Goal: Task Accomplishment & Management: Manage account settings

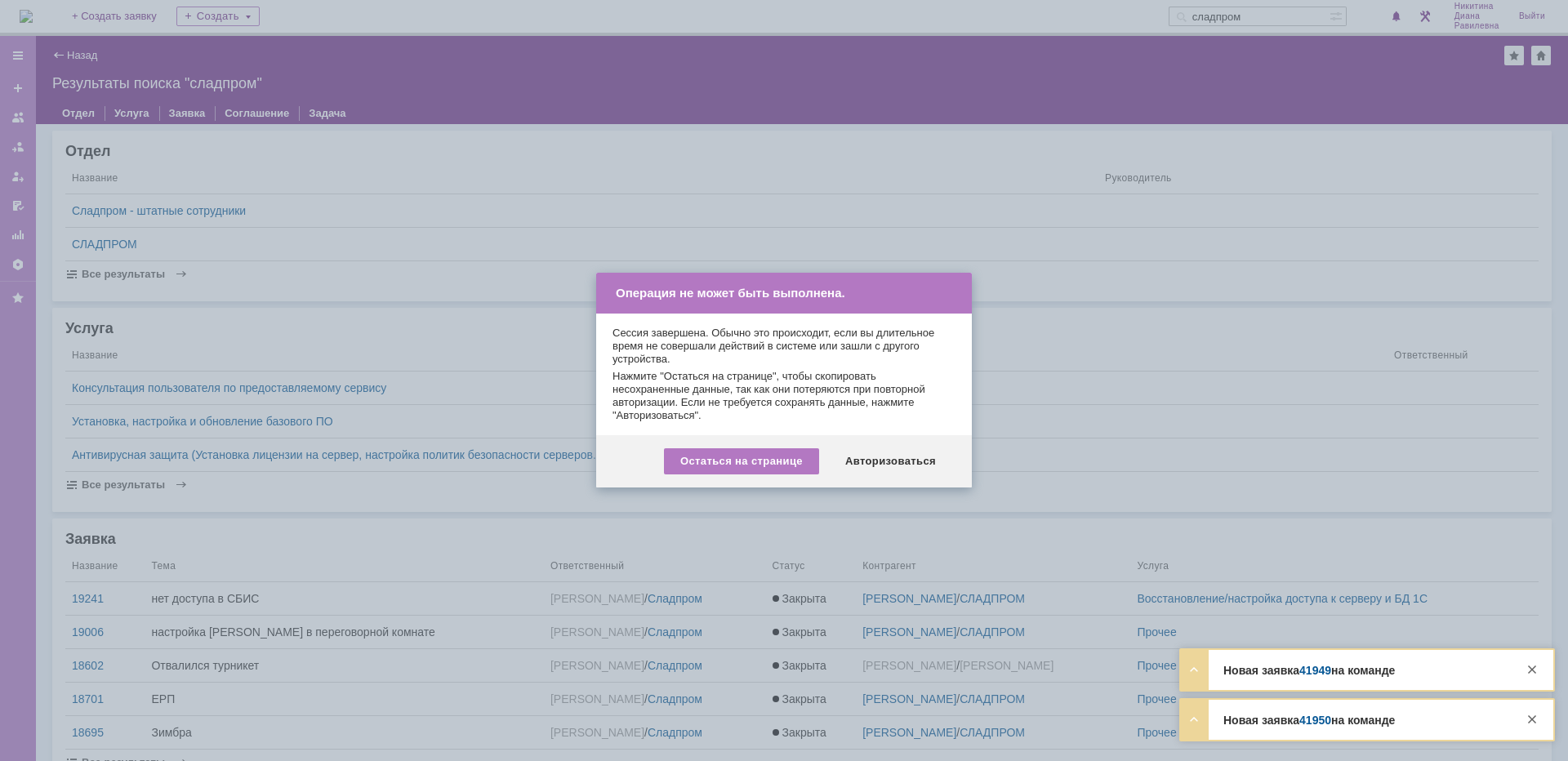
click at [909, 466] on div "Авторизоваться" at bounding box center [891, 461] width 124 height 26
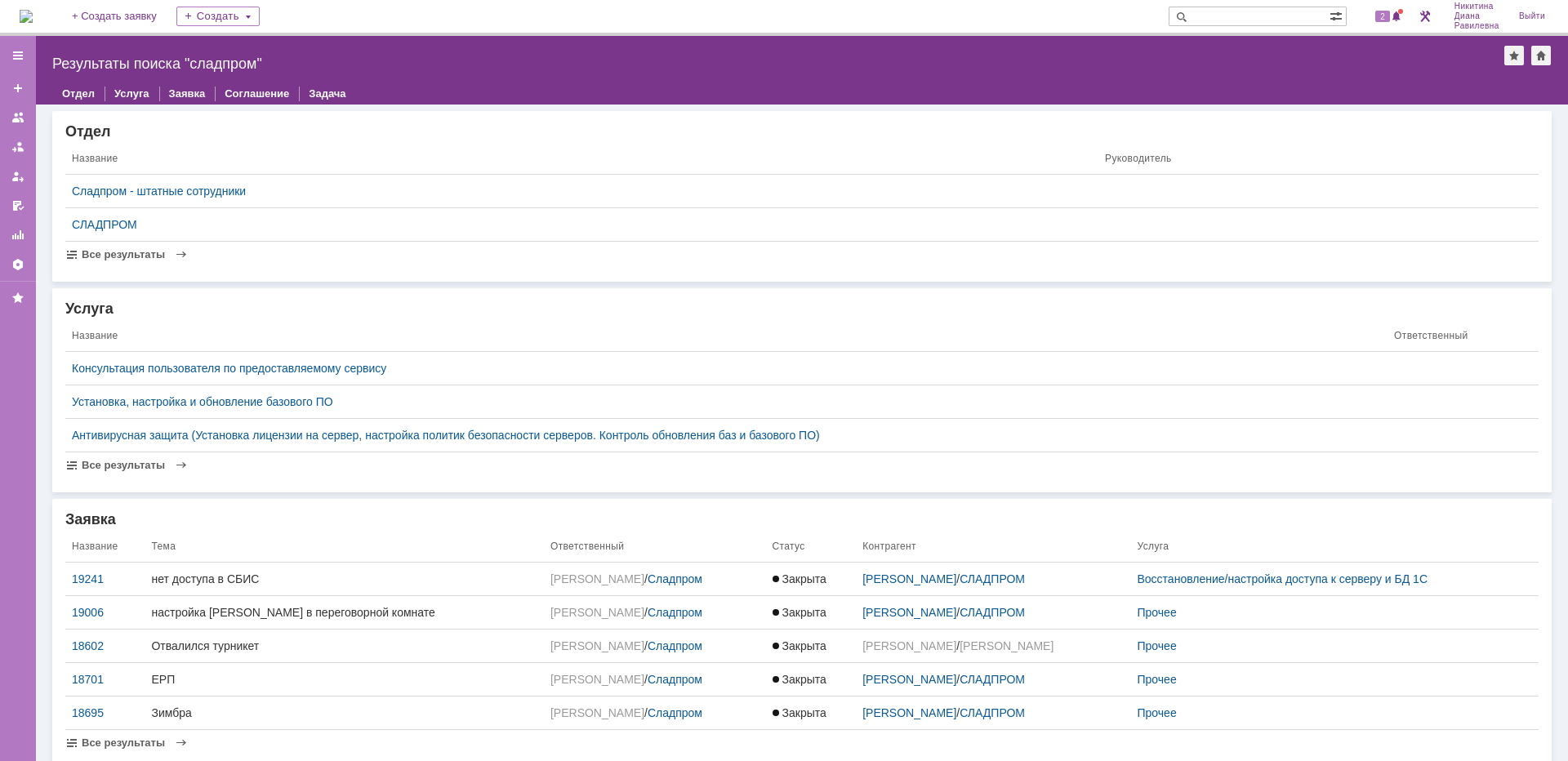
click at [1232, 11] on input "text" at bounding box center [1249, 17] width 161 height 20
type input "сдг"
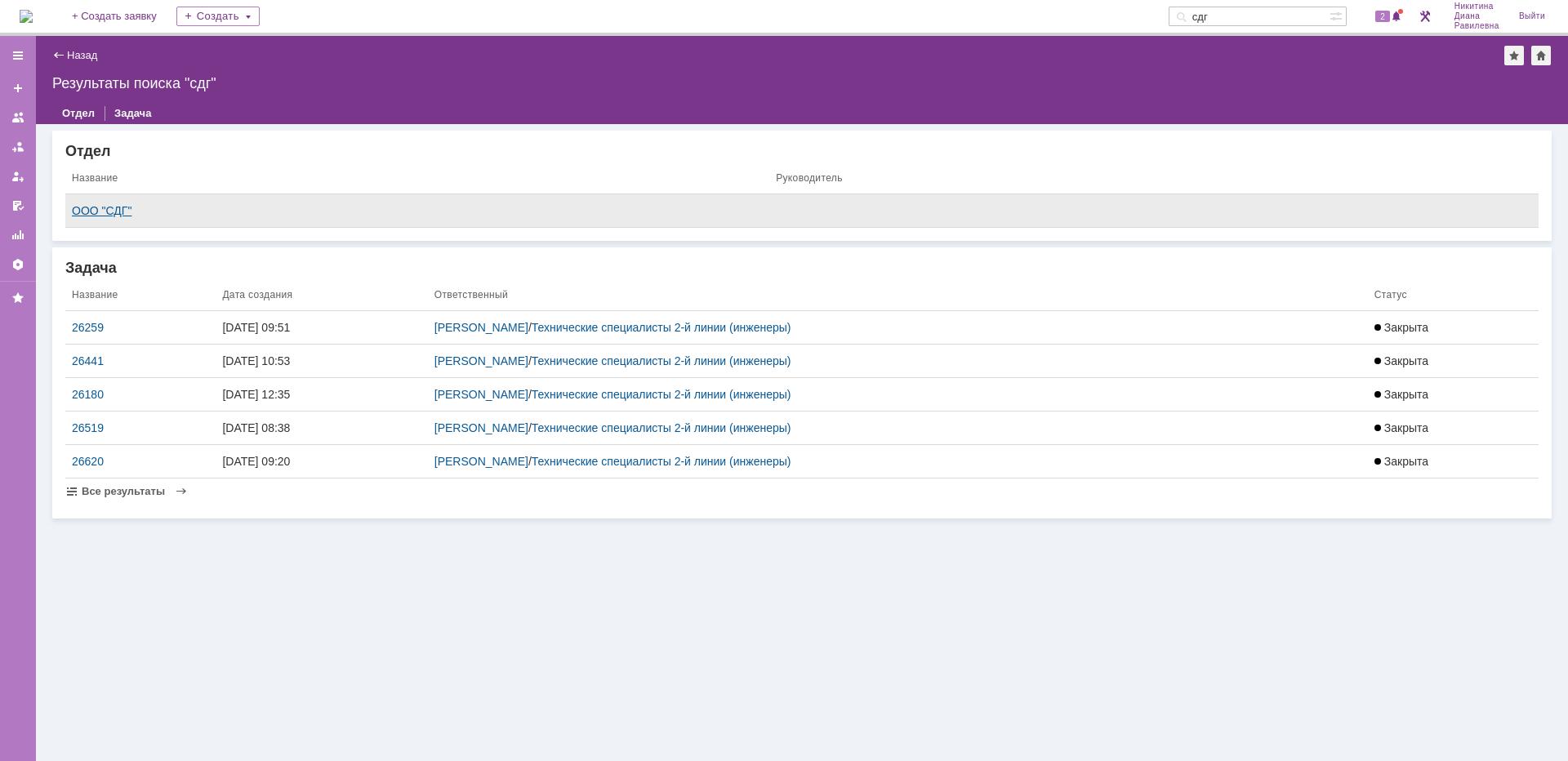
click at [82, 213] on div "ООО "СДГ"" at bounding box center [417, 210] width 691 height 13
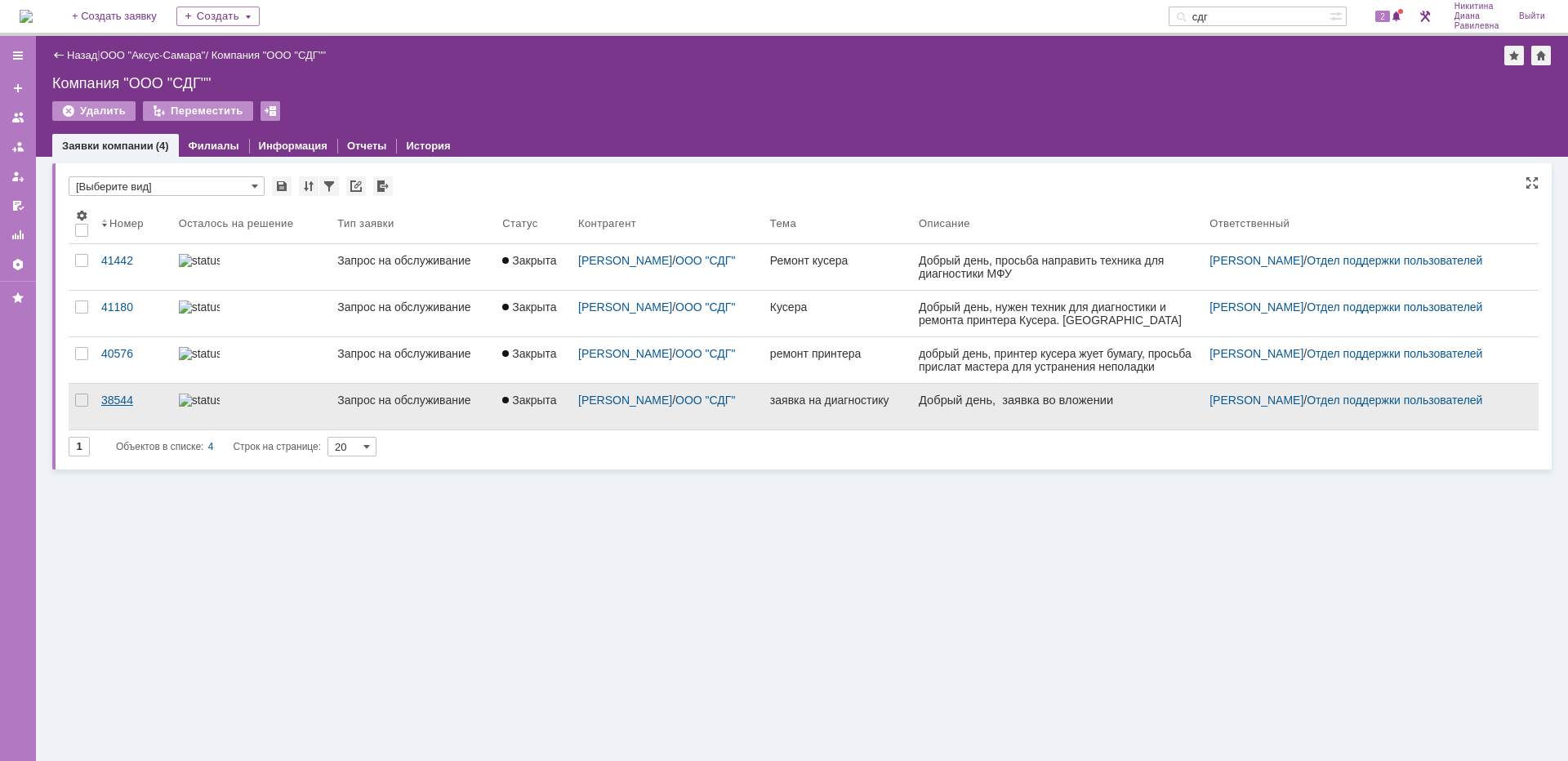
click at [157, 401] on div "38544" at bounding box center [133, 399] width 65 height 13
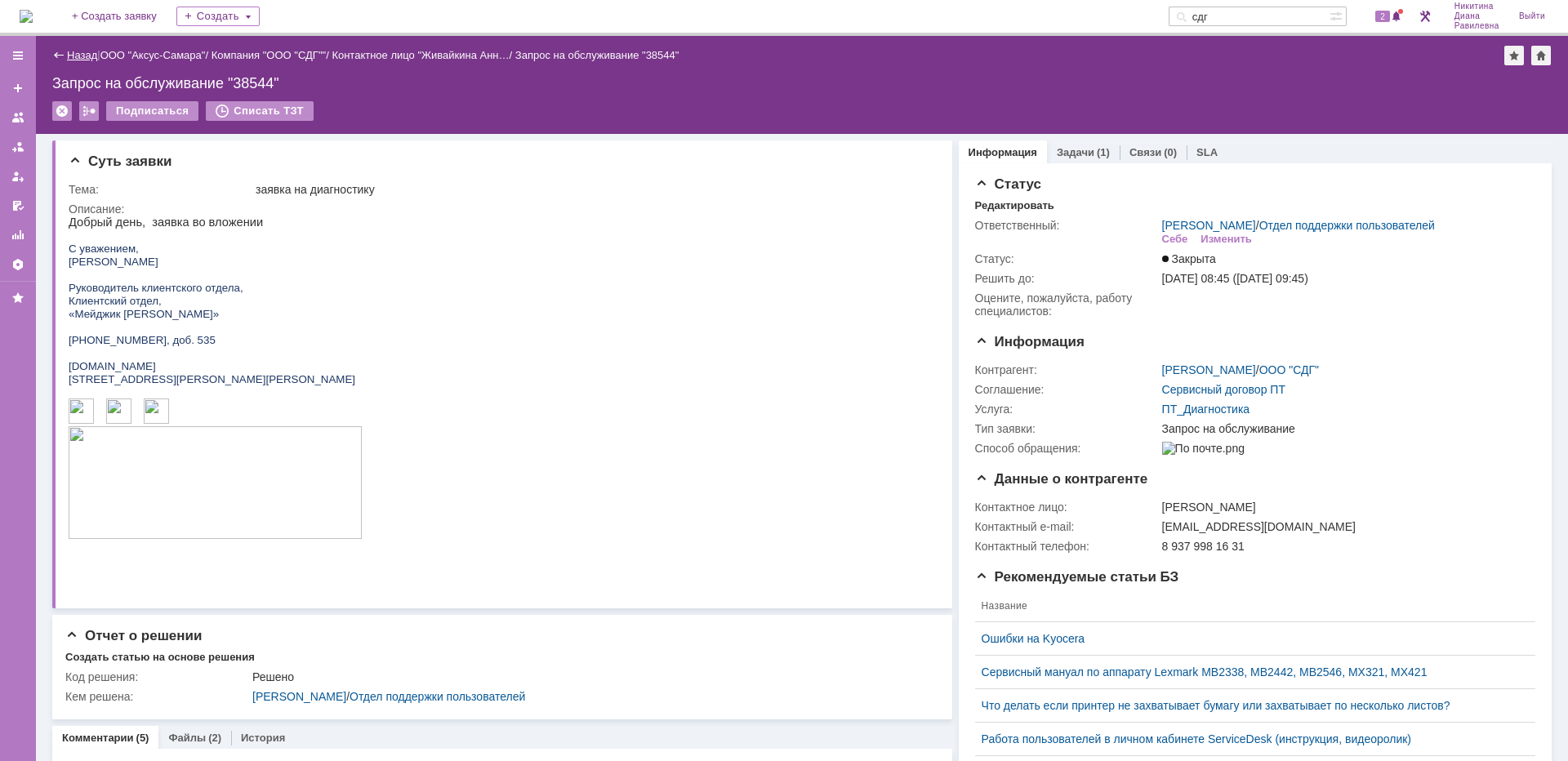
click at [73, 55] on link "Назад" at bounding box center [81, 55] width 30 height 12
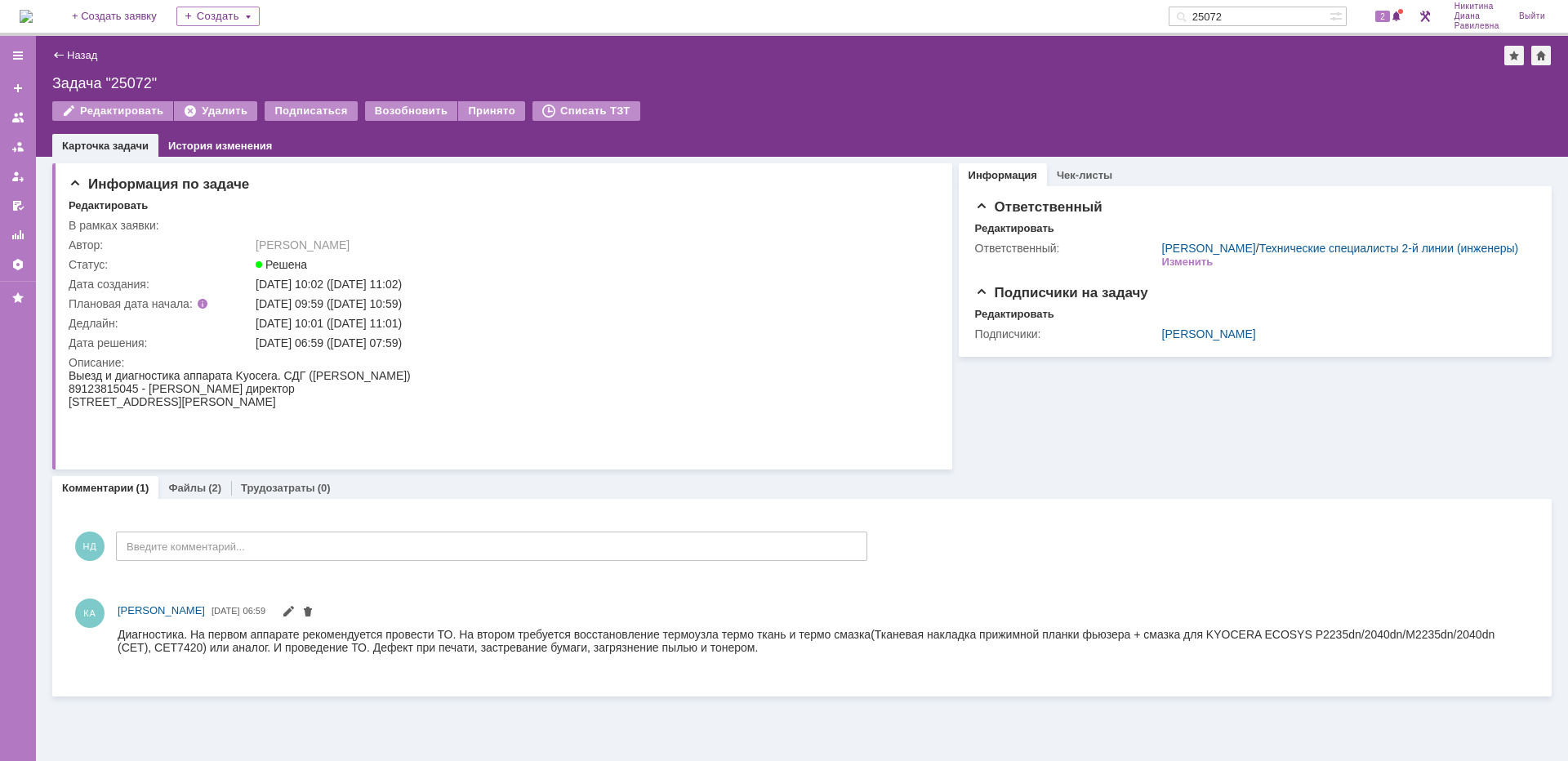
click at [1272, 17] on input "25072" at bounding box center [1249, 17] width 161 height 20
click at [806, 342] on div "12.11.2024 06:59 (12.11.2024 07:59)" at bounding box center [591, 342] width 671 height 13
click at [188, 485] on link "Файлы" at bounding box center [186, 487] width 37 height 12
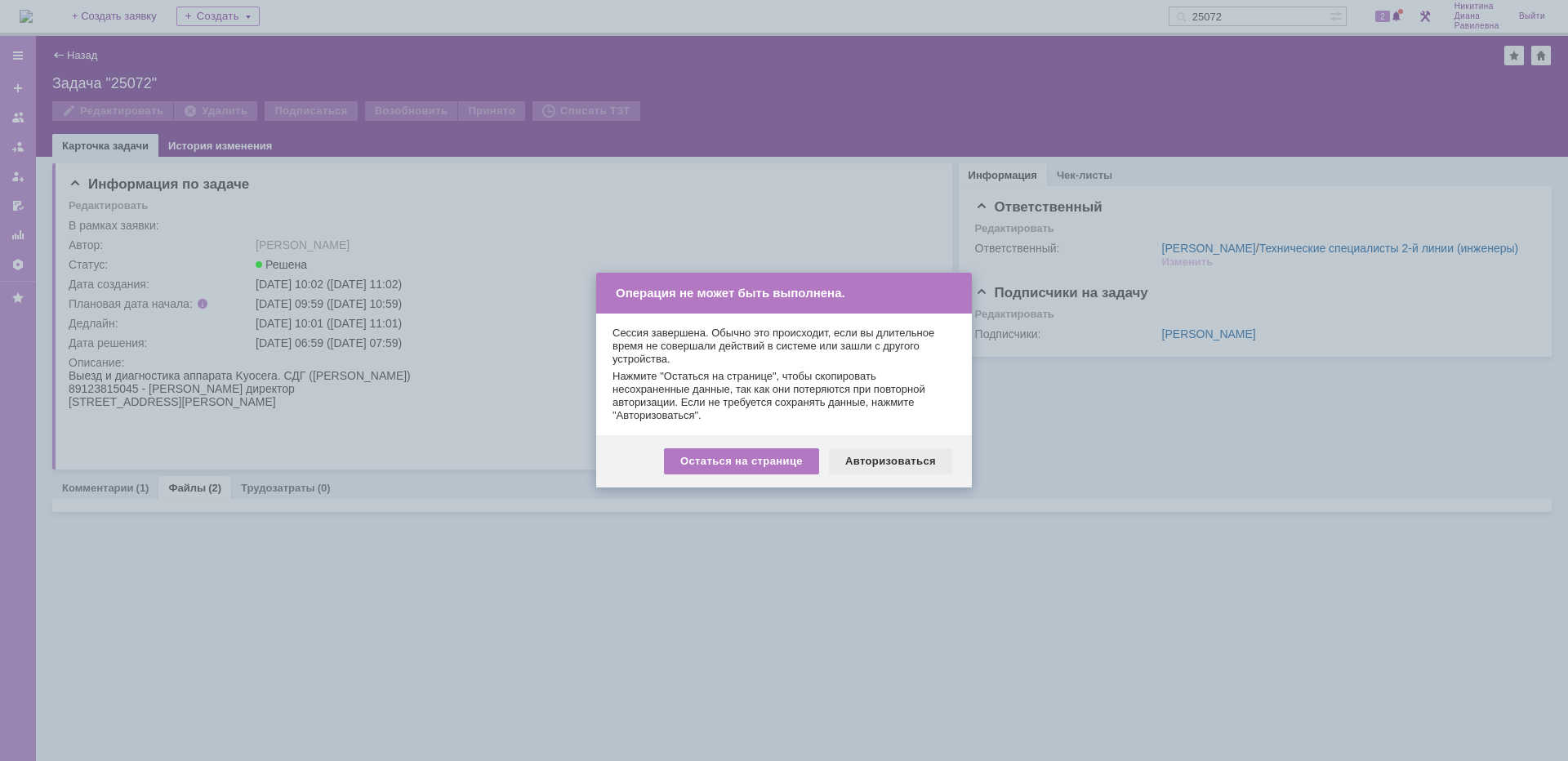
click at [925, 455] on div "Авторизоваться" at bounding box center [891, 461] width 124 height 26
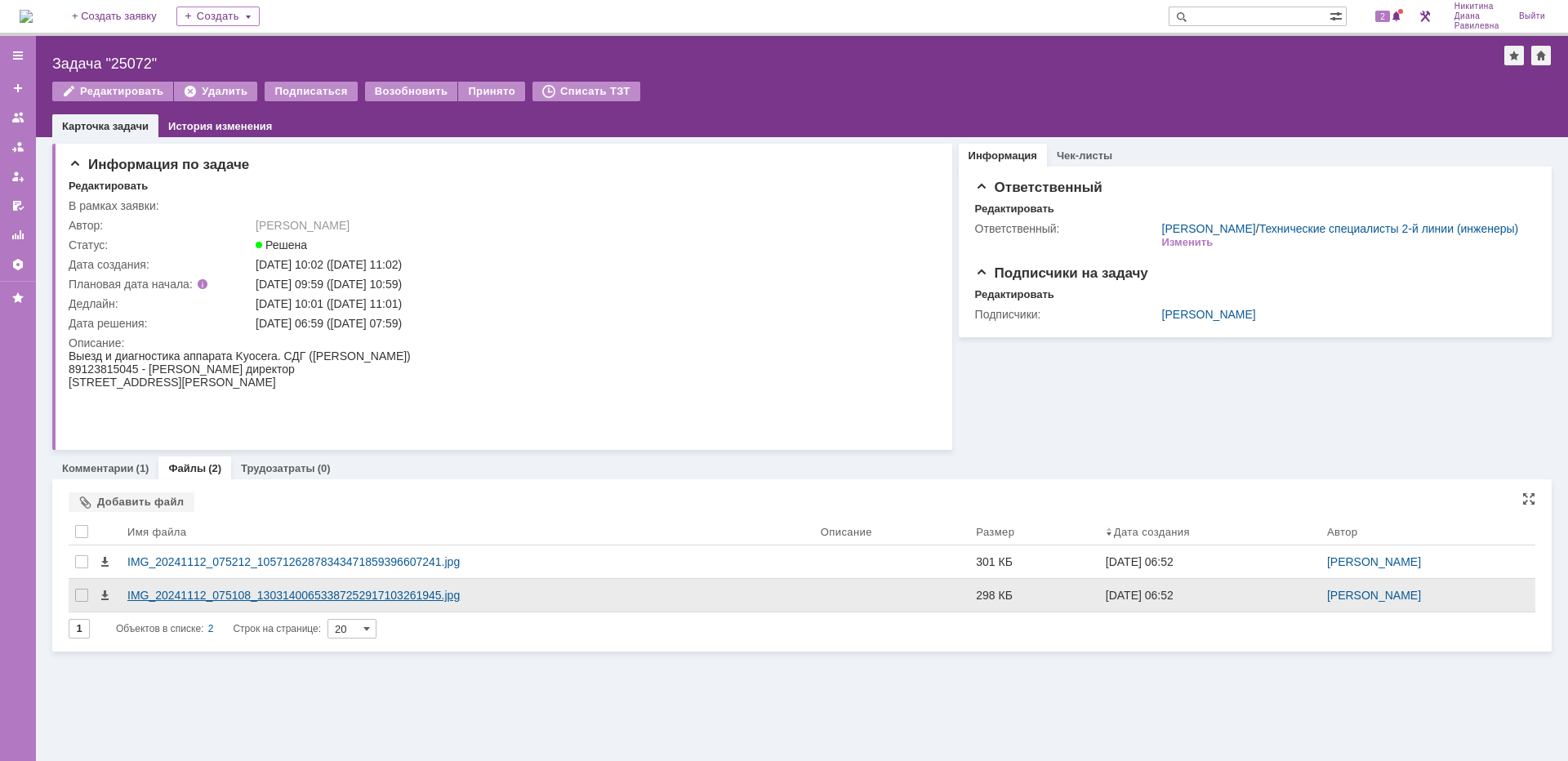
click at [257, 595] on div "IMG_20241112_075108_13031400653387252917103261945.jpg" at bounding box center [467, 594] width 680 height 13
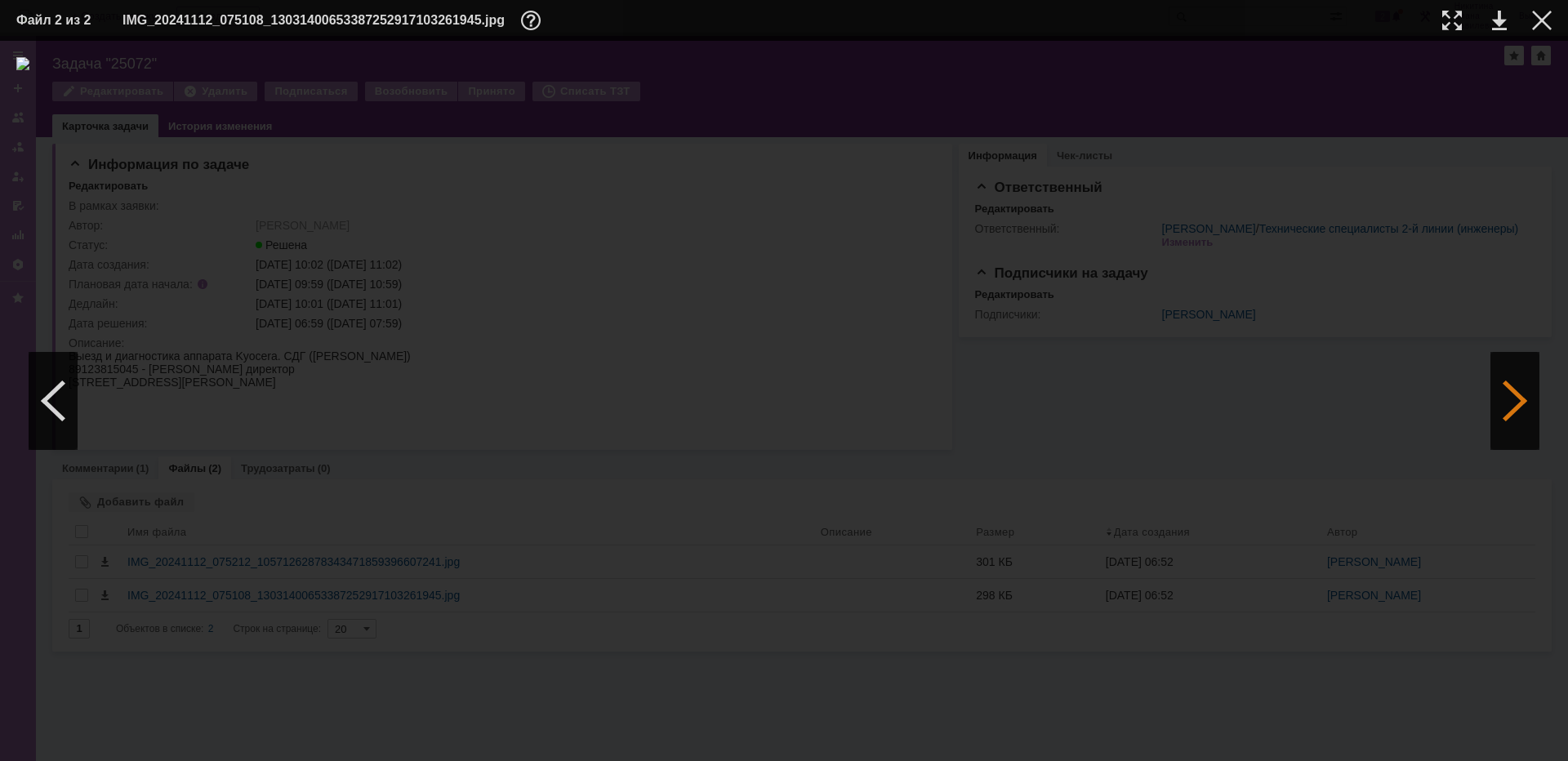
click at [1515, 411] on div at bounding box center [1515, 401] width 49 height 98
click at [1505, 409] on div at bounding box center [1515, 401] width 49 height 98
click at [1542, 21] on div at bounding box center [1542, 21] width 20 height 20
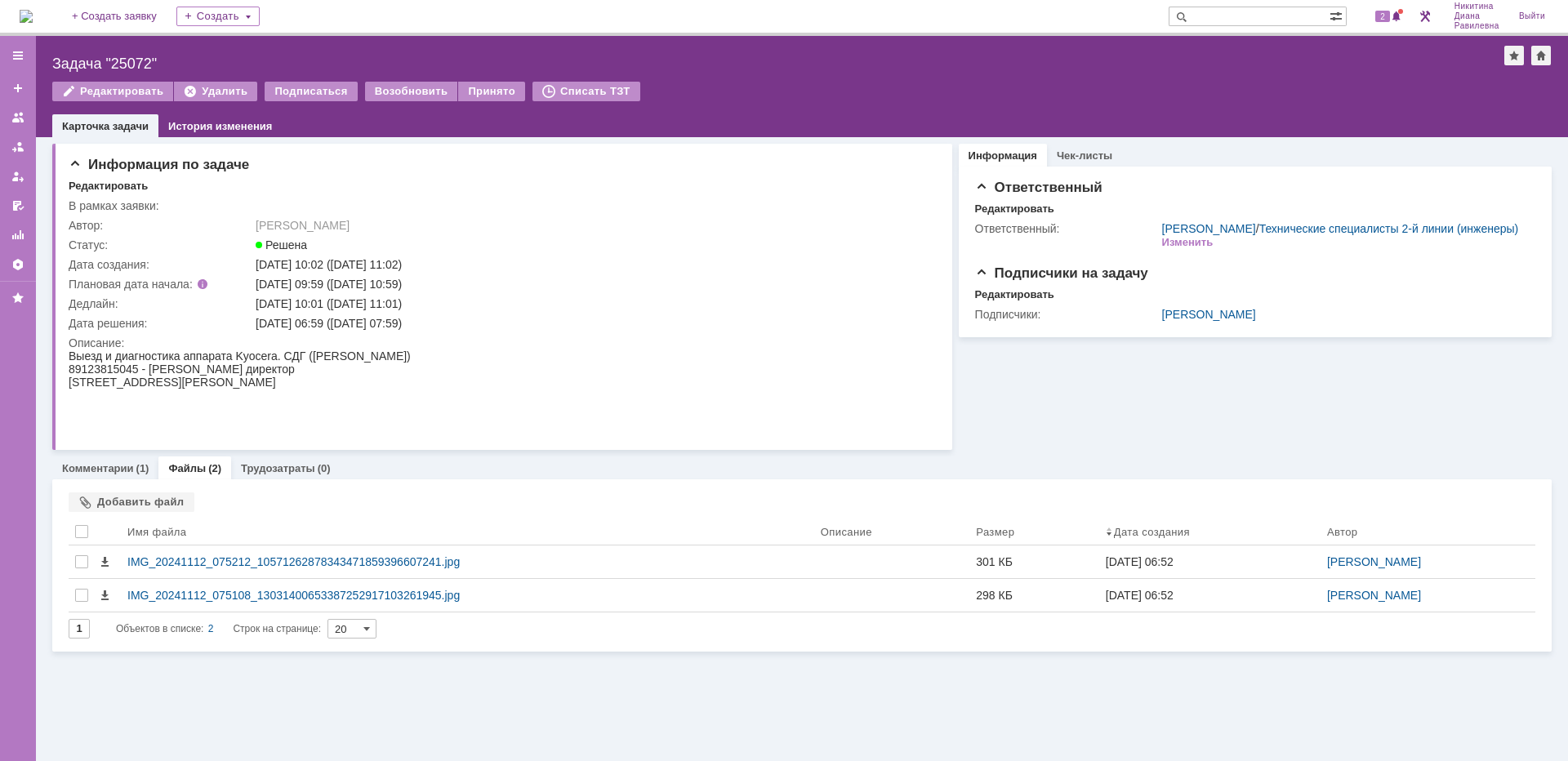
click at [32, 18] on img at bounding box center [26, 16] width 13 height 13
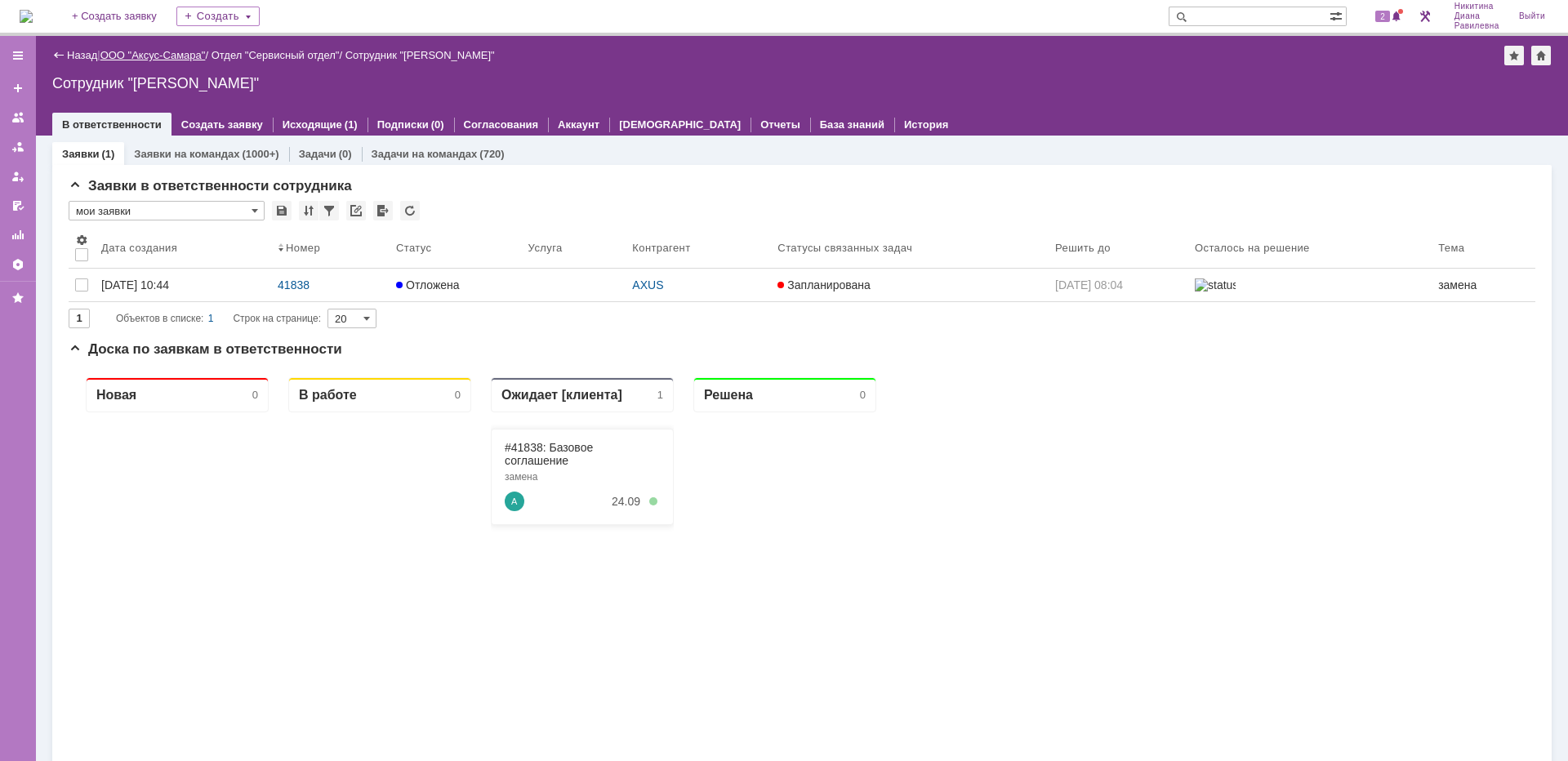
click at [165, 61] on link "ООО "Аксус-Самара"" at bounding box center [152, 55] width 105 height 12
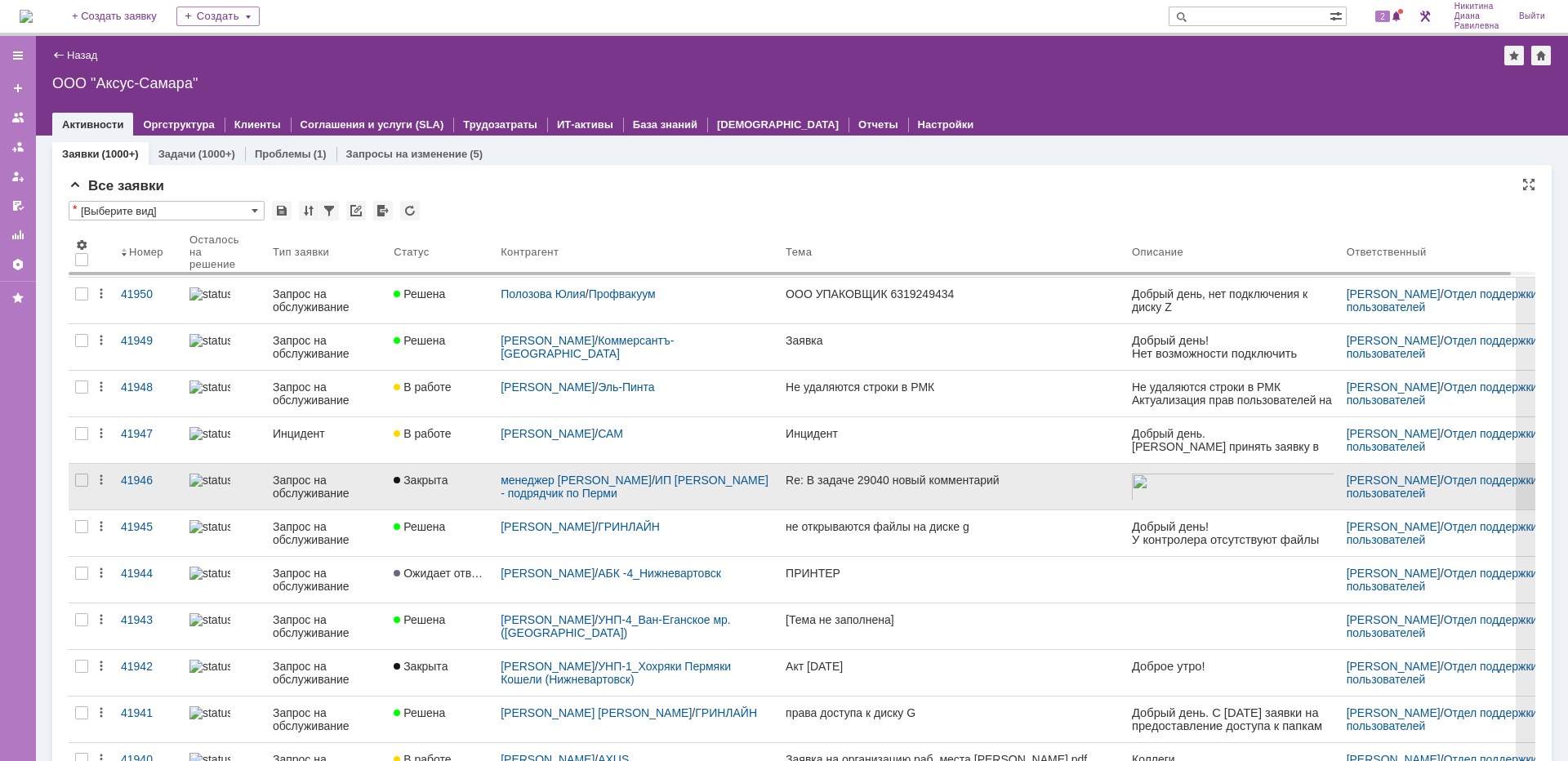
click at [307, 488] on div "Запрос на обслуживание" at bounding box center [327, 486] width 108 height 26
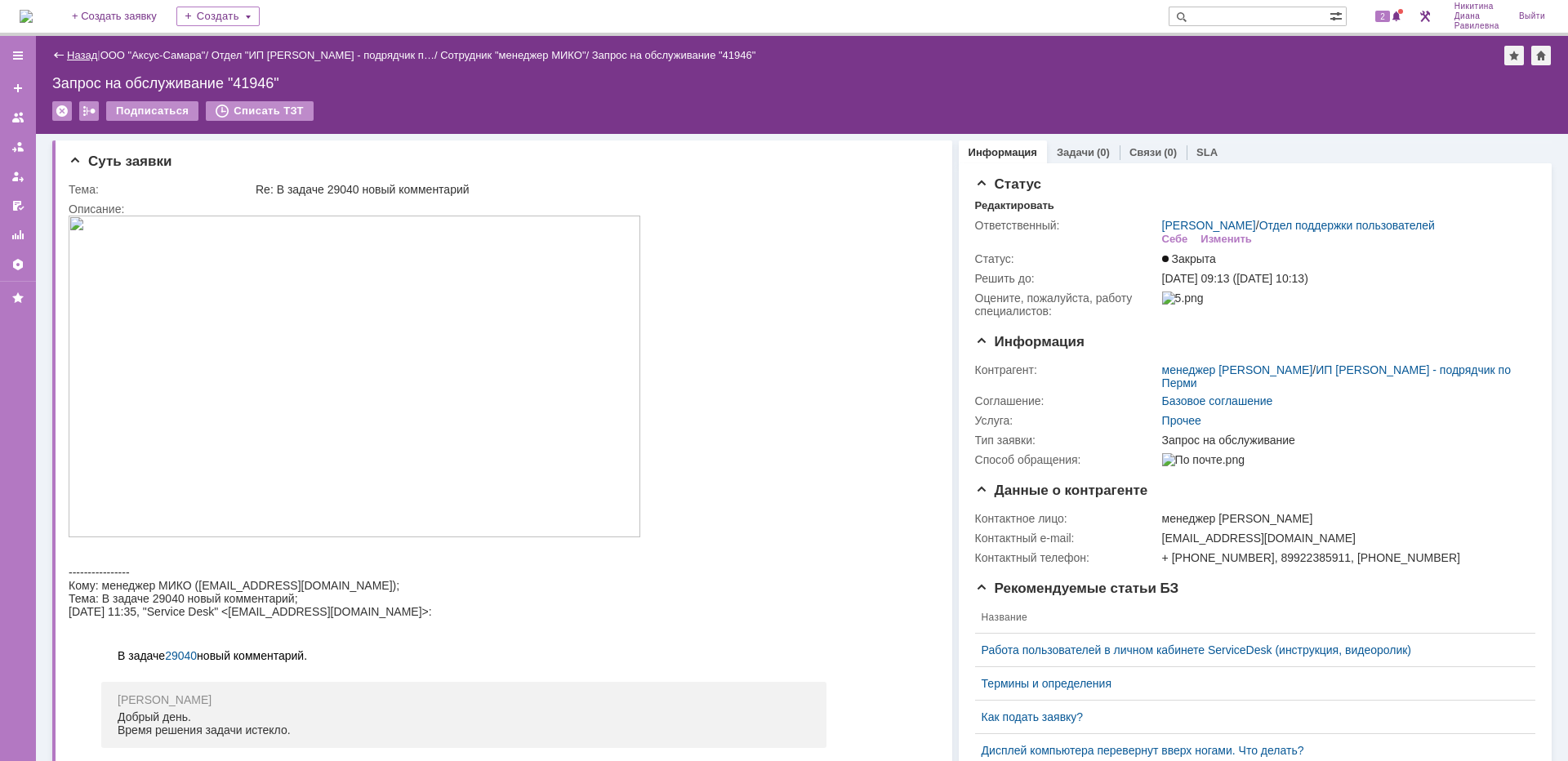
click at [75, 51] on link "Назад" at bounding box center [81, 55] width 30 height 12
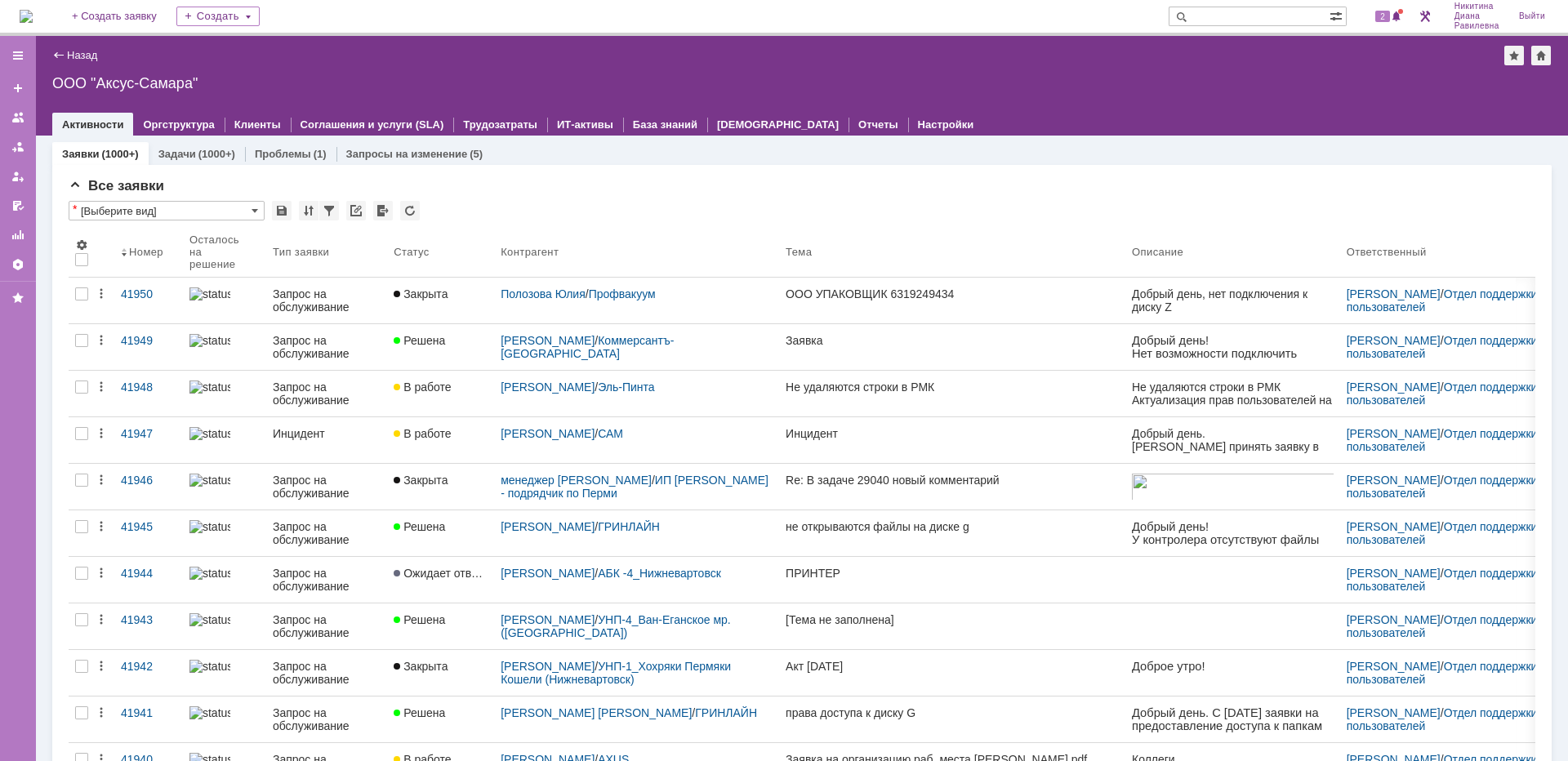
click at [1248, 10] on input "text" at bounding box center [1249, 17] width 161 height 20
type input "41835"
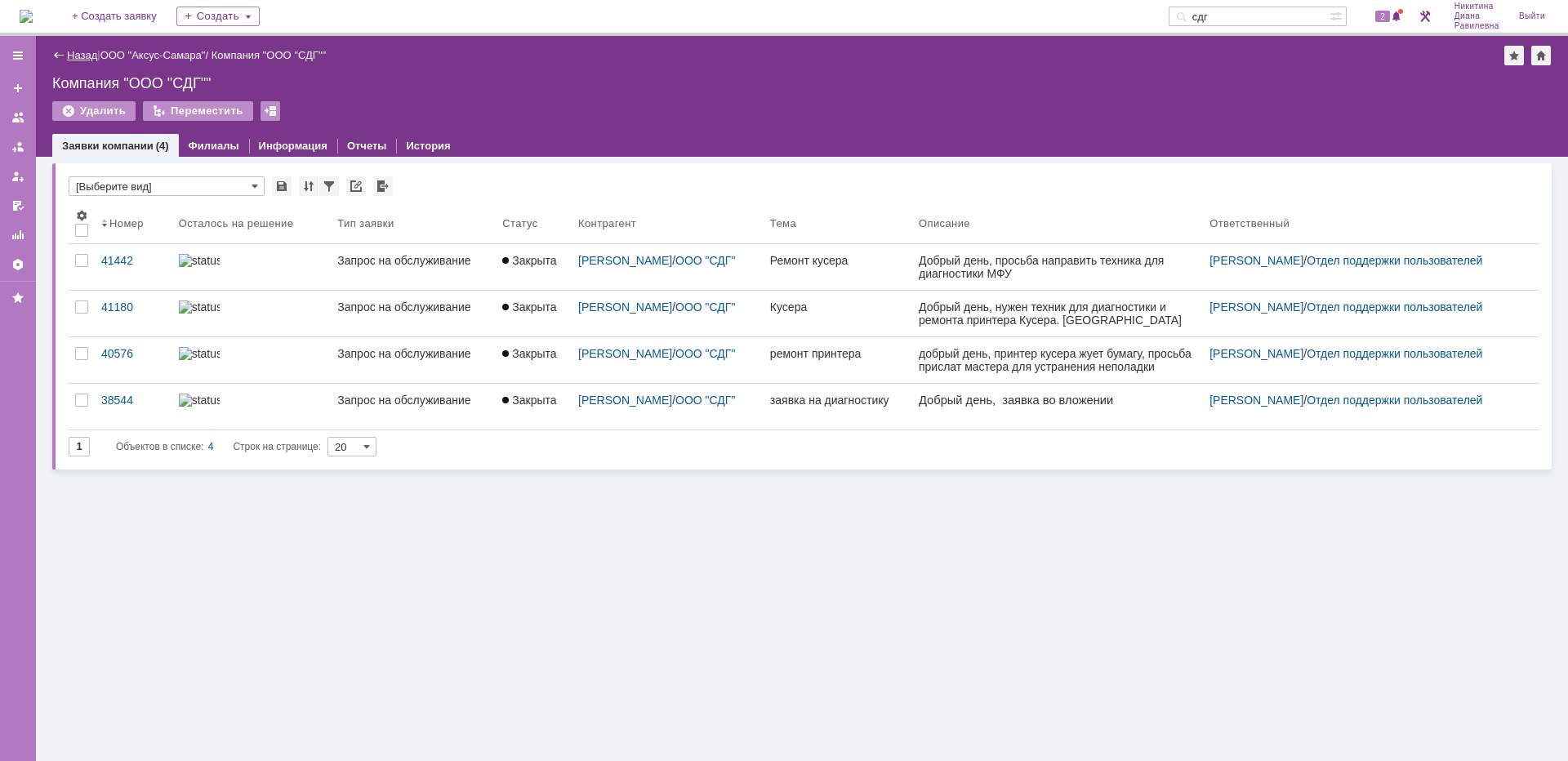
click at [78, 51] on link "Назад" at bounding box center [81, 55] width 30 height 12
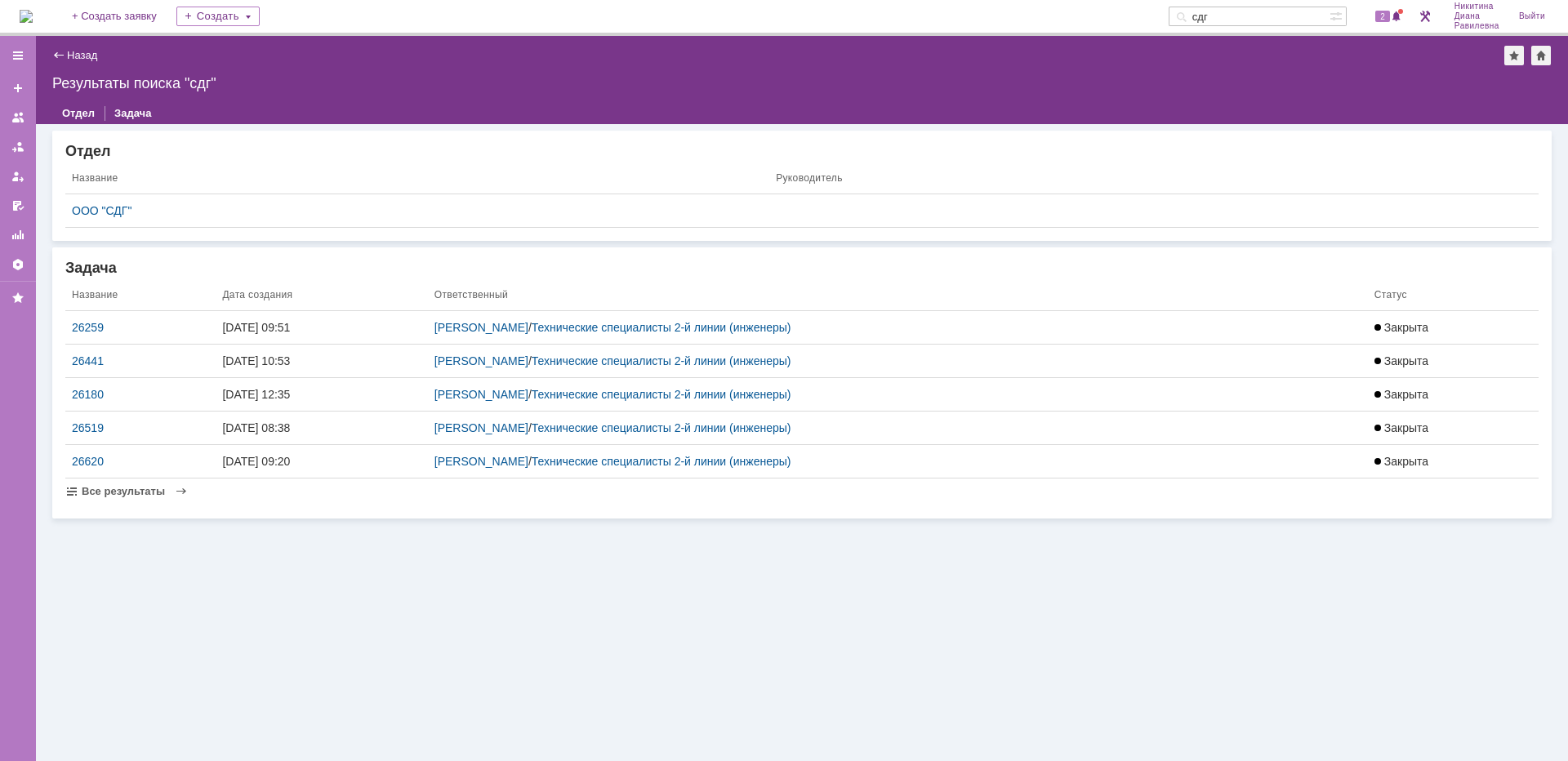
click at [1258, 17] on input "сдг" at bounding box center [1249, 17] width 161 height 20
type input "сладпром"
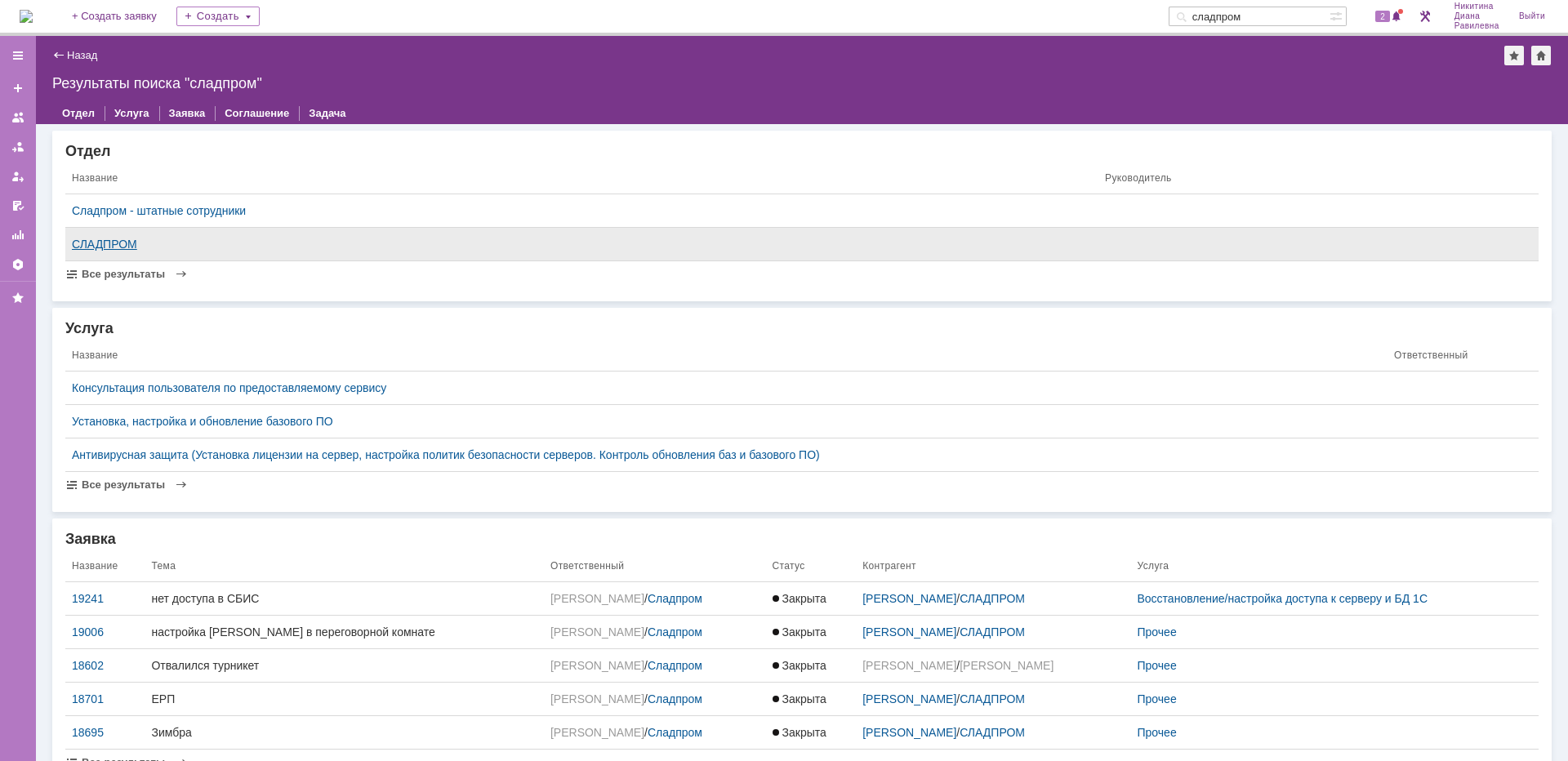
click at [113, 250] on div "СЛАДПРОМ" at bounding box center [581, 243] width 1019 height 13
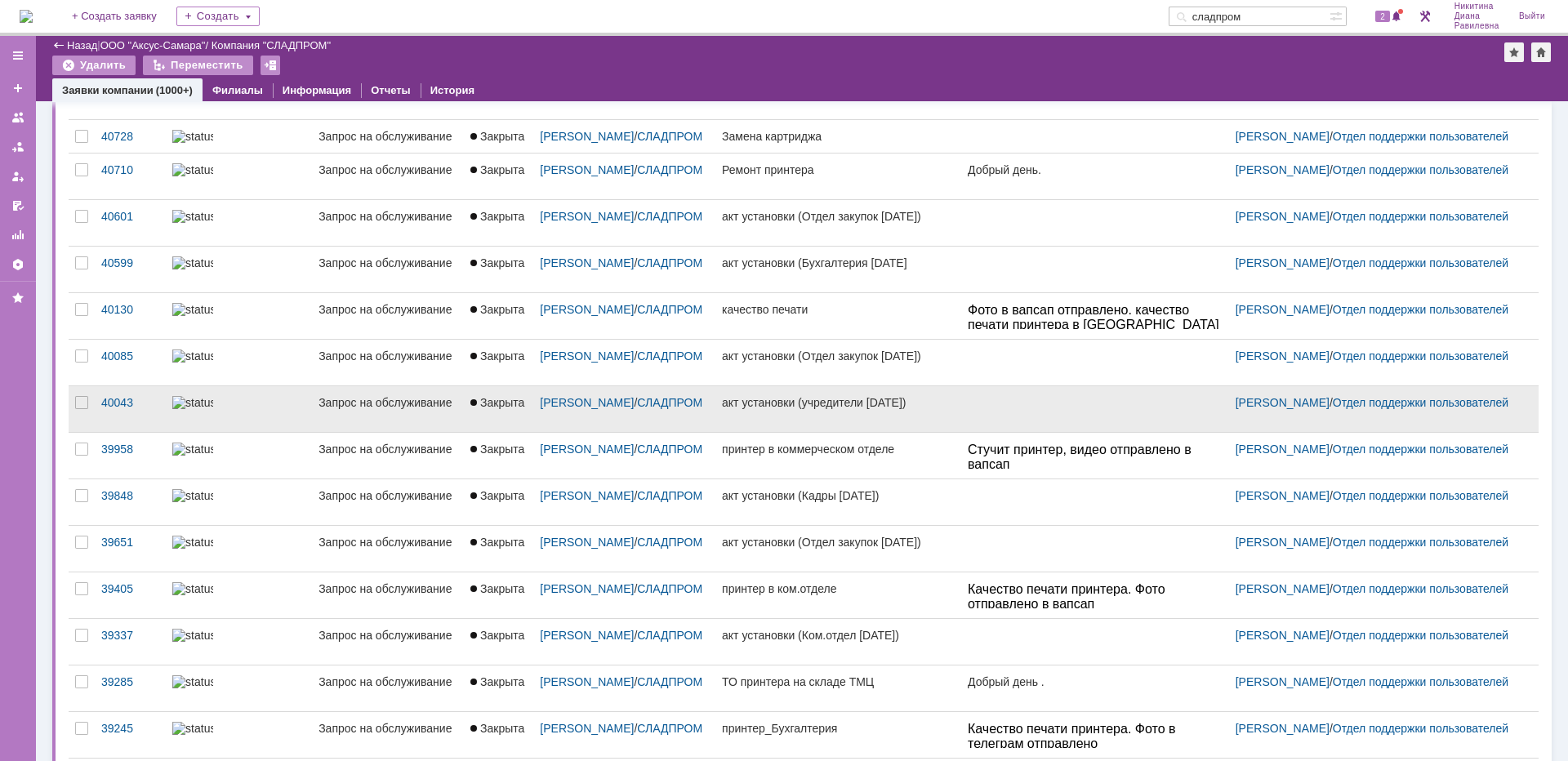
scroll to position [241, 0]
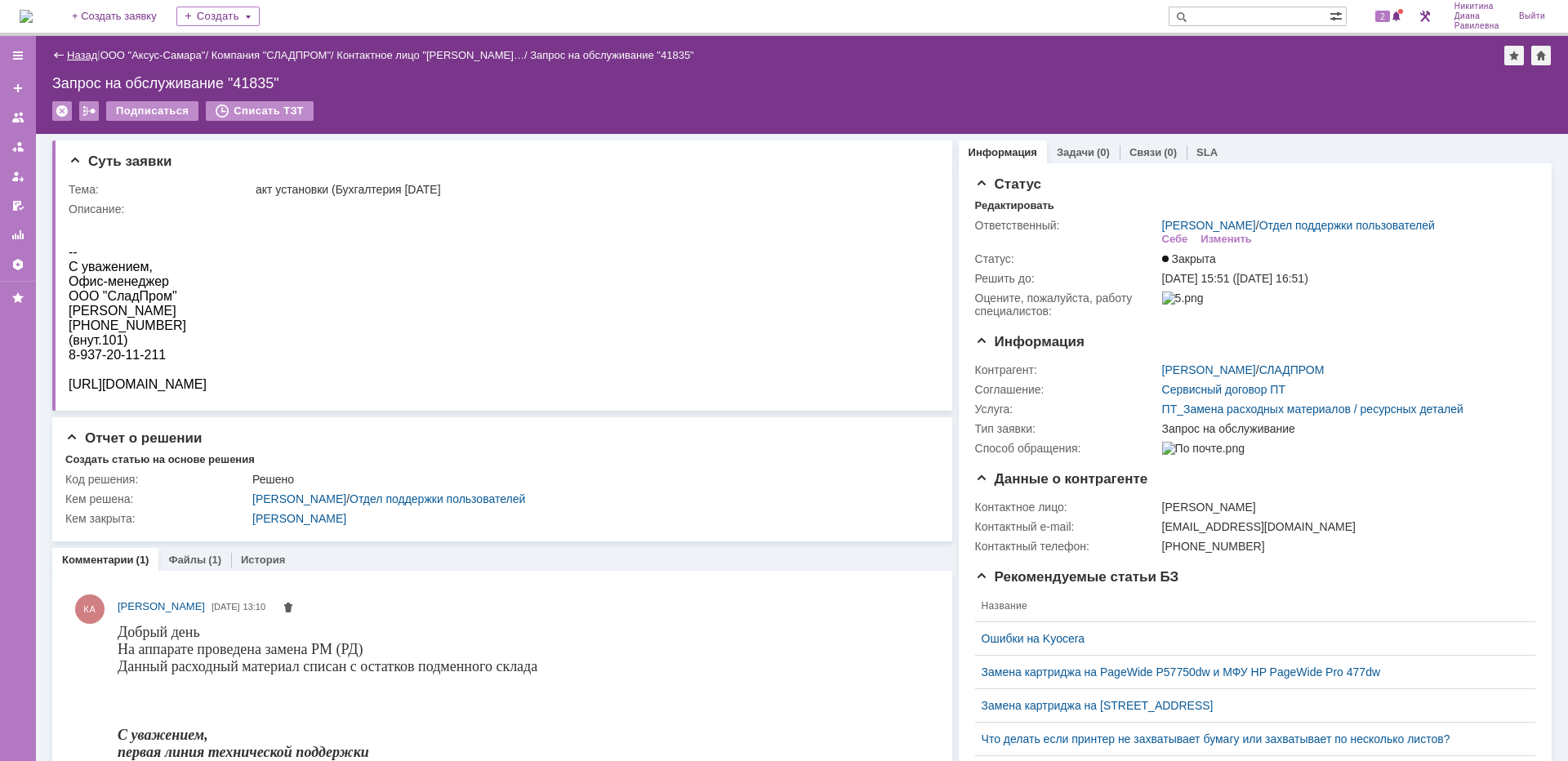
click at [75, 53] on link "Назад" at bounding box center [81, 55] width 30 height 12
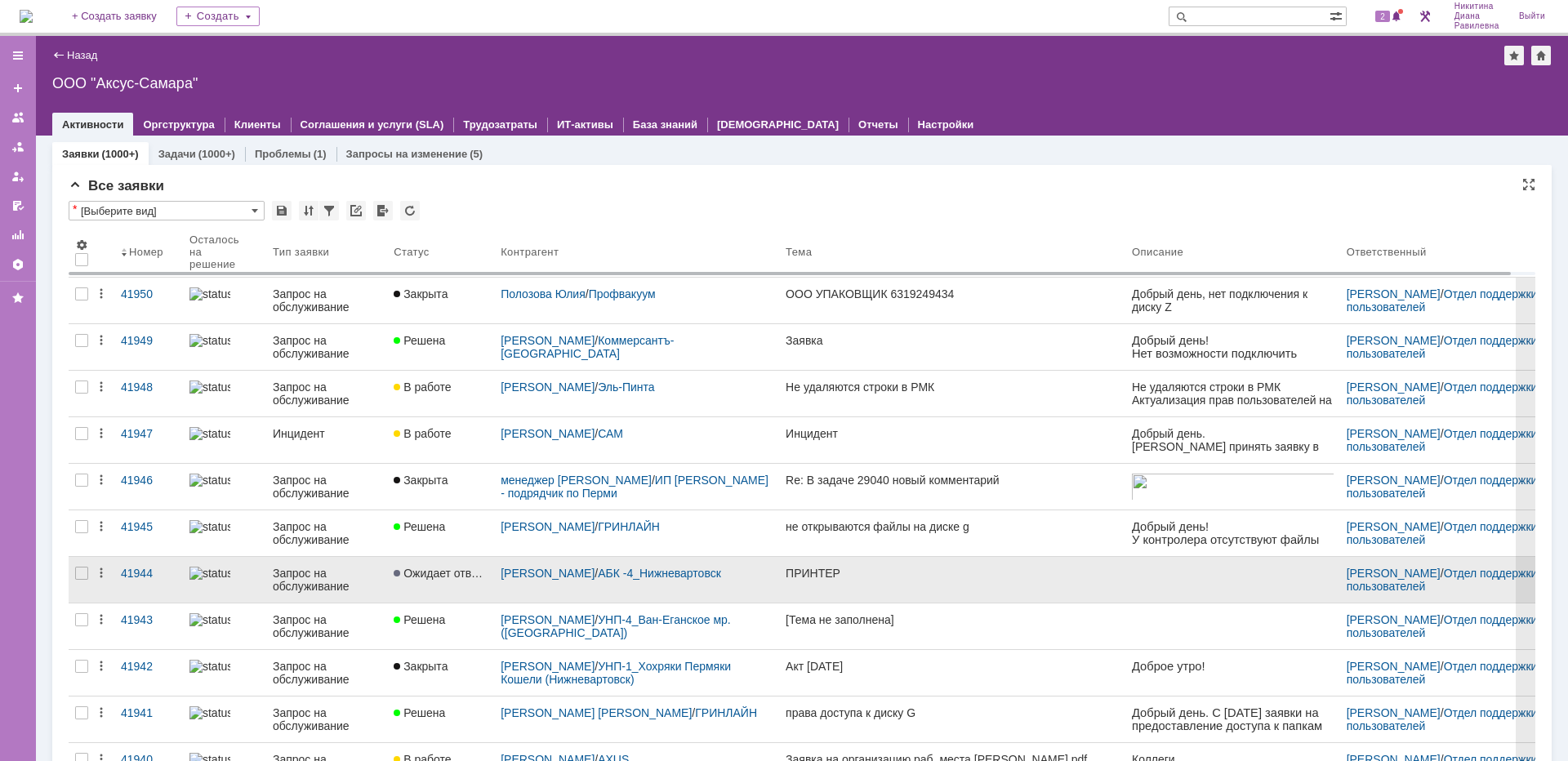
click at [299, 584] on div "Запрос на обслуживание" at bounding box center [327, 580] width 108 height 26
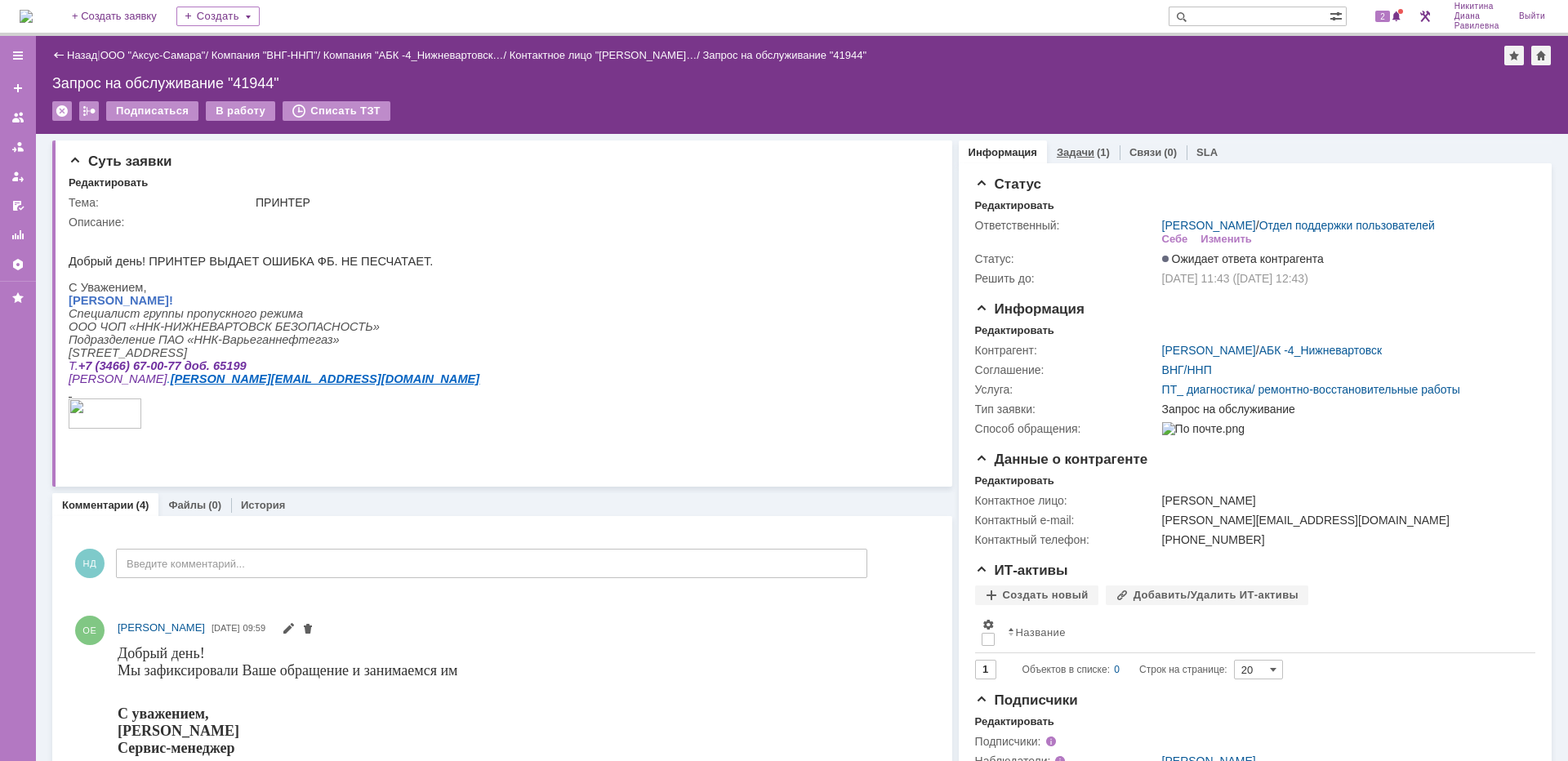
click at [1073, 157] on link "Задачи" at bounding box center [1075, 152] width 37 height 12
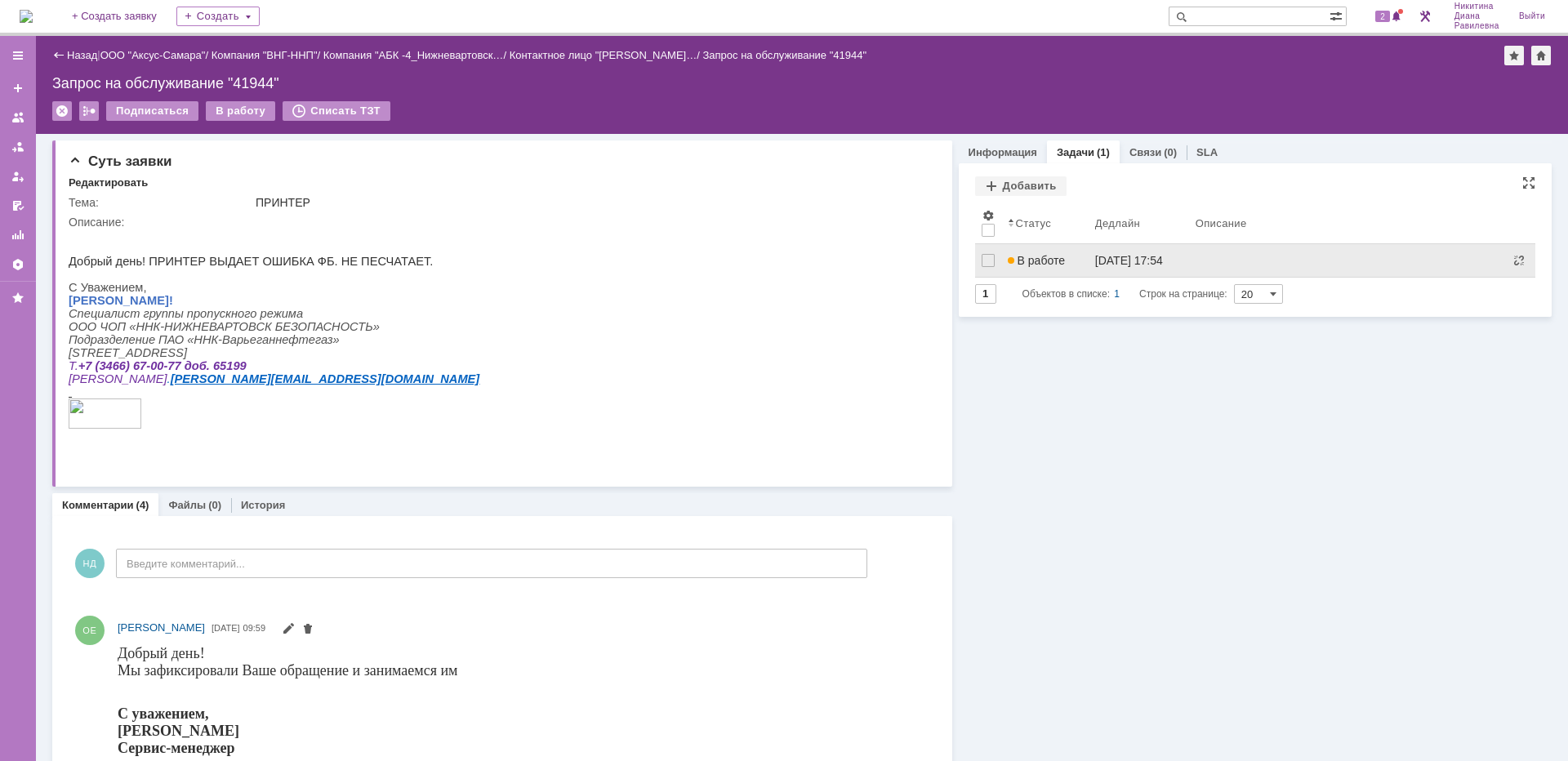
click at [1097, 255] on div "23.09.2025 17:54" at bounding box center [1128, 260] width 68 height 13
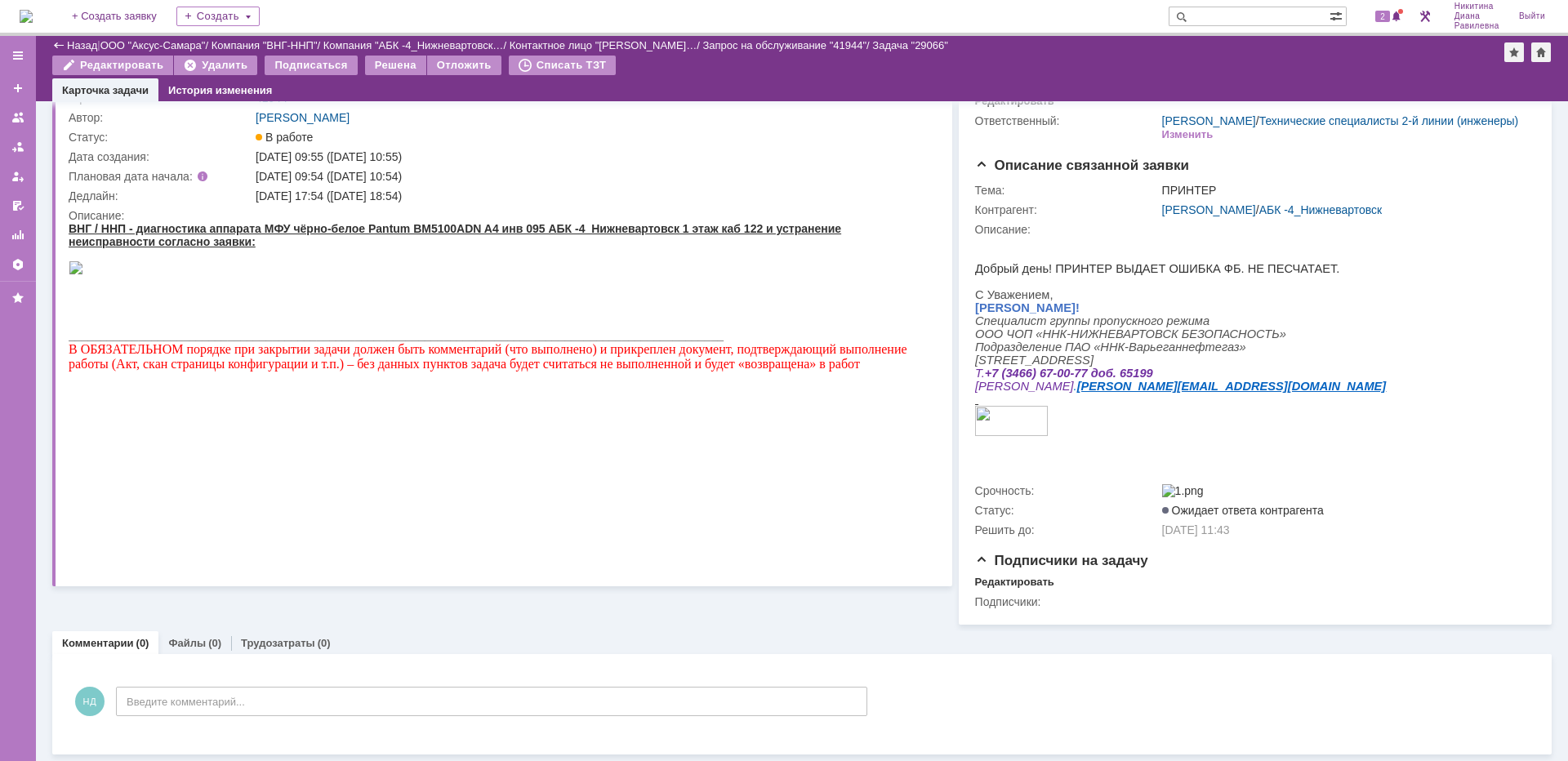
scroll to position [91, 0]
click at [82, 46] on link "Назад" at bounding box center [81, 45] width 30 height 12
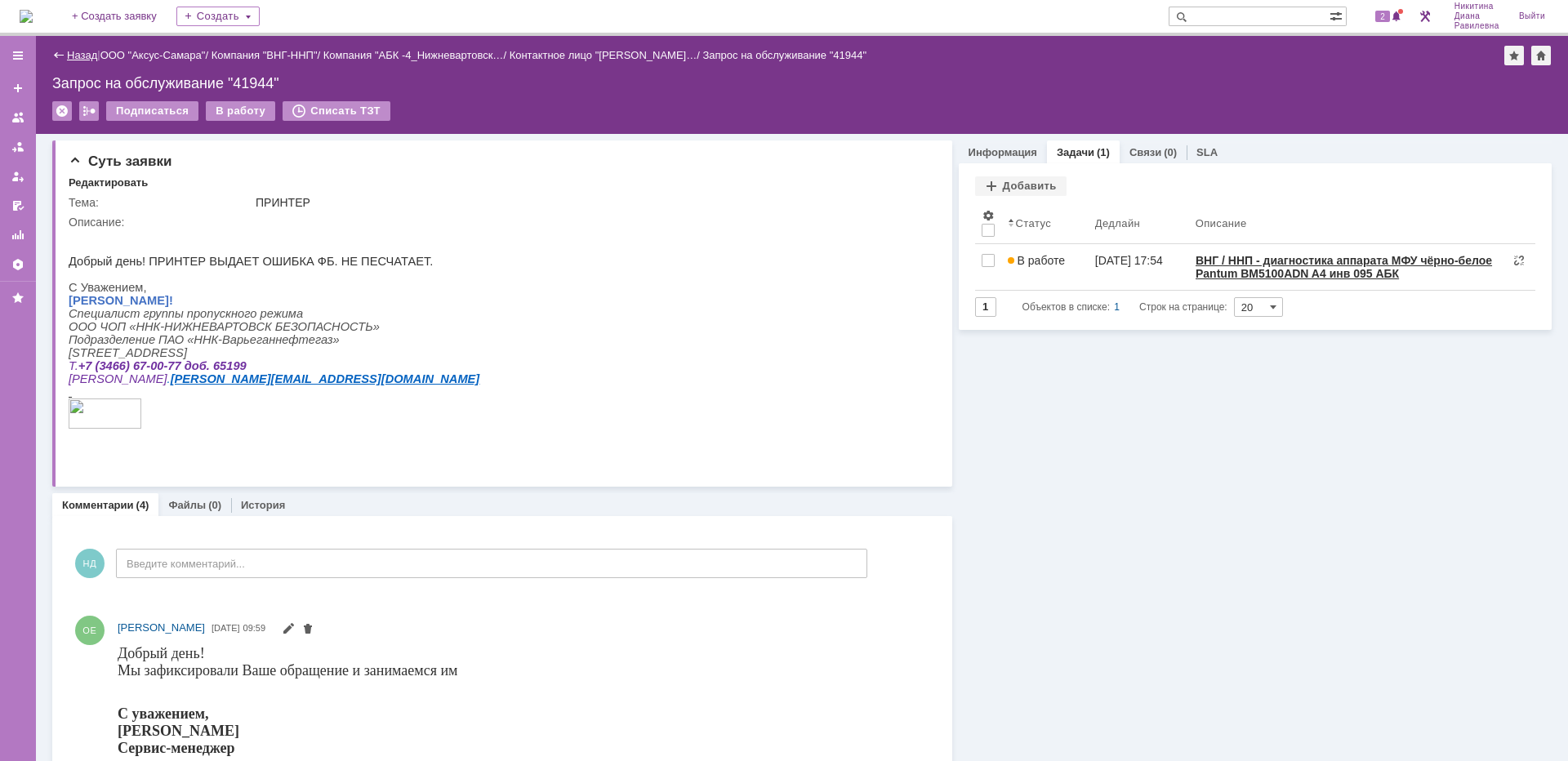
click at [72, 55] on link "Назад" at bounding box center [81, 55] width 30 height 12
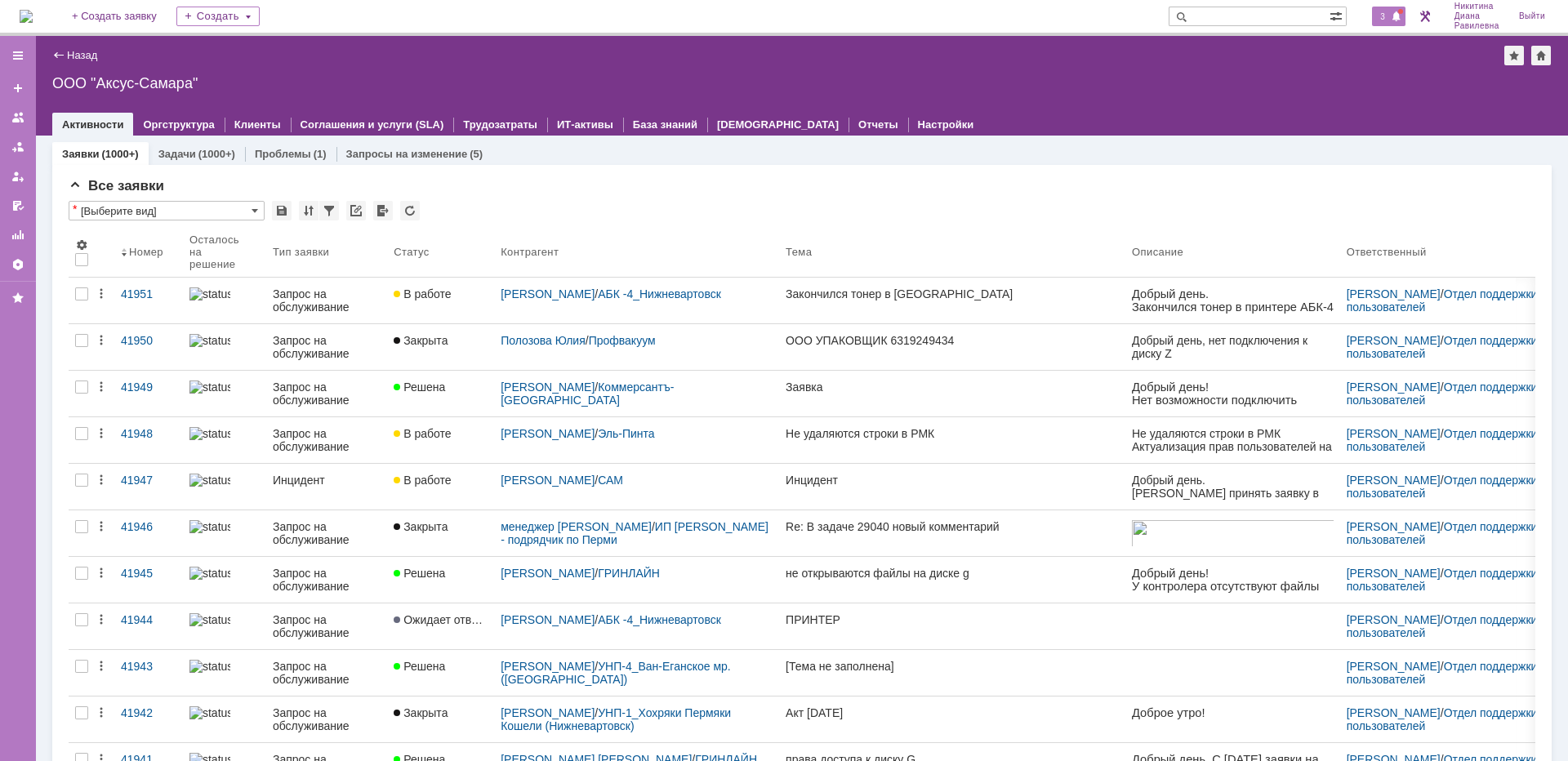
click at [1385, 14] on span "3" at bounding box center [1382, 17] width 15 height 12
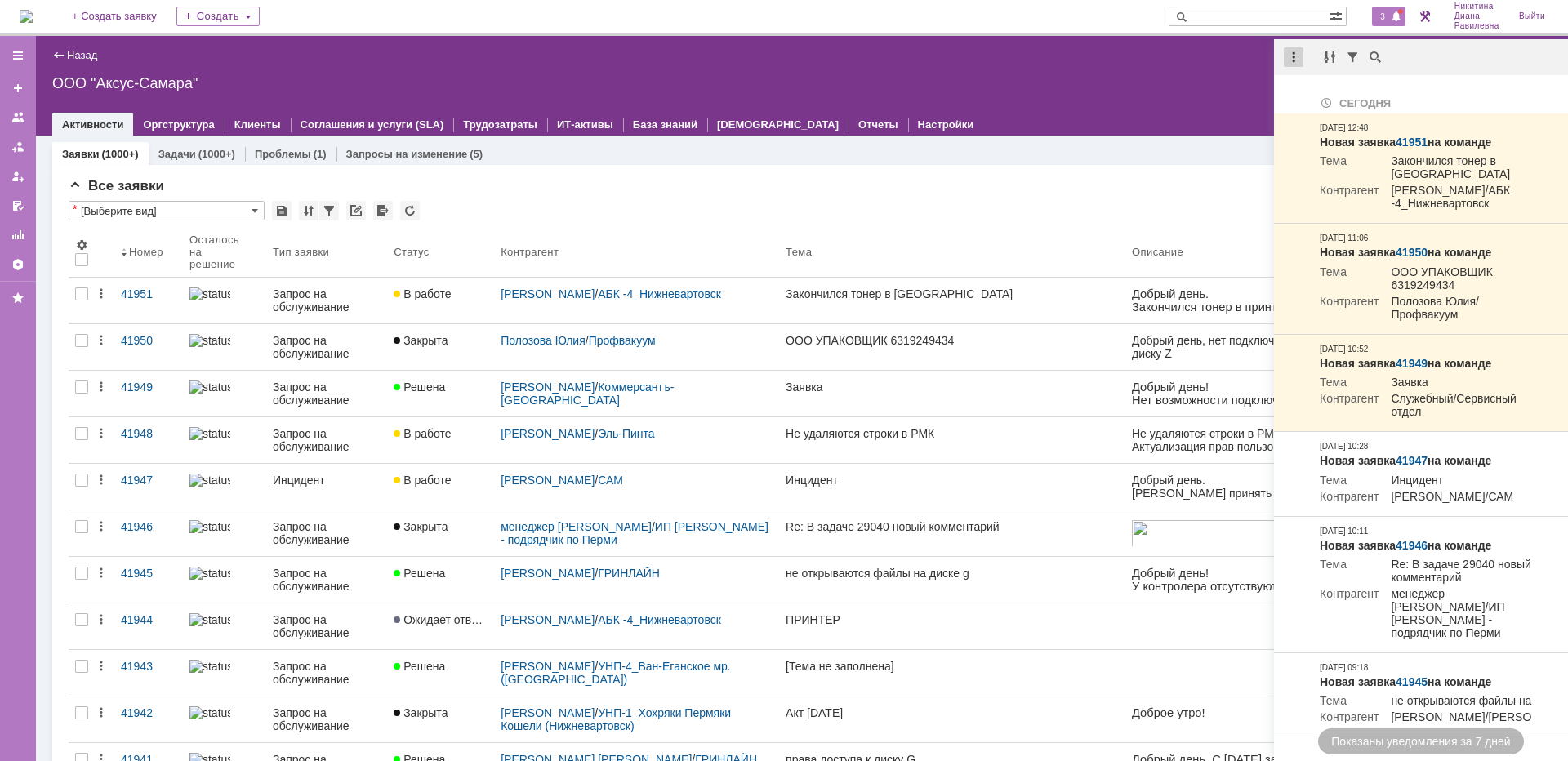
click at [1297, 54] on div at bounding box center [1293, 57] width 20 height 20
click at [1316, 93] on div "Отметить уведомления прочитанными" at bounding box center [1406, 99] width 219 height 12
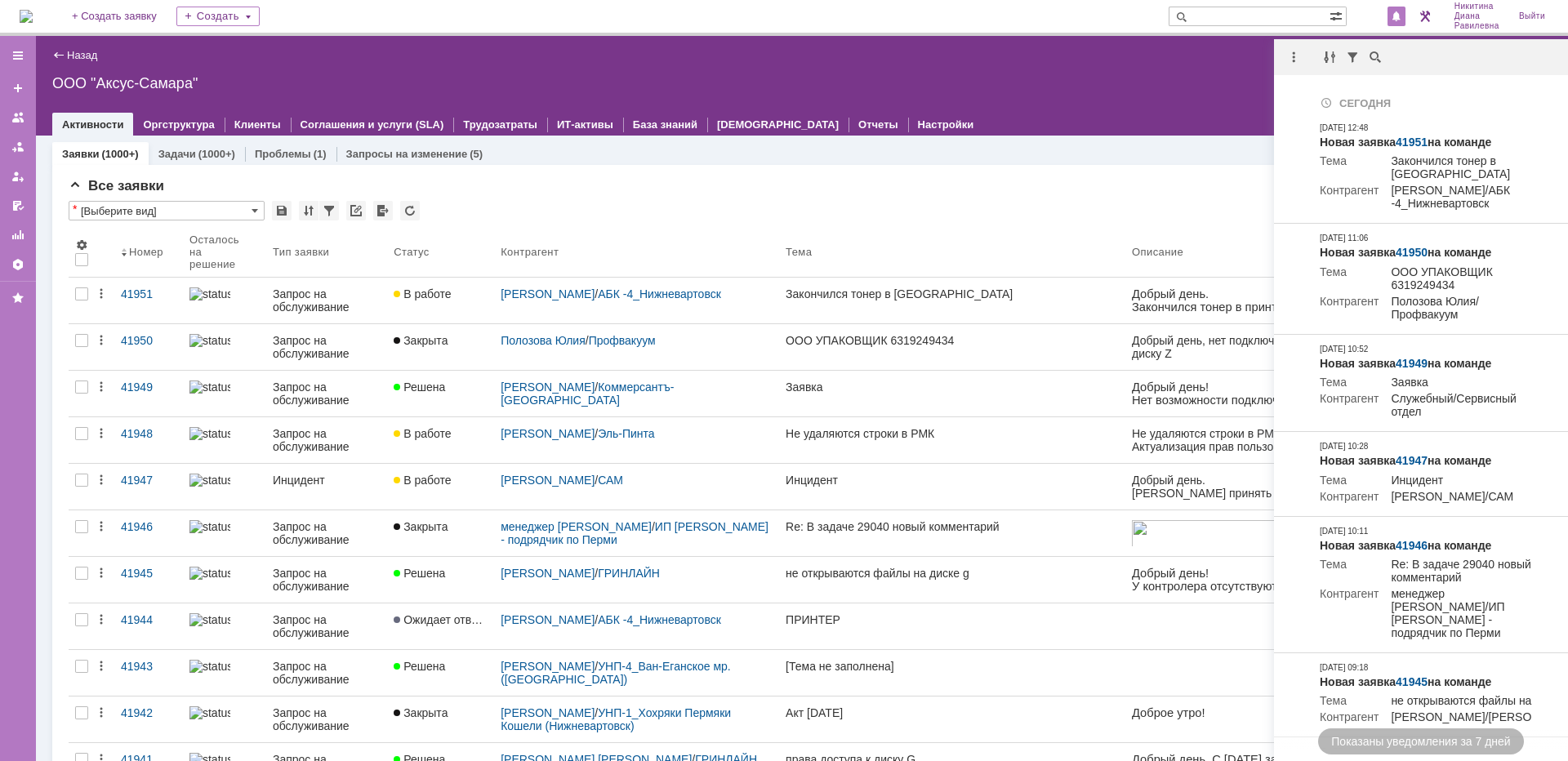
click at [783, 188] on div "Все заявки" at bounding box center [802, 185] width 1467 height 17
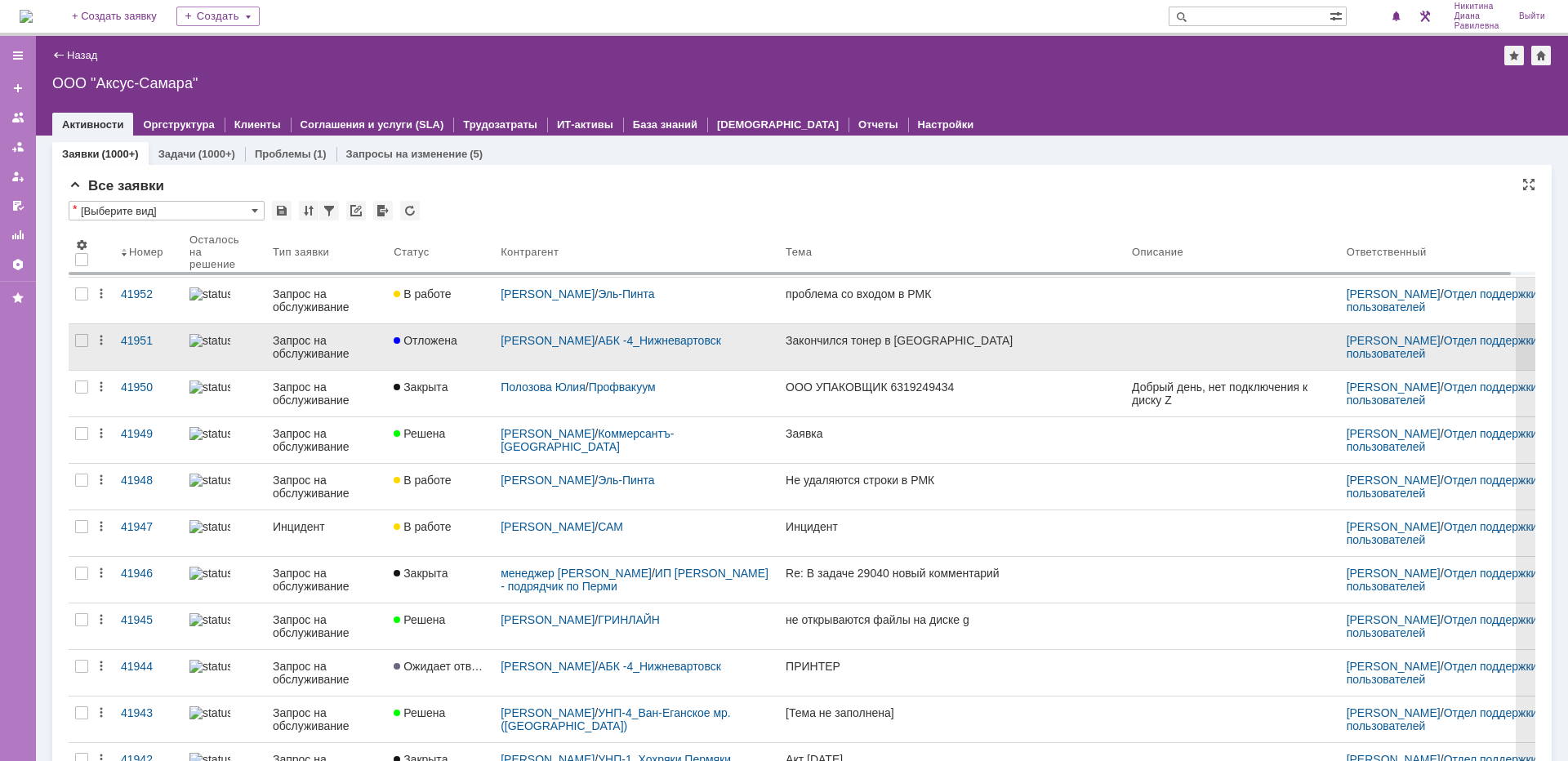
click at [308, 346] on div "Запрос на обслуживание" at bounding box center [327, 346] width 108 height 26
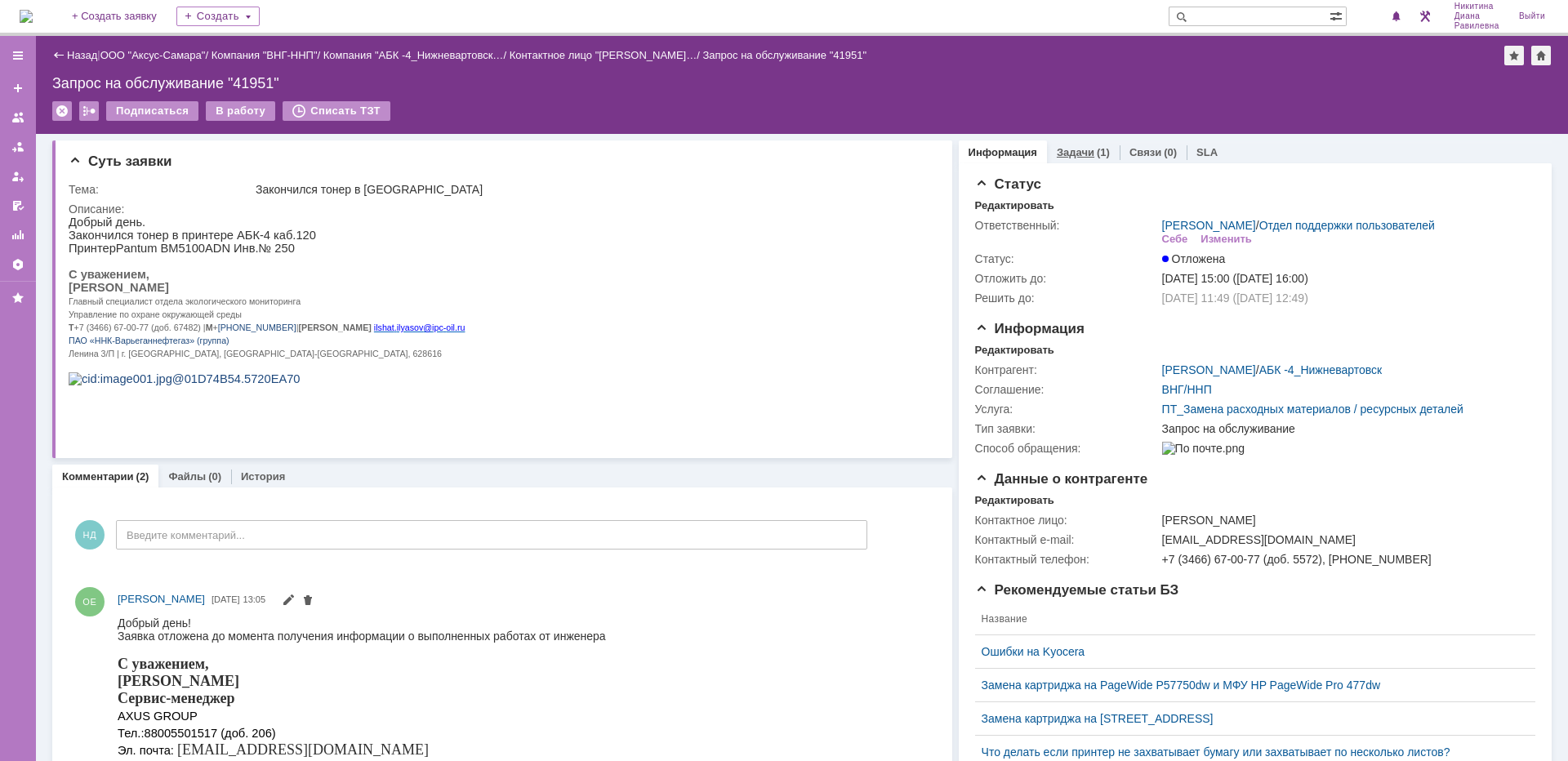
click at [1097, 148] on div "(1)" at bounding box center [1103, 152] width 13 height 12
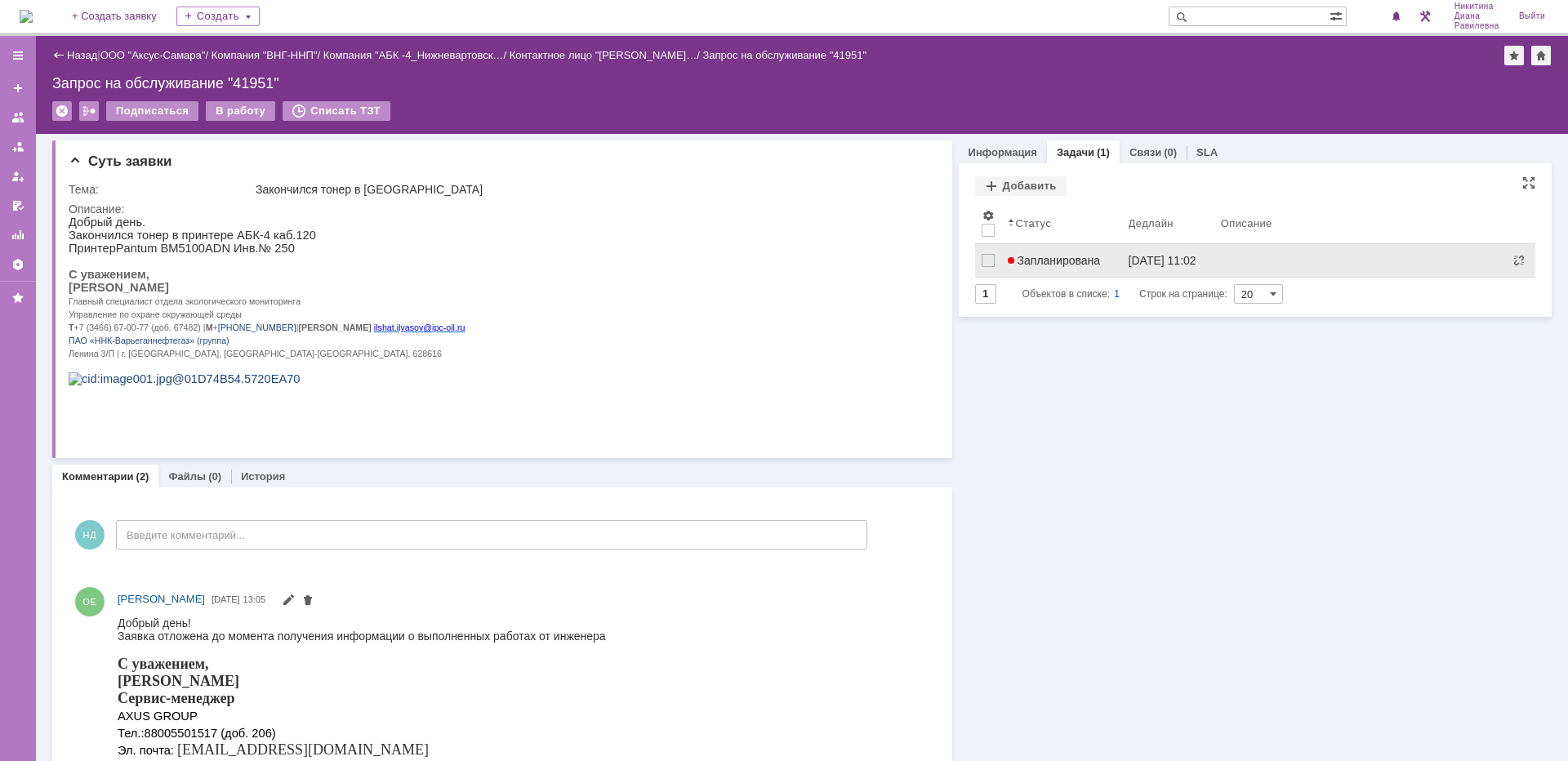
click at [1041, 260] on span "Запланирована" at bounding box center [1054, 260] width 93 height 13
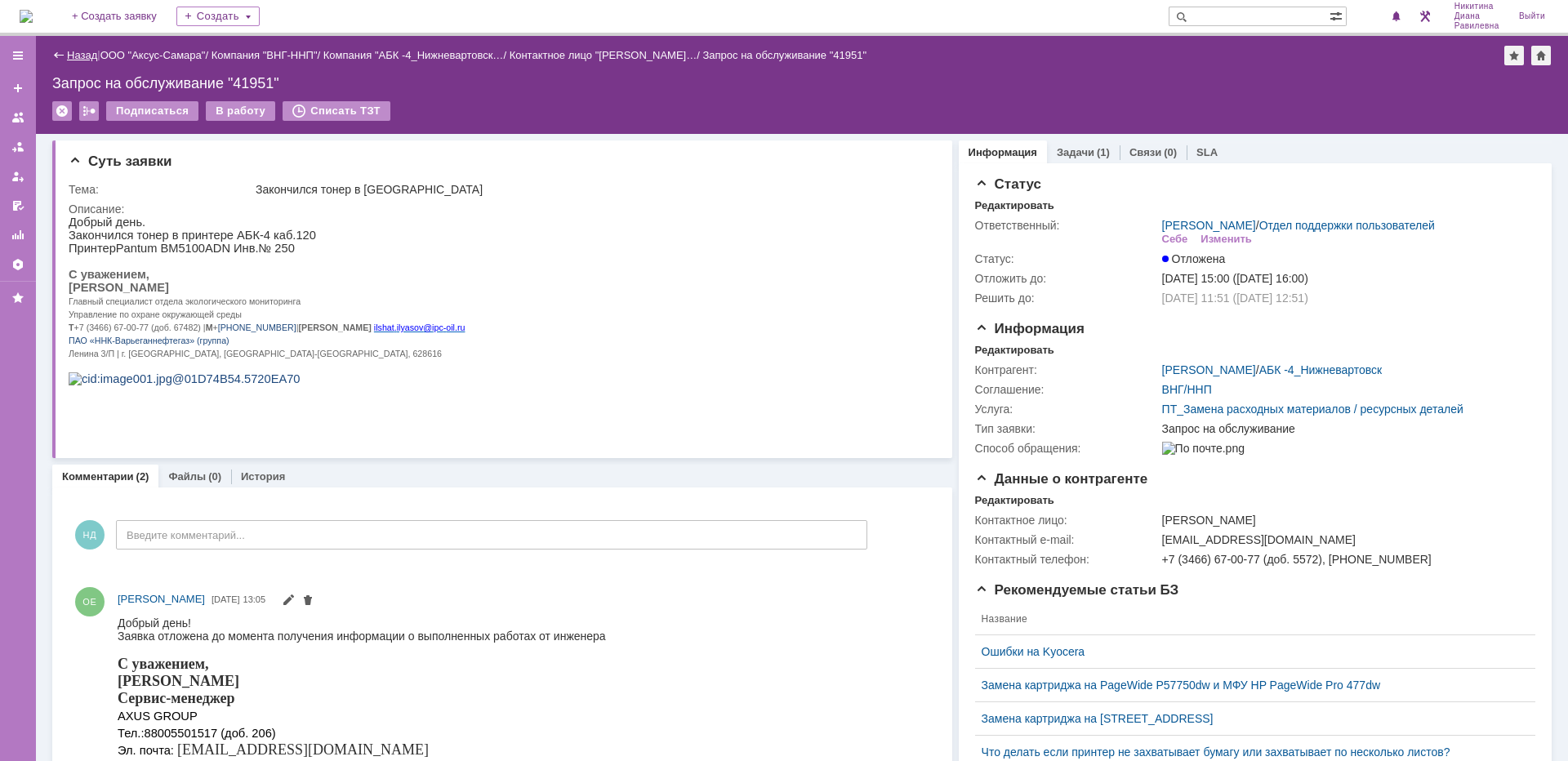
click at [71, 55] on link "Назад" at bounding box center [81, 55] width 30 height 12
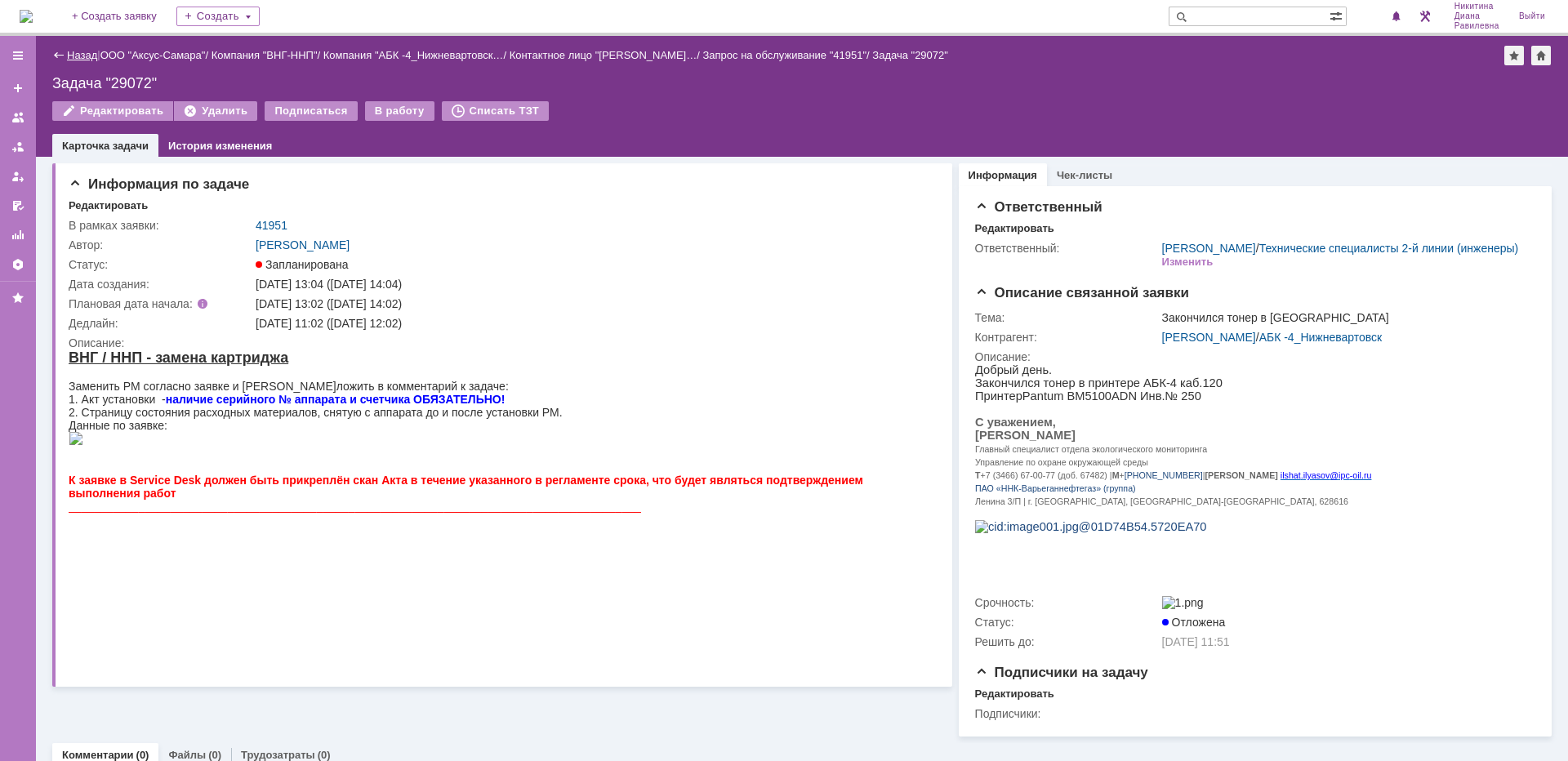
click at [82, 55] on link "Назад" at bounding box center [81, 55] width 30 height 12
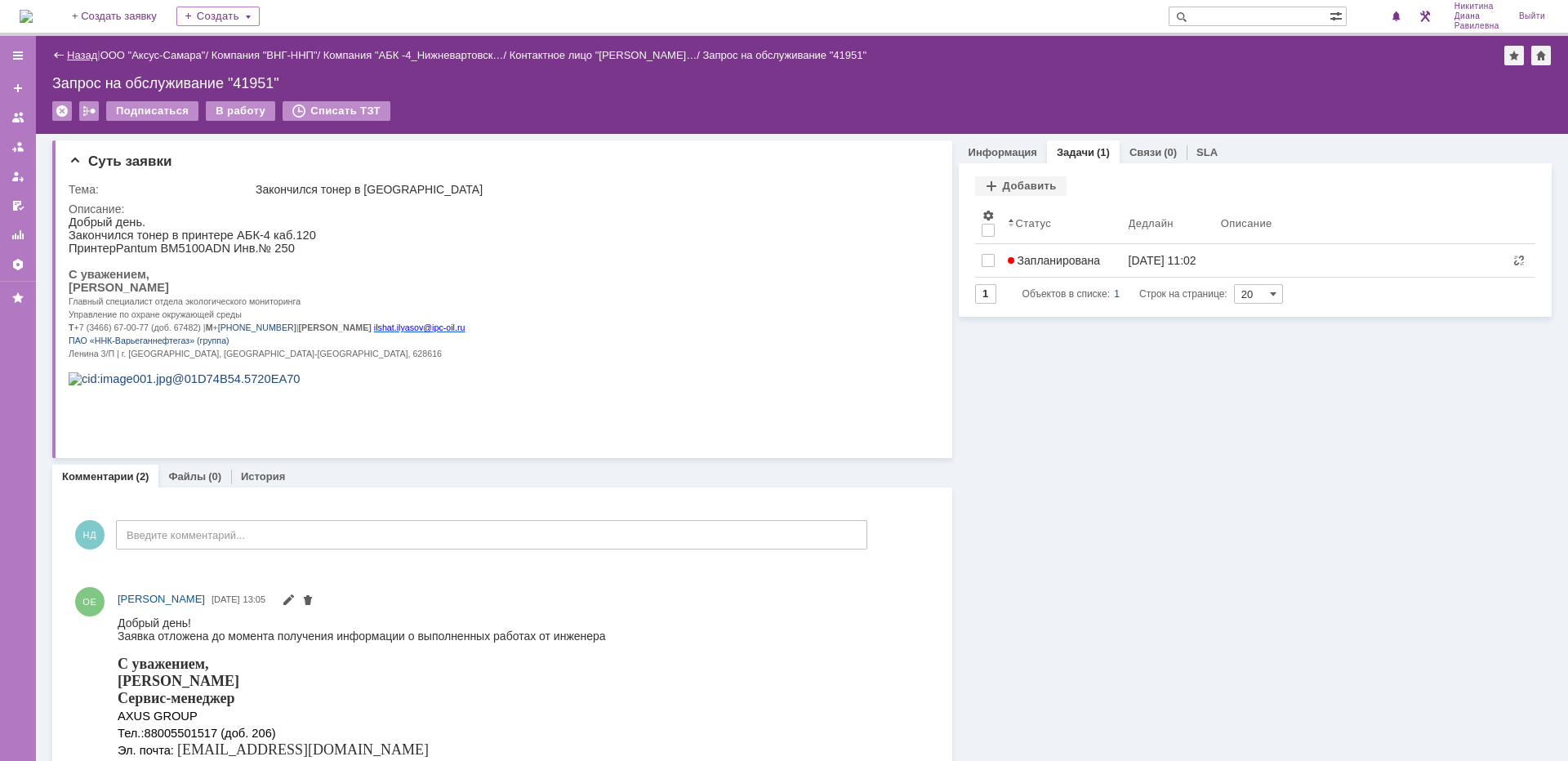
click at [83, 55] on link "Назад" at bounding box center [81, 55] width 30 height 12
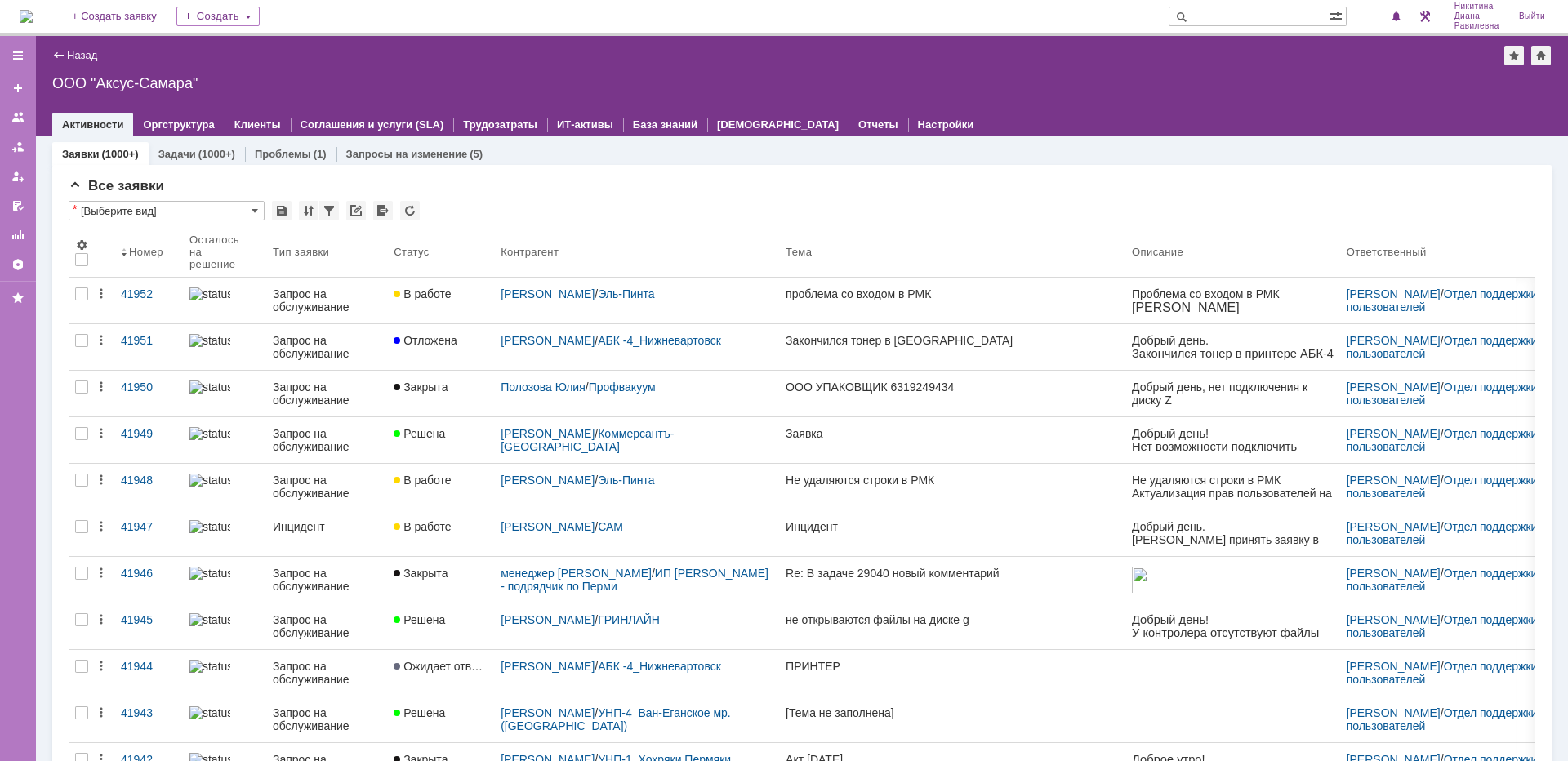
click at [1236, 23] on input "text" at bounding box center [1249, 17] width 161 height 20
type input "28694"
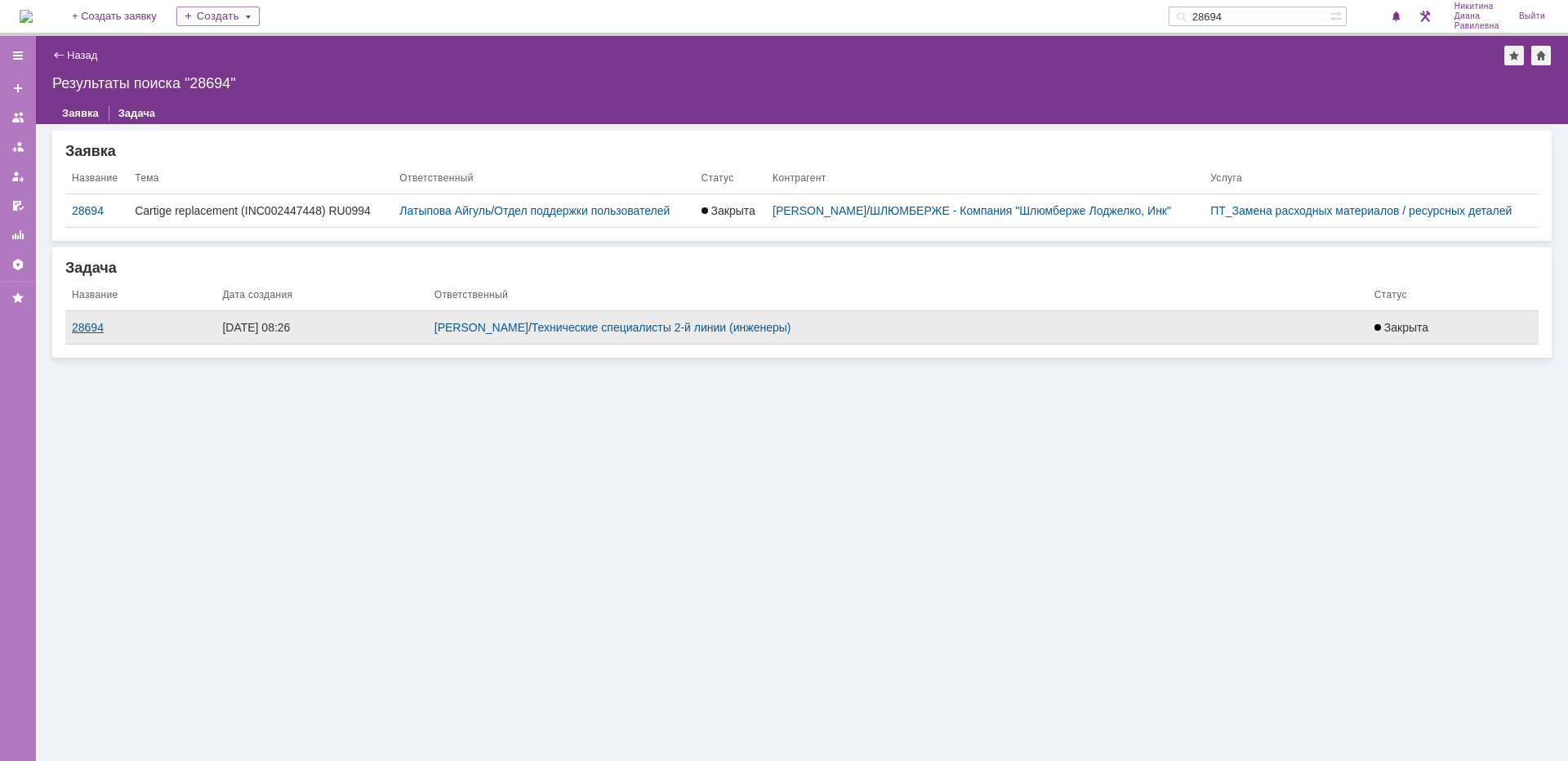
click at [90, 326] on div "28694" at bounding box center [140, 327] width 137 height 13
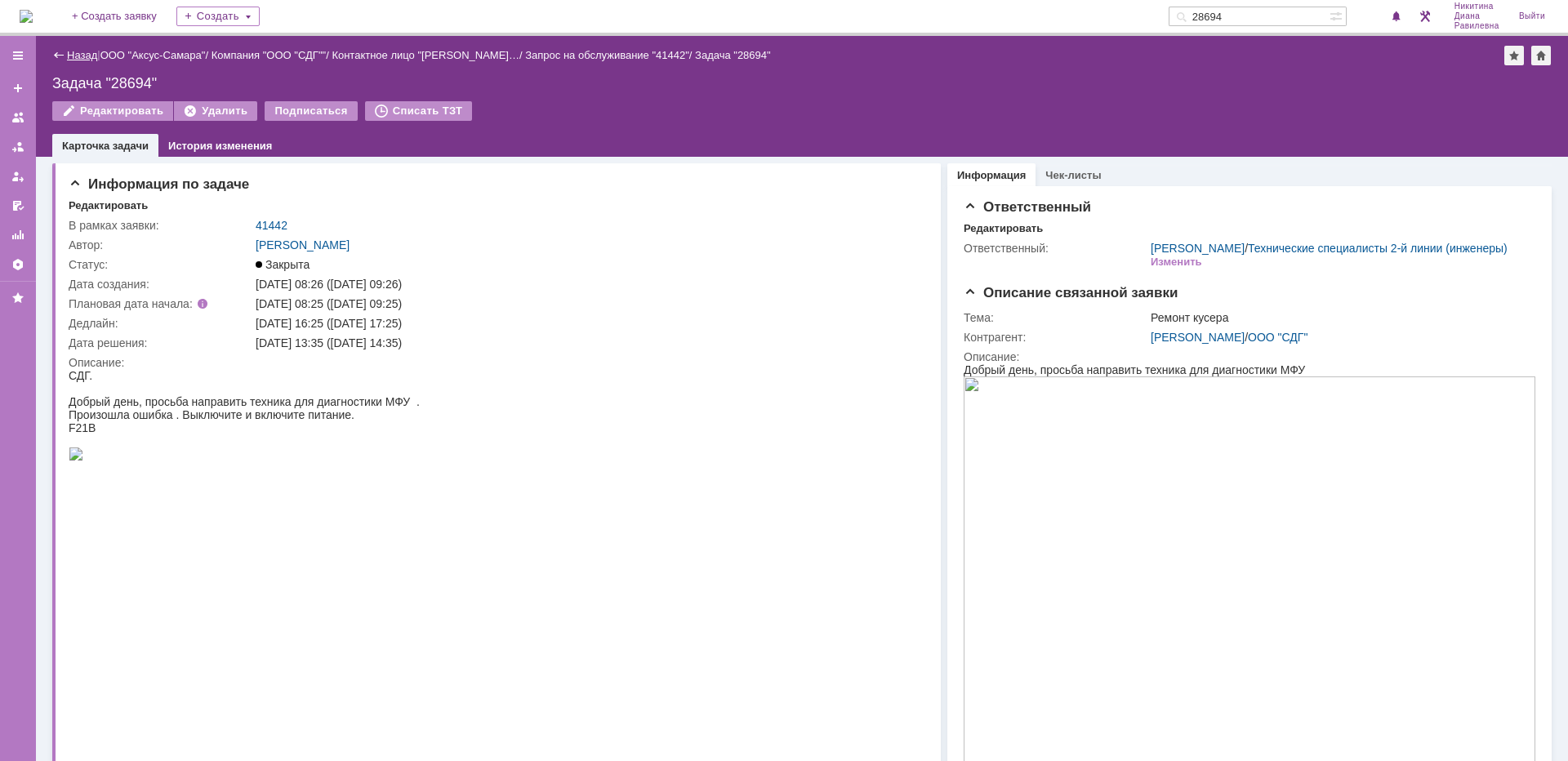
click at [82, 55] on link "Назад" at bounding box center [81, 55] width 30 height 12
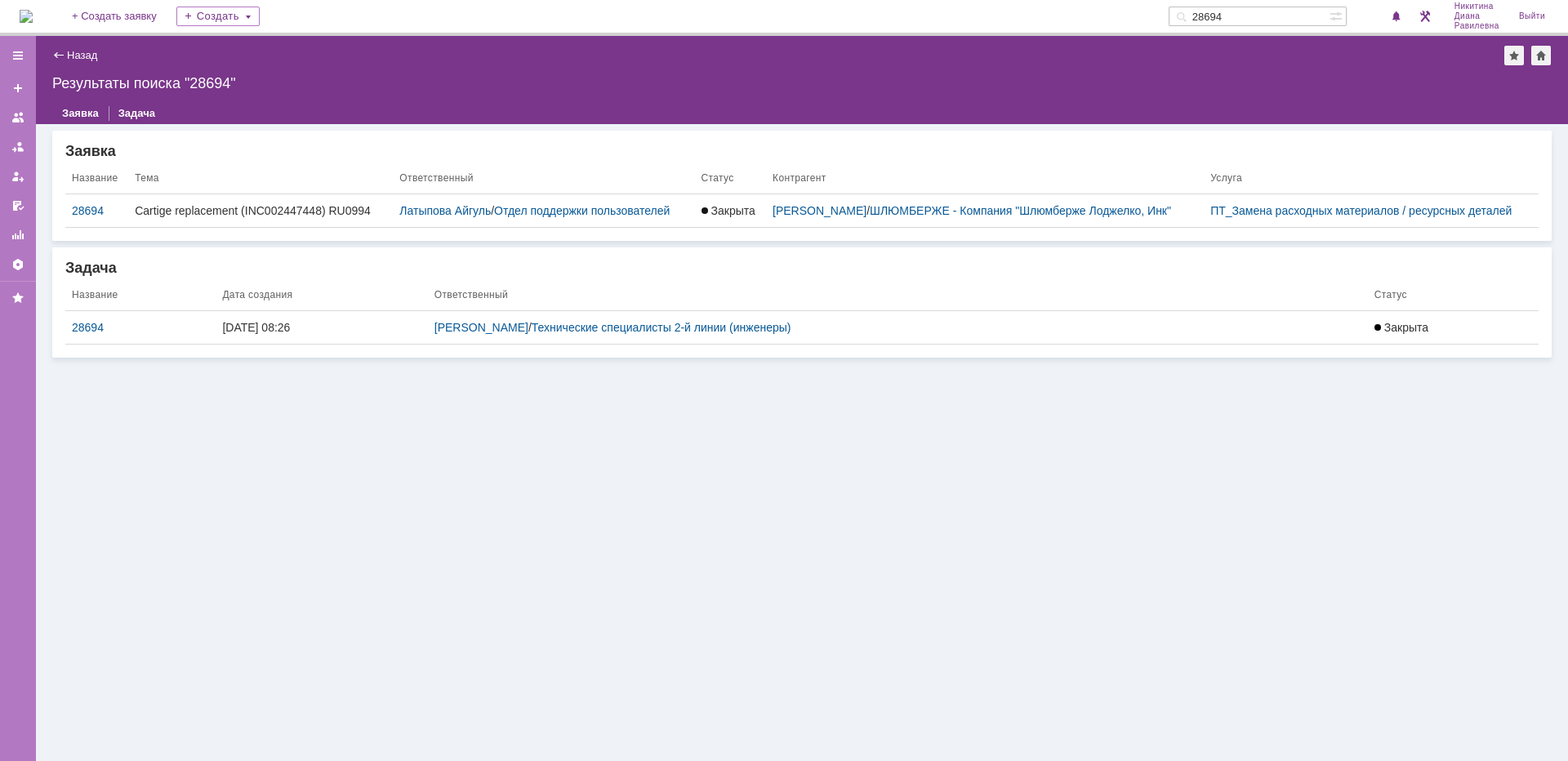
click at [85, 53] on link "Назад" at bounding box center [81, 55] width 30 height 12
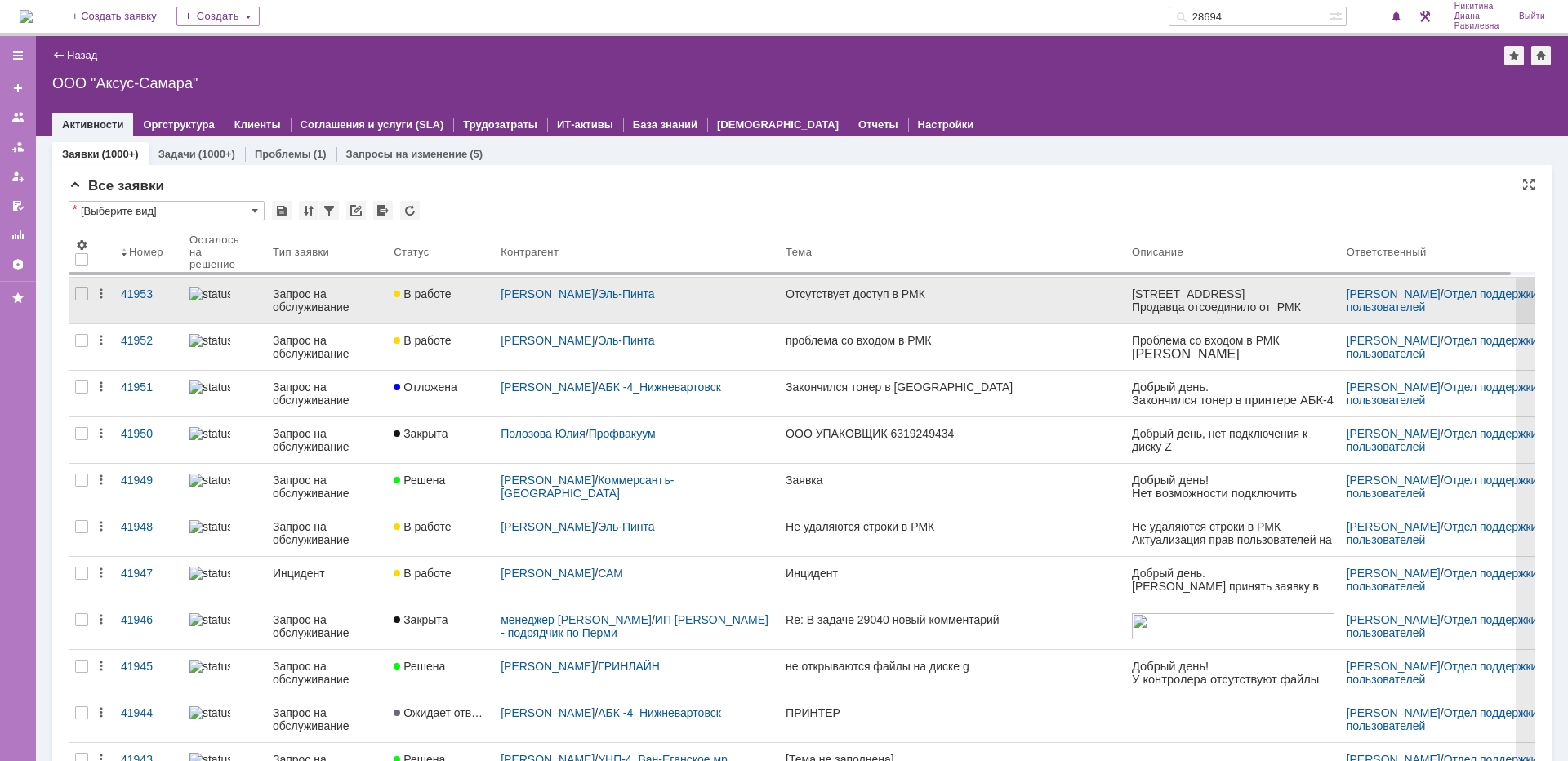
click at [332, 303] on div "Запрос на обслуживание" at bounding box center [327, 300] width 108 height 26
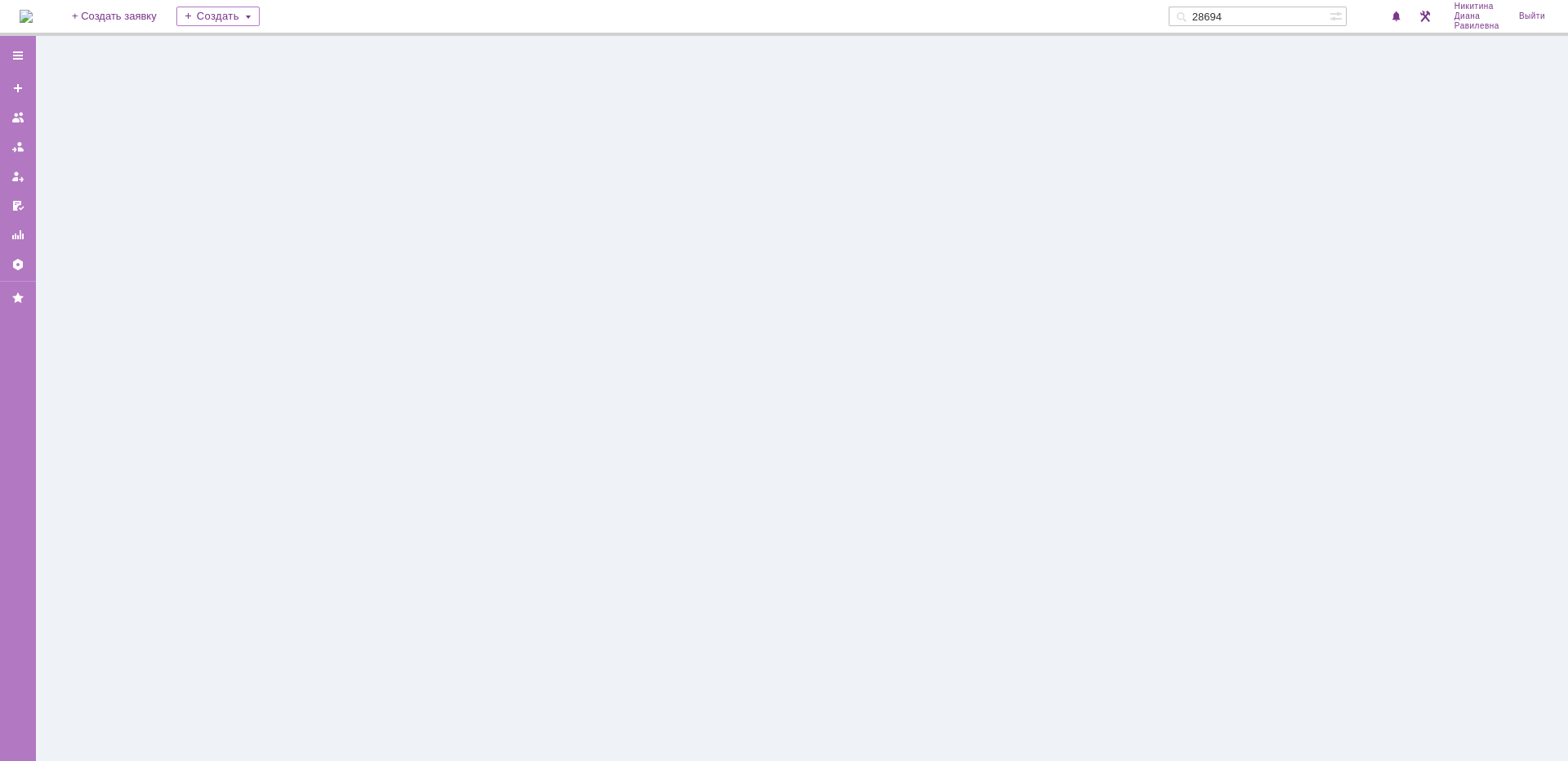
click at [332, 303] on div at bounding box center [802, 398] width 1532 height 725
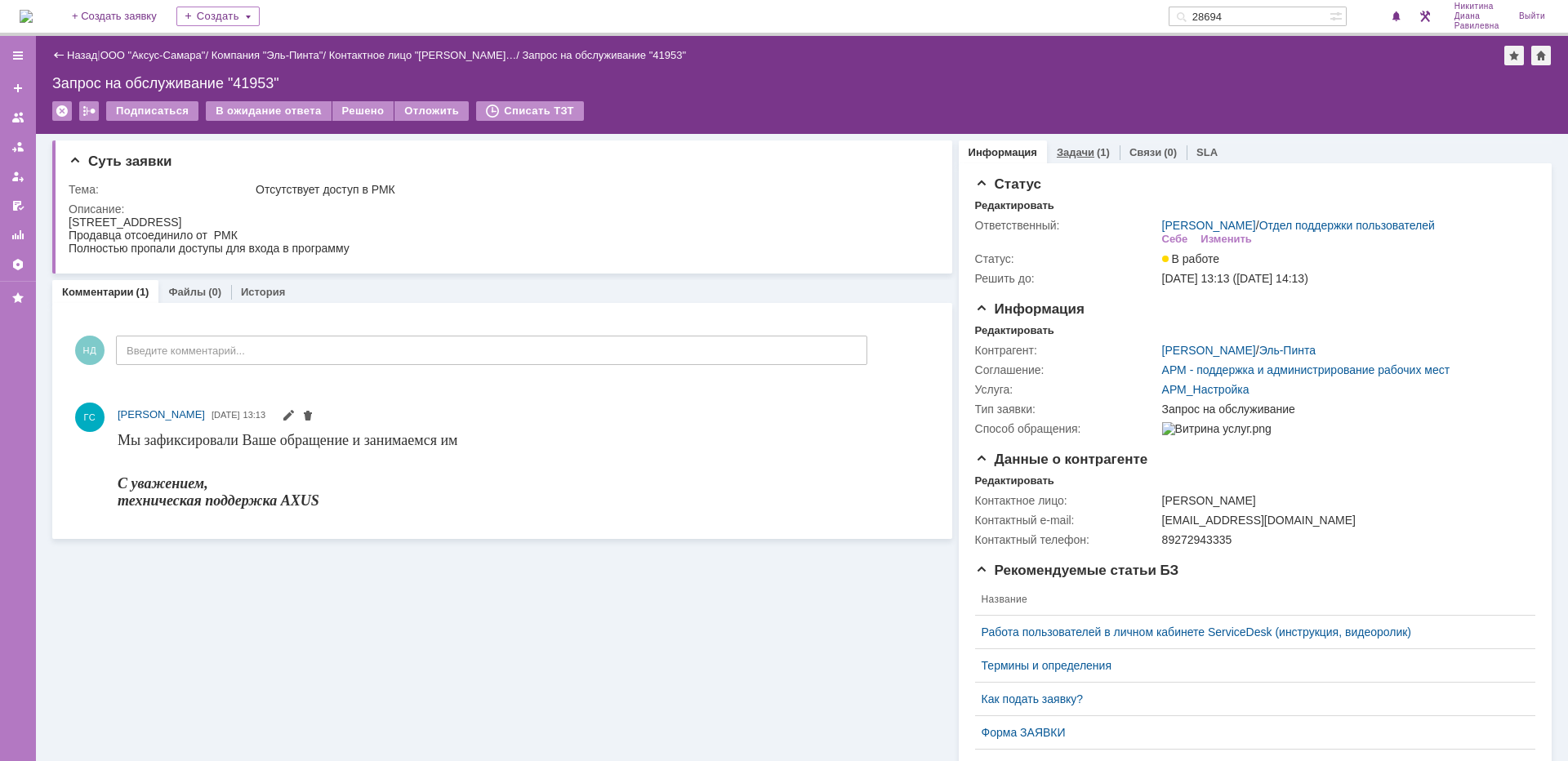
click at [1073, 153] on link "Задачи" at bounding box center [1075, 152] width 37 height 12
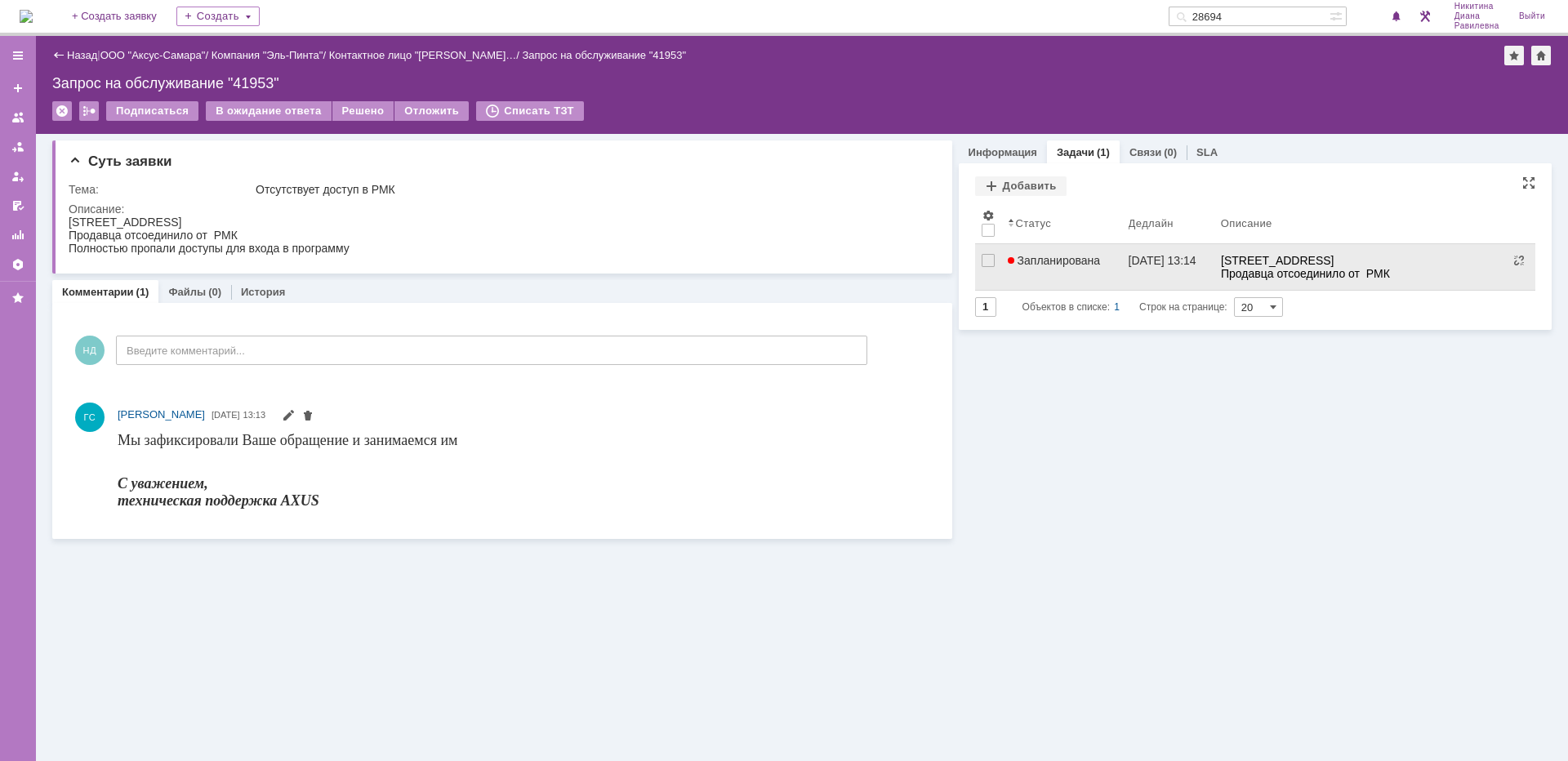
click at [1069, 251] on link "Запланирована" at bounding box center [1061, 267] width 121 height 46
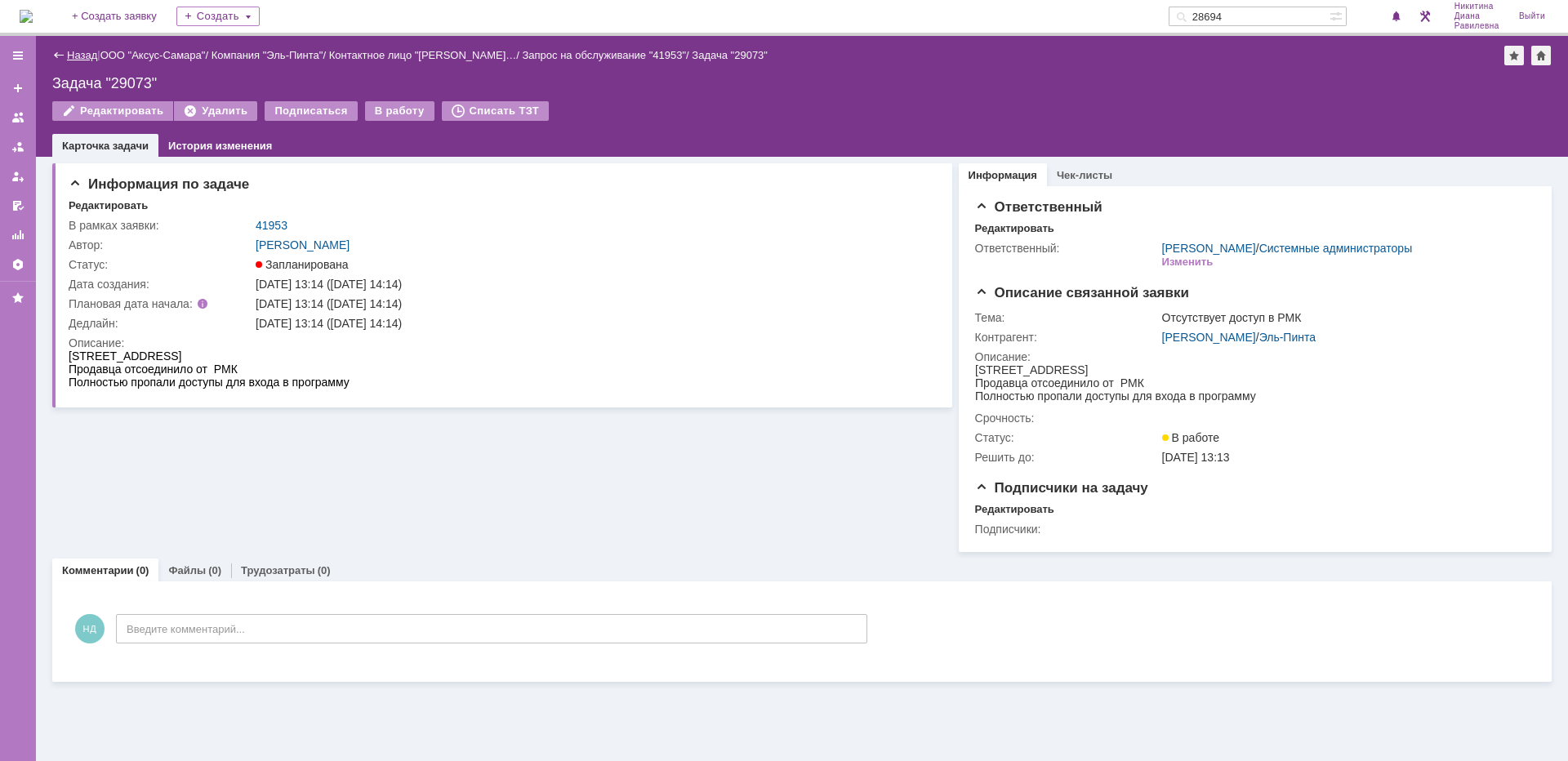
click at [76, 53] on link "Назад" at bounding box center [81, 55] width 30 height 12
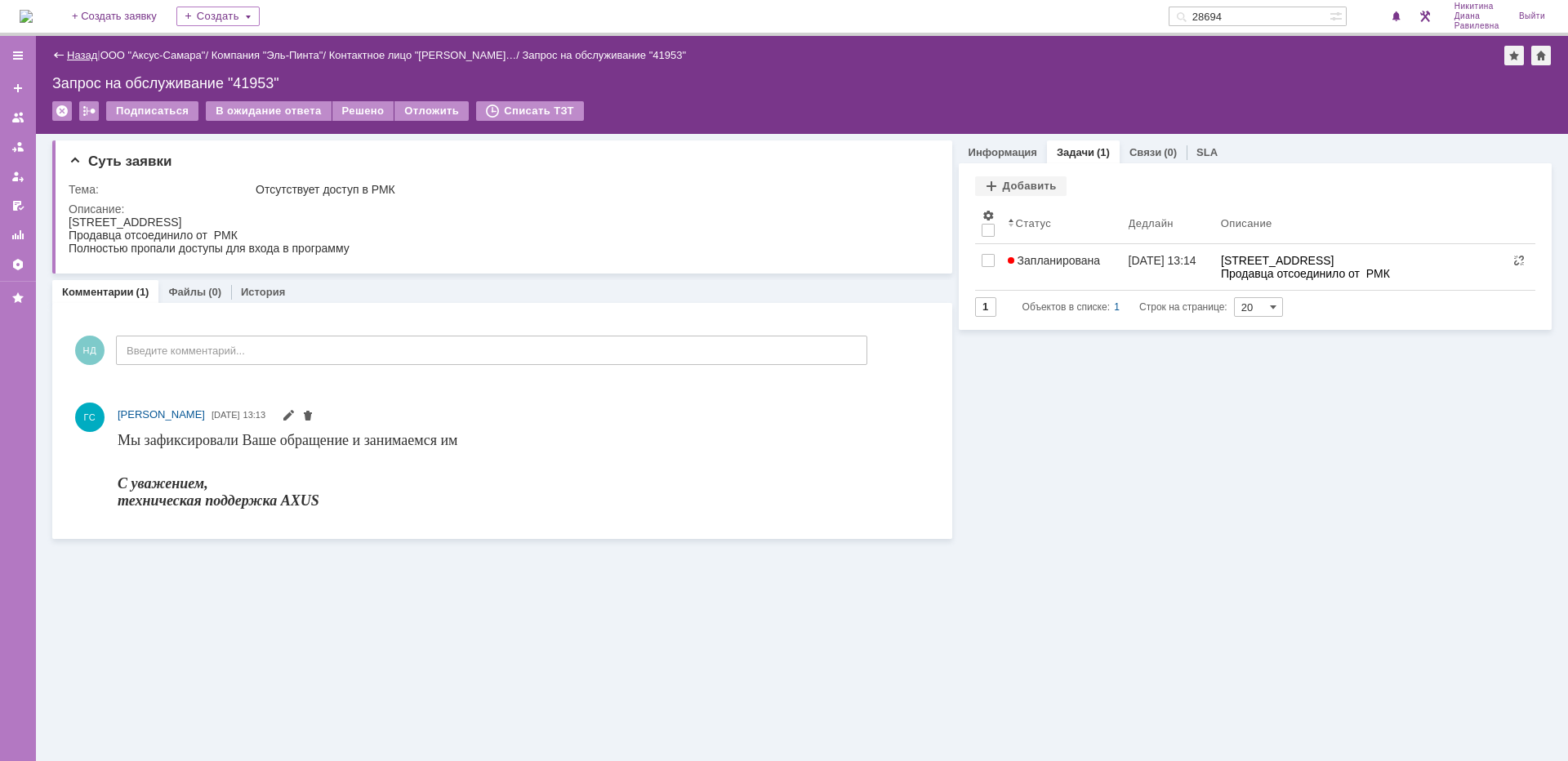
click at [74, 57] on link "Назад" at bounding box center [81, 55] width 30 height 12
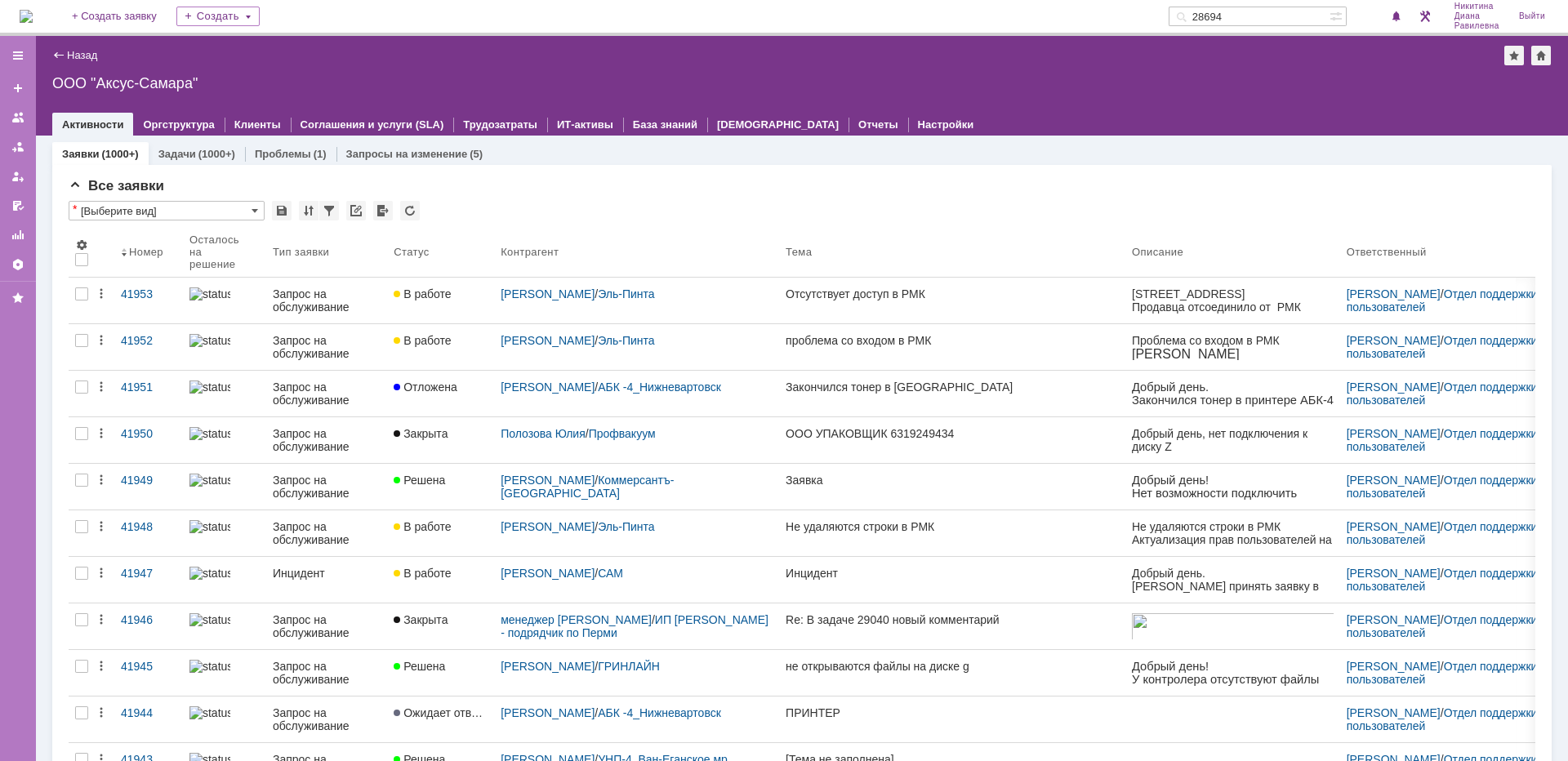
click at [1266, 11] on input "28694" at bounding box center [1249, 17] width 161 height 20
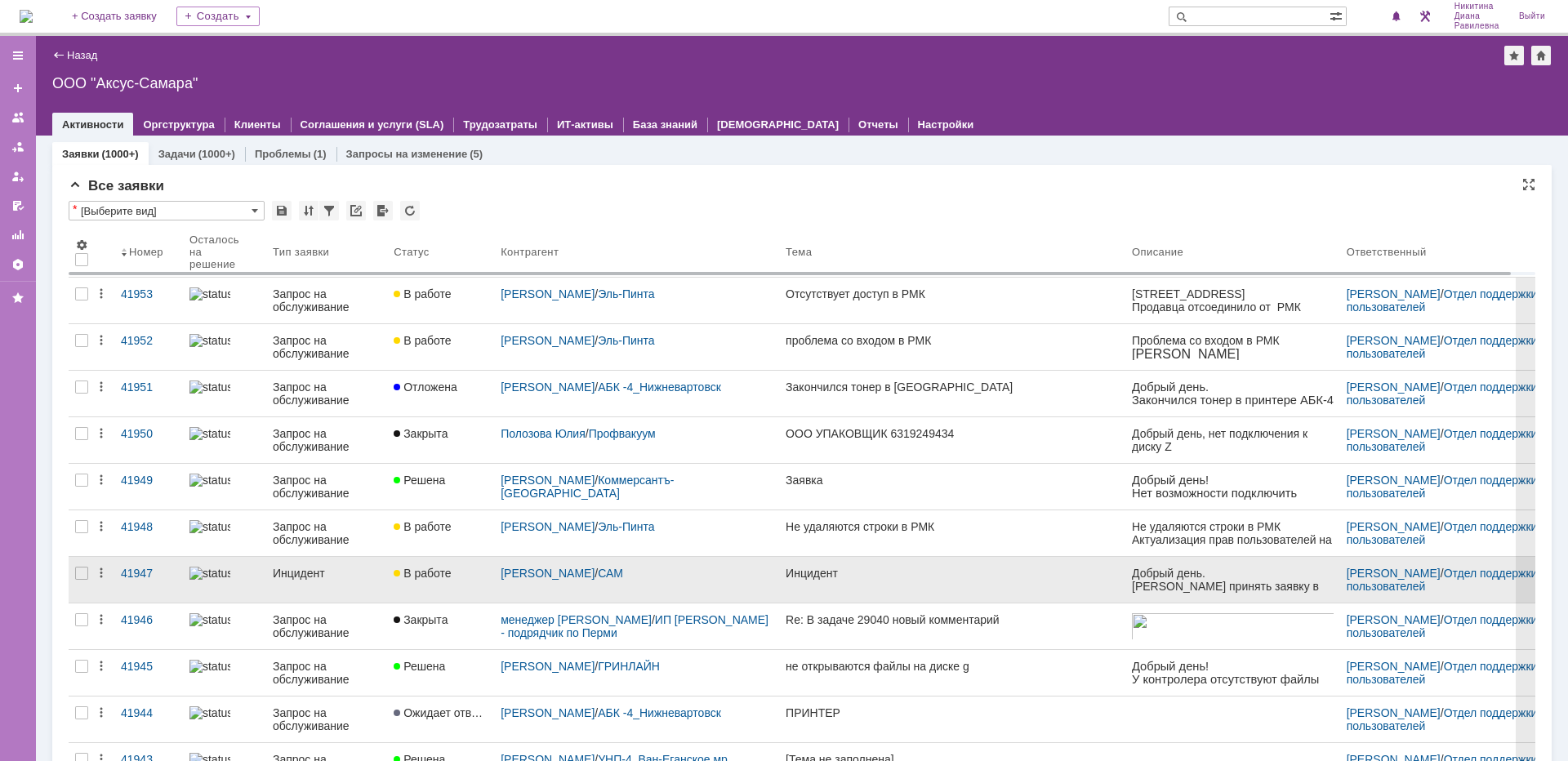
click at [344, 582] on link "Инцидент" at bounding box center [326, 580] width 121 height 46
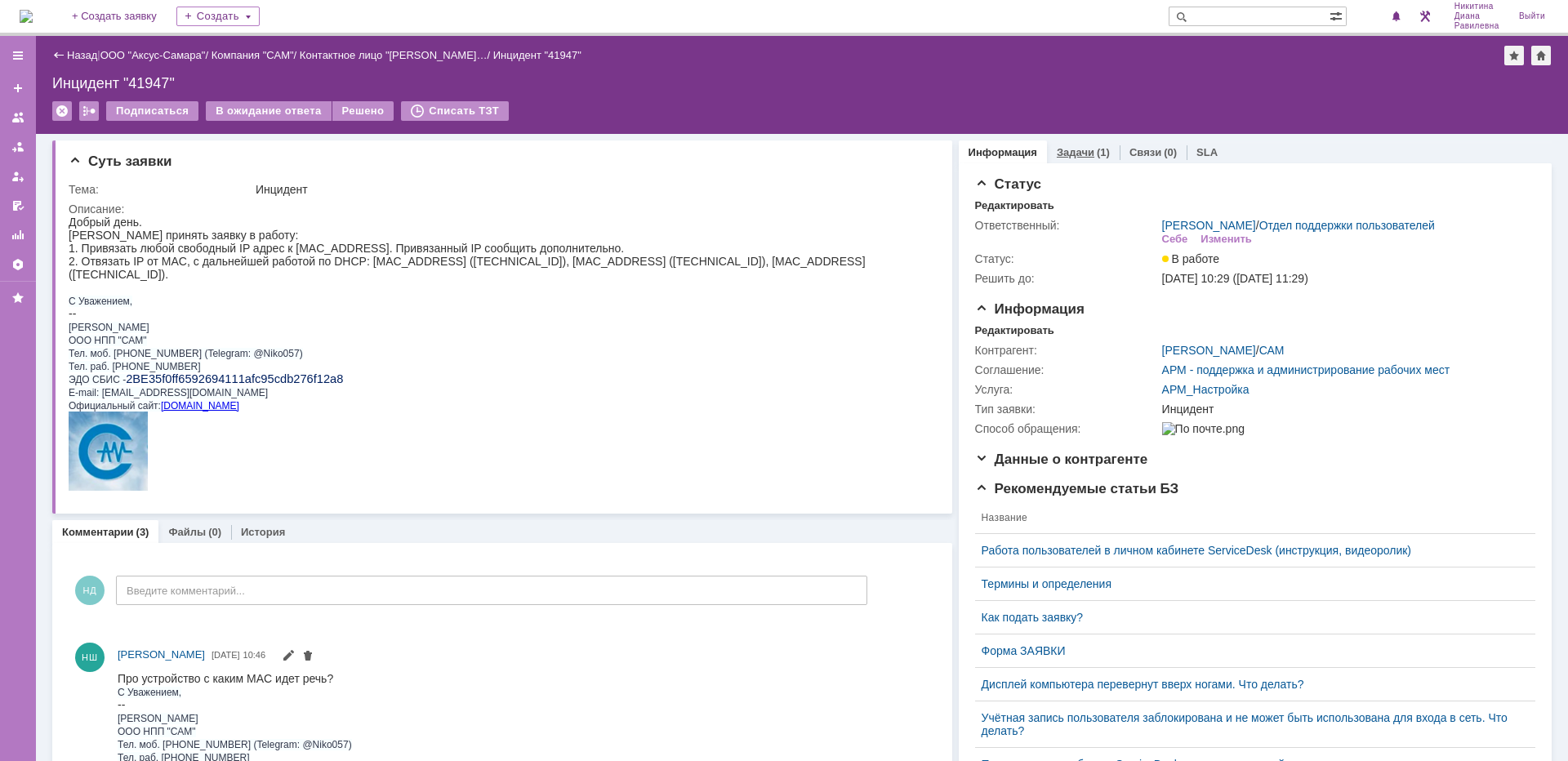
click at [1074, 151] on link "Задачи" at bounding box center [1075, 152] width 37 height 12
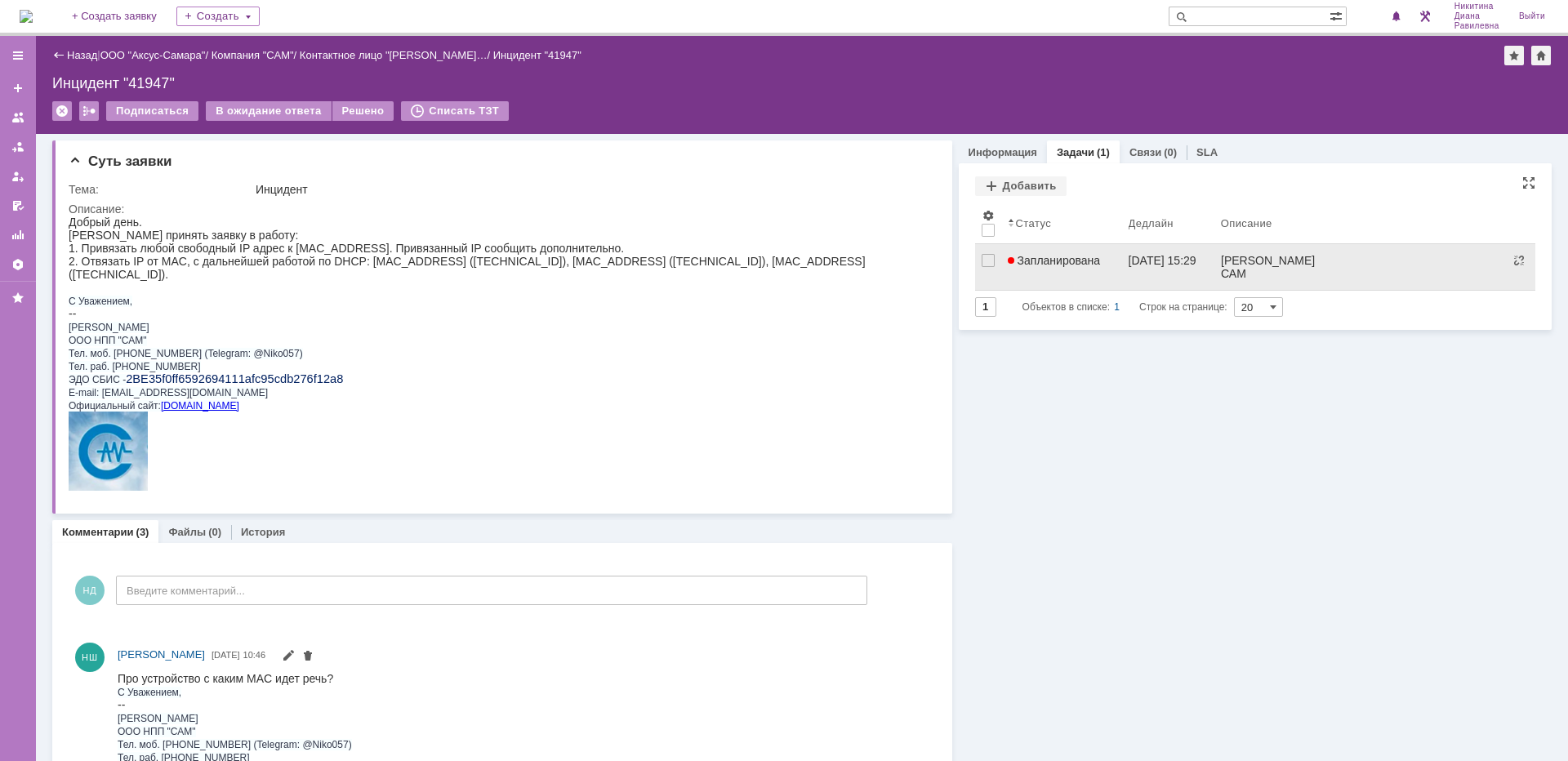
click at [1042, 254] on span "Запланирована" at bounding box center [1054, 260] width 93 height 13
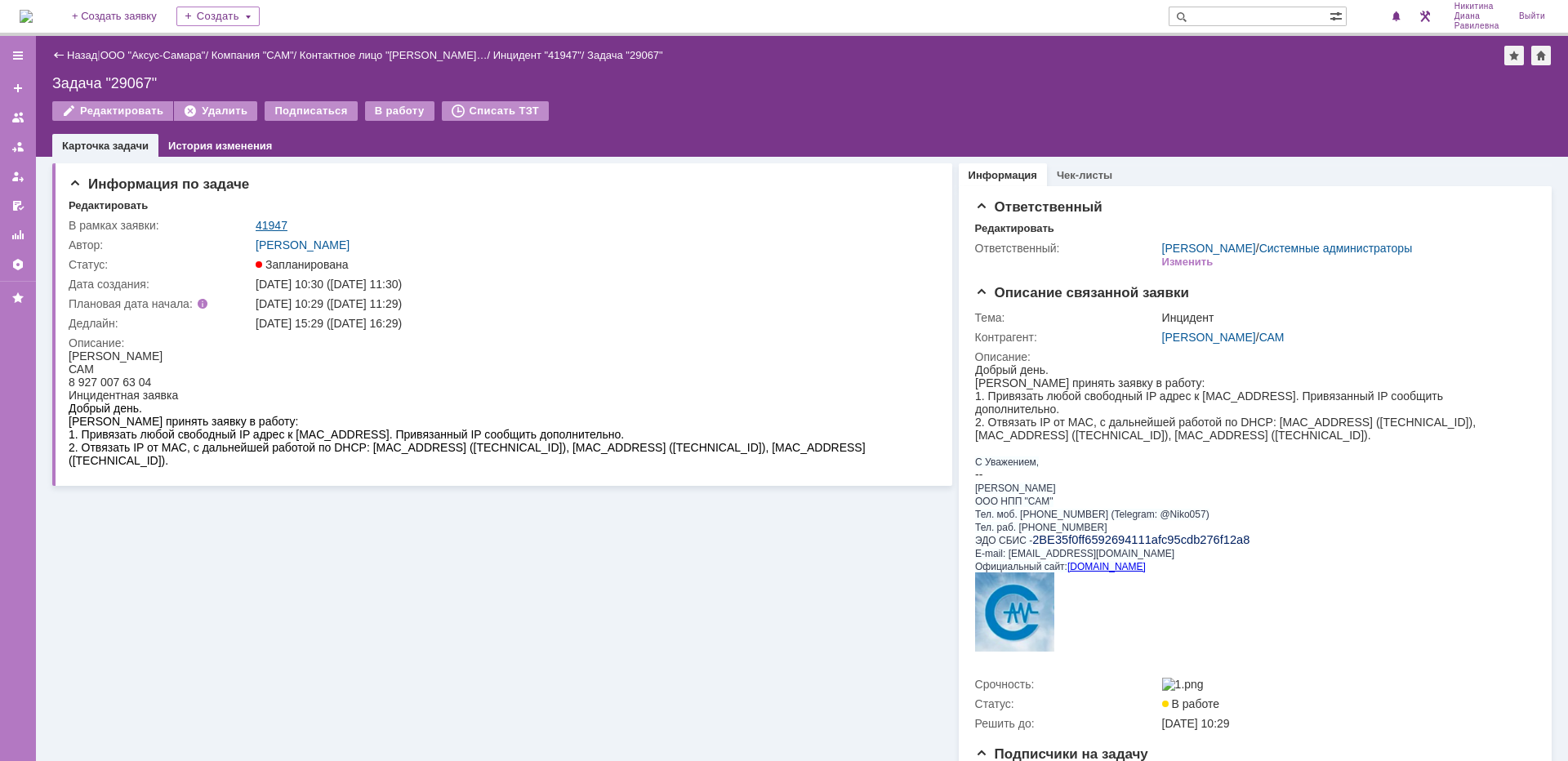
click at [270, 219] on link "41947" at bounding box center [271, 225] width 31 height 13
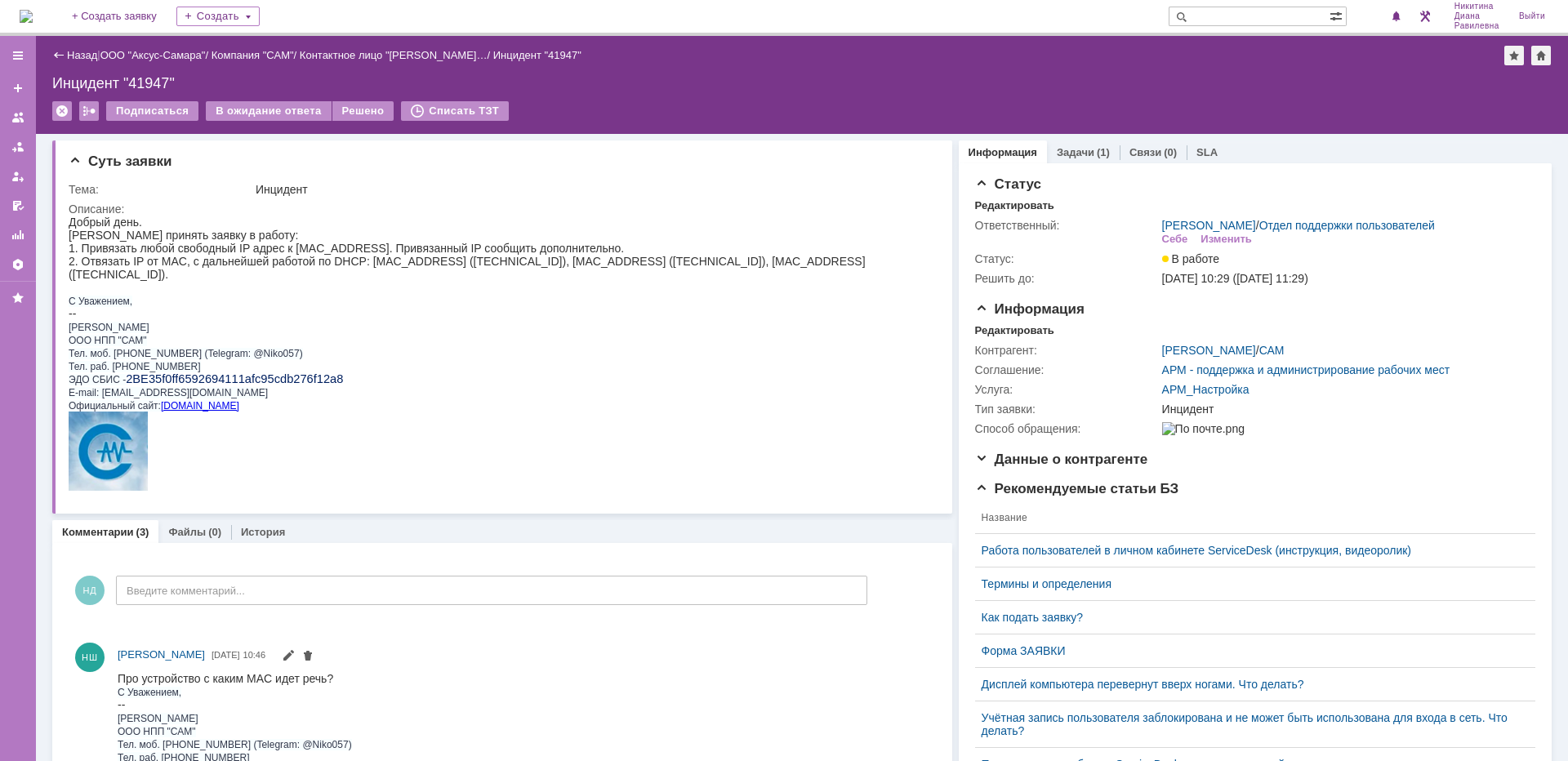
click at [76, 47] on div "Назад | ООО "Аксус-Самара" / Компания "САМ" / Контактное лицо "Николай Шелак… /…" at bounding box center [802, 56] width 1499 height 20
click at [76, 51] on link "Назад" at bounding box center [81, 55] width 30 height 12
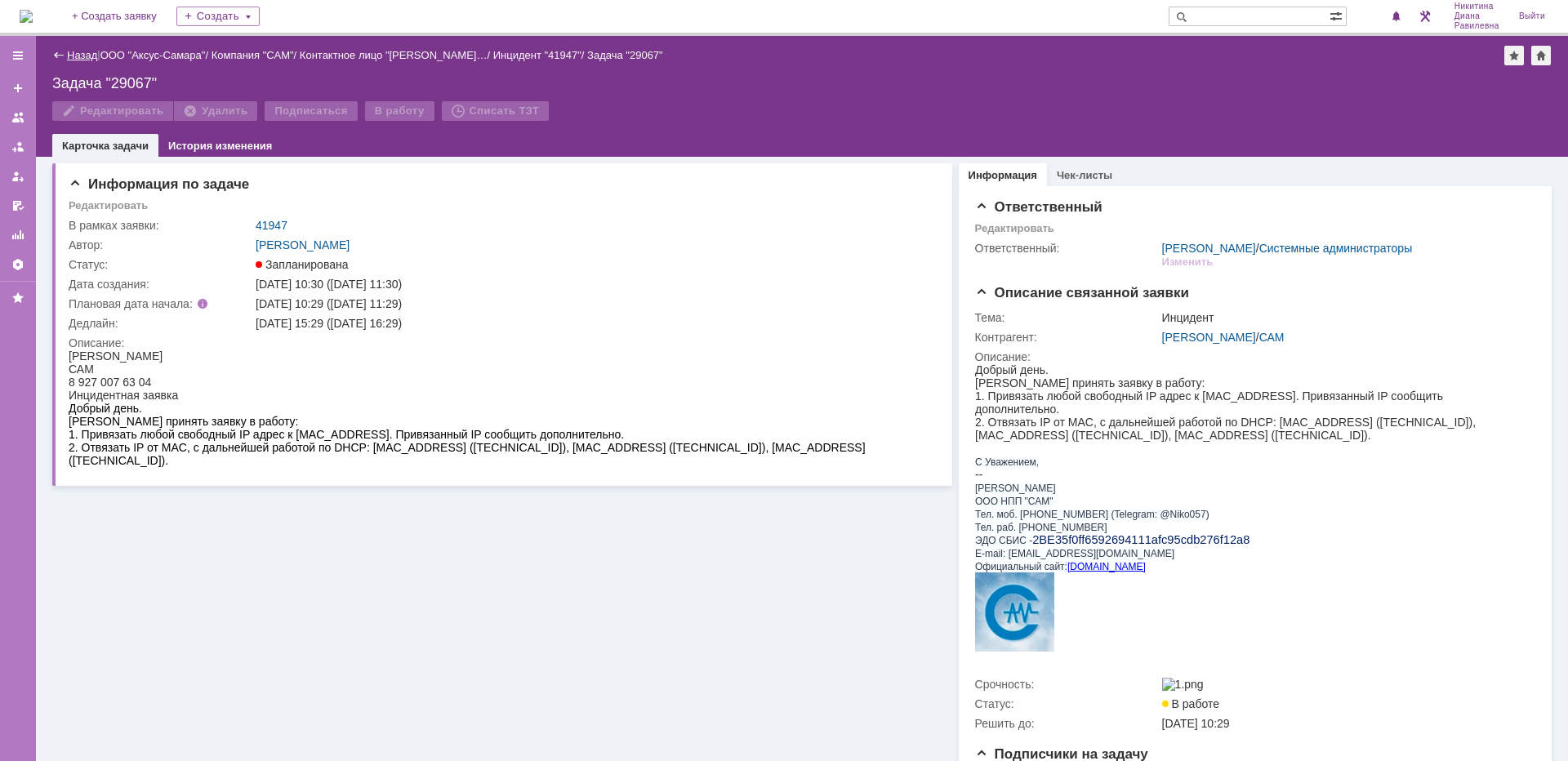
click at [85, 58] on link "Назад" at bounding box center [81, 55] width 30 height 12
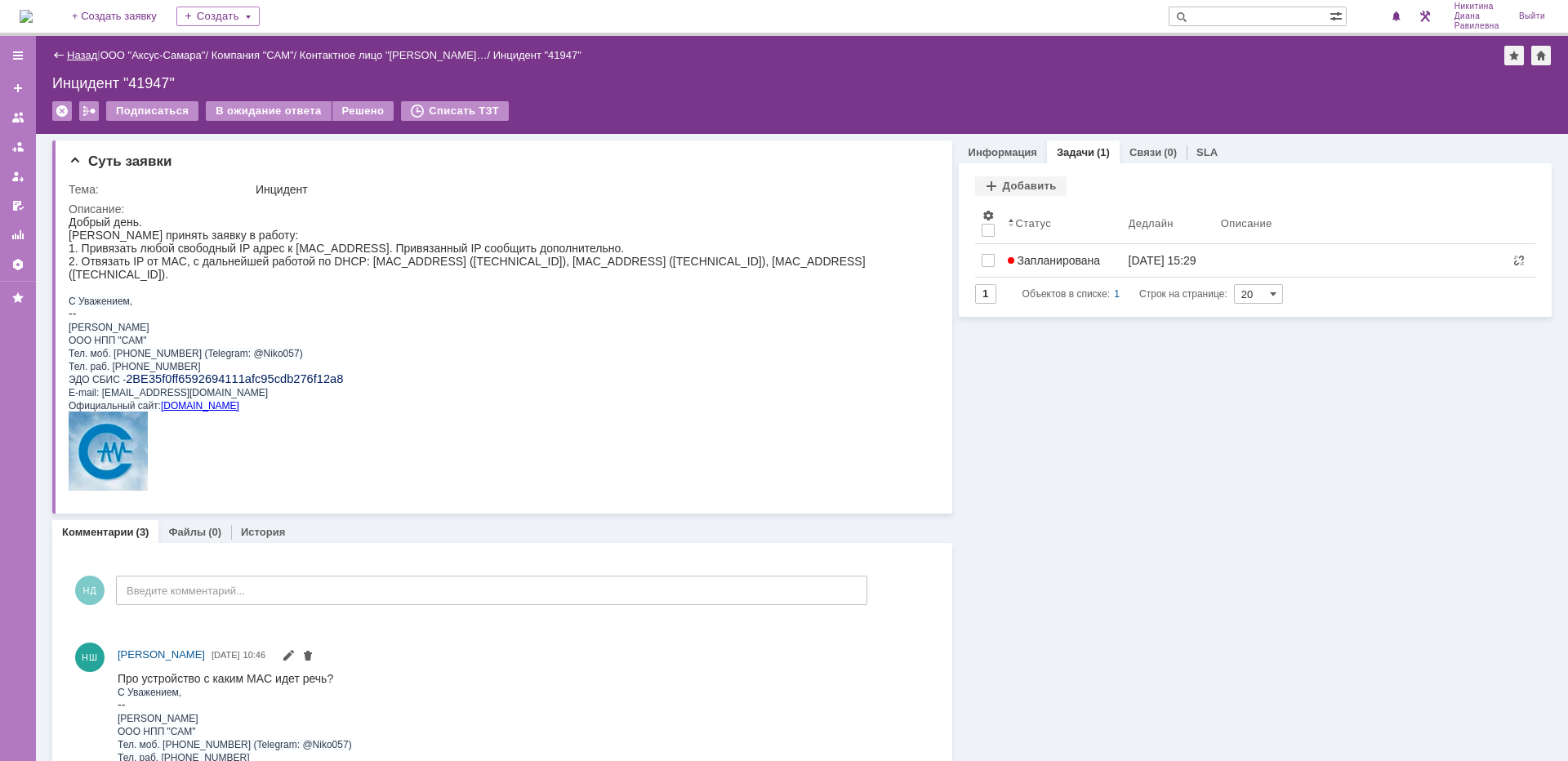
click at [80, 53] on link "Назад" at bounding box center [81, 55] width 30 height 12
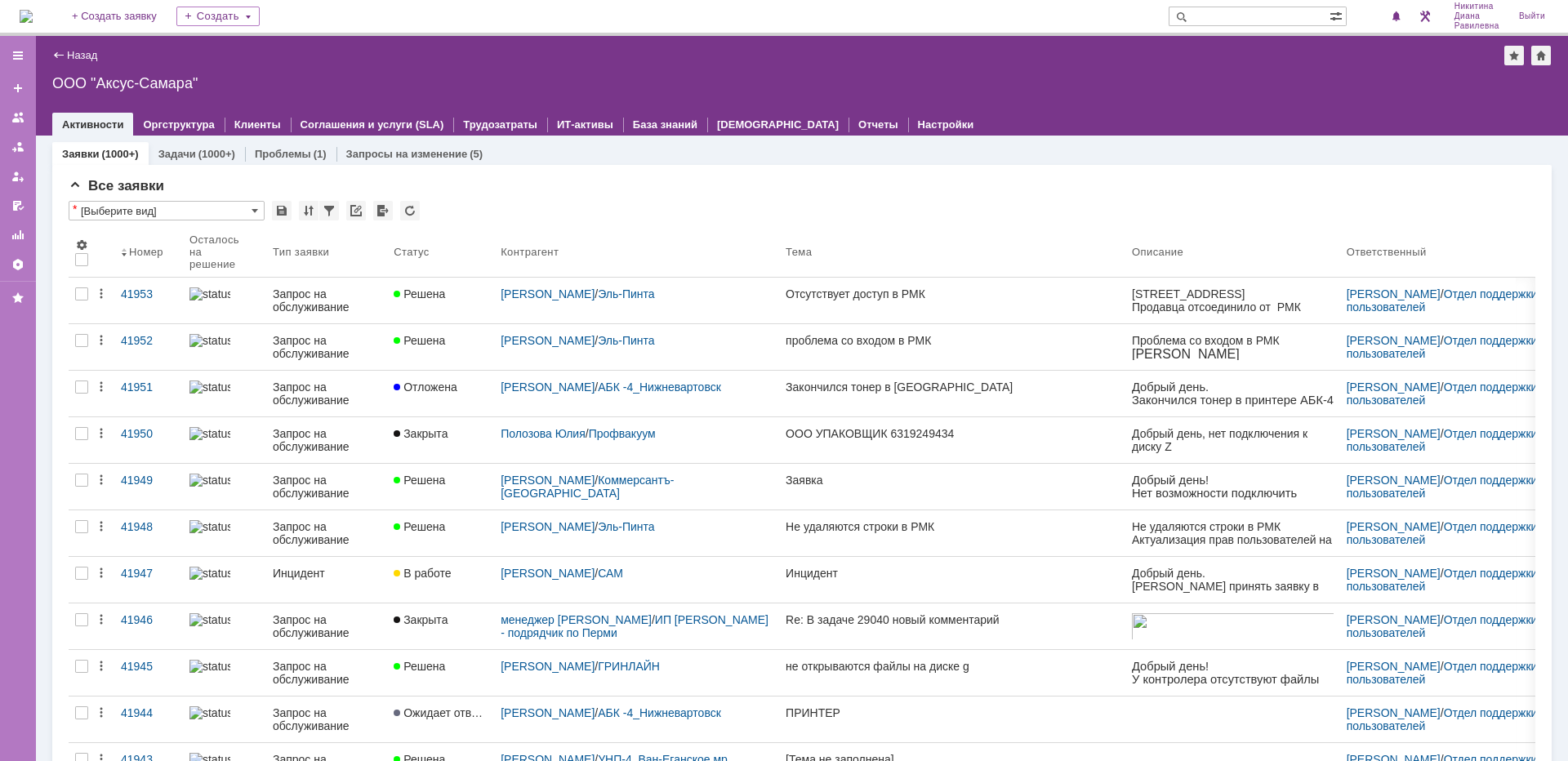
click at [1205, 18] on input "text" at bounding box center [1249, 17] width 161 height 20
type input "27706"
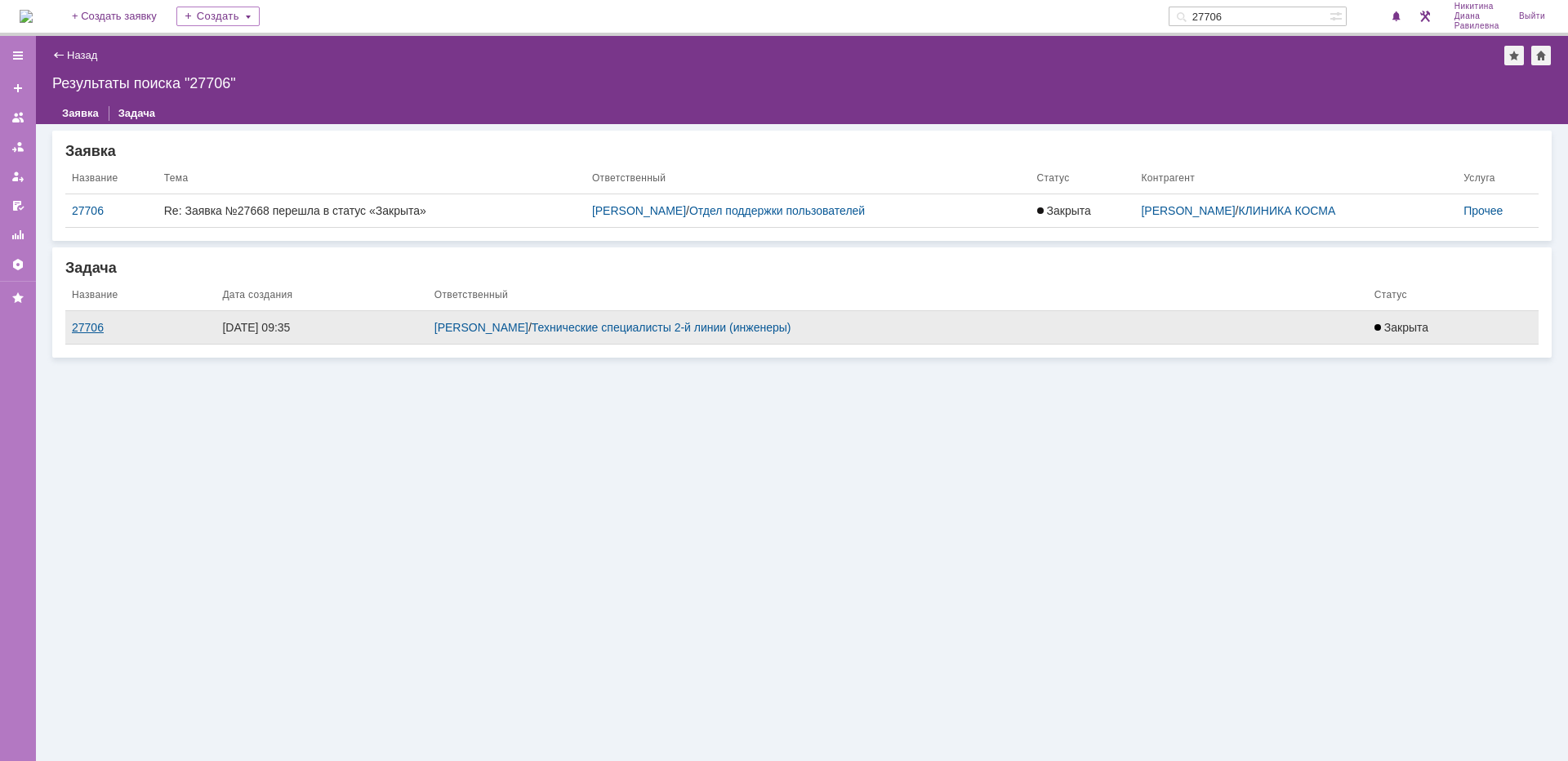
click at [87, 326] on div "27706" at bounding box center [140, 327] width 137 height 13
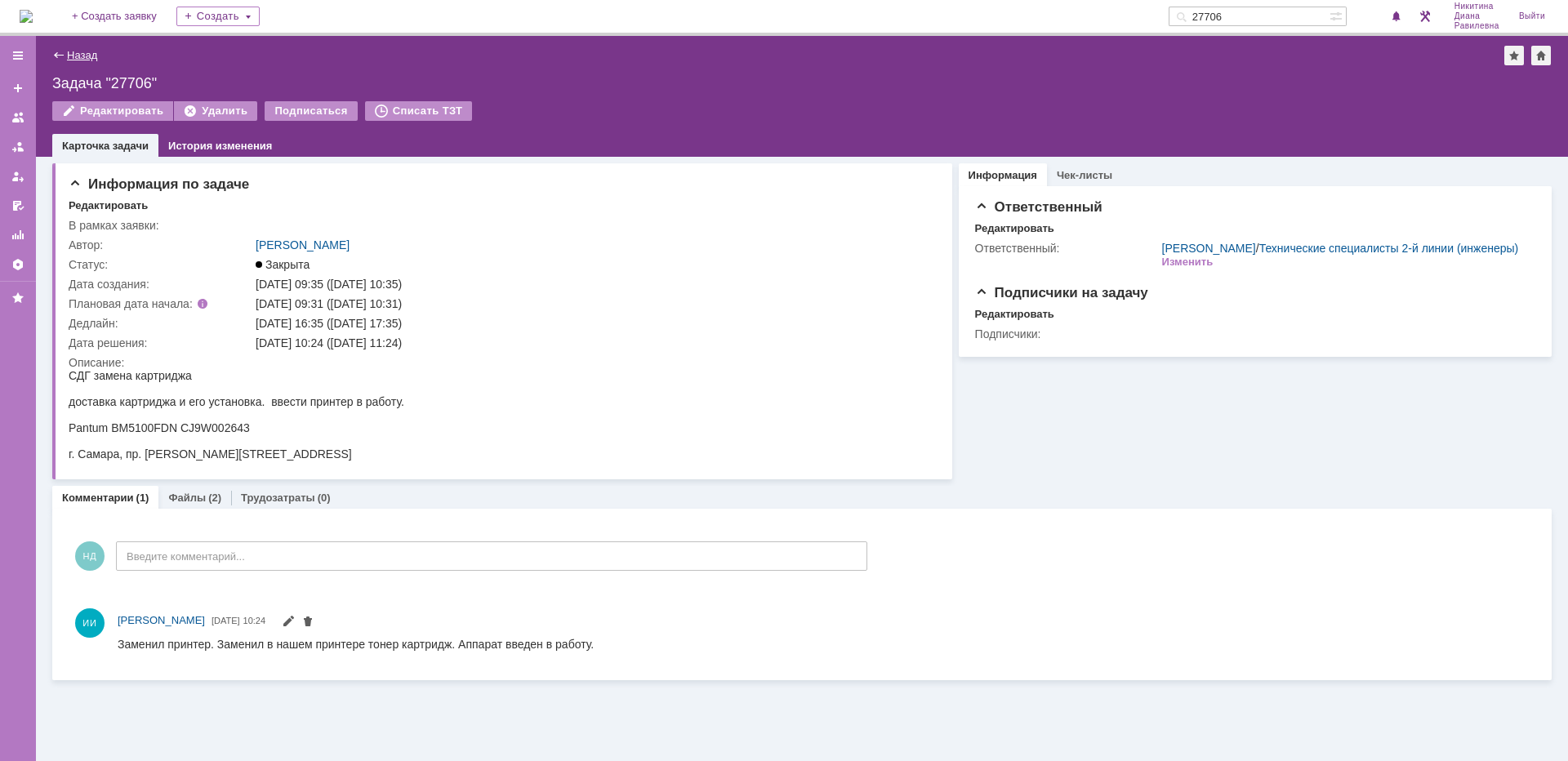
click at [83, 57] on link "Назад" at bounding box center [81, 55] width 30 height 12
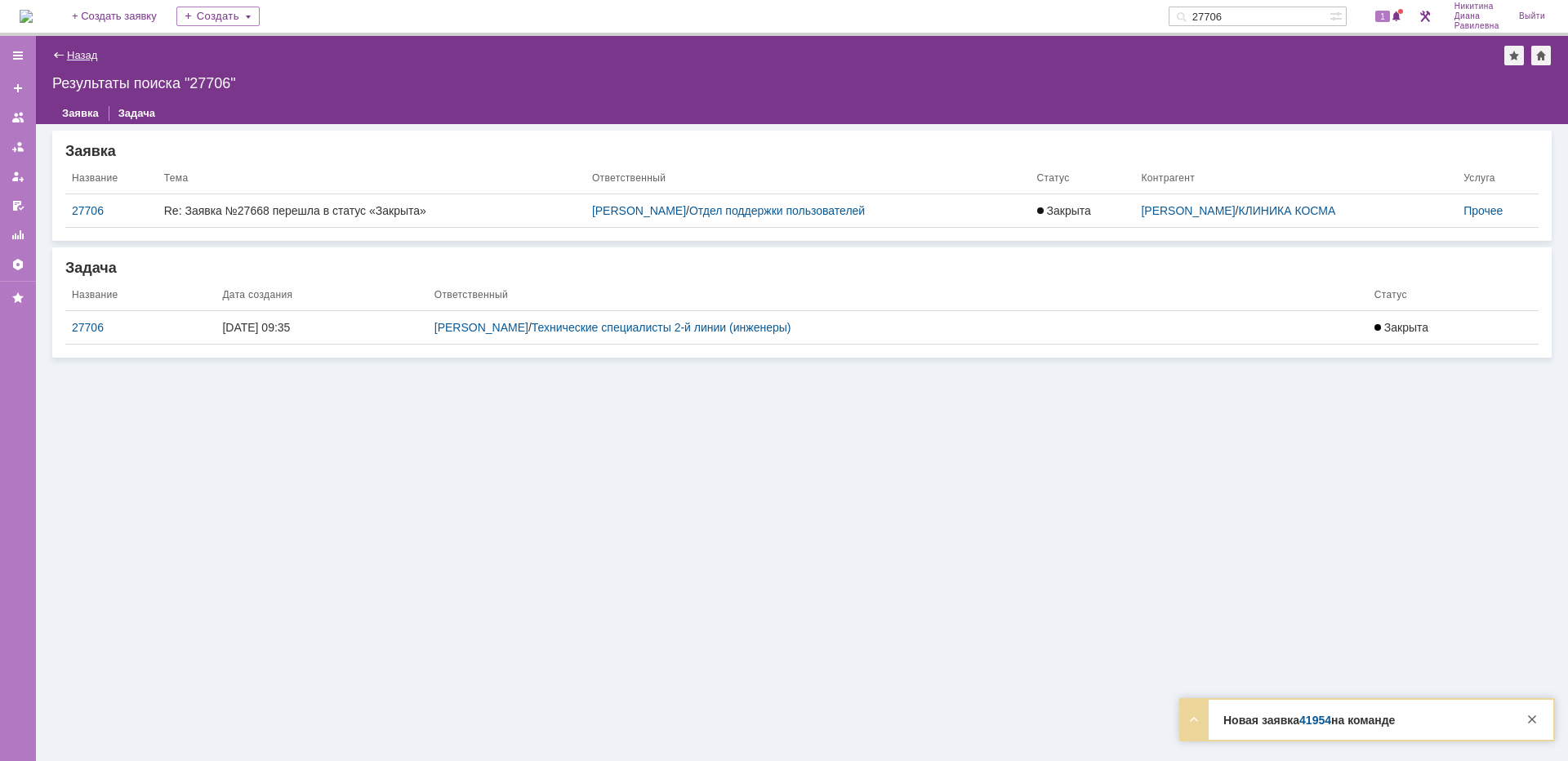
click at [80, 51] on link "Назад" at bounding box center [81, 55] width 30 height 12
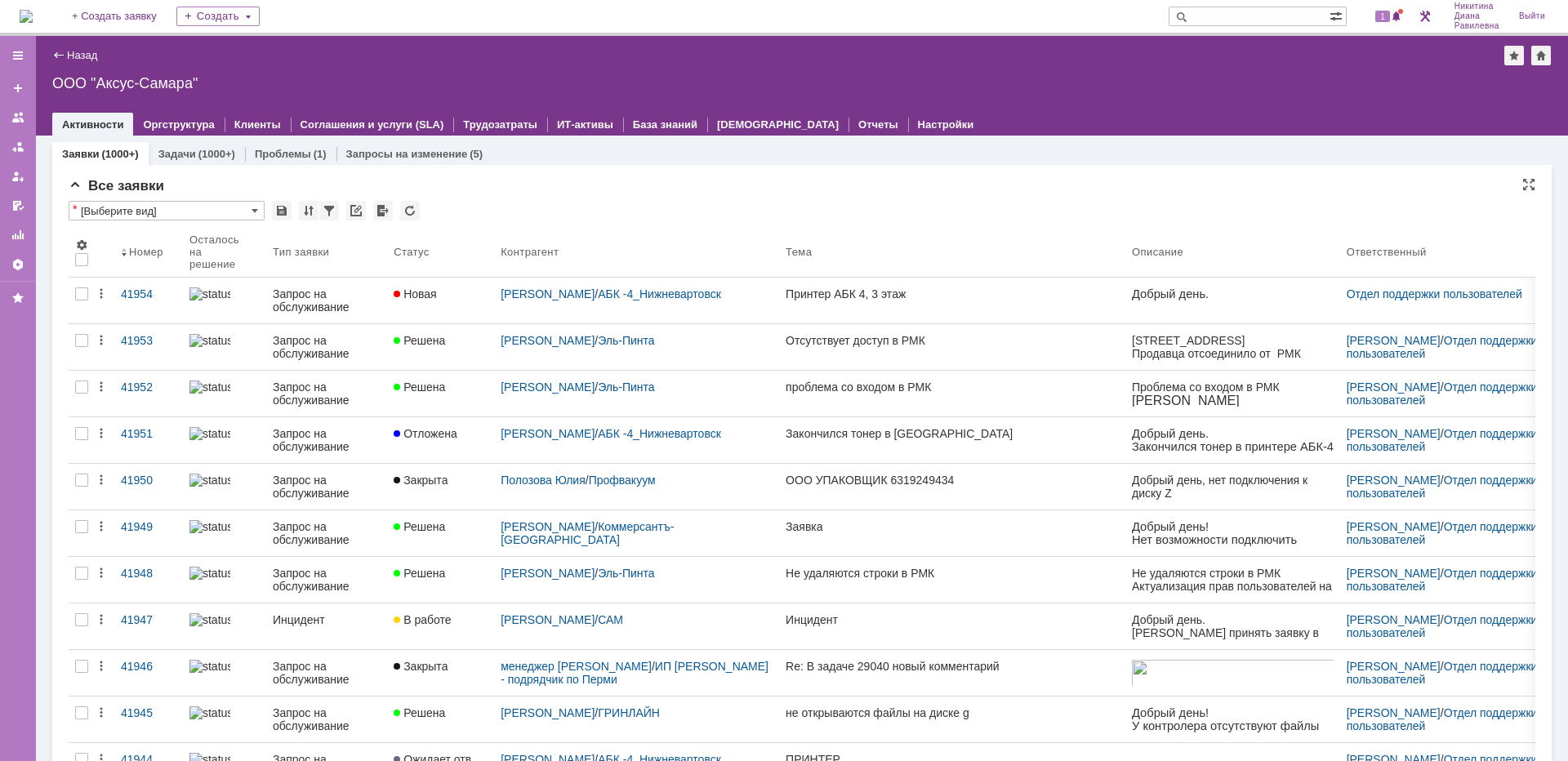
click at [1013, 189] on div "Все заявки" at bounding box center [802, 185] width 1467 height 17
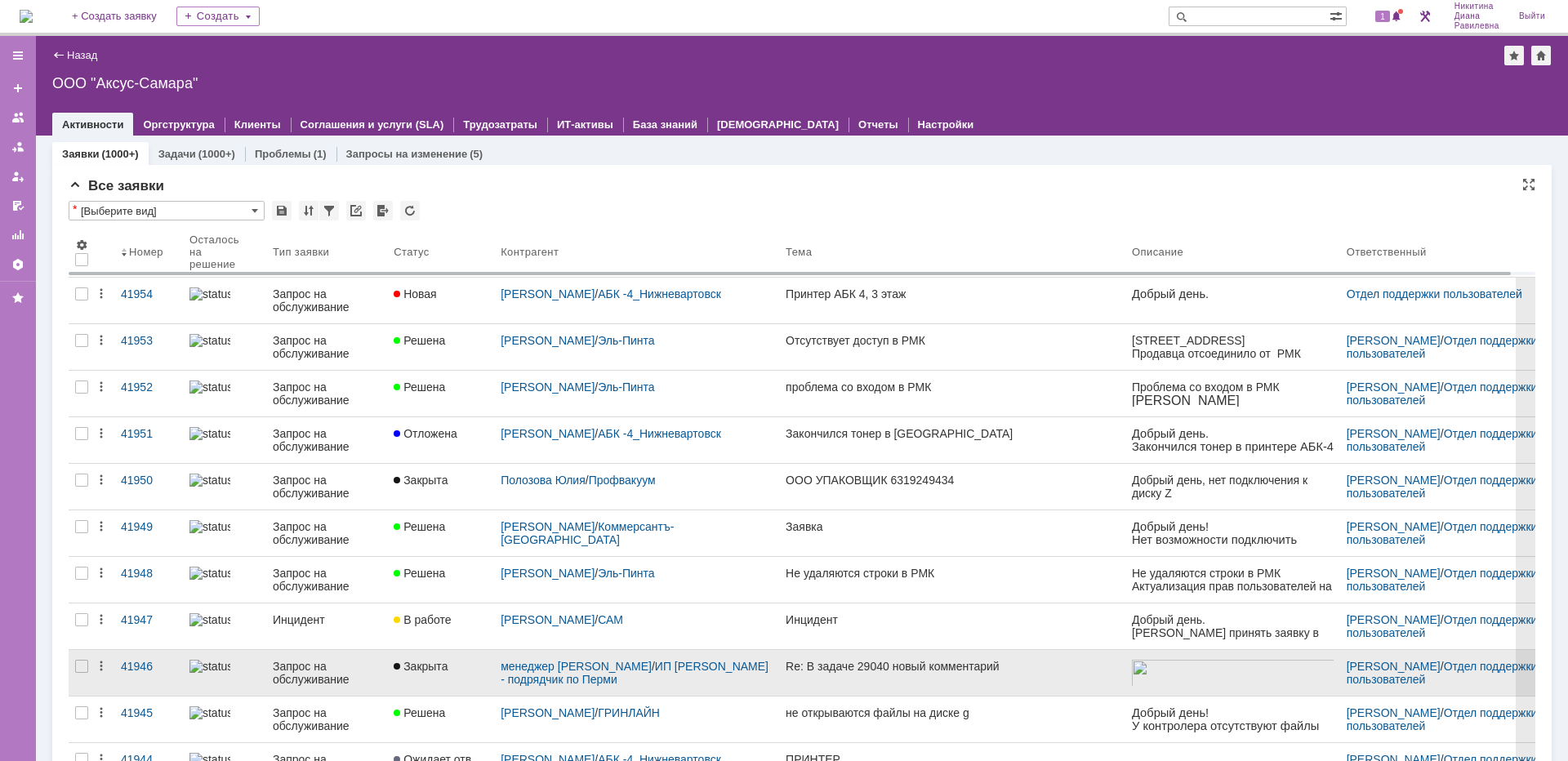
click at [268, 689] on link "Запрос на обслуживание" at bounding box center [326, 672] width 121 height 46
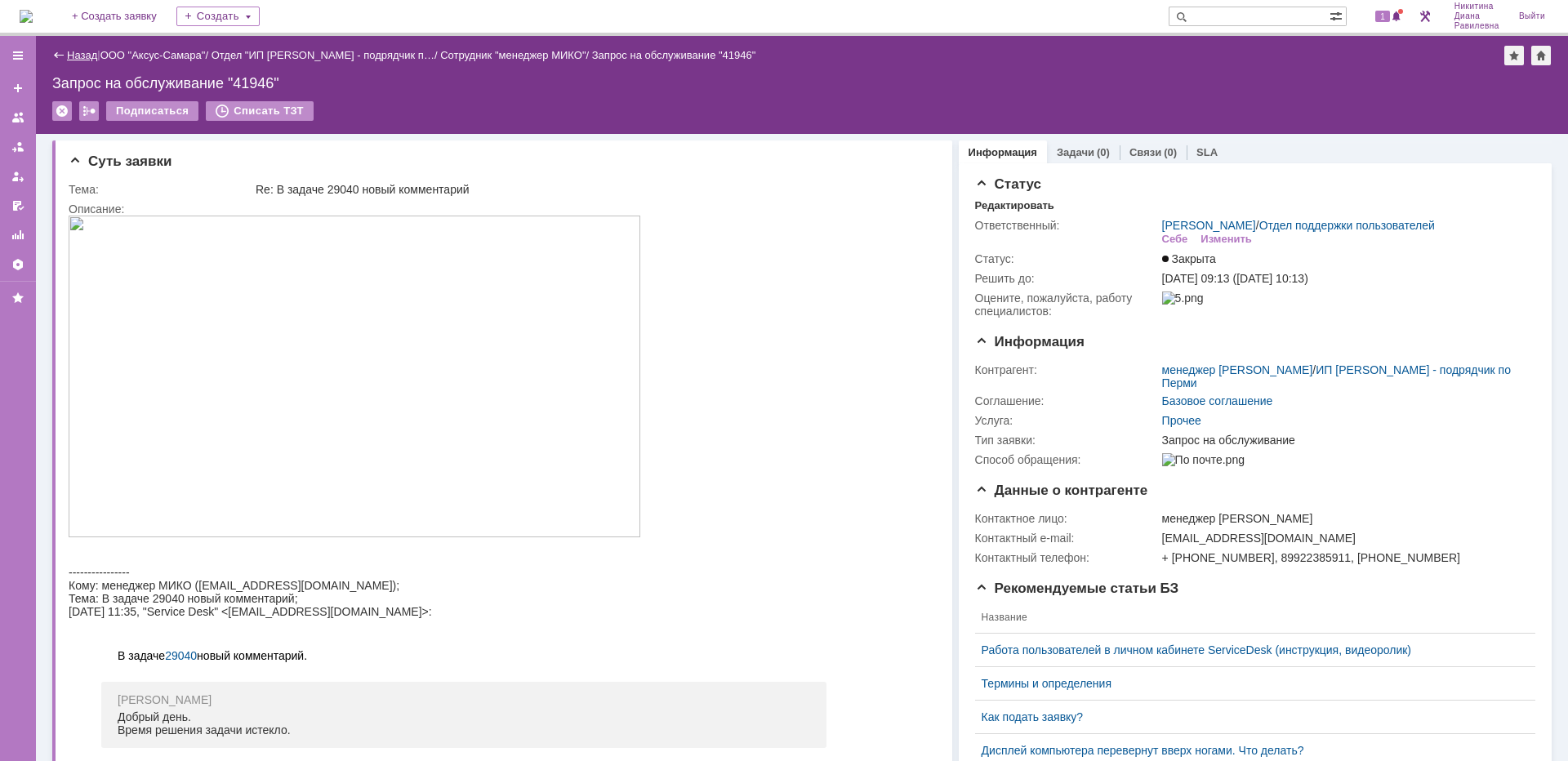
click at [80, 51] on link "Назад" at bounding box center [81, 55] width 30 height 12
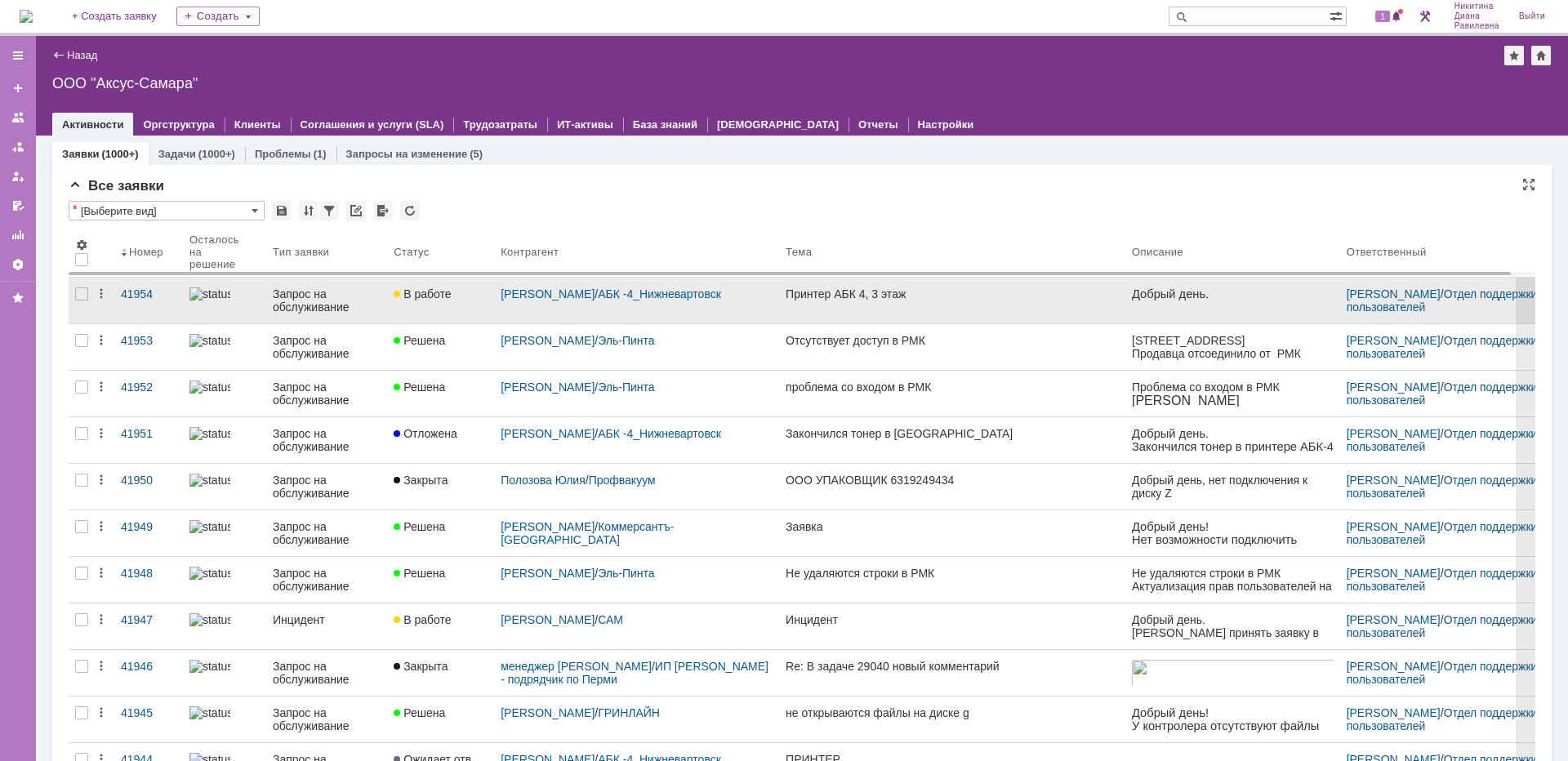
click at [299, 304] on div "Запрос на обслуживание" at bounding box center [327, 300] width 108 height 26
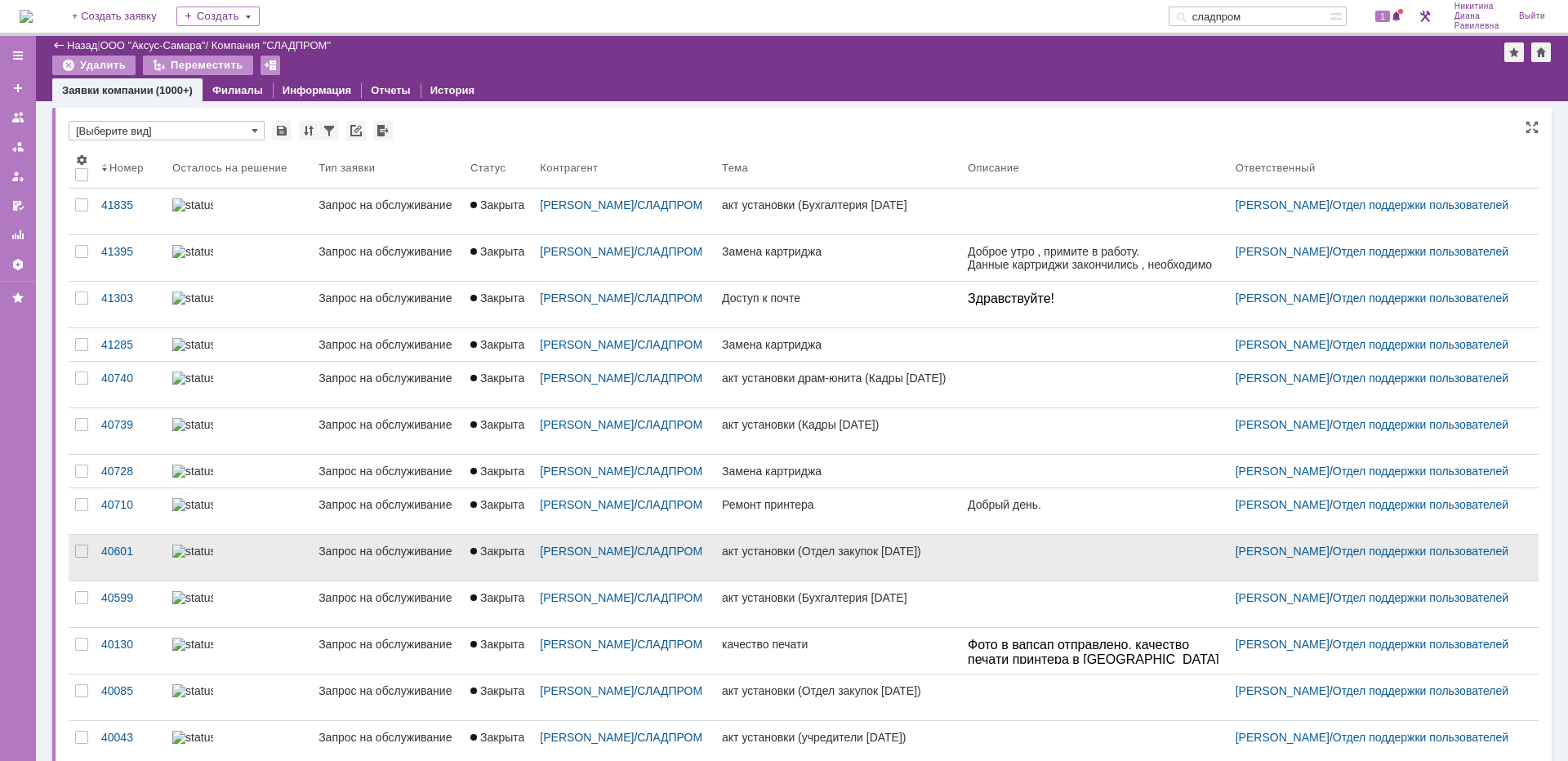
scroll to position [241, 0]
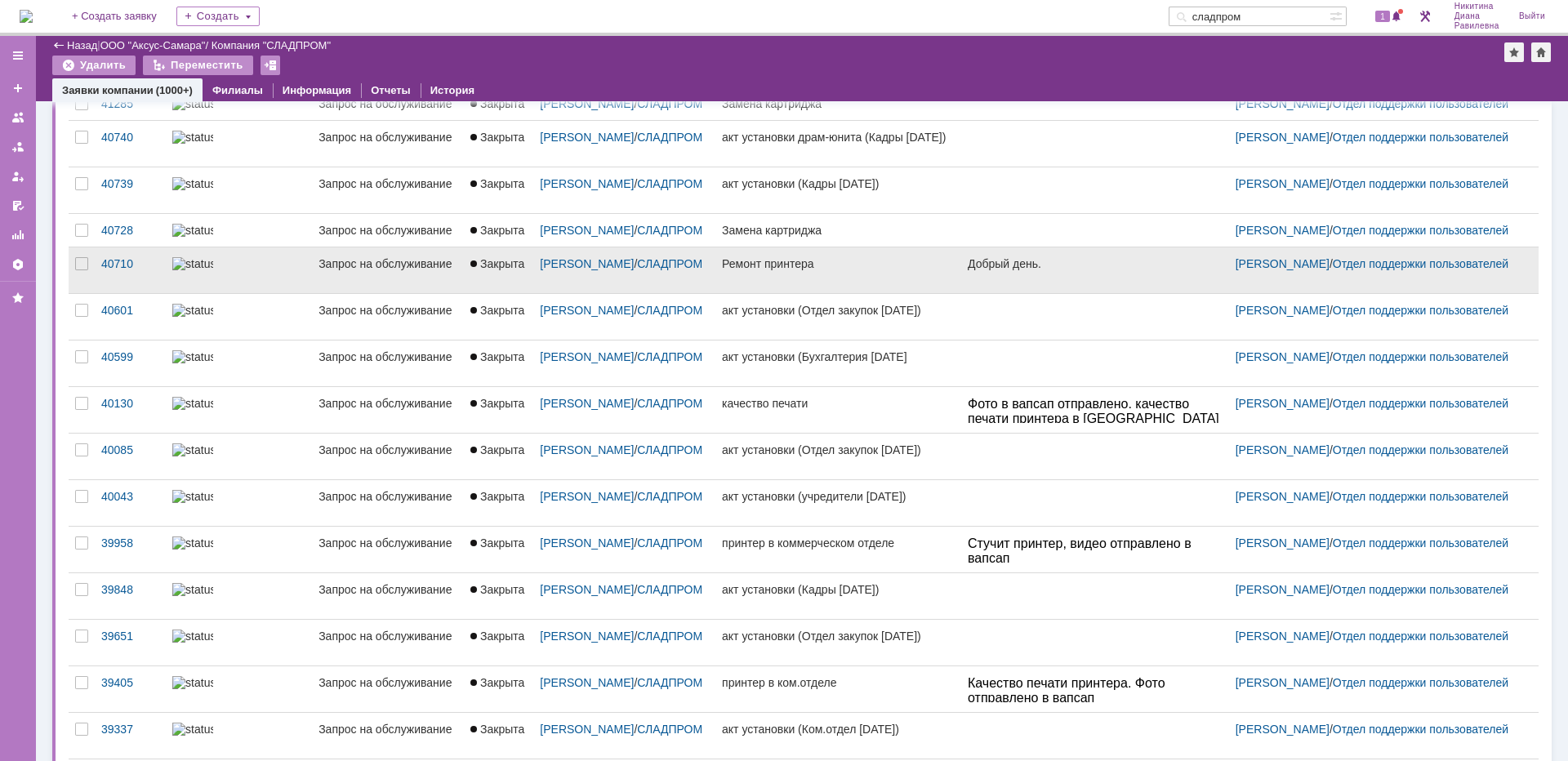
click at [254, 270] on div at bounding box center [239, 263] width 133 height 13
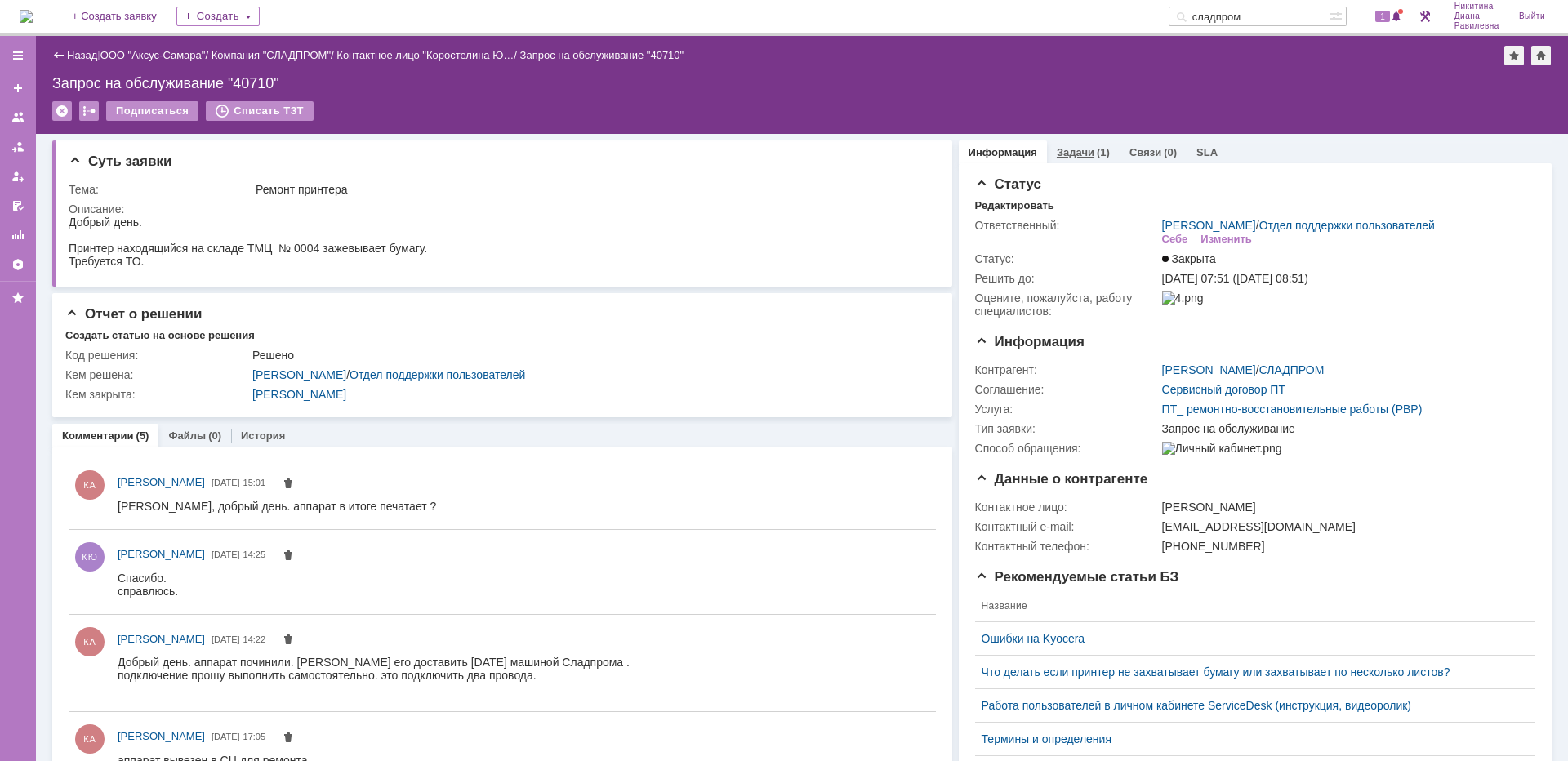
click at [1097, 148] on div "(1)" at bounding box center [1103, 152] width 13 height 12
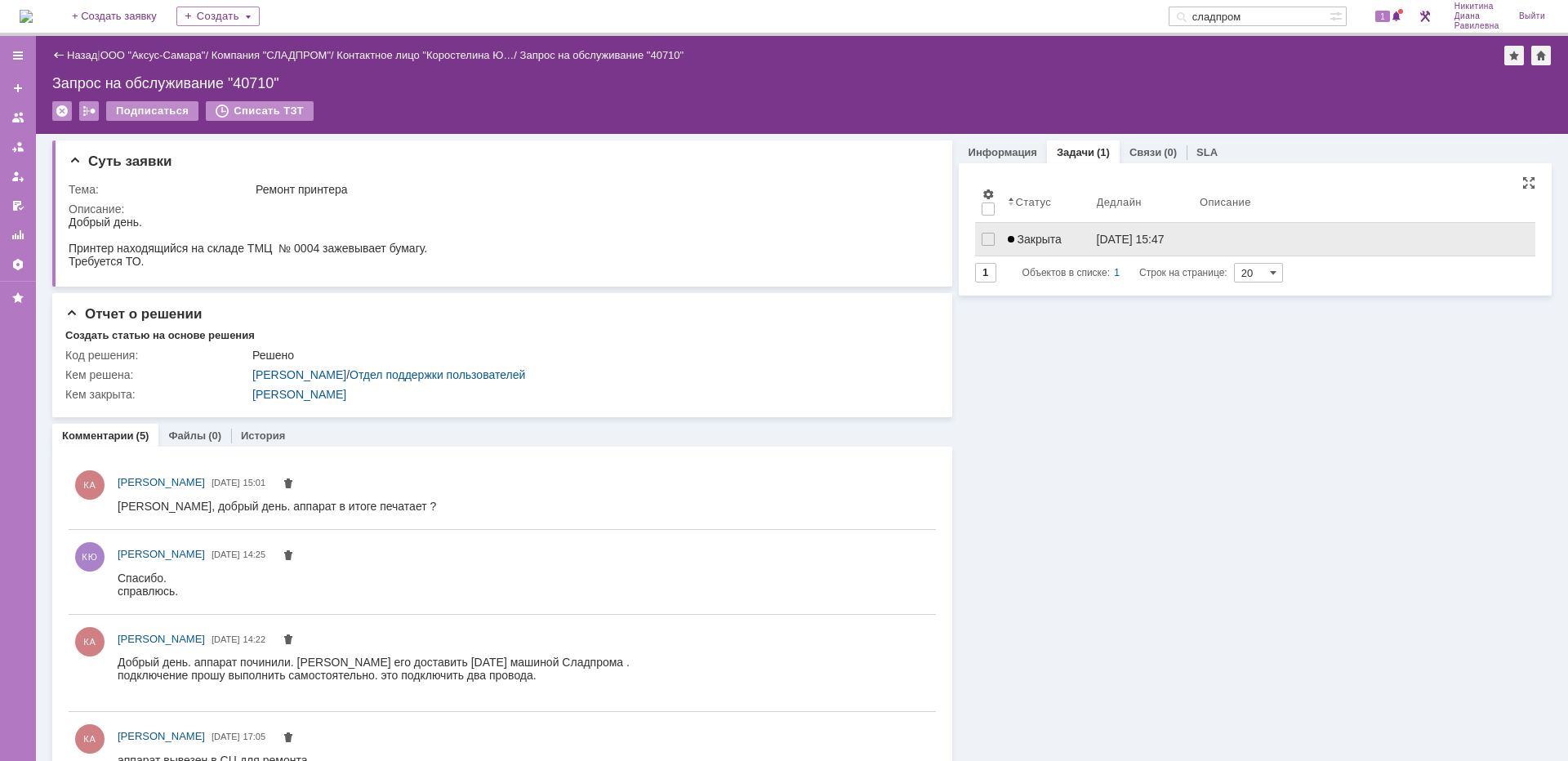
click at [1054, 234] on span "Закрыта" at bounding box center [1034, 238] width 54 height 13
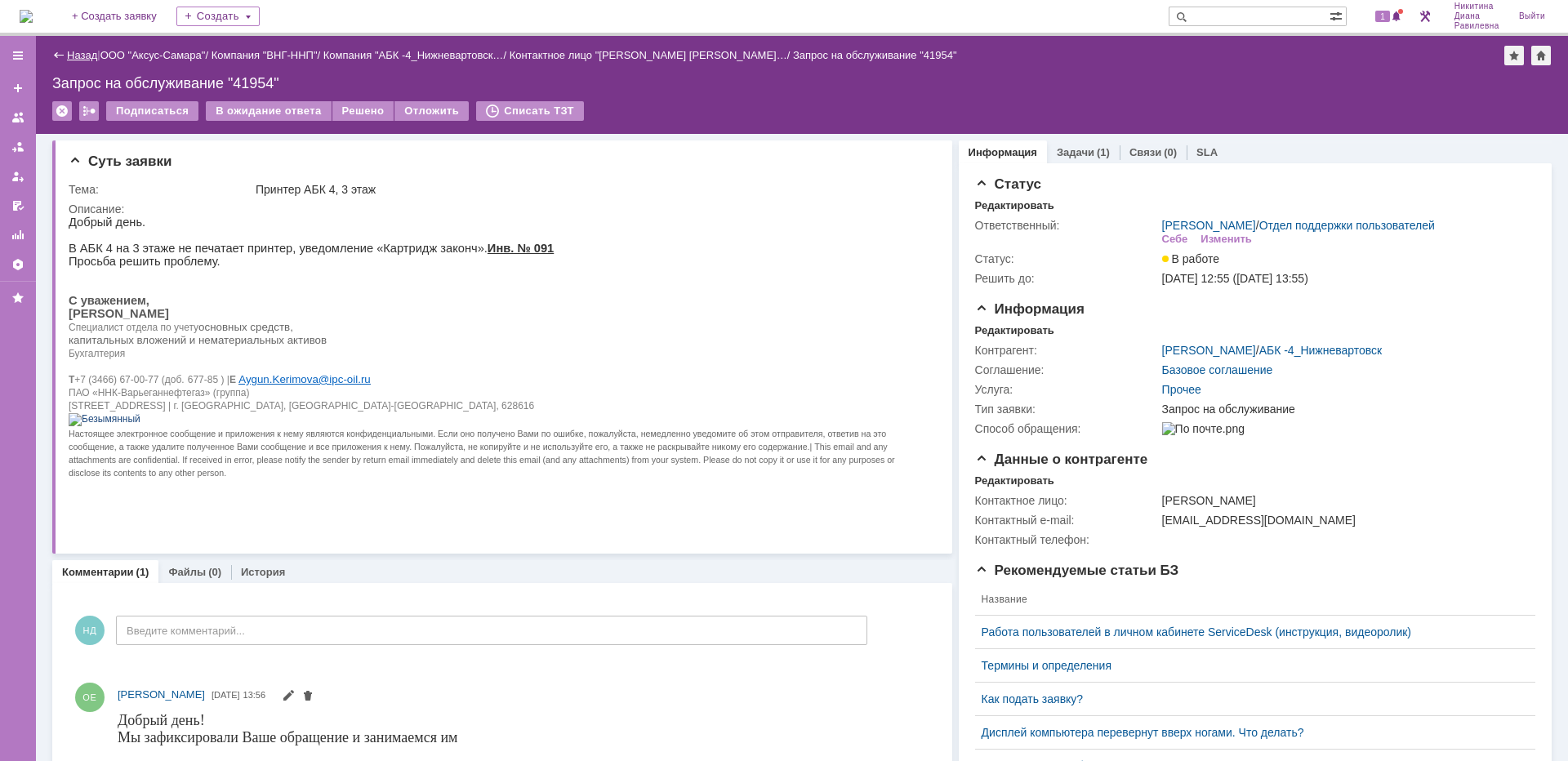
click at [82, 52] on link "Назад" at bounding box center [81, 55] width 30 height 12
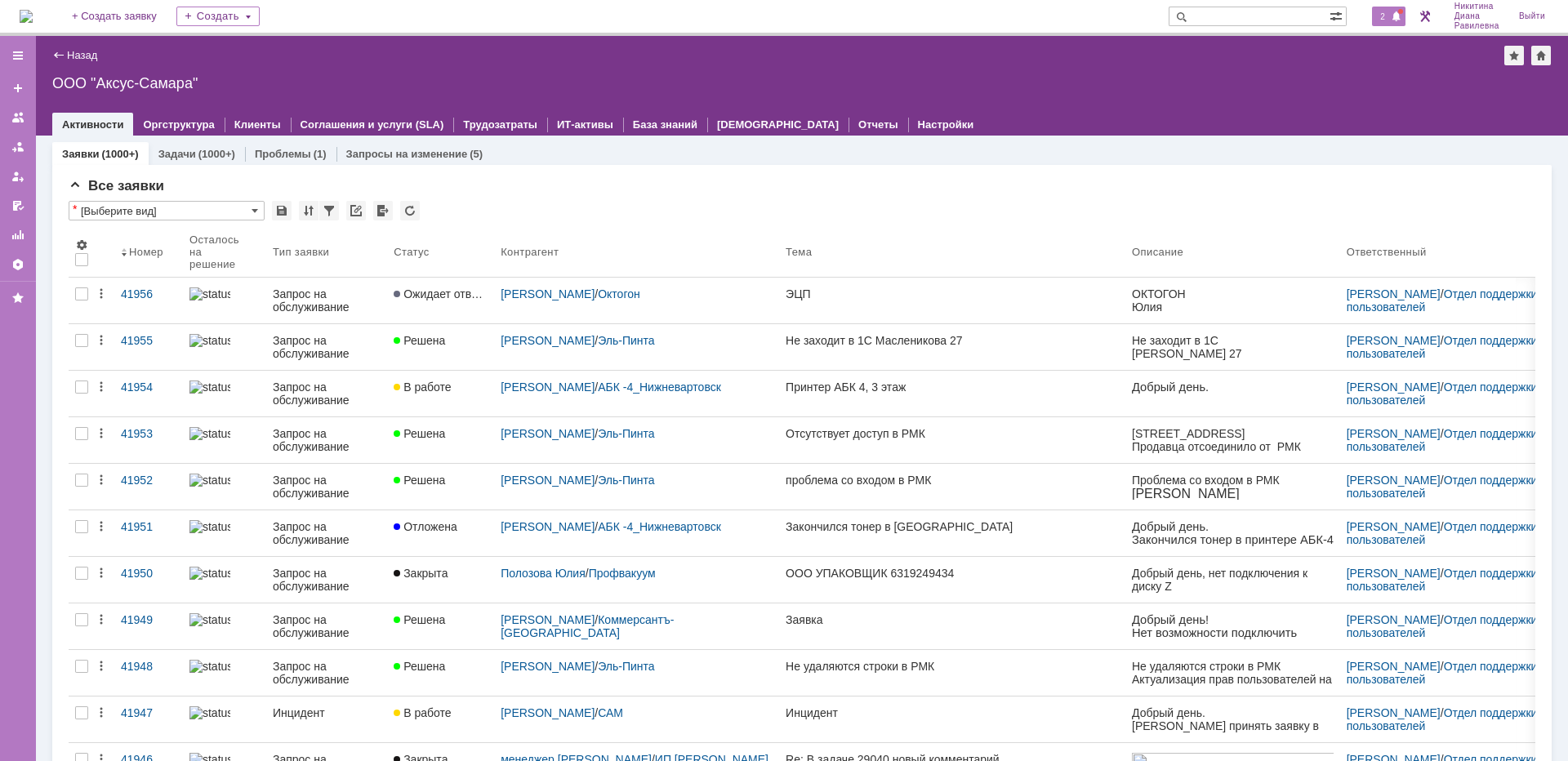
click at [1386, 13] on span "2" at bounding box center [1382, 17] width 15 height 12
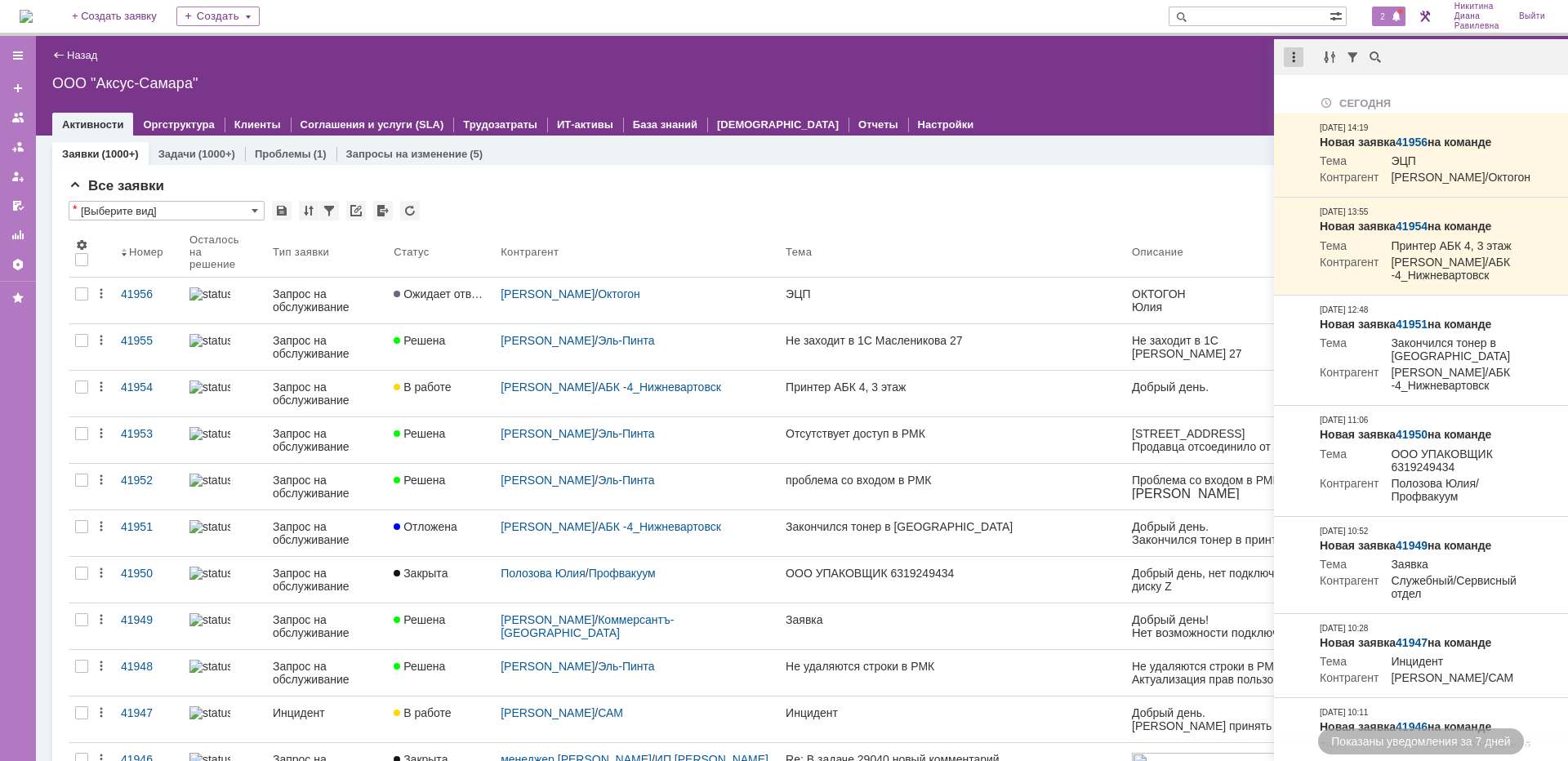
click at [1299, 61] on div at bounding box center [1293, 57] width 20 height 20
click at [1319, 94] on div "Отметить уведомления прочитанными" at bounding box center [1406, 99] width 219 height 12
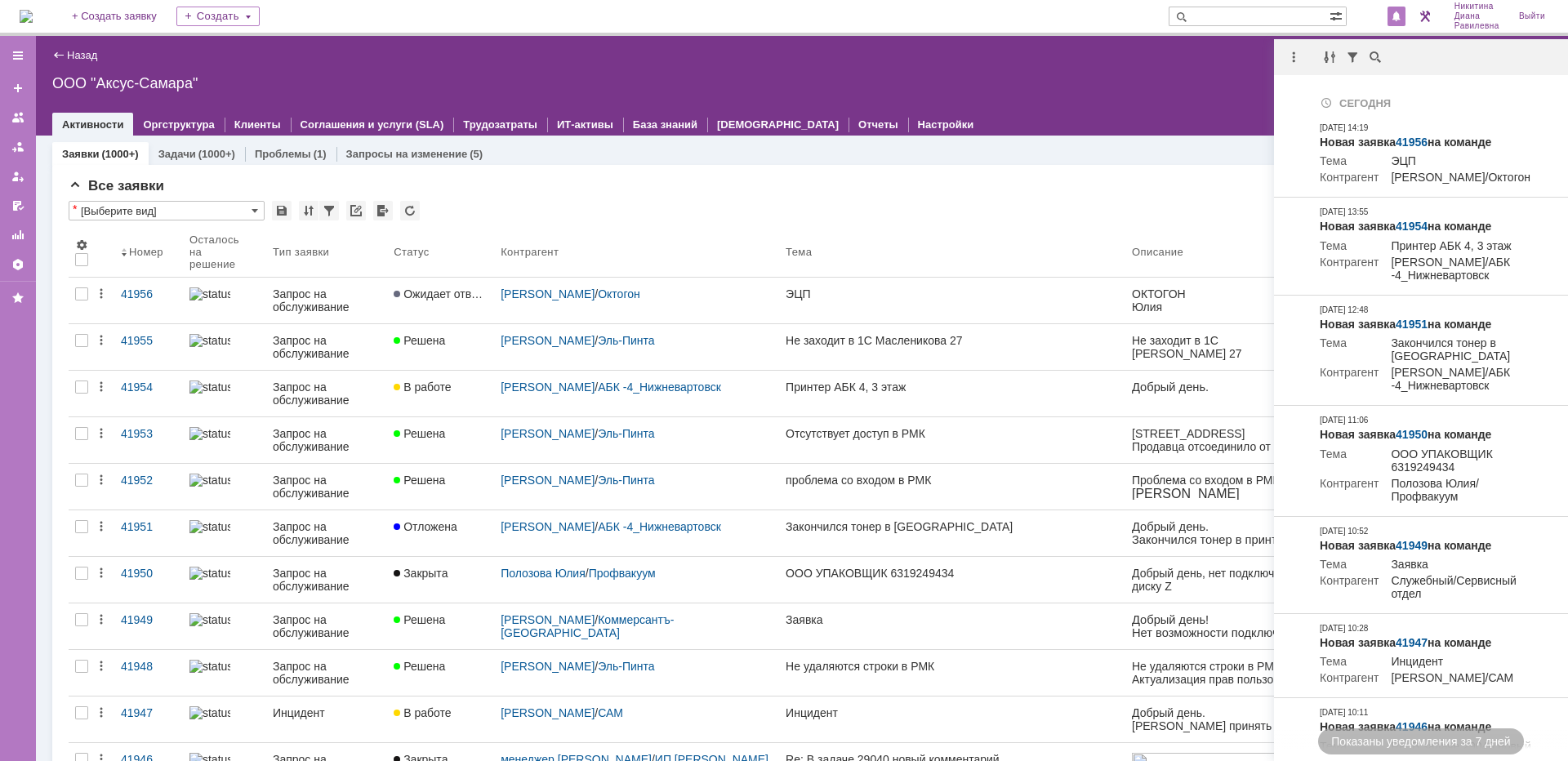
click at [967, 182] on div "Все заявки" at bounding box center [802, 185] width 1467 height 17
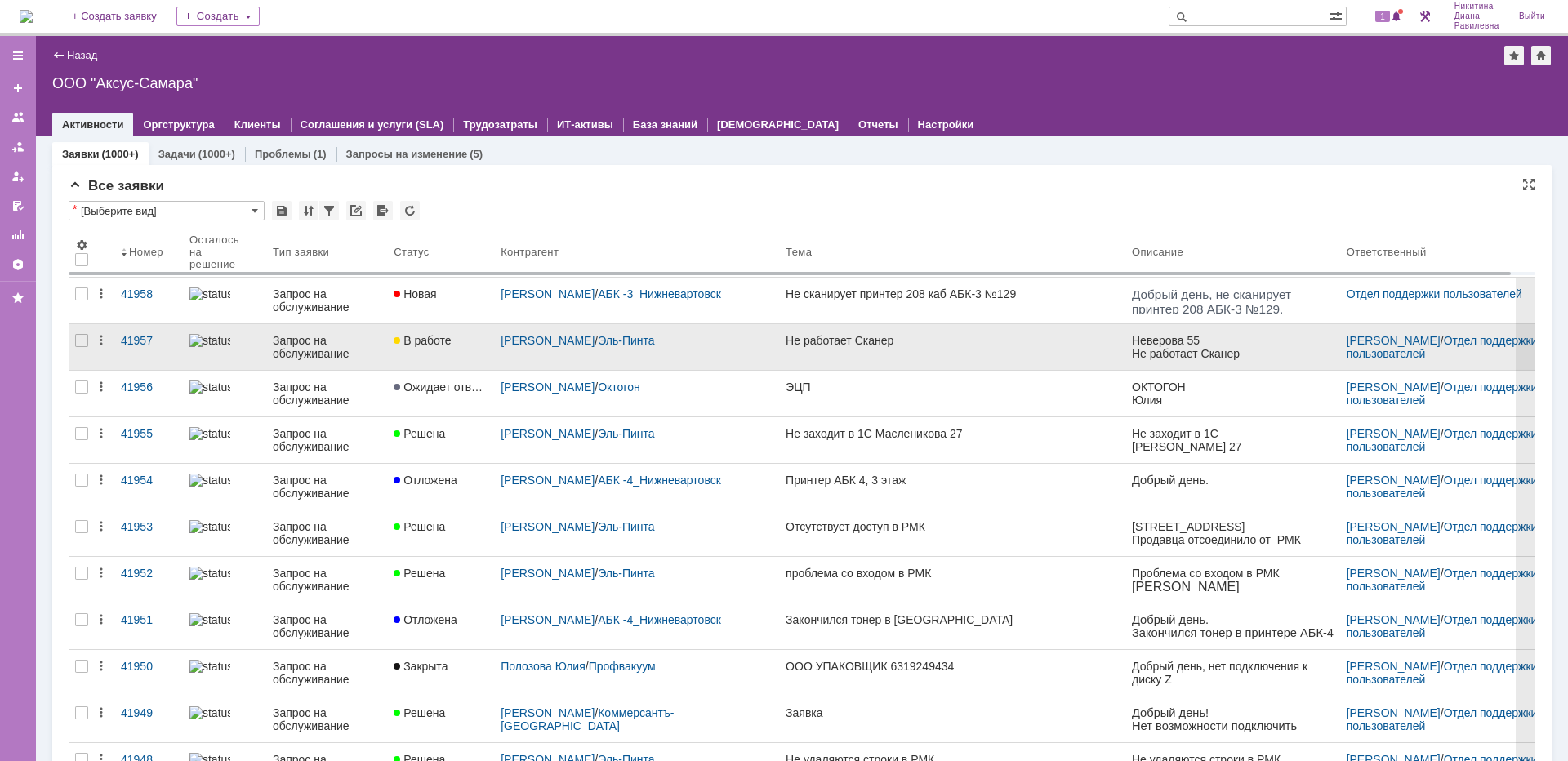
click at [326, 341] on div "Запрос на обслуживание" at bounding box center [327, 346] width 108 height 26
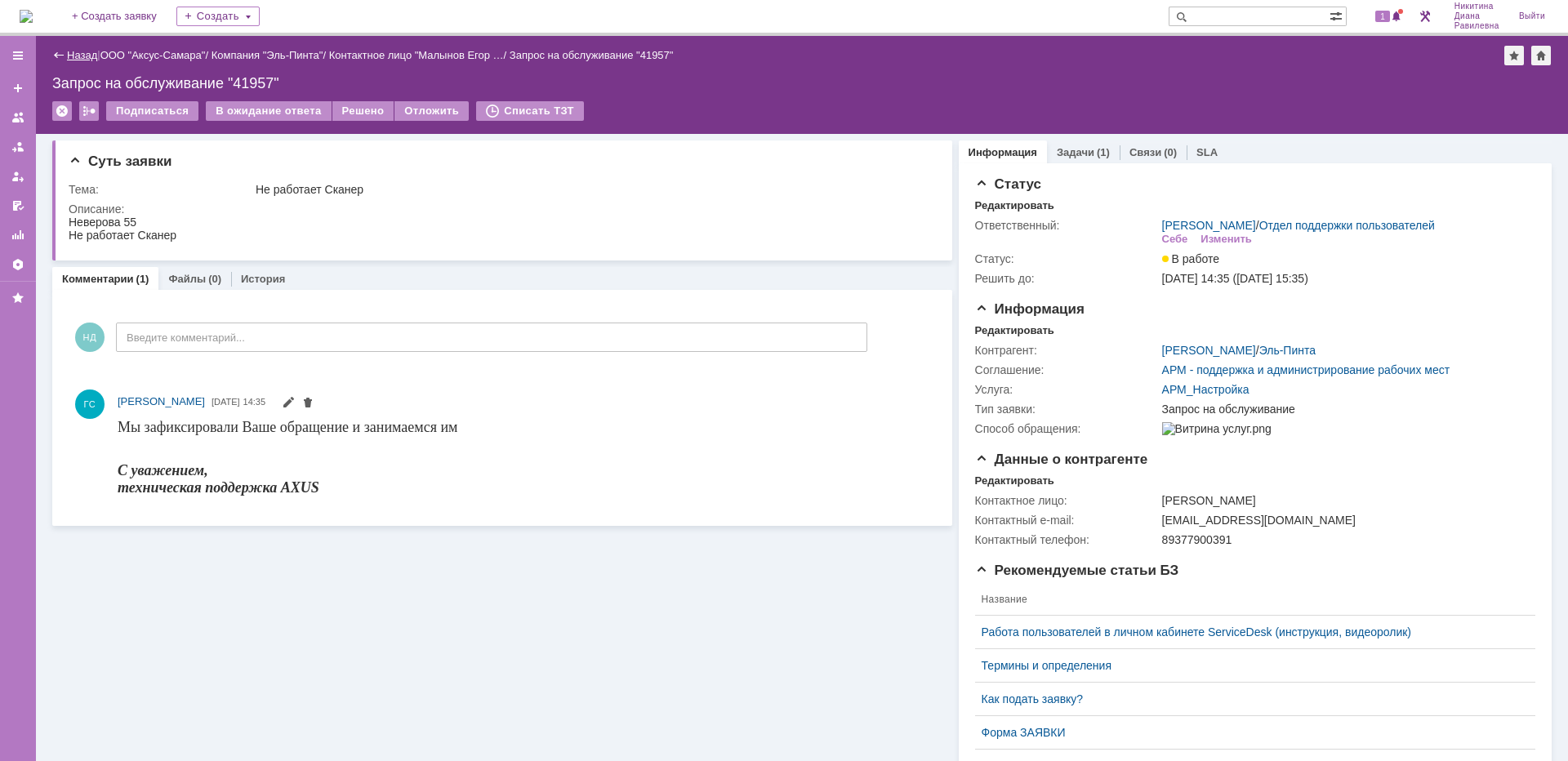
click at [68, 50] on link "Назад" at bounding box center [81, 55] width 30 height 12
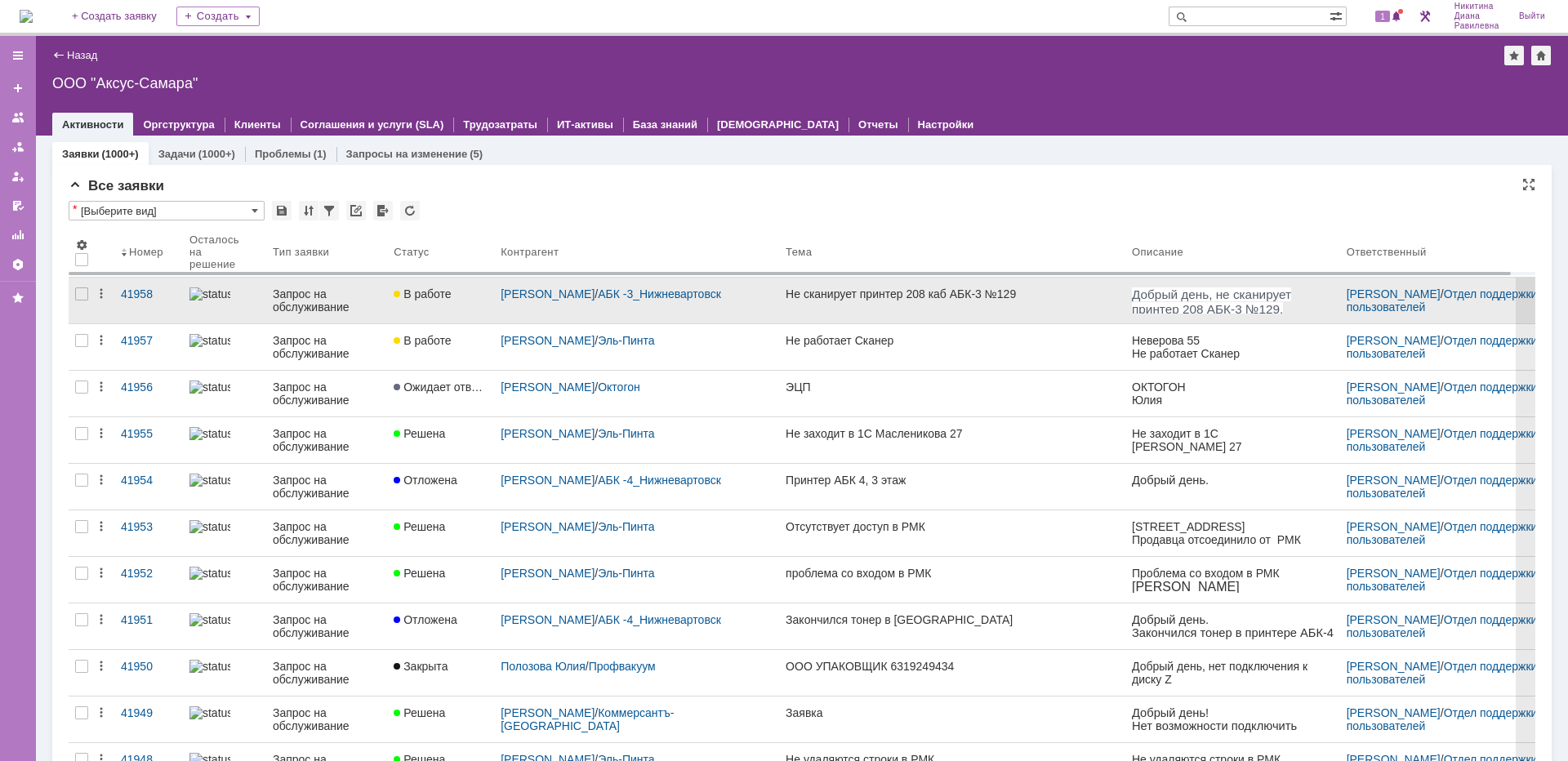
click at [285, 310] on div "Запрос на обслуживание" at bounding box center [327, 300] width 108 height 26
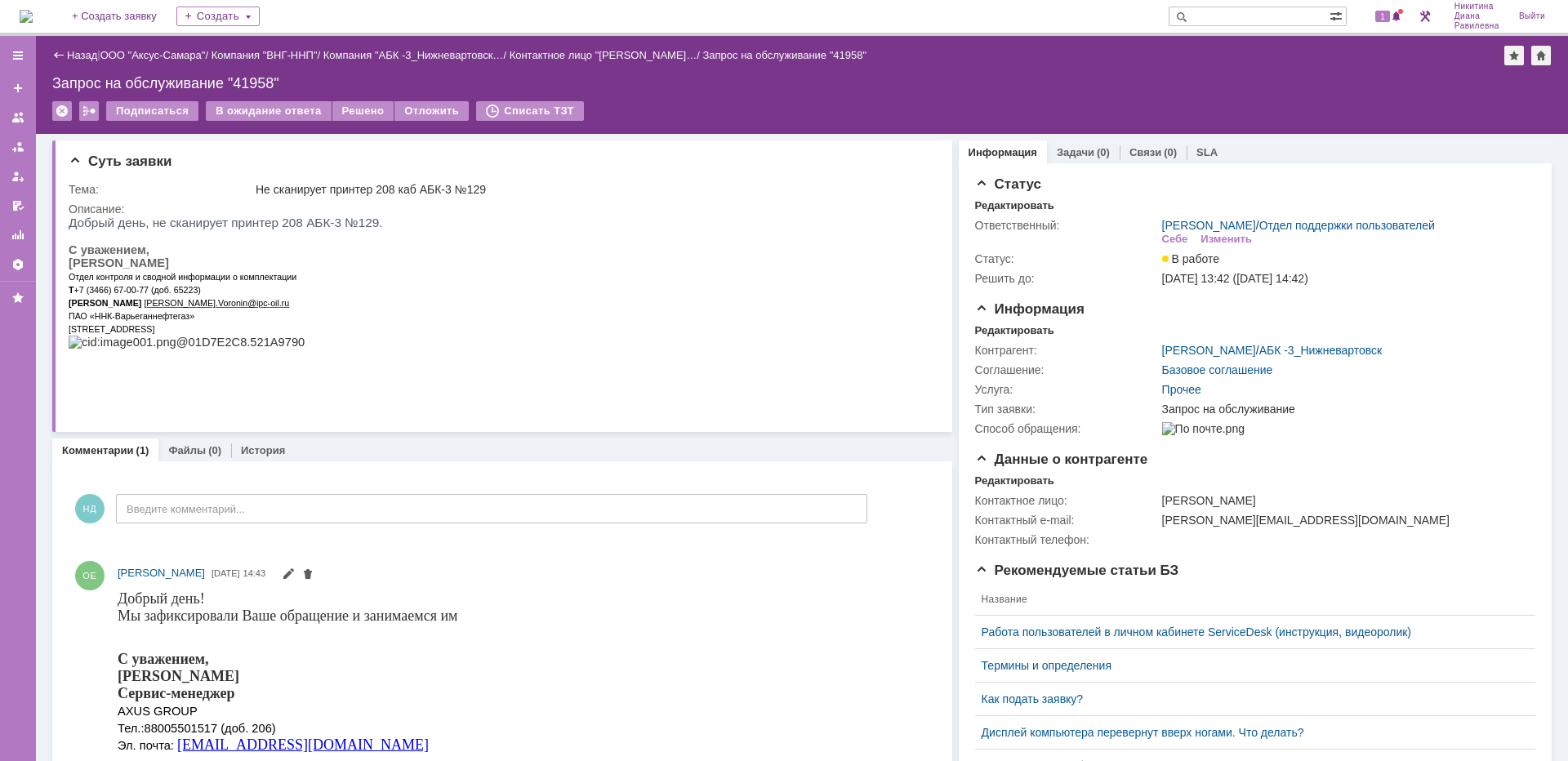
click at [87, 48] on div "Назад | ООО "Аксус-Самара" / Компания "ВНГ-ННП" / Компания "АБК -3_Нижневартовс…" at bounding box center [802, 56] width 1499 height 20
click at [85, 51] on link "Назад" at bounding box center [81, 55] width 30 height 12
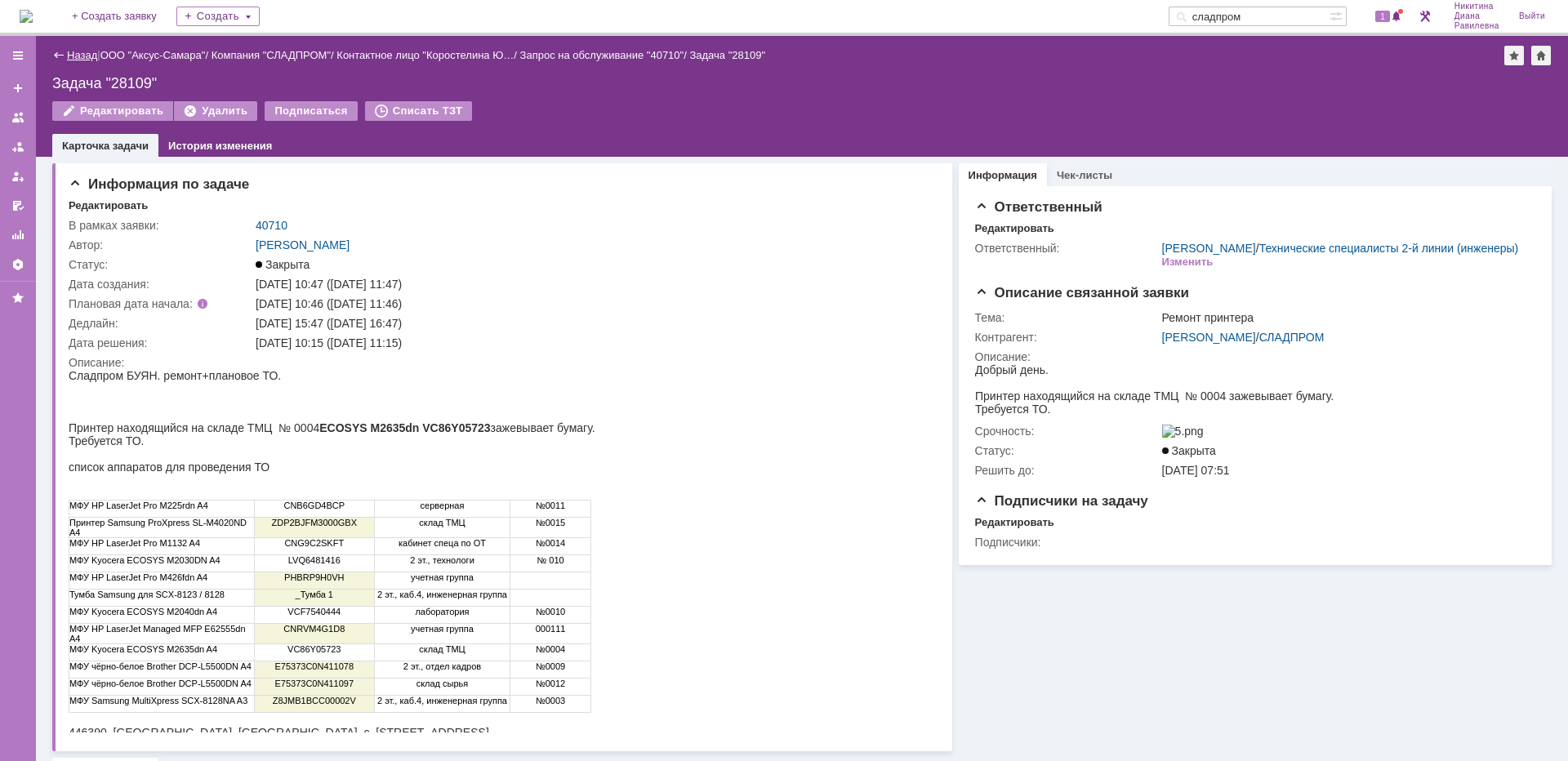
click at [83, 56] on link "Назад" at bounding box center [81, 55] width 30 height 12
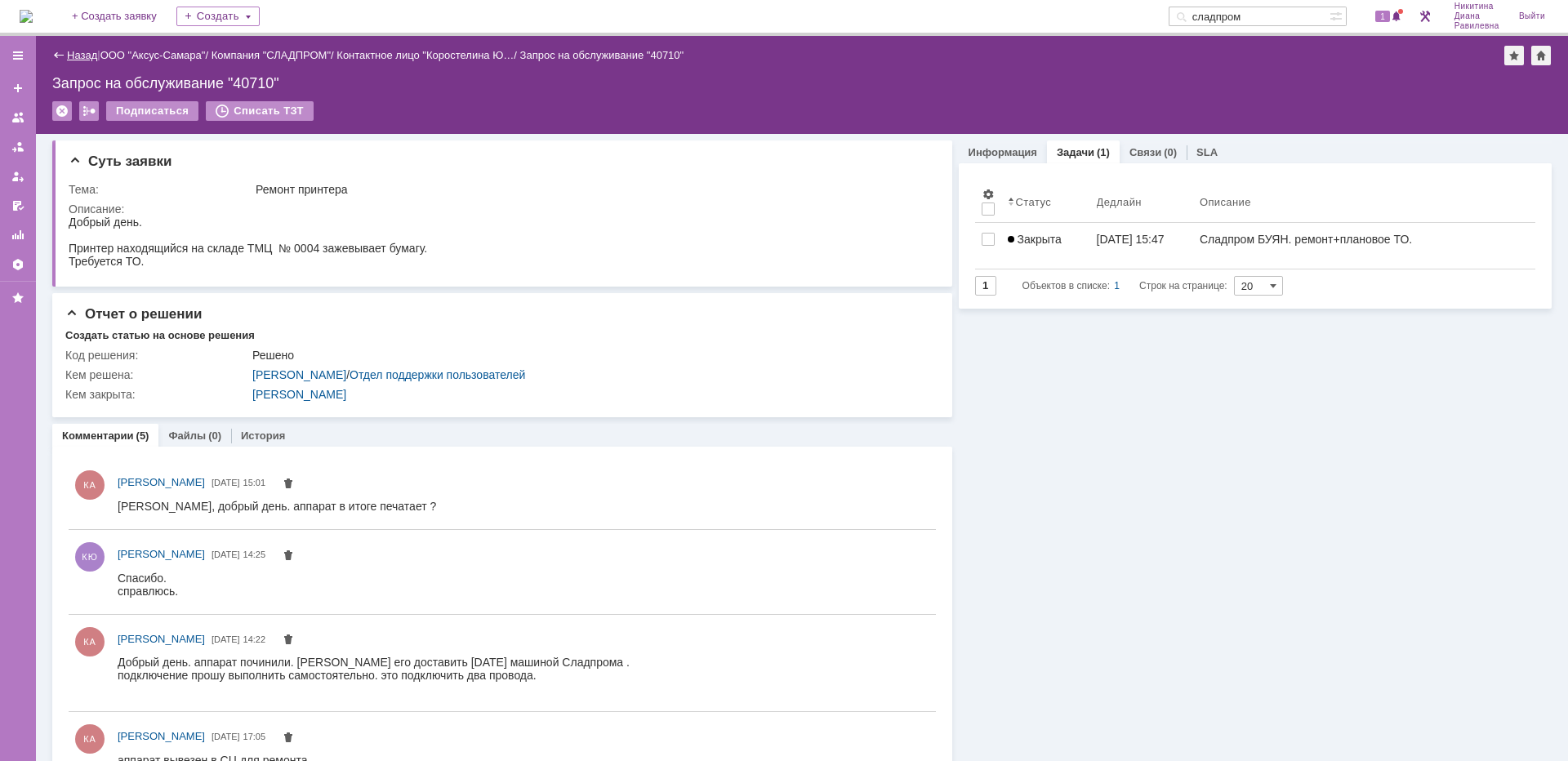
click at [83, 52] on link "Назад" at bounding box center [81, 55] width 30 height 12
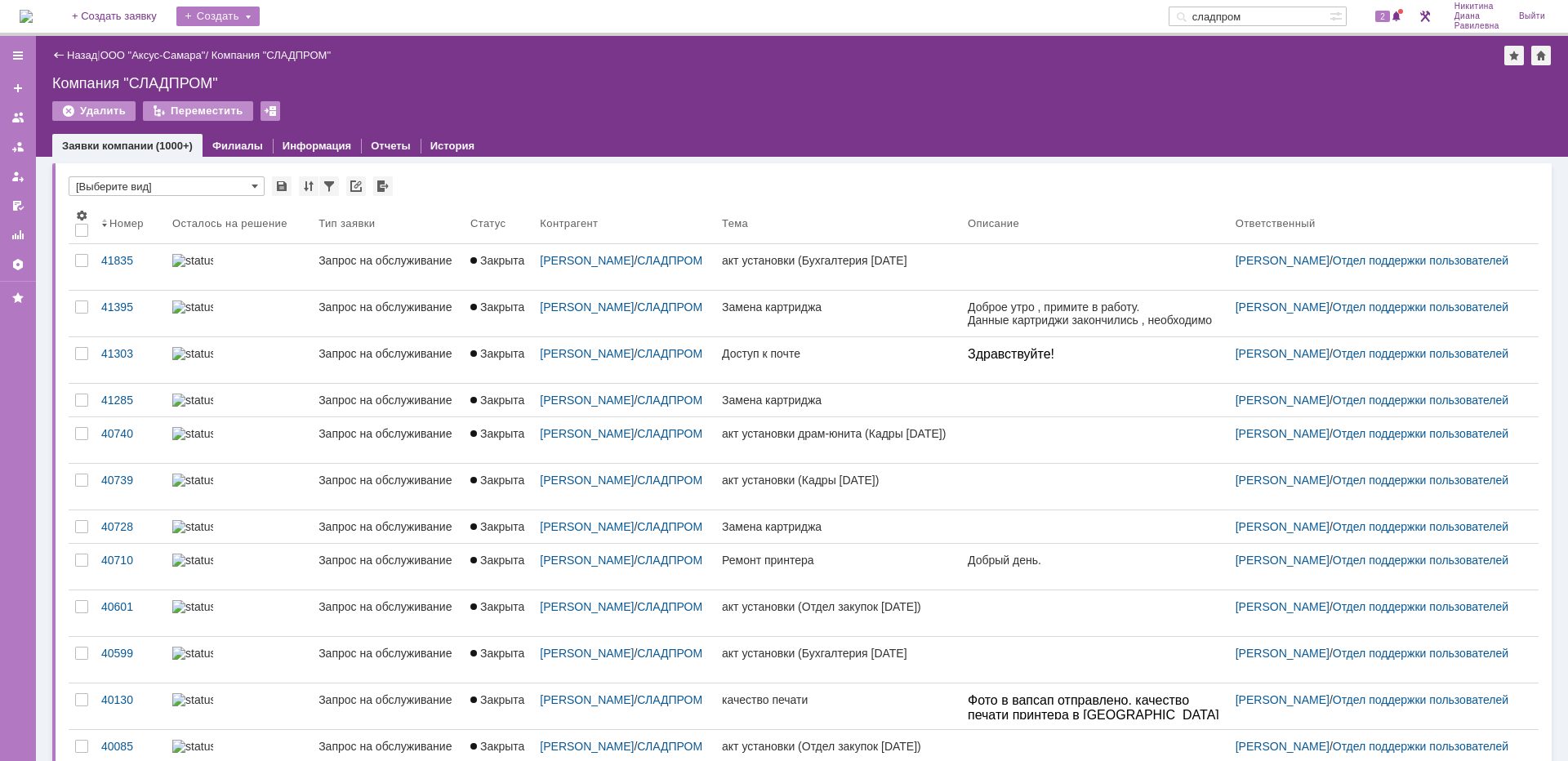
click at [260, 16] on div "Создать" at bounding box center [218, 17] width 83 height 20
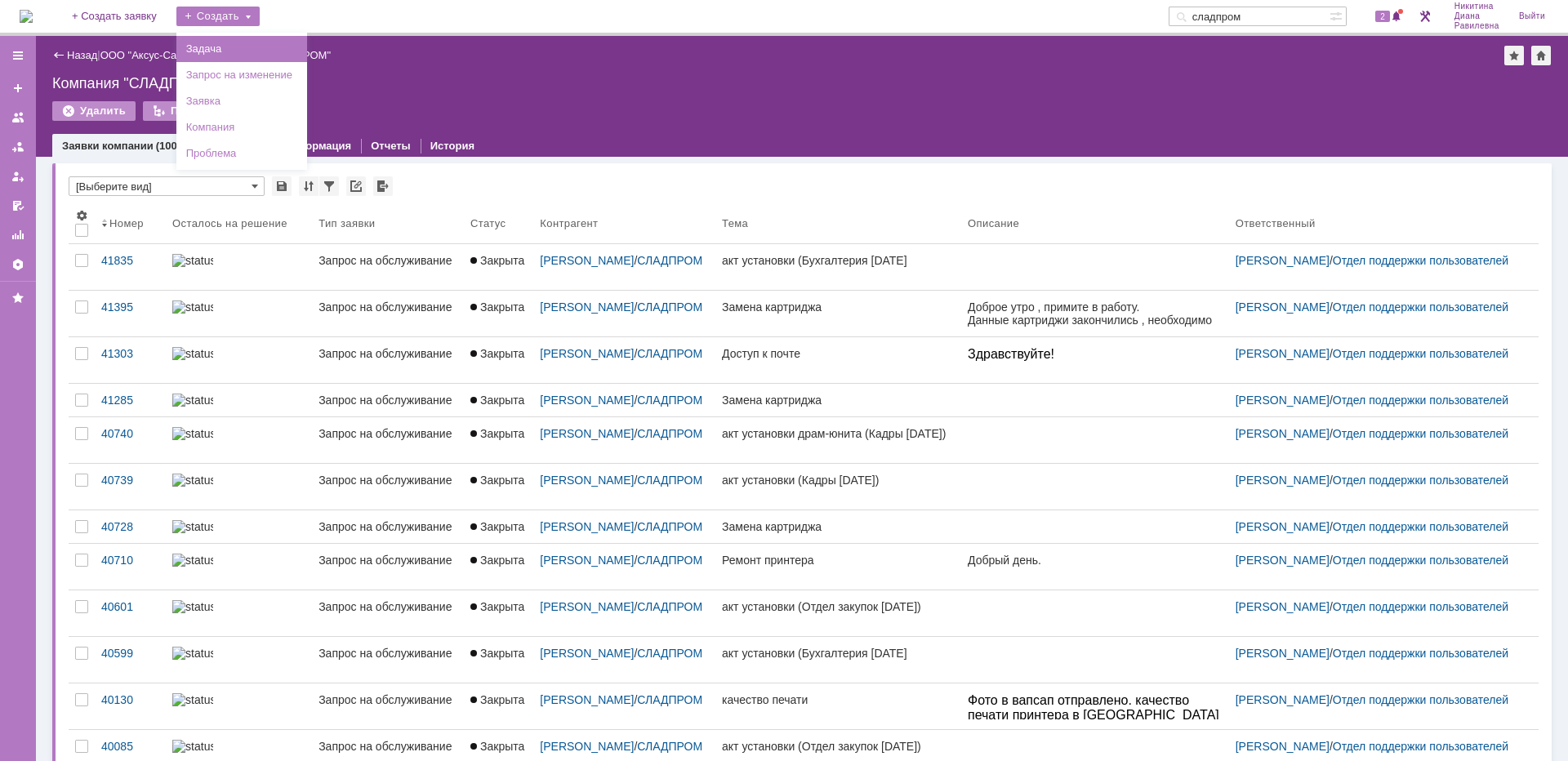
click at [228, 46] on link "Задача" at bounding box center [241, 49] width 125 height 20
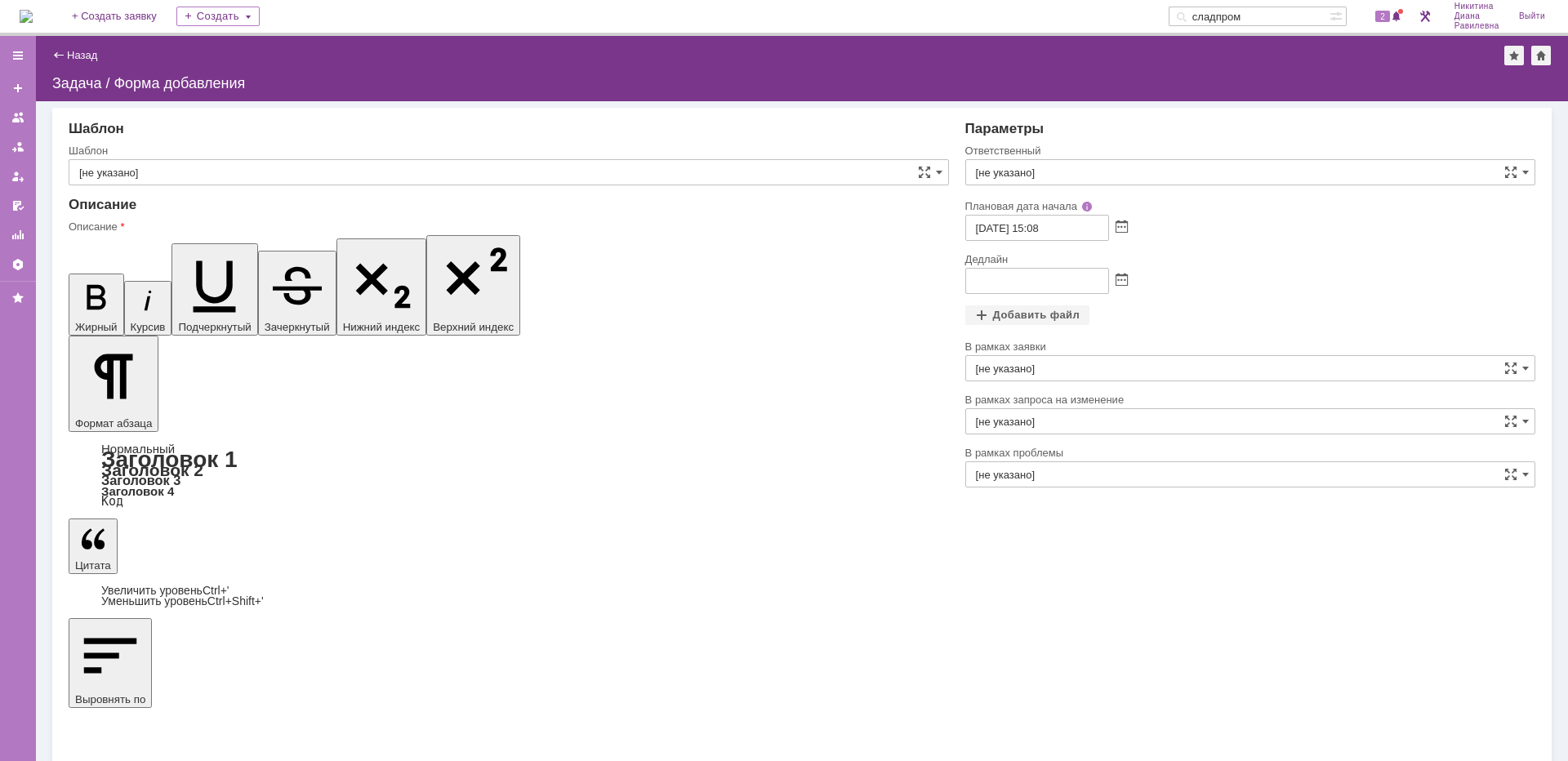
click at [1121, 227] on span at bounding box center [1122, 228] width 12 height 13
click at [1059, 356] on div "25" at bounding box center [1057, 355] width 17 height 14
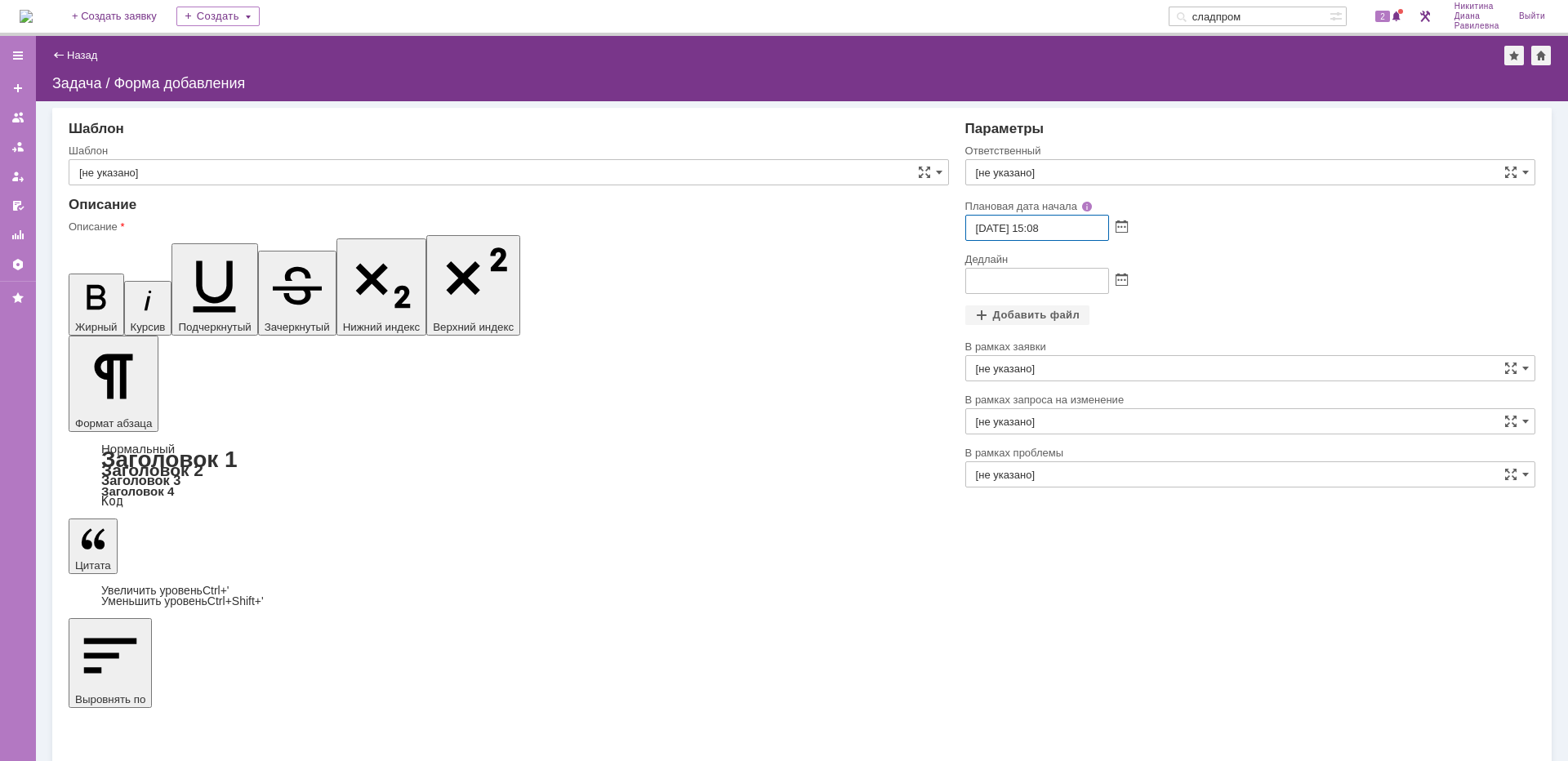
drag, startPoint x: 1073, startPoint y: 230, endPoint x: 1033, endPoint y: 225, distance: 40.3
click at [1033, 225] on input "25.09.2025 15:08" at bounding box center [1037, 228] width 143 height 26
click at [1042, 228] on input "25.09.2025 15:08" at bounding box center [1037, 228] width 143 height 26
type input "25.09.2025 08:00"
click at [1029, 282] on input "text" at bounding box center [1037, 280] width 143 height 26
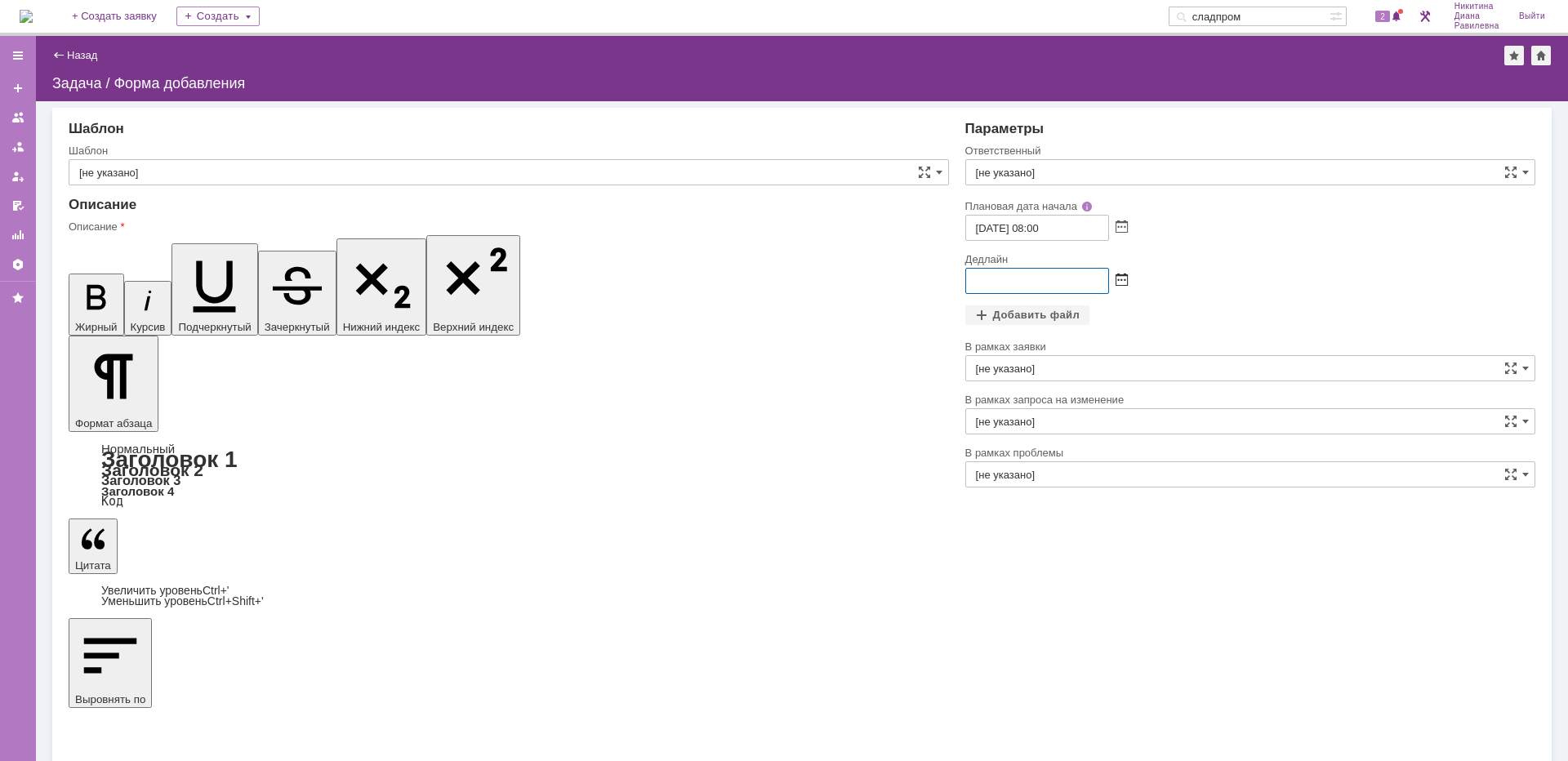
click at [1121, 276] on span at bounding box center [1122, 280] width 12 height 13
click at [1077, 408] on div "26" at bounding box center [1075, 408] width 17 height 14
drag, startPoint x: 1033, startPoint y: 280, endPoint x: 1044, endPoint y: 279, distance: 11.0
click at [1044, 279] on input "26.09.2025 15:10" at bounding box center [1037, 280] width 143 height 26
type input "26.09.2025 17:00"
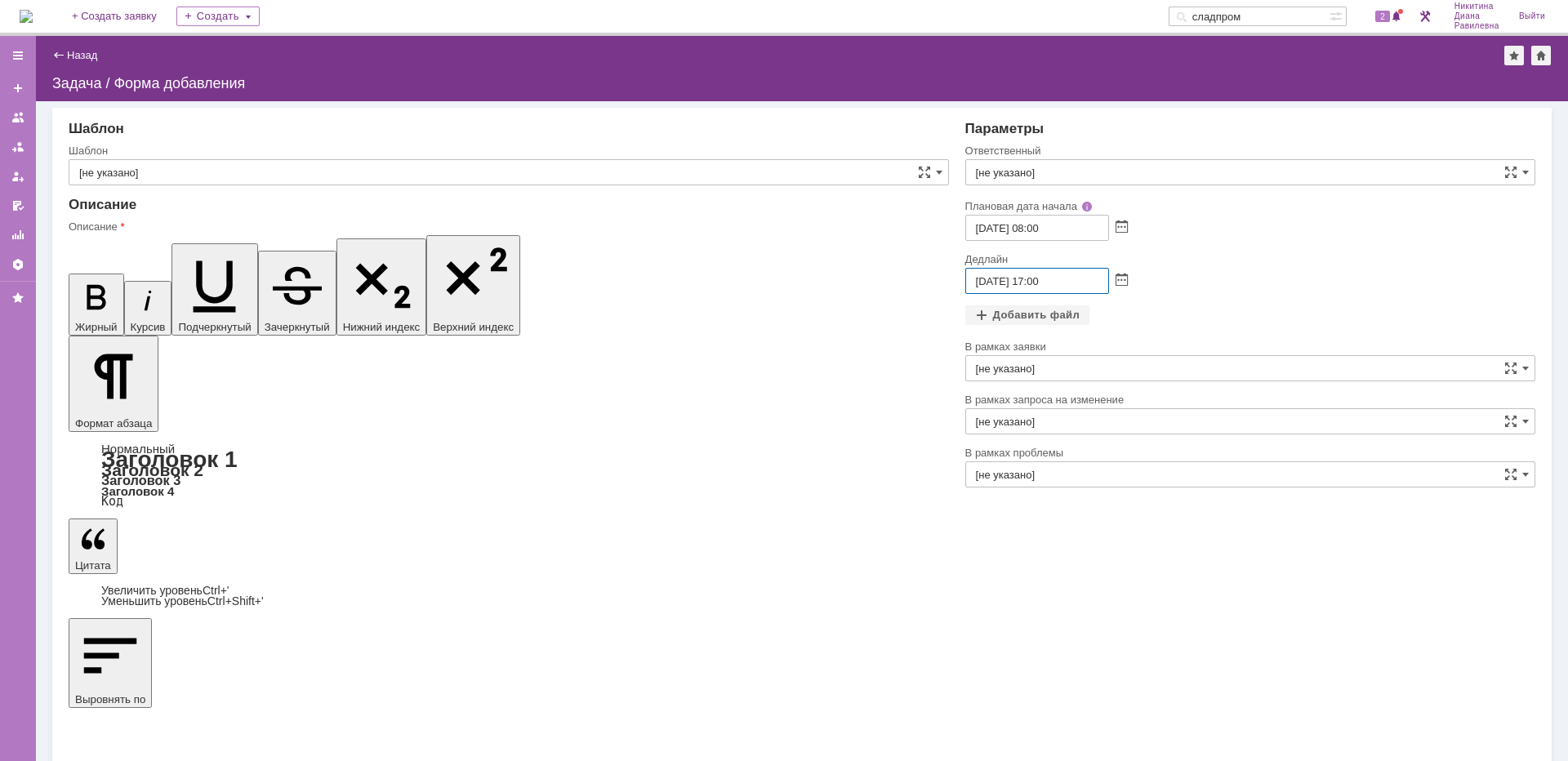
drag, startPoint x: 630, startPoint y: 5280, endPoint x: 483, endPoint y: 5286, distance: 147.1
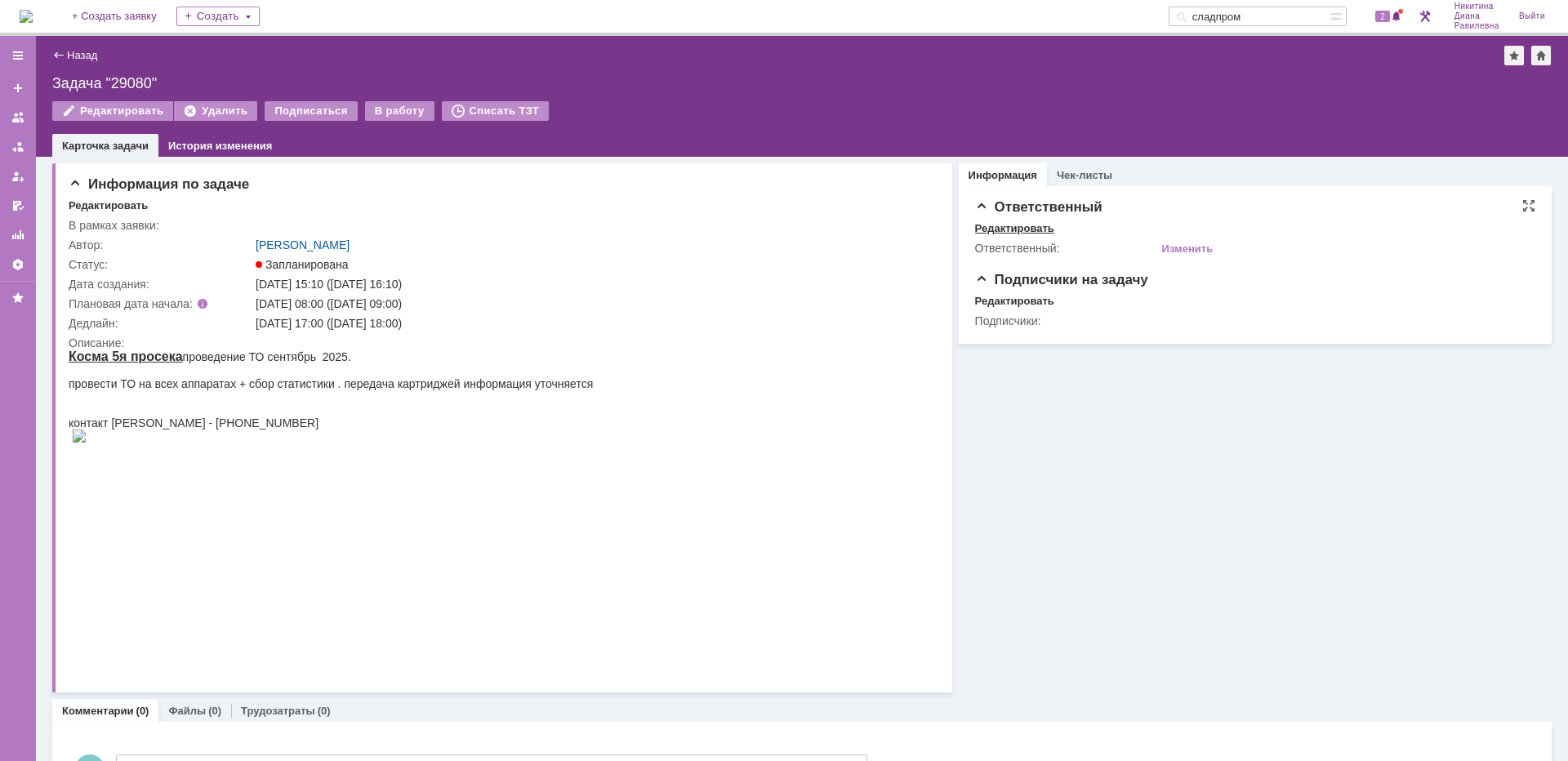
click at [1011, 222] on div "Редактировать" at bounding box center [1015, 228] width 79 height 13
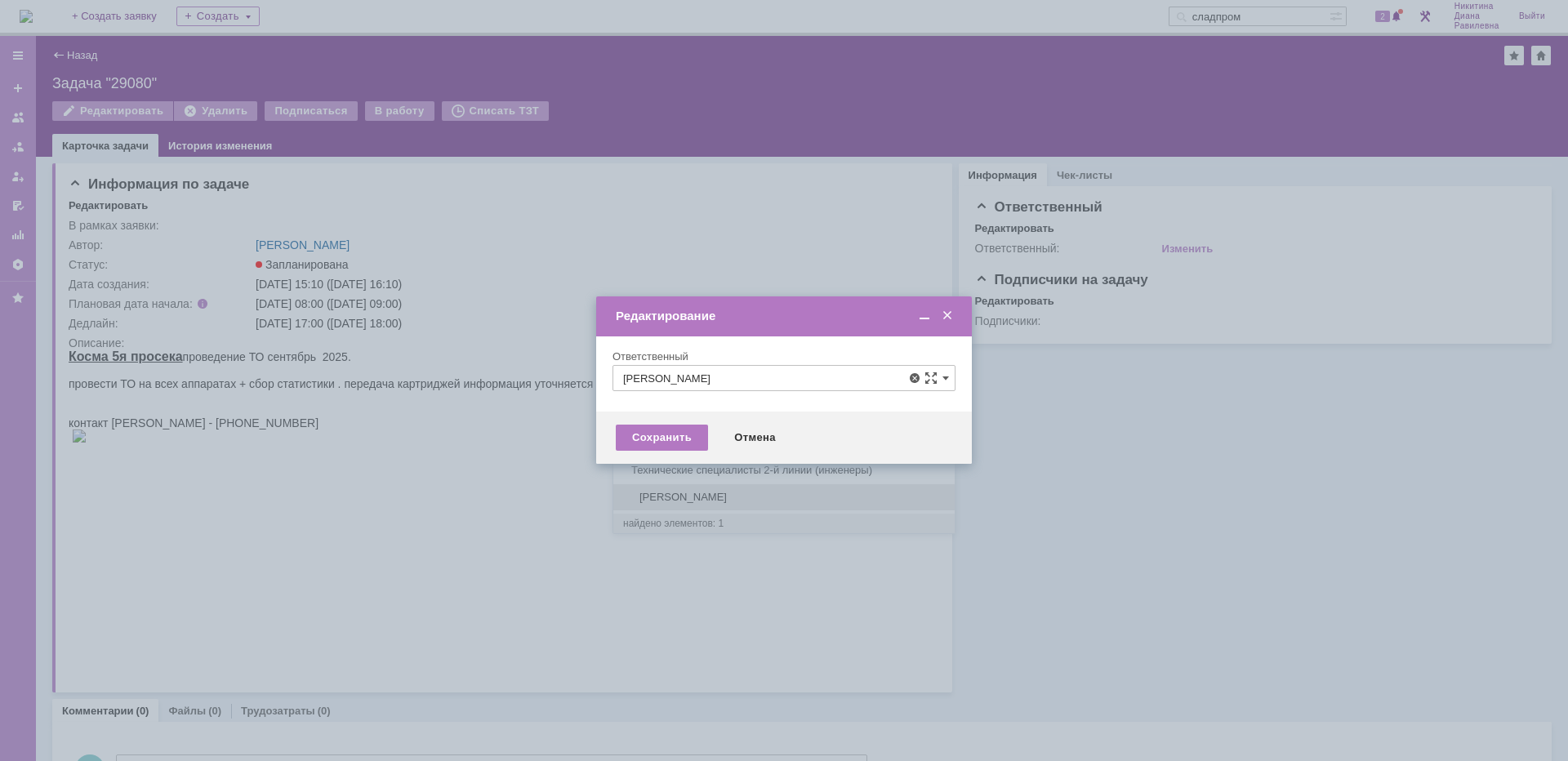
click at [727, 494] on span "[PERSON_NAME]" at bounding box center [784, 496] width 322 height 13
type input "Иванов Иван Николаевич"
click at [668, 435] on div "Сохранить" at bounding box center [662, 437] width 92 height 26
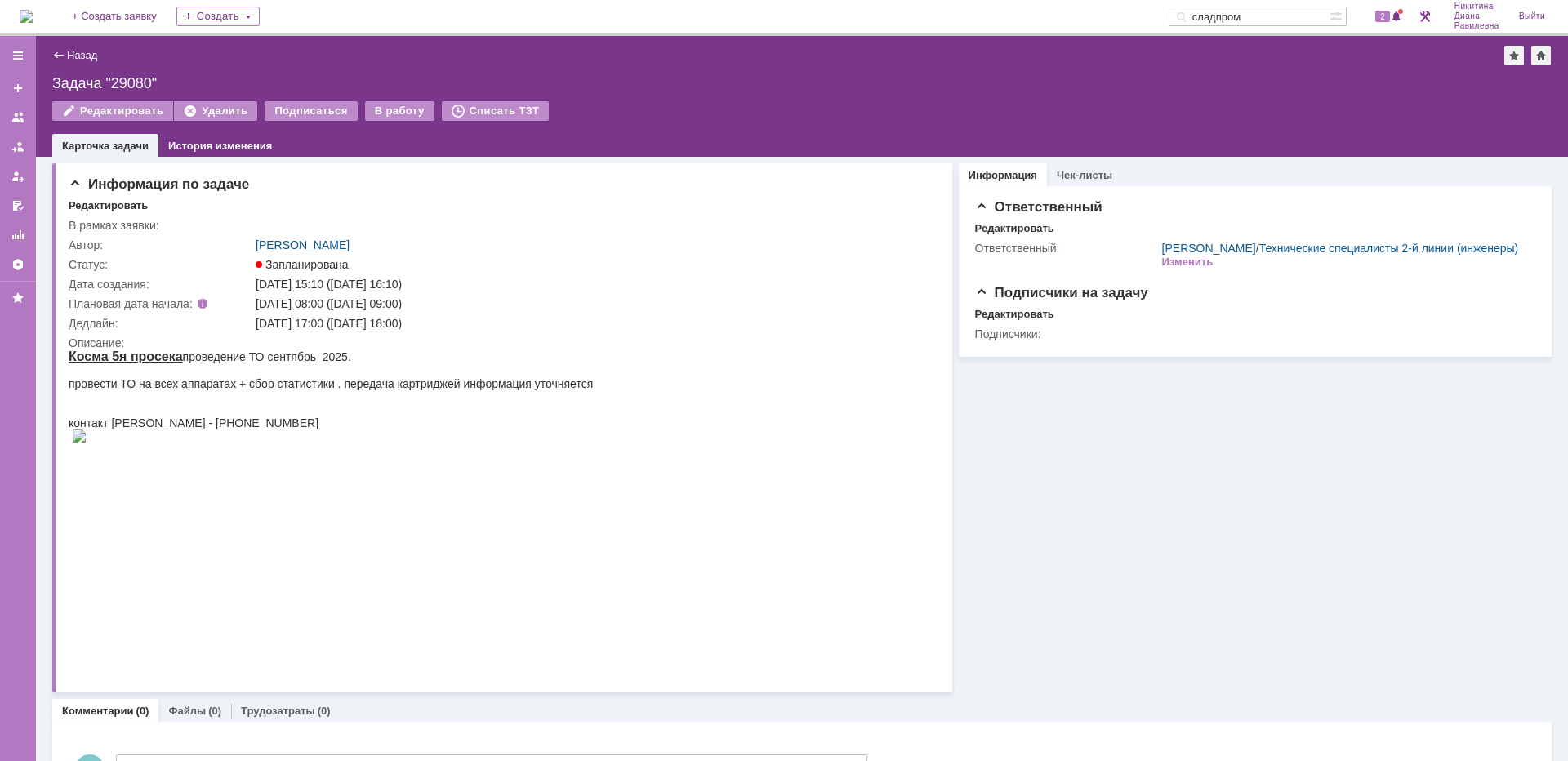
click at [32, 16] on img at bounding box center [26, 16] width 13 height 13
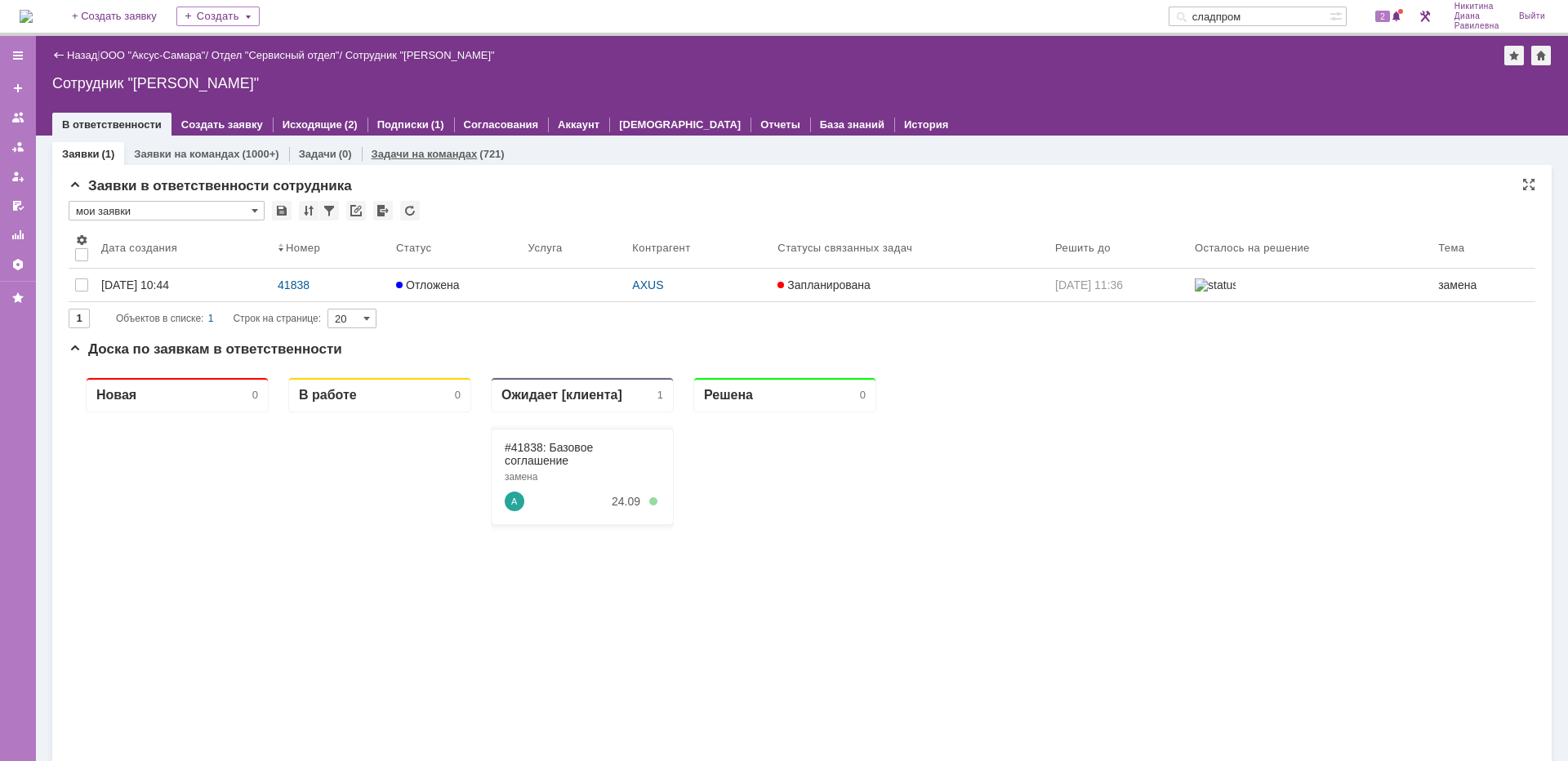
click at [425, 150] on link "Задачи на командах" at bounding box center [425, 154] width 106 height 12
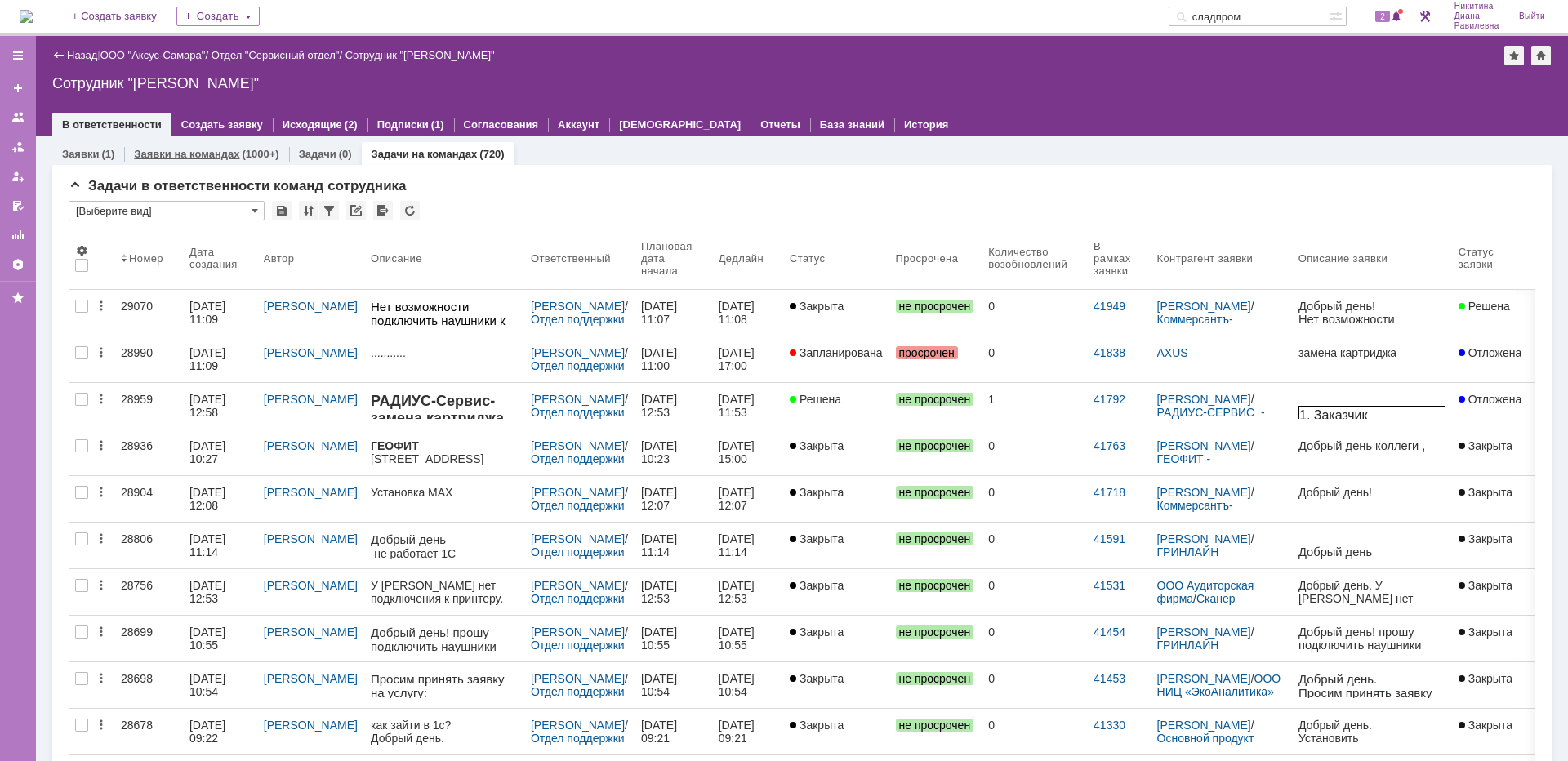
click at [173, 156] on link "Заявки на командах" at bounding box center [185, 154] width 105 height 12
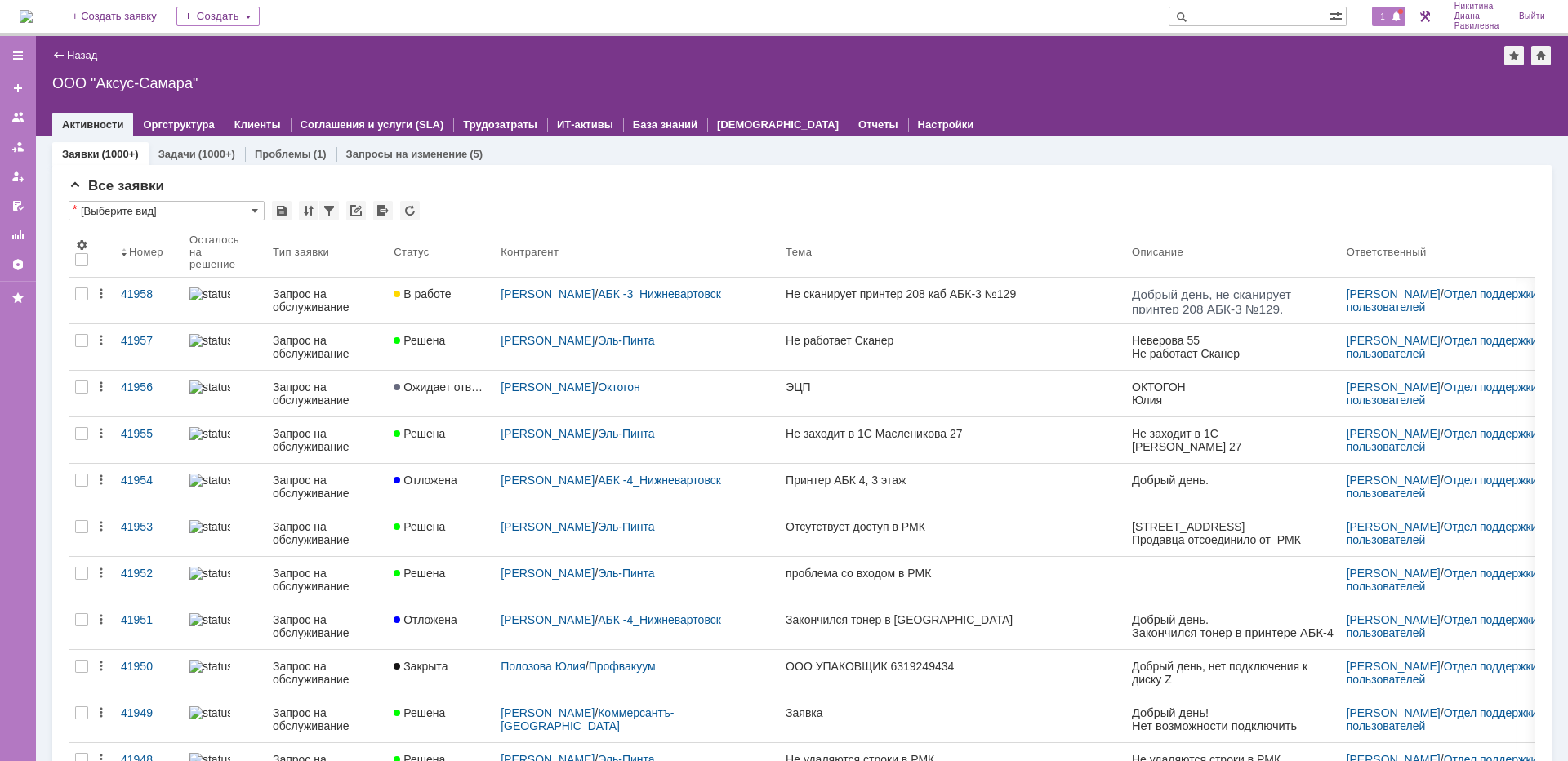
click at [1390, 18] on span at bounding box center [1396, 17] width 12 height 13
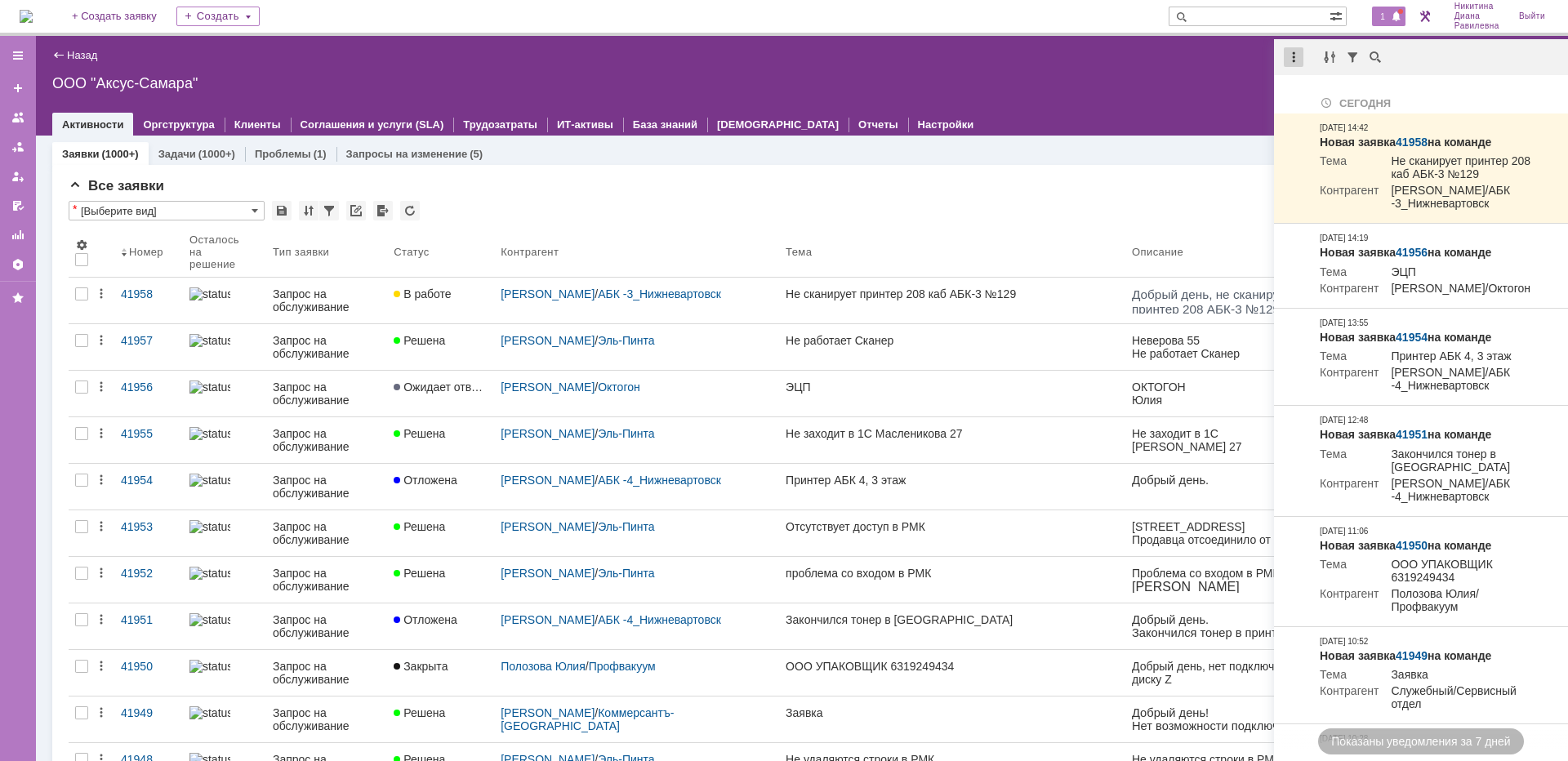
click at [1291, 51] on div at bounding box center [1293, 57] width 20 height 20
click at [1315, 97] on div "Отметить уведомления прочитанными" at bounding box center [1406, 99] width 219 height 12
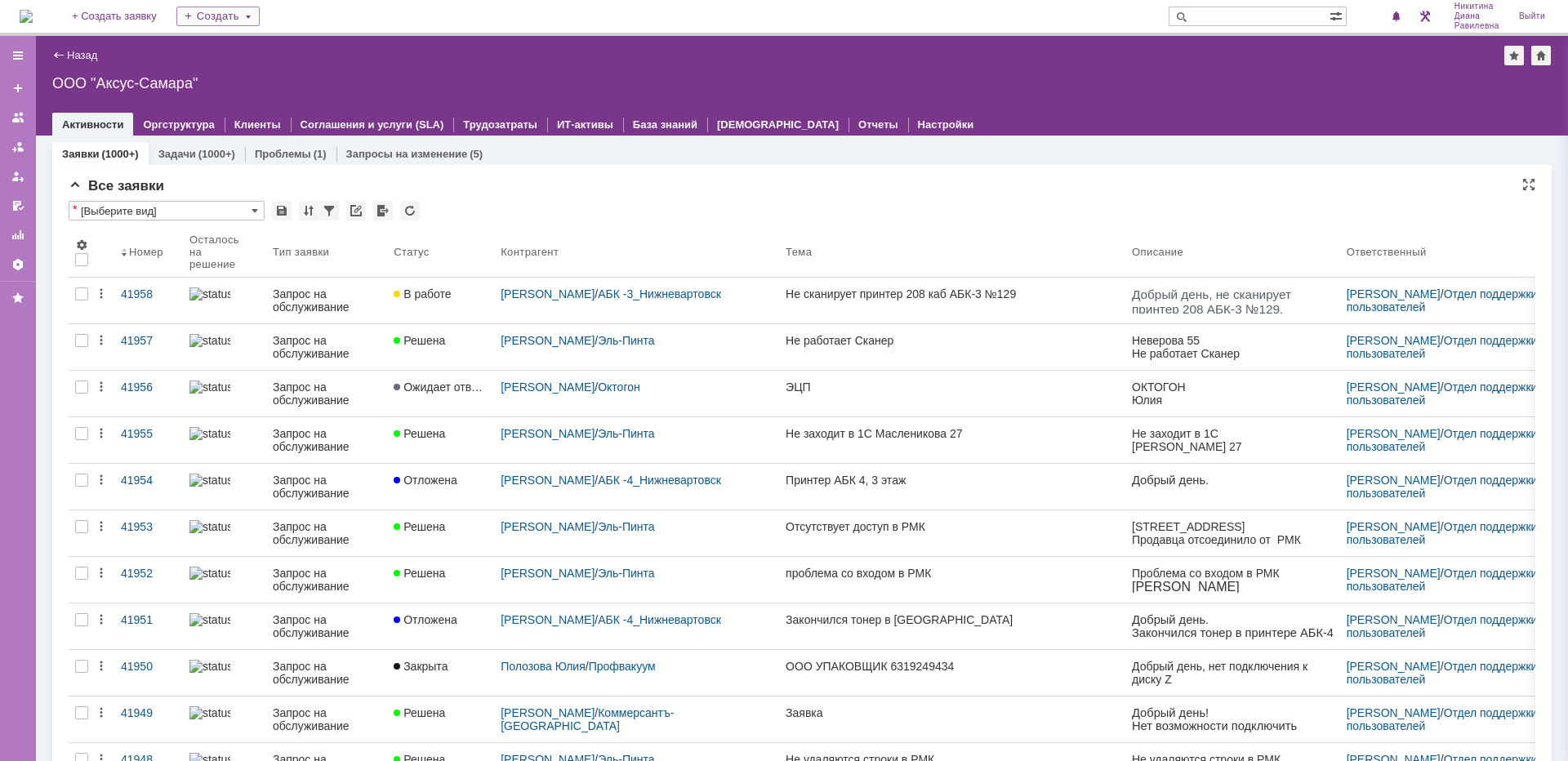
click at [1016, 188] on div "Все заявки" at bounding box center [802, 185] width 1467 height 17
click at [1250, 12] on input "text" at bounding box center [1249, 17] width 161 height 20
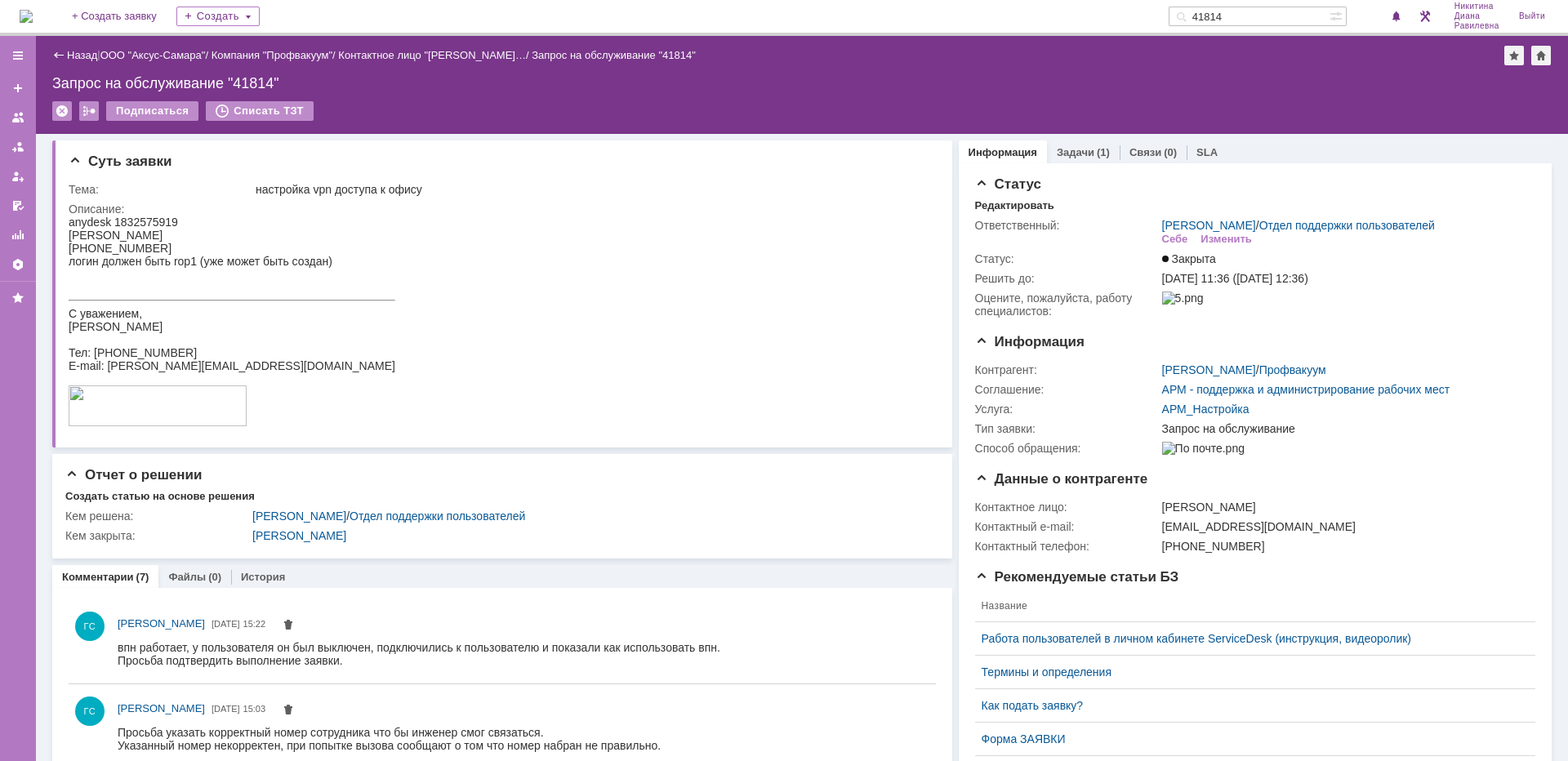
click at [1225, 12] on input "41814" at bounding box center [1249, 17] width 161 height 20
type input "41714"
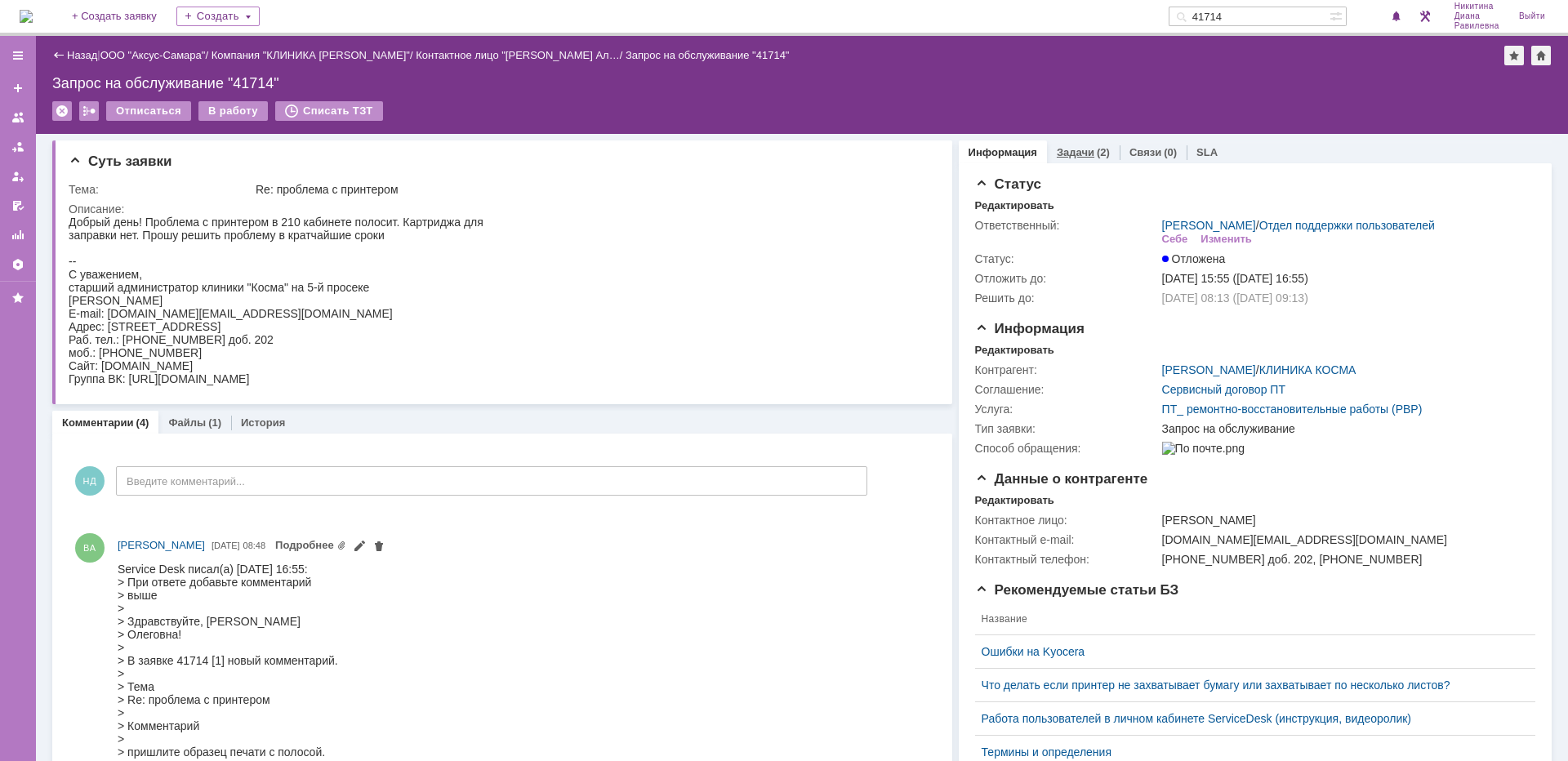
click at [1059, 155] on link "Задачи" at bounding box center [1075, 152] width 37 height 12
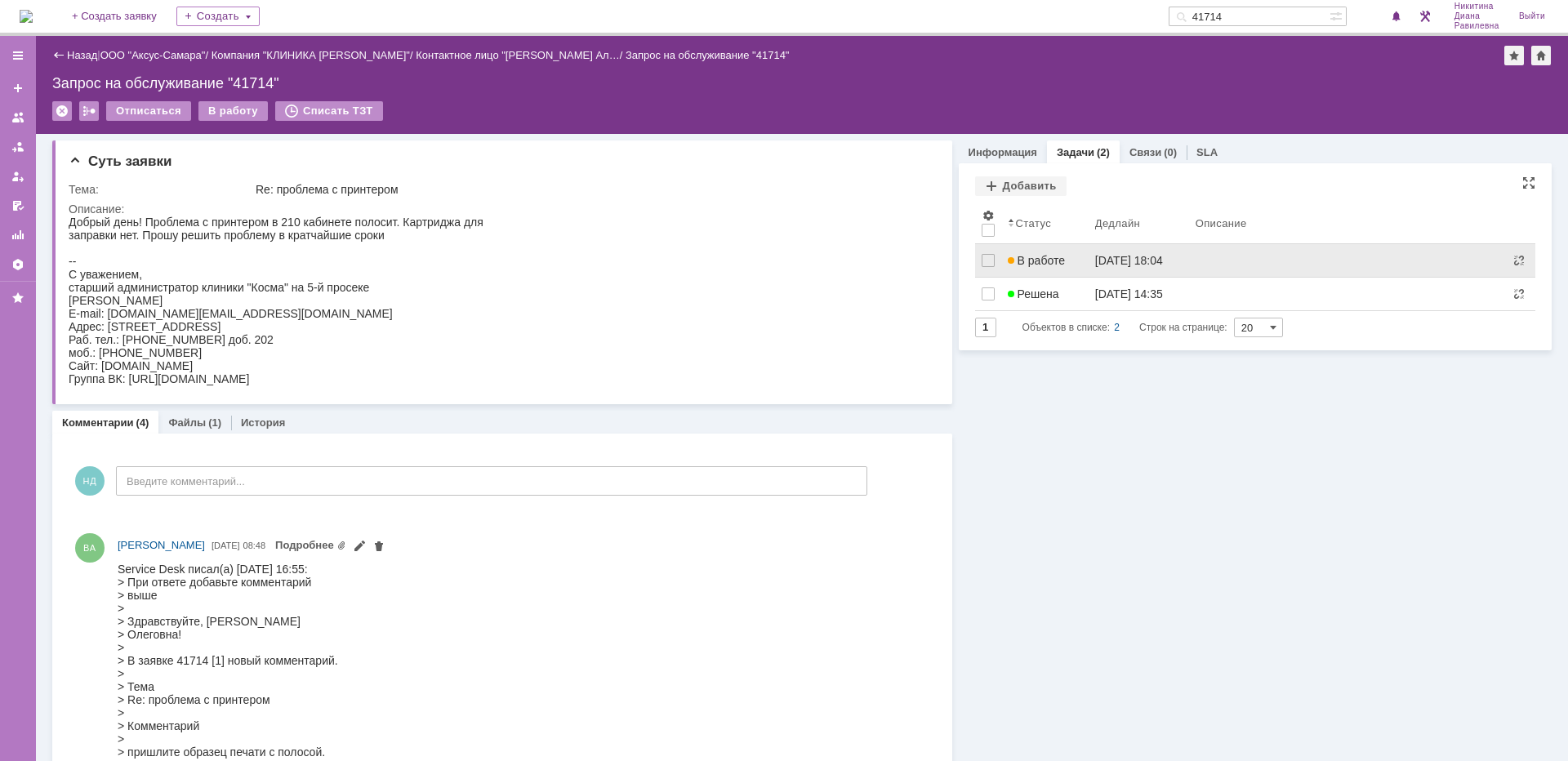
click at [1039, 260] on span "В работе" at bounding box center [1036, 260] width 57 height 13
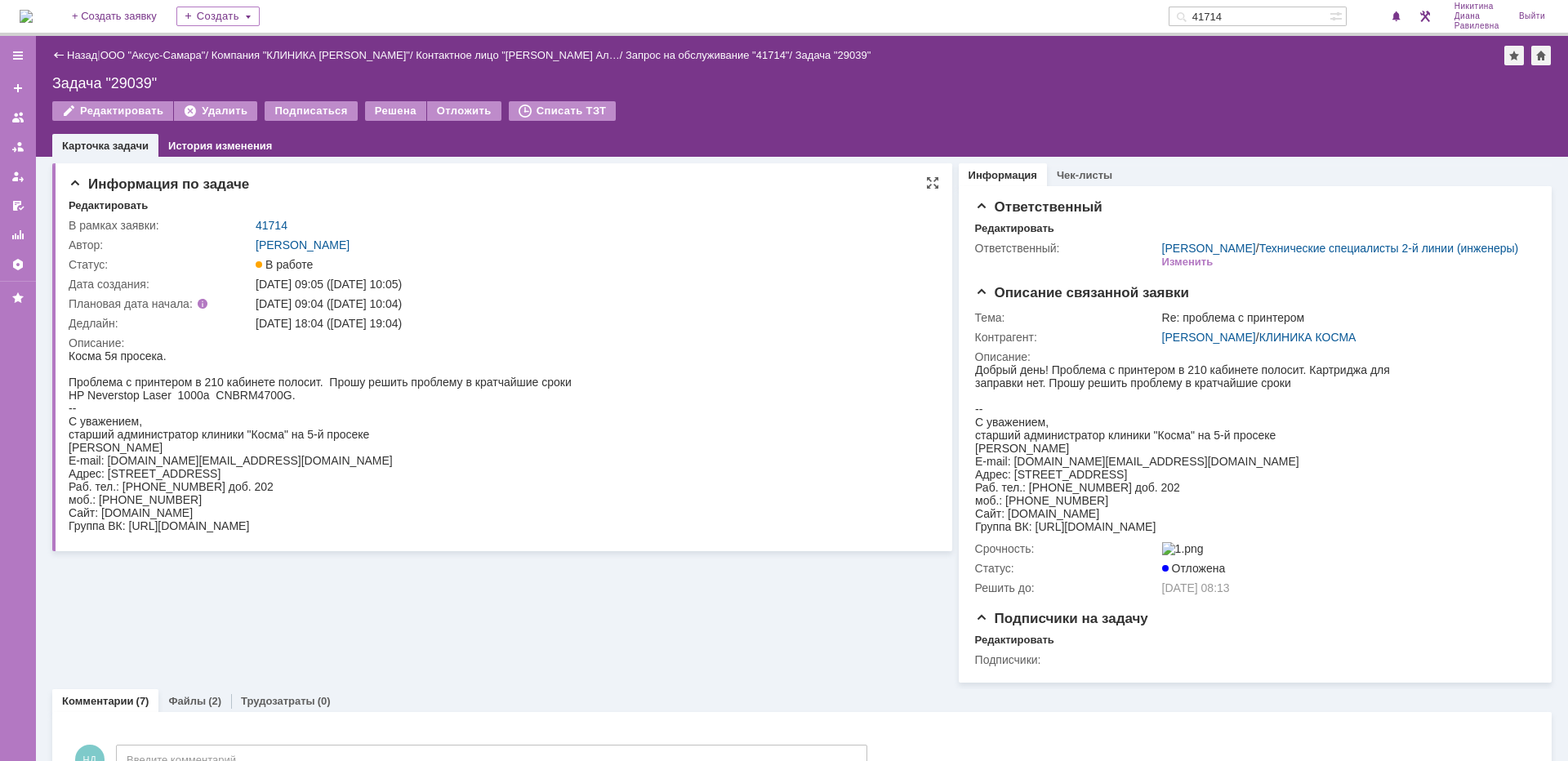
click at [266, 234] on td "41714" at bounding box center [591, 226] width 678 height 20
click at [267, 224] on link "41714" at bounding box center [271, 225] width 31 height 13
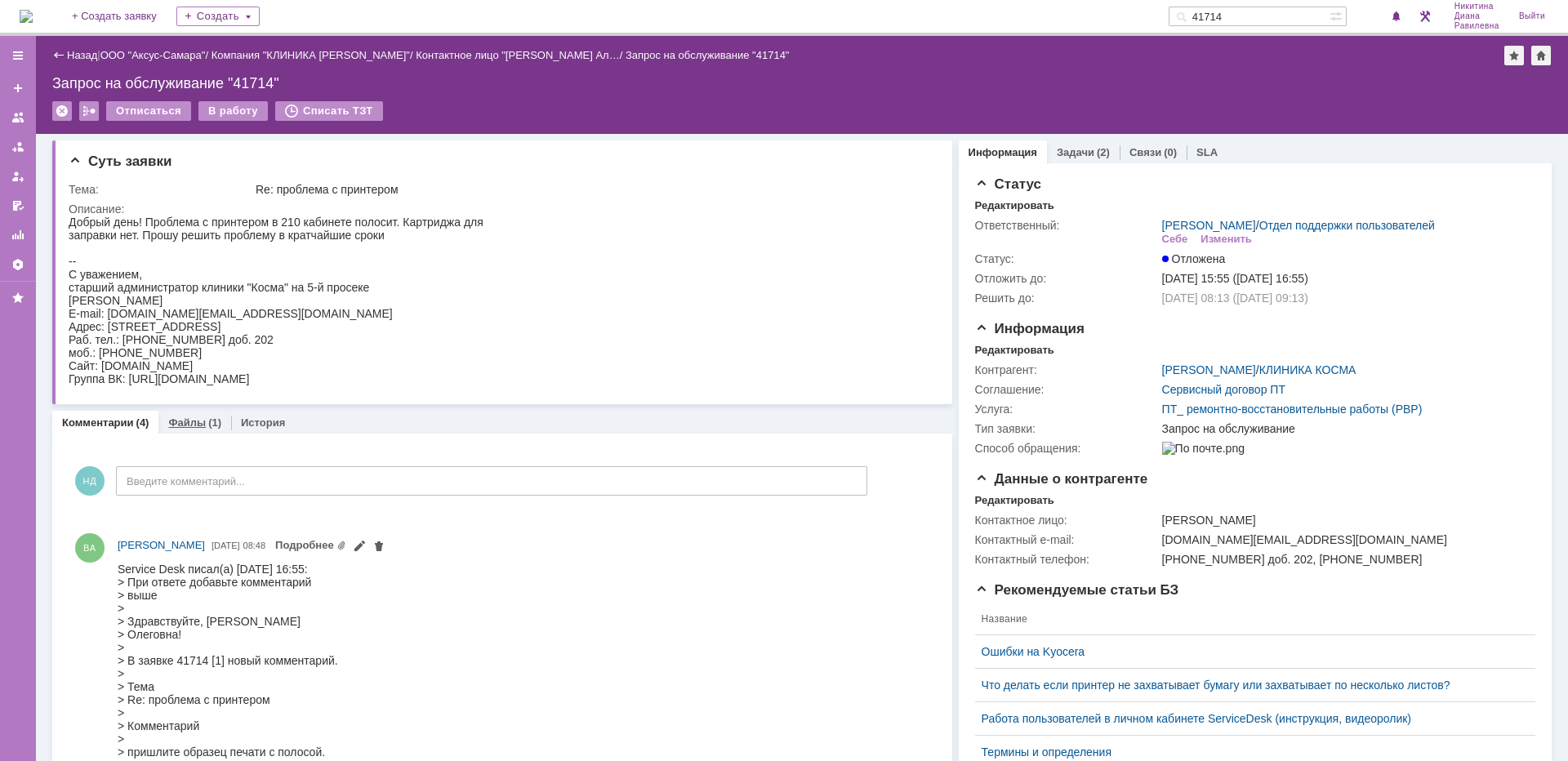
click at [192, 426] on link "Файлы" at bounding box center [186, 422] width 37 height 12
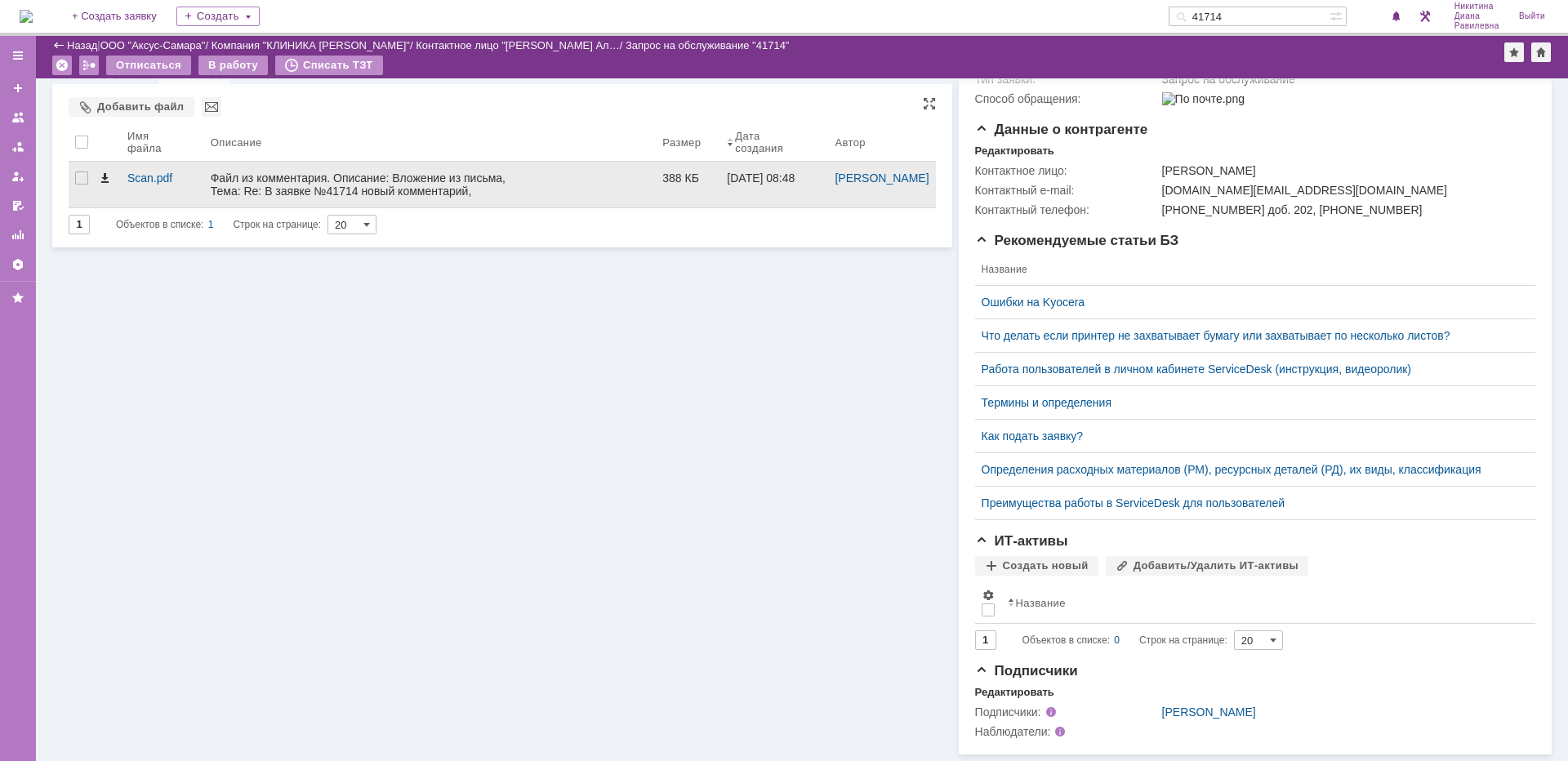
click at [104, 172] on span at bounding box center [104, 178] width 13 height 13
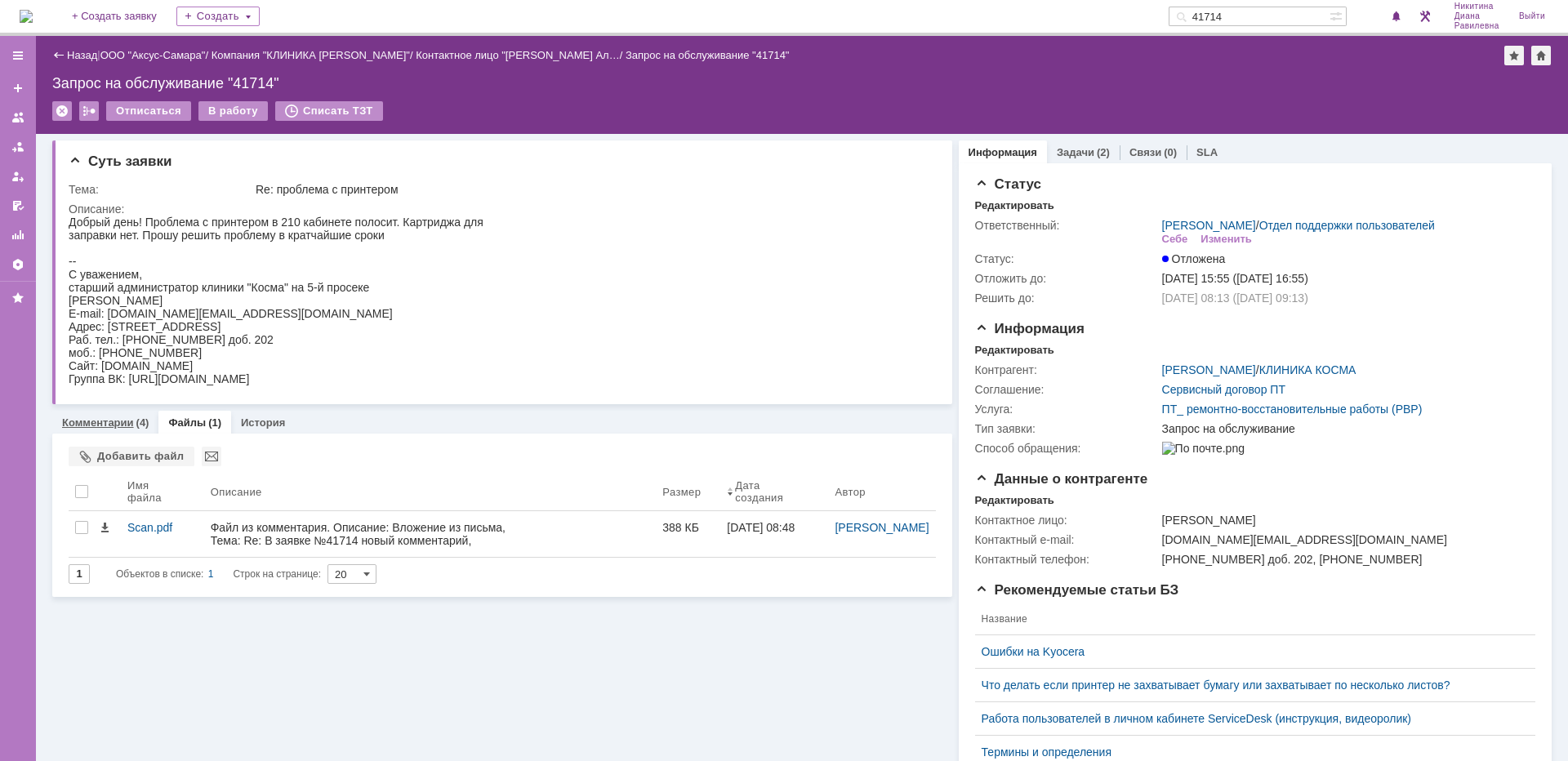
click at [100, 421] on link "Комментарии" at bounding box center [97, 422] width 72 height 12
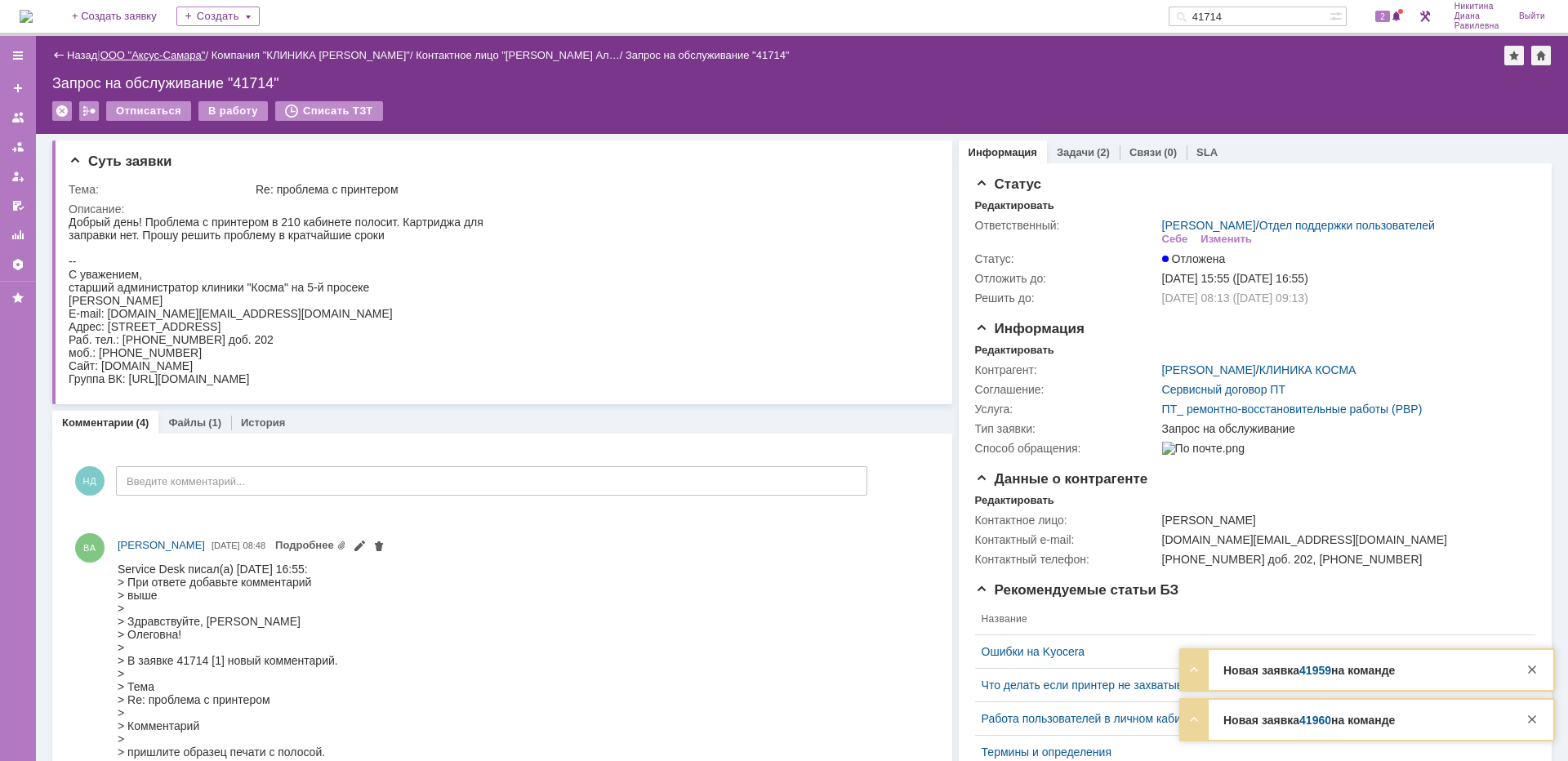
click at [143, 51] on link "ООО "Аксус-Самара"" at bounding box center [152, 55] width 105 height 12
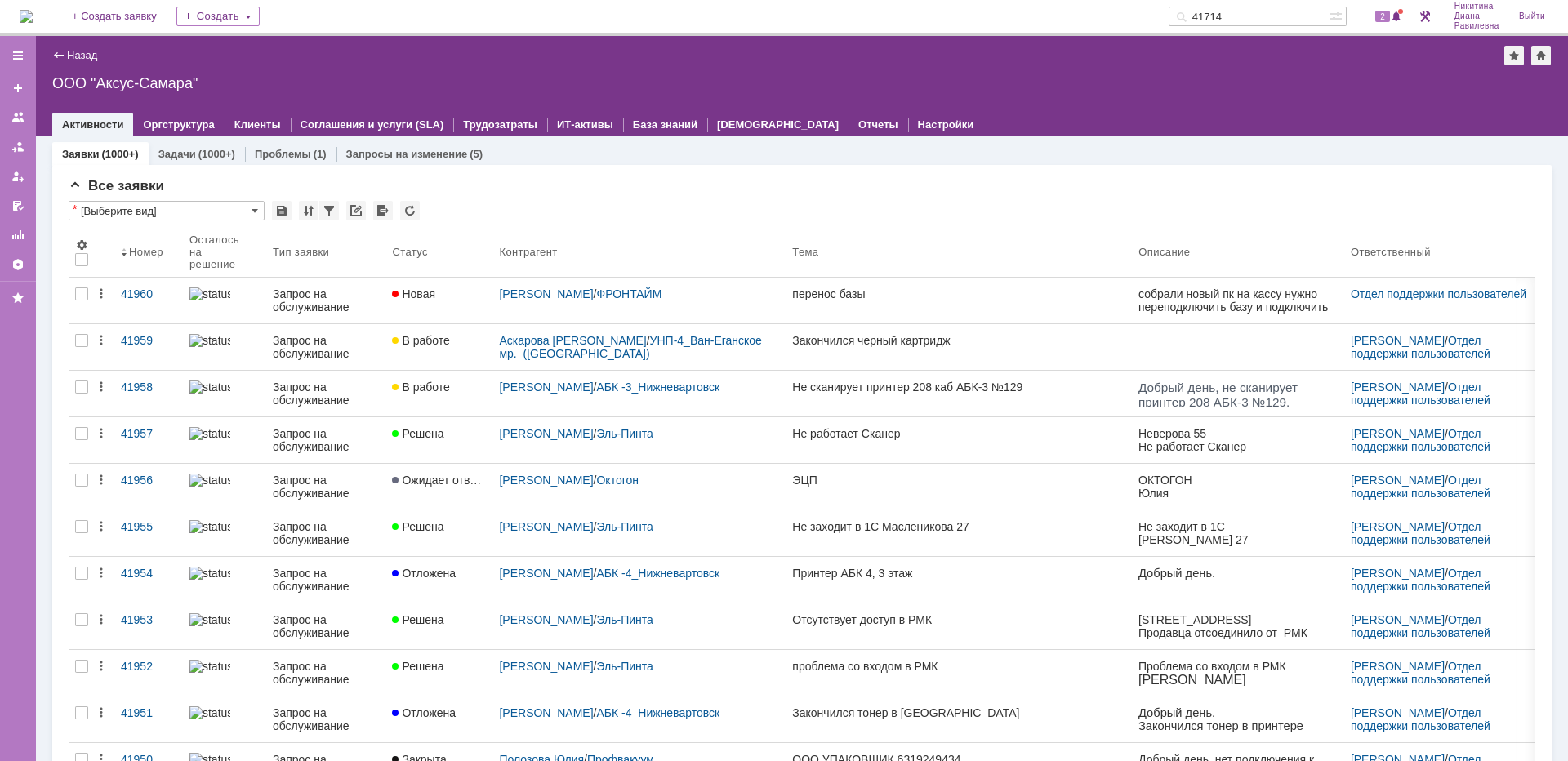
click at [1263, 20] on input "41714" at bounding box center [1249, 17] width 161 height 20
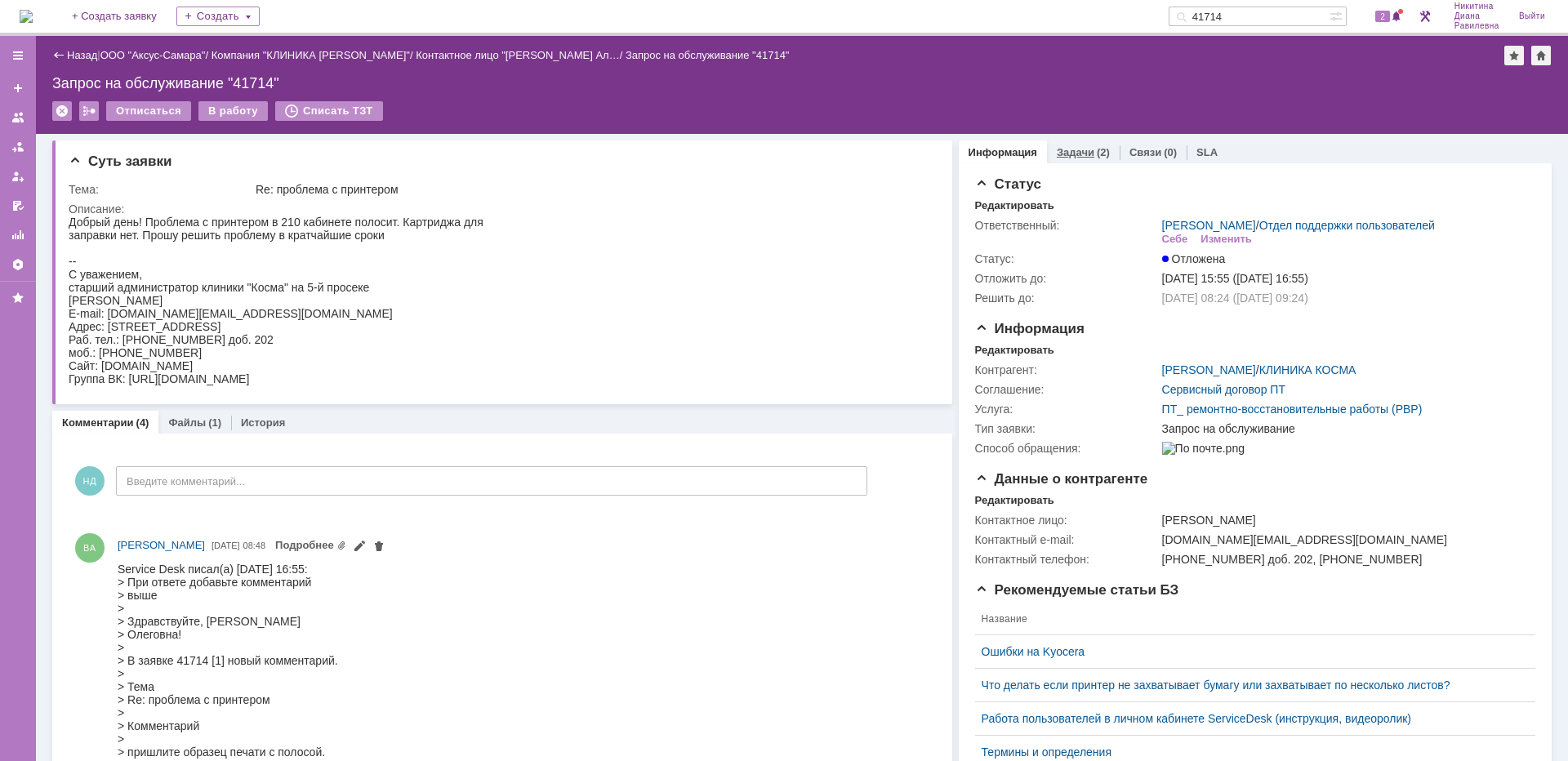
click at [1072, 154] on link "Задачи" at bounding box center [1075, 152] width 37 height 12
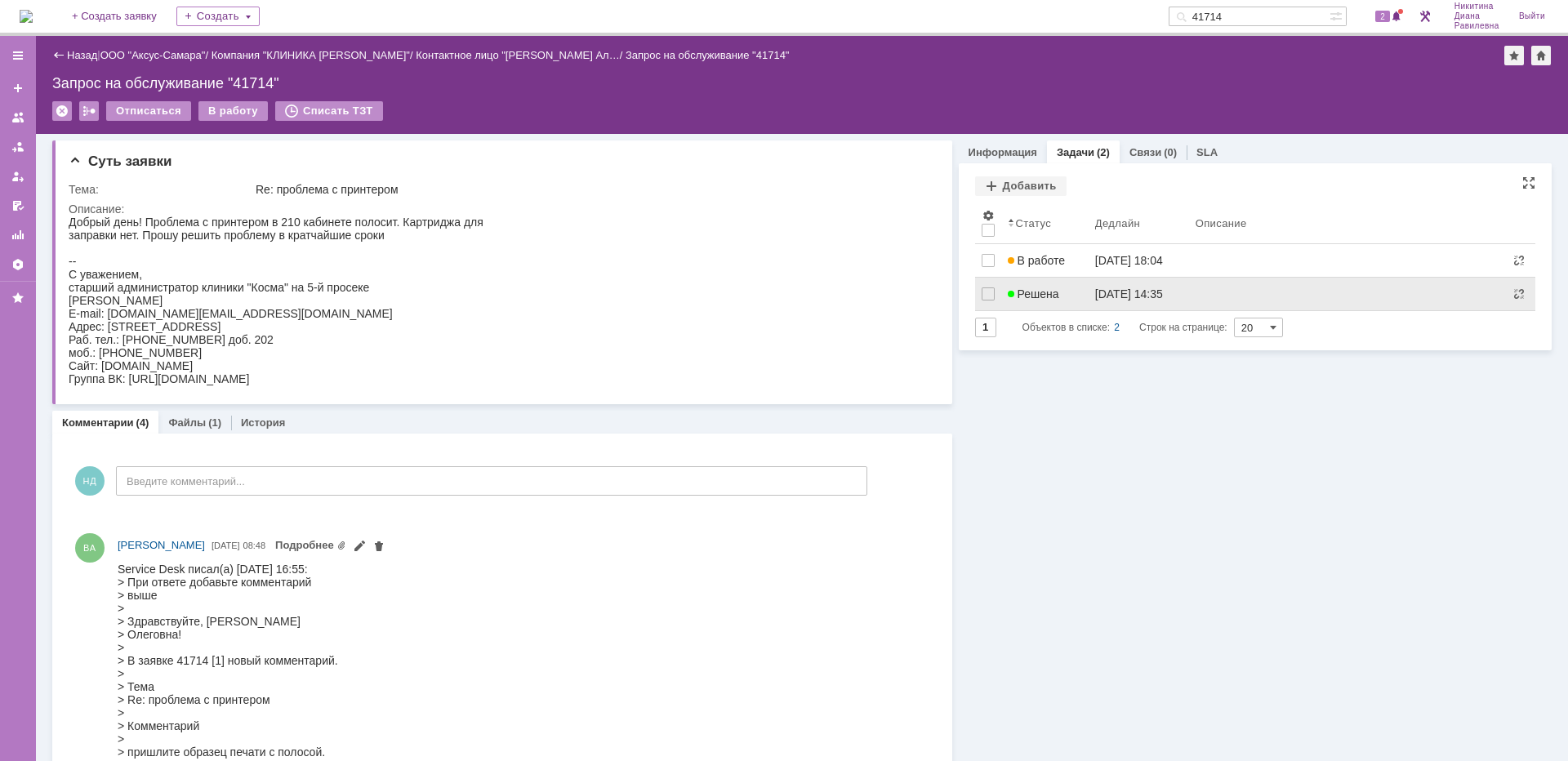
click at [1064, 289] on div "Решена" at bounding box center [1045, 293] width 75 height 13
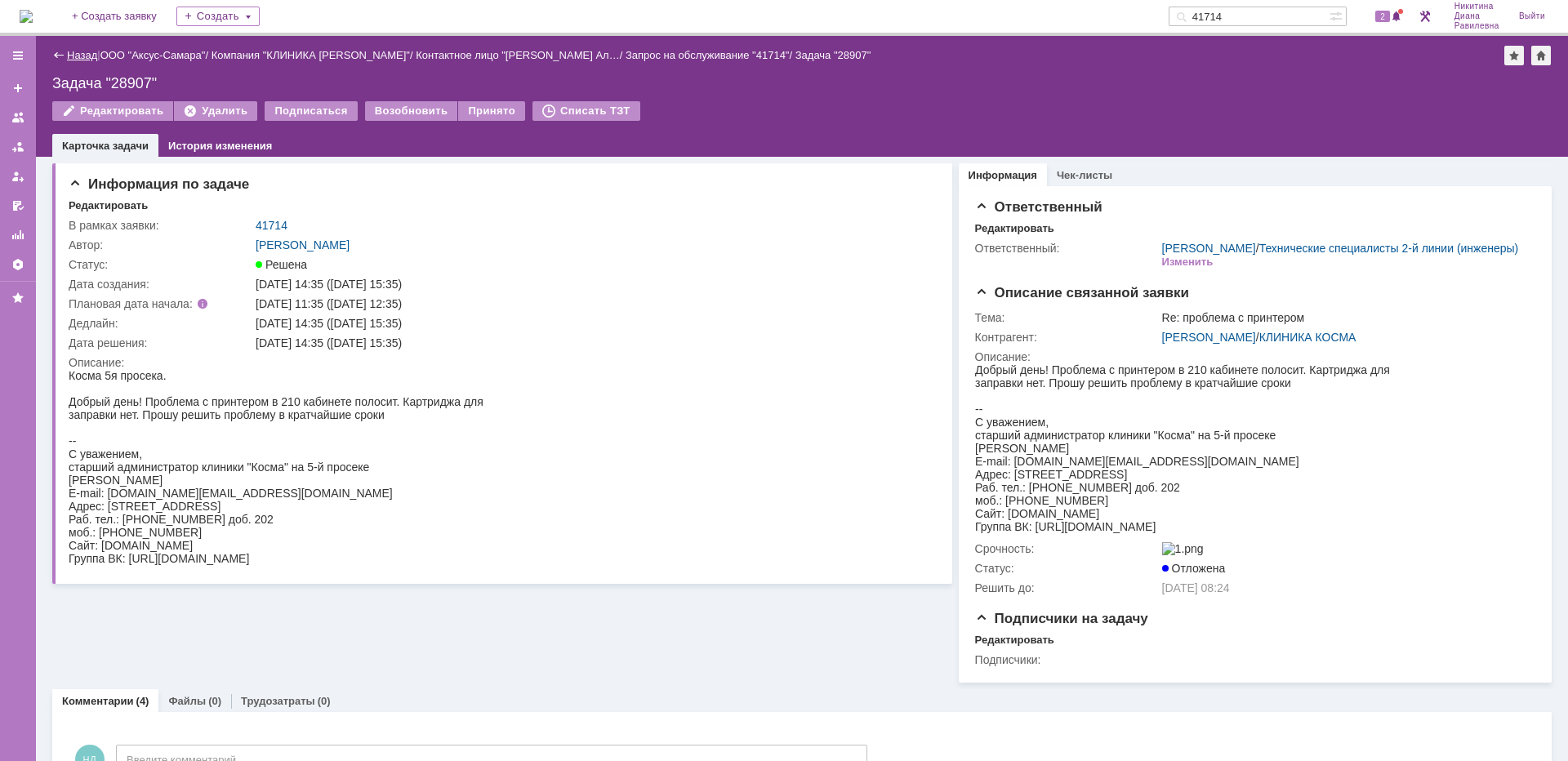
click at [71, 54] on link "Назад" at bounding box center [81, 55] width 30 height 12
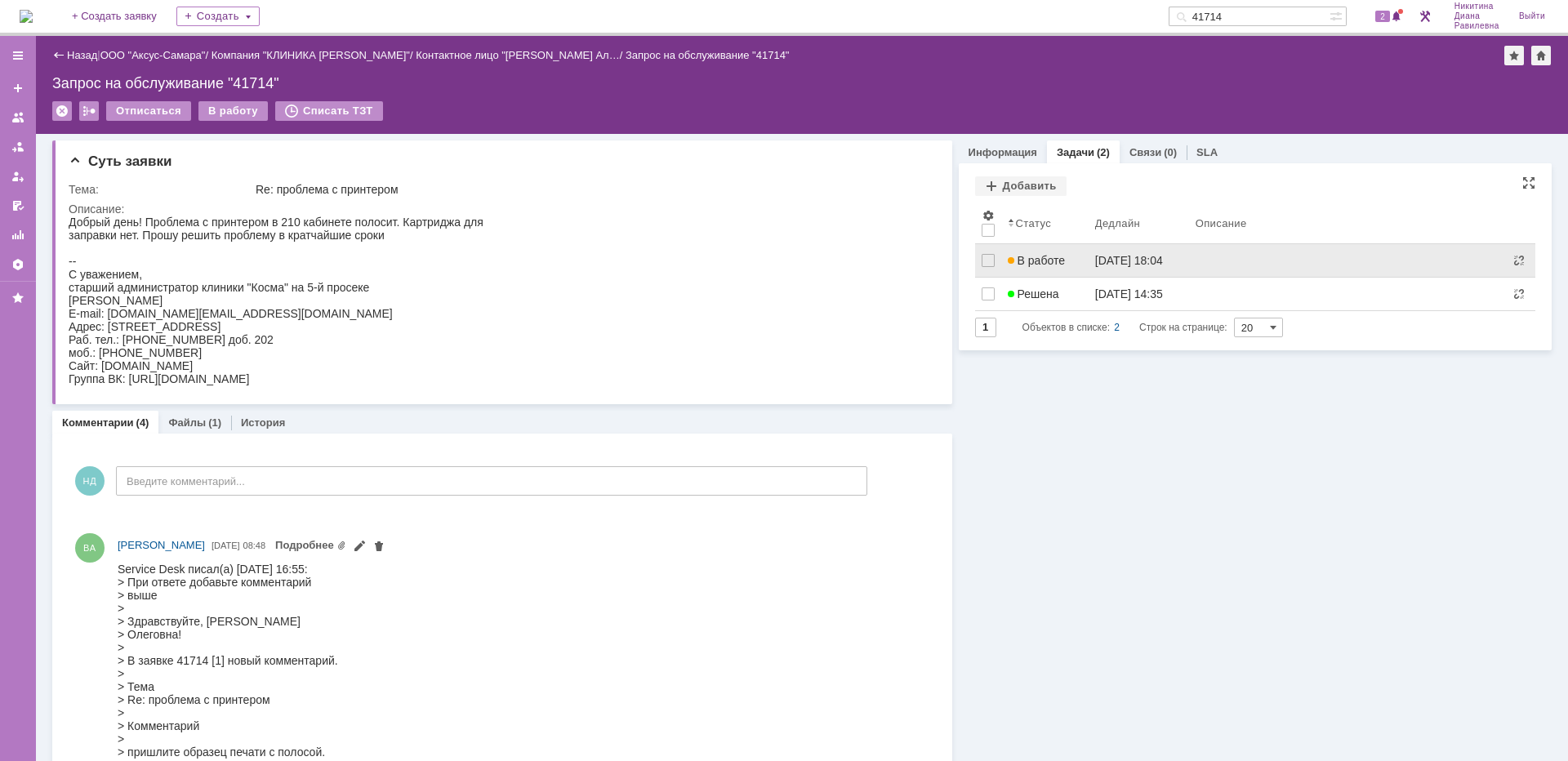
click at [1037, 255] on span "В работе" at bounding box center [1036, 260] width 57 height 13
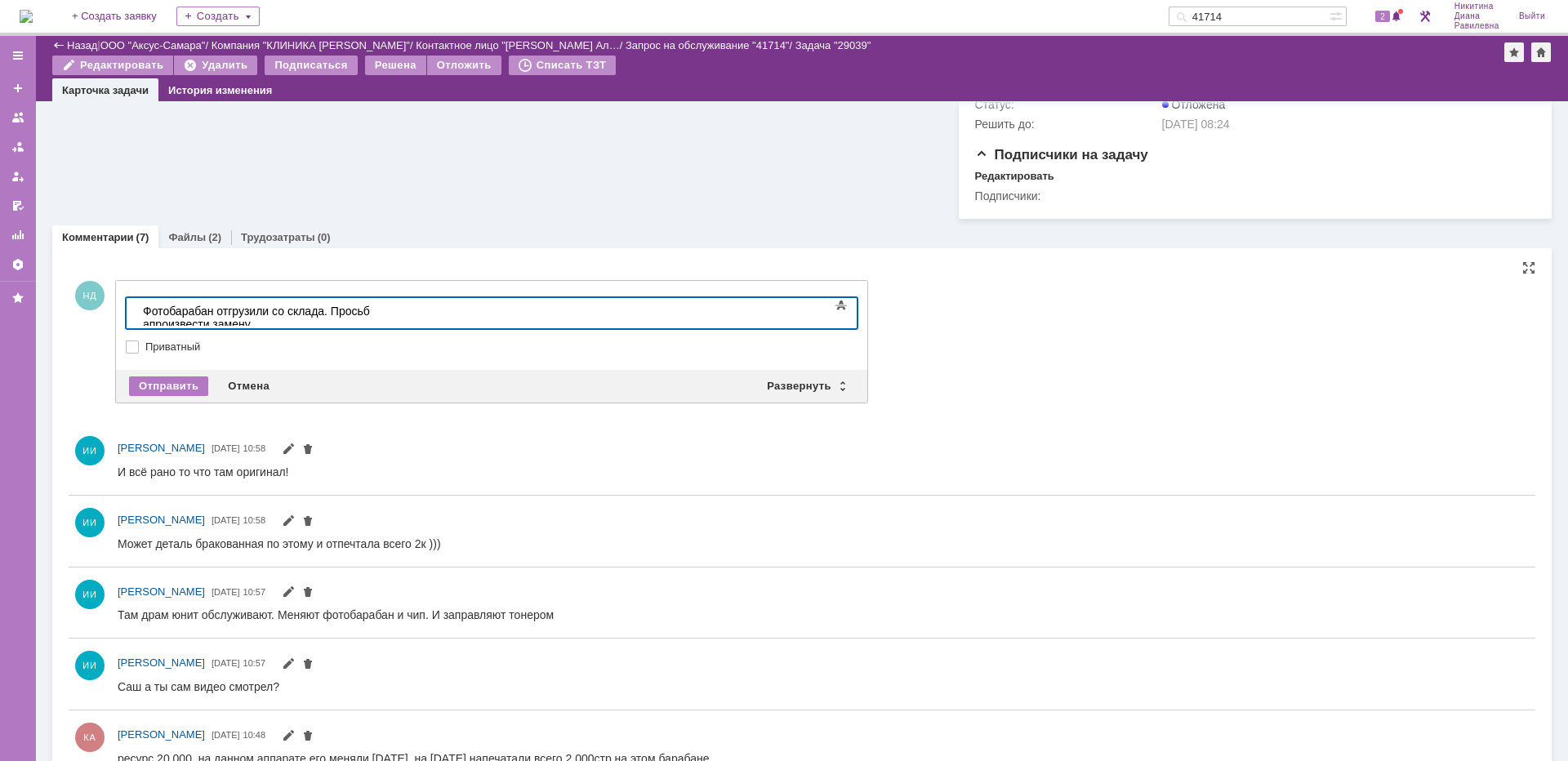
click at [375, 309] on div "Фотобарабан отгрузили со склада. Просьб апроизвести замену." at bounding box center [259, 317] width 232 height 26
click at [382, 302] on body "Фотобарабан отгрузили со склада. Просьба произвести замену." at bounding box center [259, 318] width 245 height 39
click at [180, 396] on div "Отправить" at bounding box center [168, 386] width 79 height 20
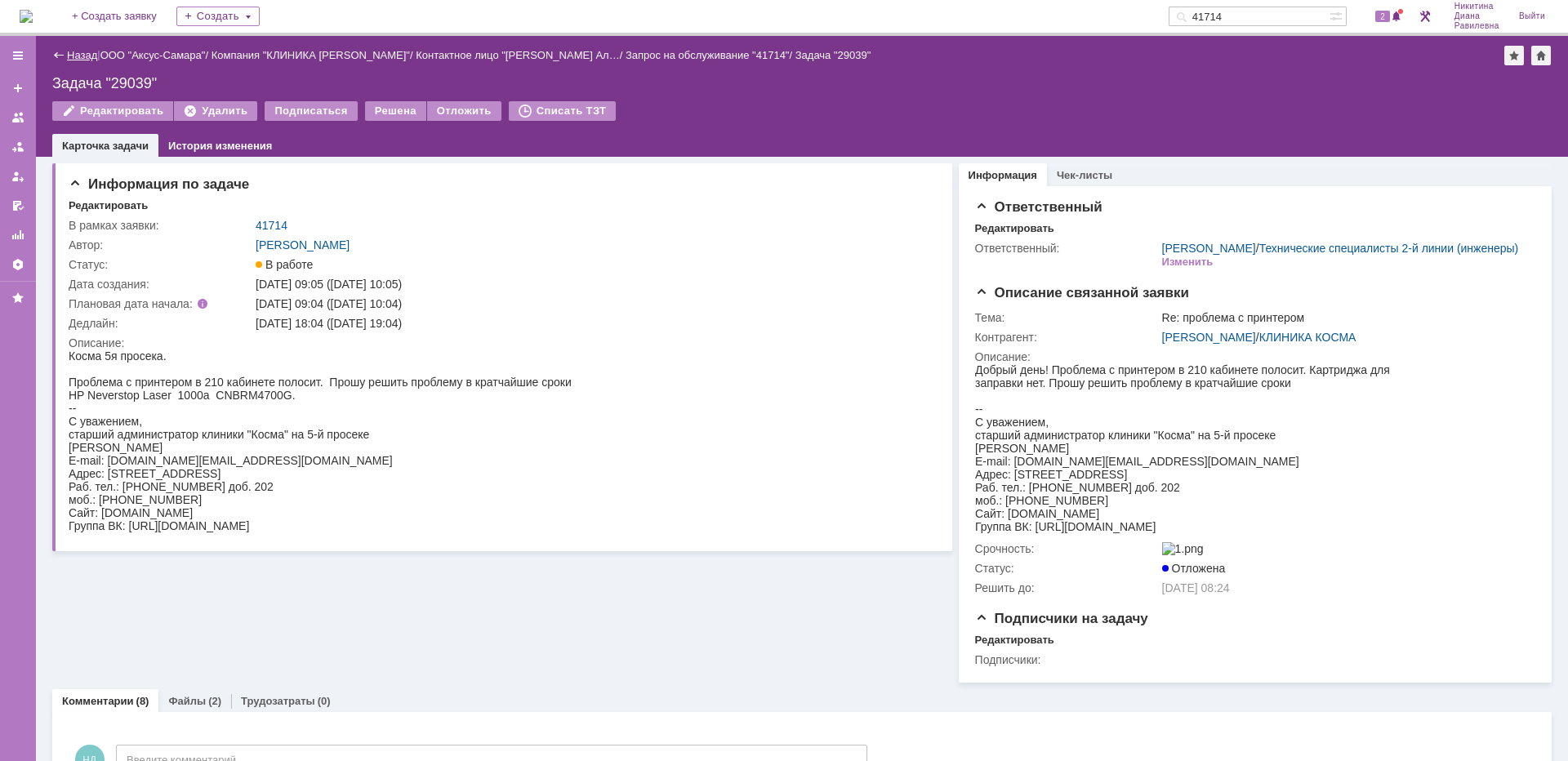
click at [89, 56] on link "Назад" at bounding box center [81, 55] width 30 height 12
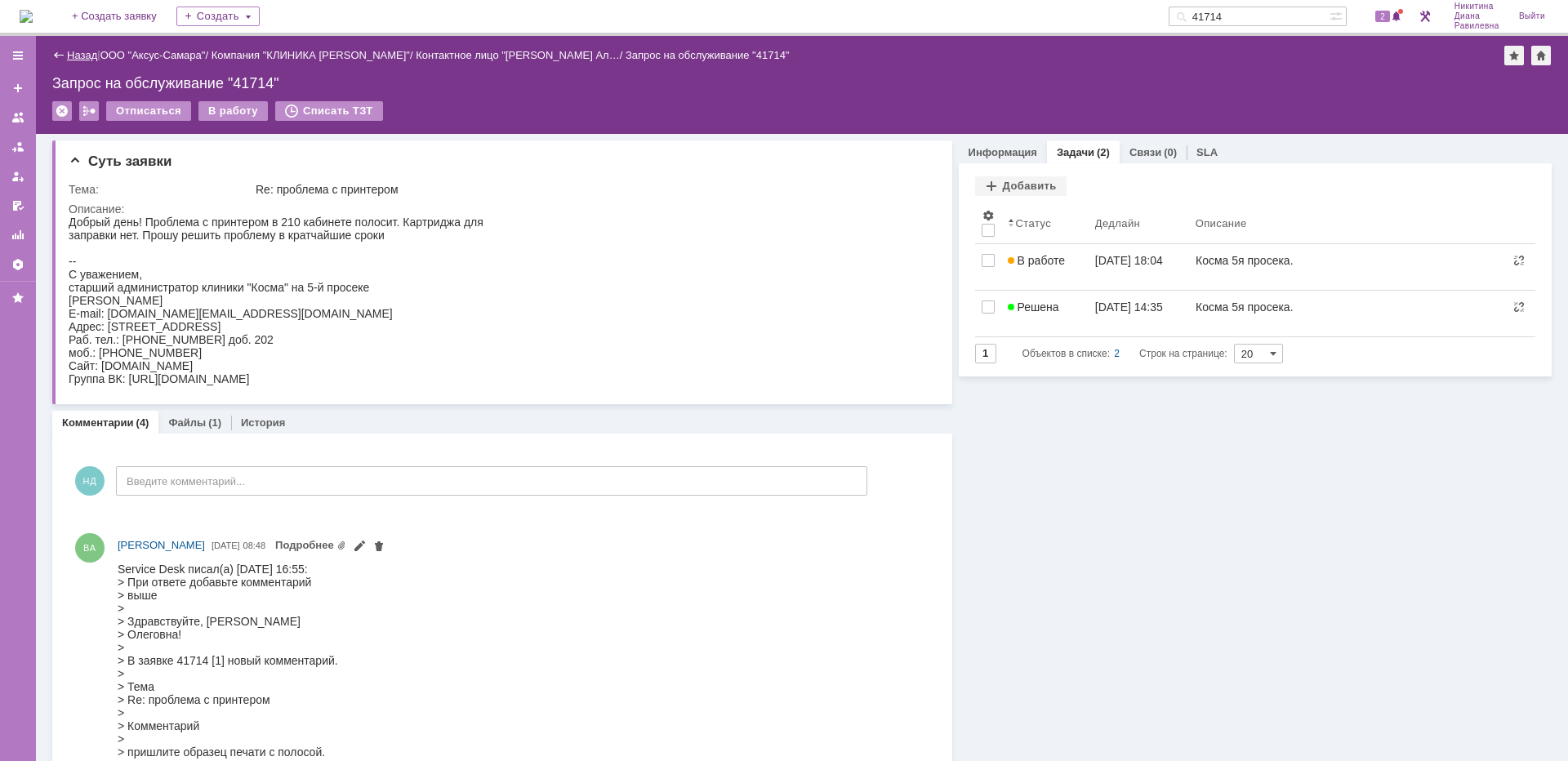
click at [90, 51] on link "Назад" at bounding box center [81, 55] width 30 height 12
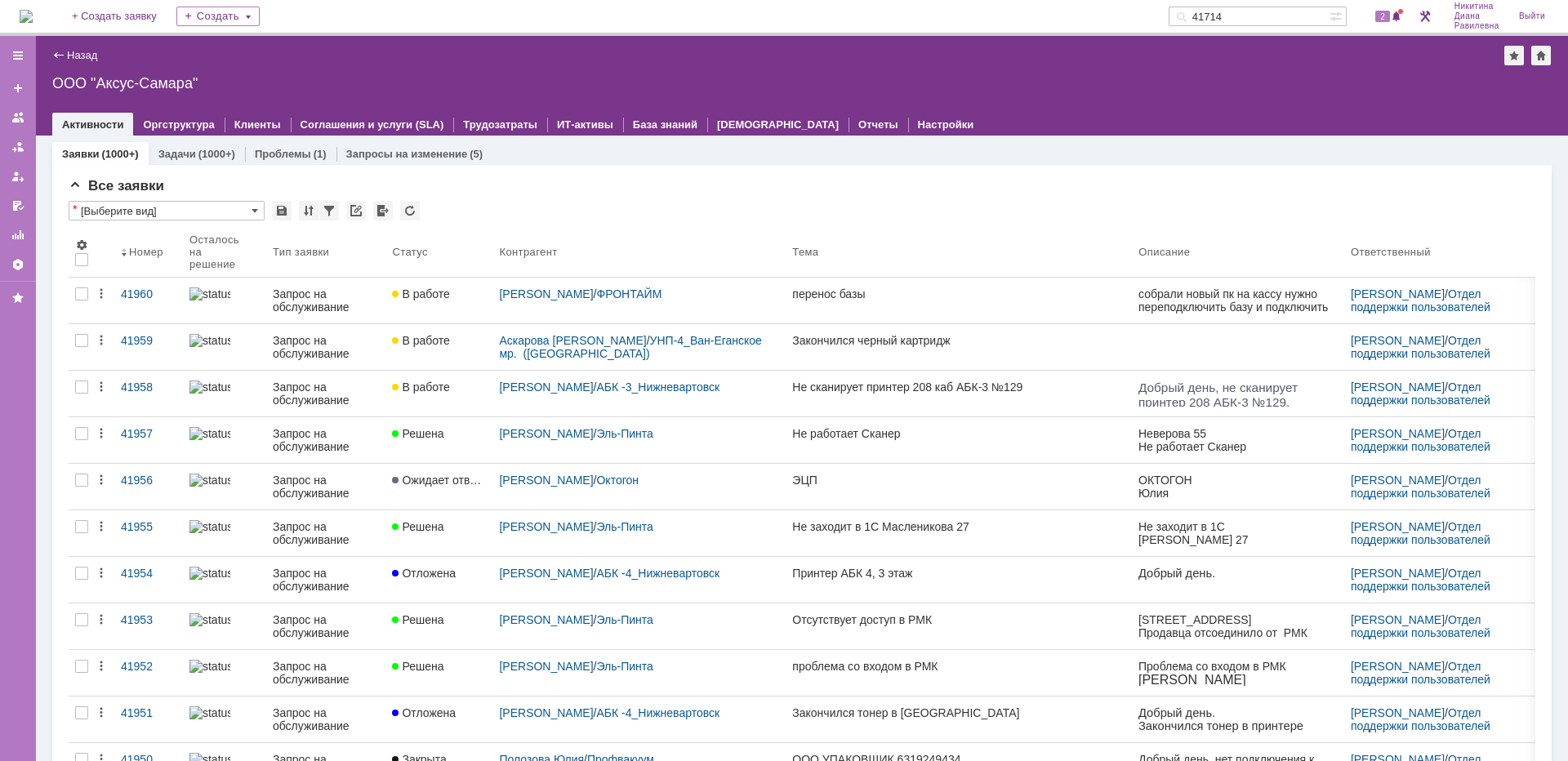
drag, startPoint x: 1258, startPoint y: 14, endPoint x: 1204, endPoint y: 15, distance: 54.0
click at [1204, 15] on input "41714" at bounding box center [1249, 17] width 161 height 20
type input "27604"
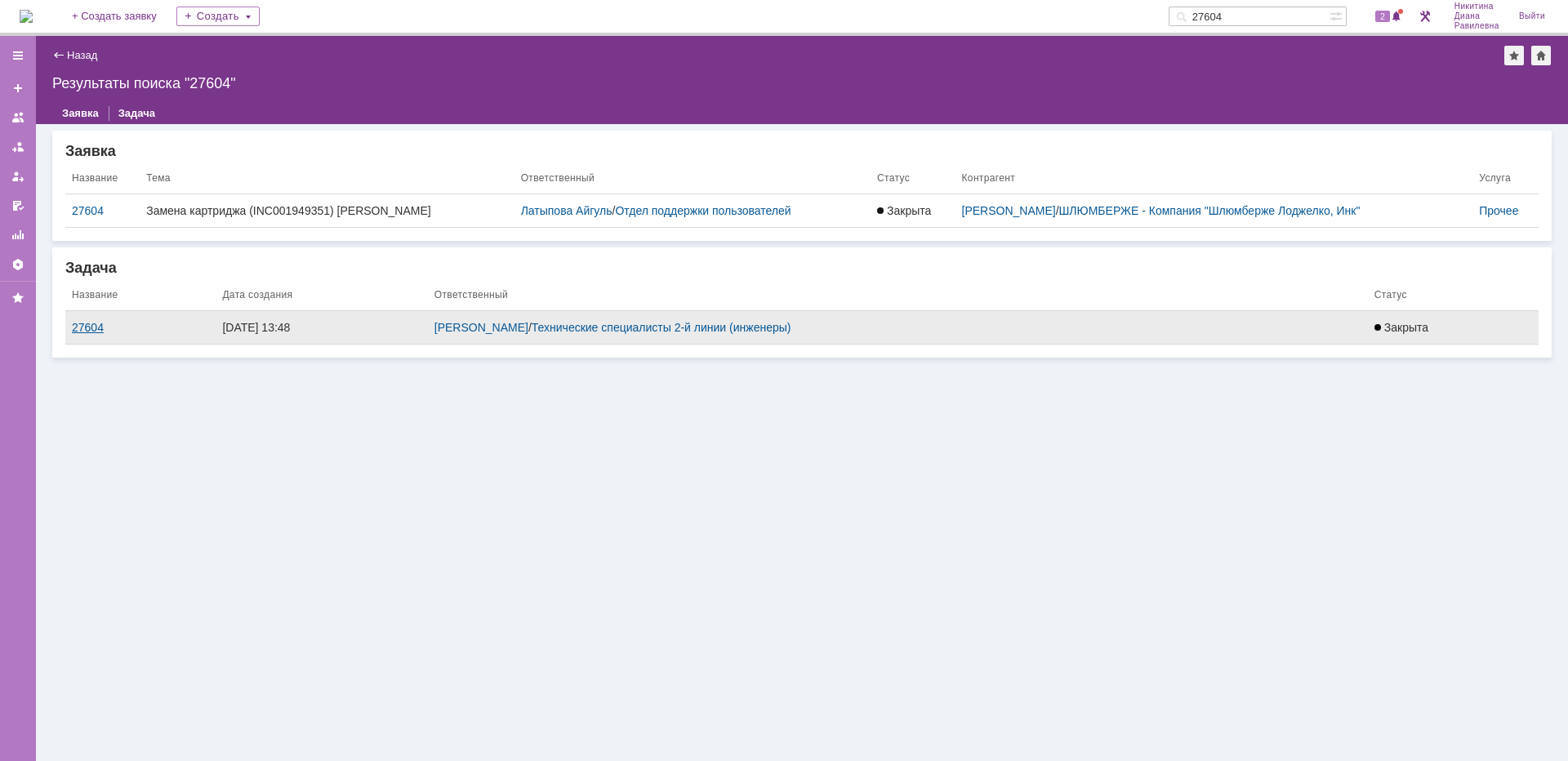
click at [88, 327] on div "27604" at bounding box center [140, 327] width 137 height 13
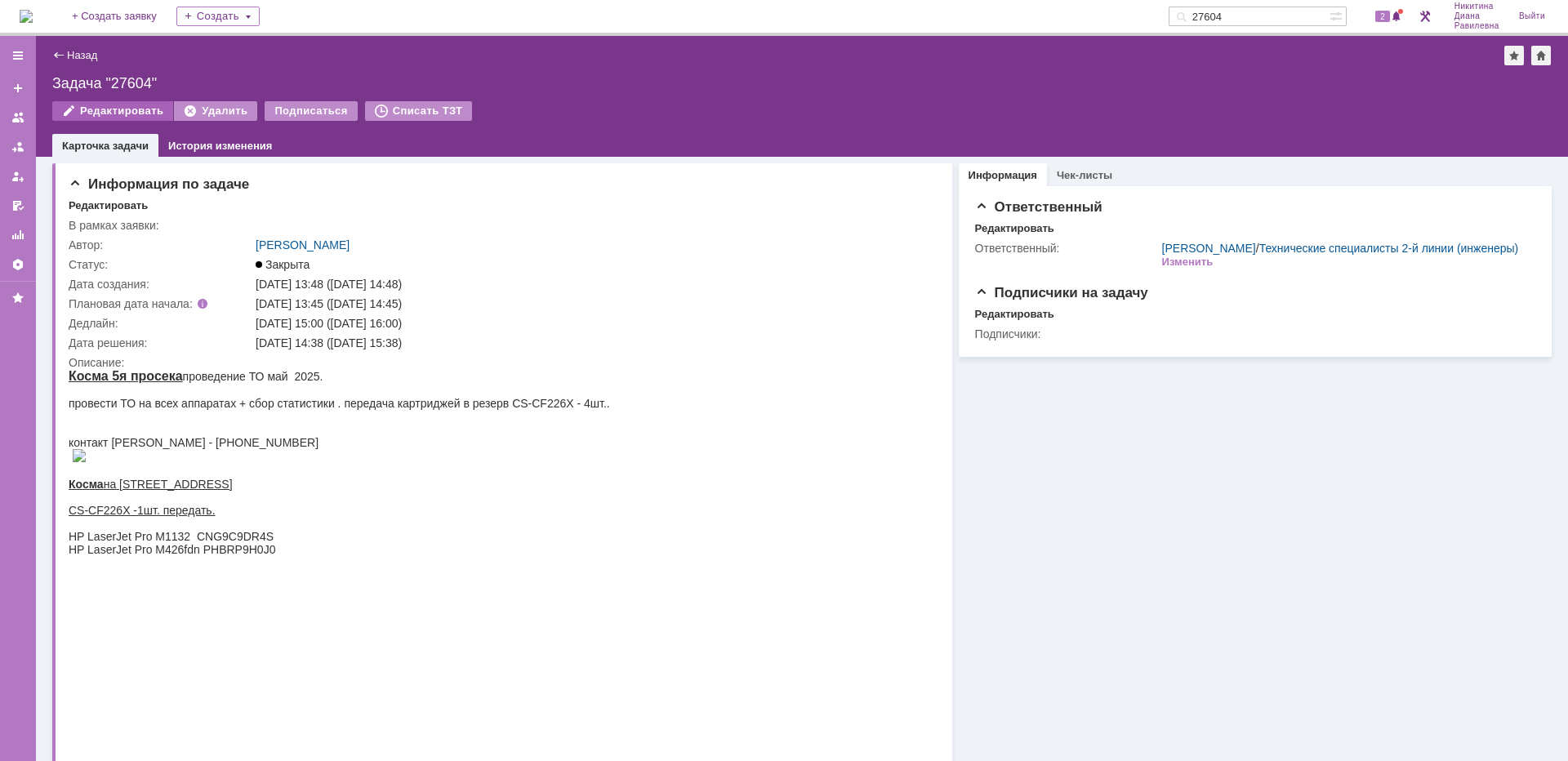
click at [117, 108] on div "Редактировать" at bounding box center [112, 111] width 121 height 20
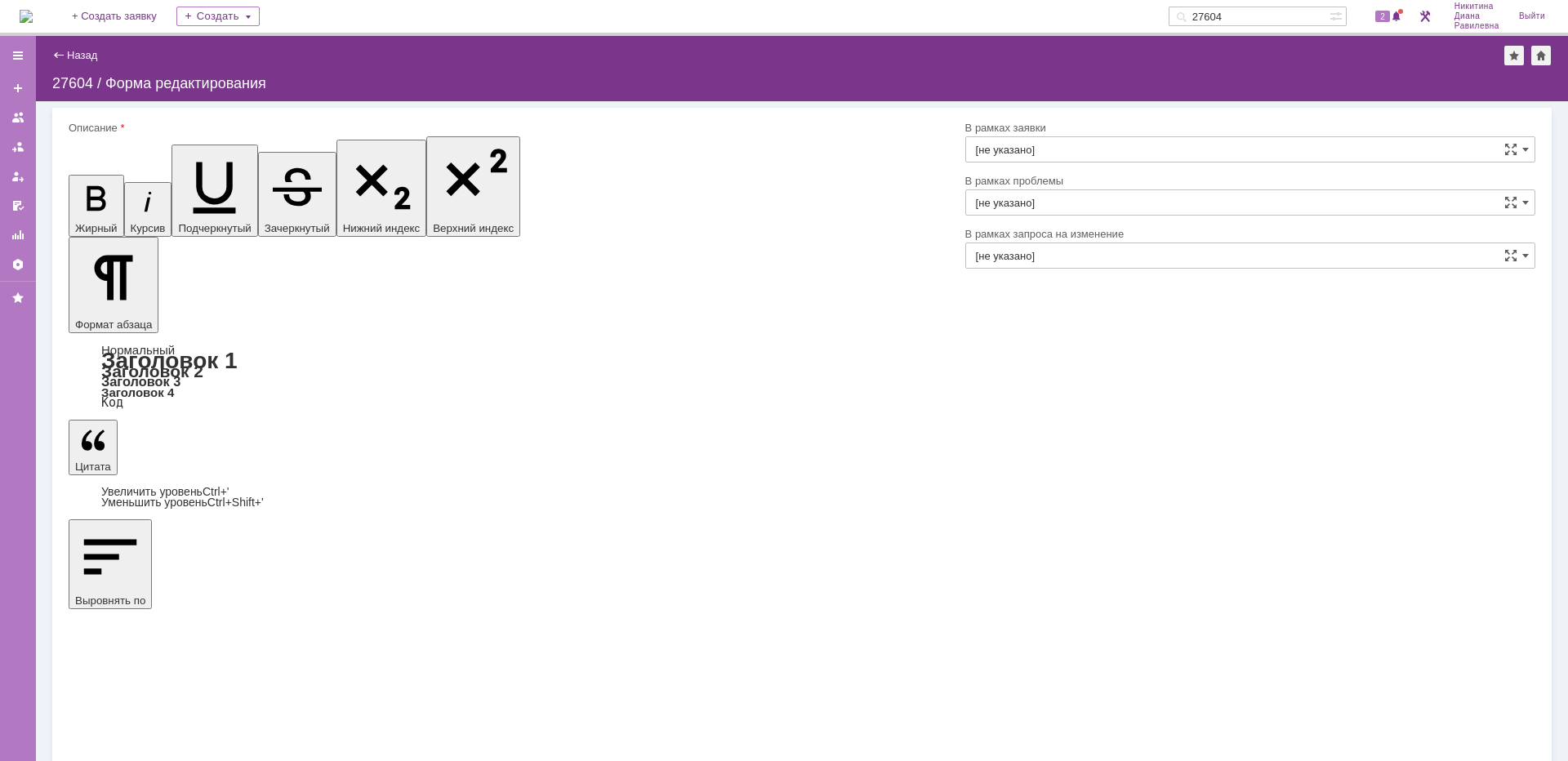
scroll to position [185, 0]
drag, startPoint x: 86, startPoint y: 4966, endPoint x: 555, endPoint y: 5289, distance: 569.5
copy body "Косма 5я просека проведение ТО май 2025. провести ТО на всех аппаратах + сбор с…"
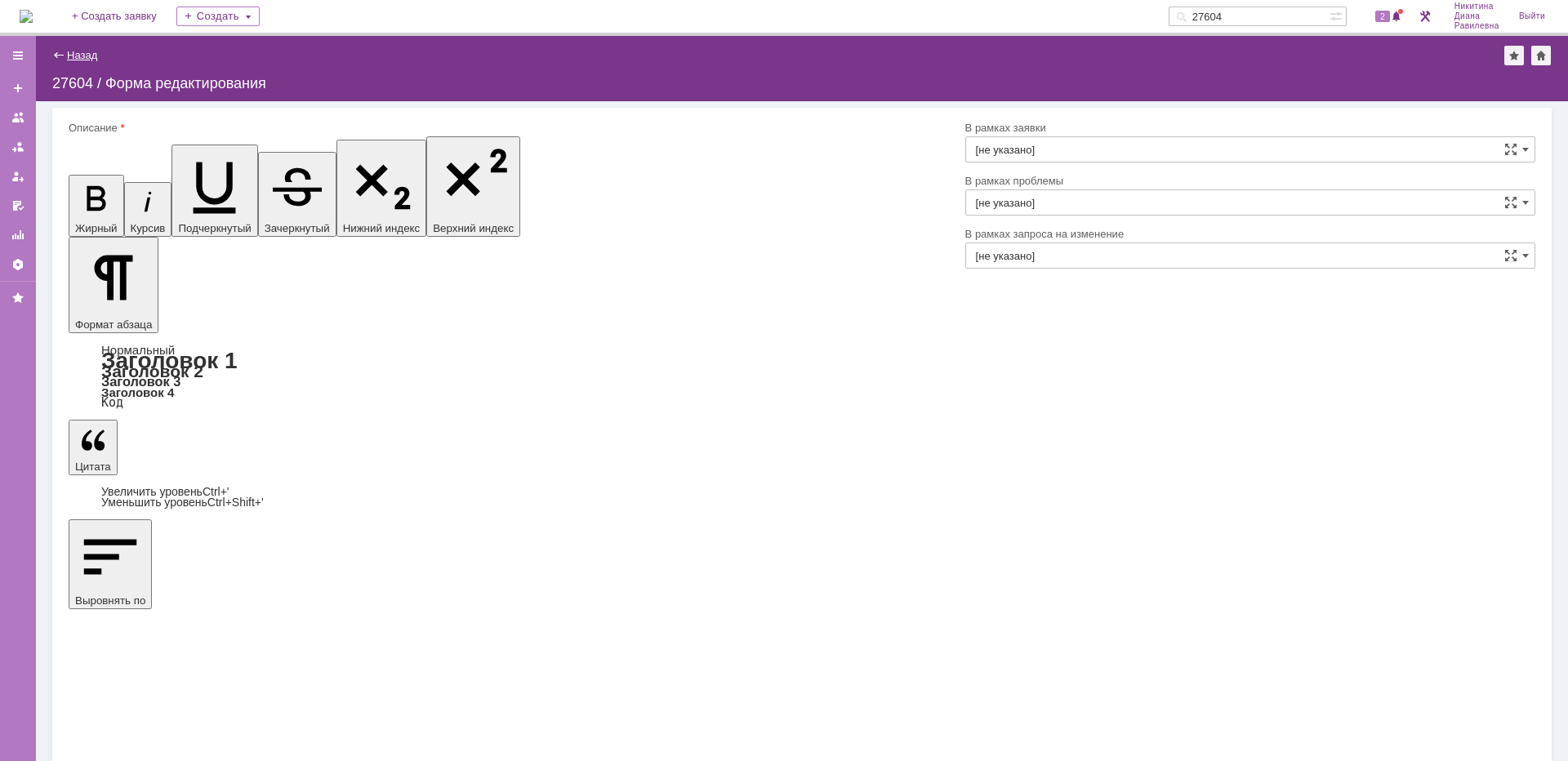
click at [78, 57] on link "Назад" at bounding box center [81, 55] width 30 height 12
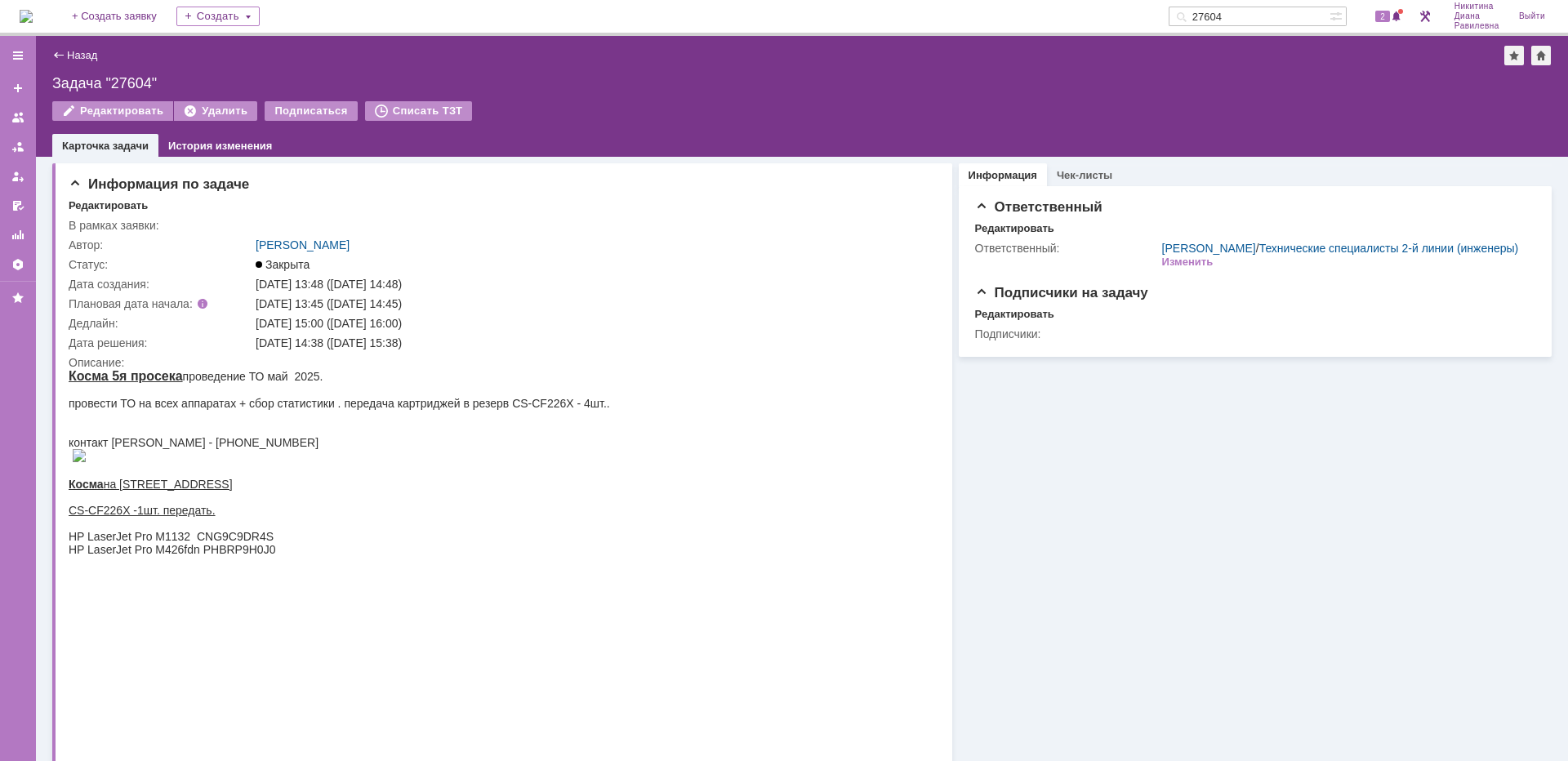
click at [32, 23] on img at bounding box center [26, 16] width 13 height 13
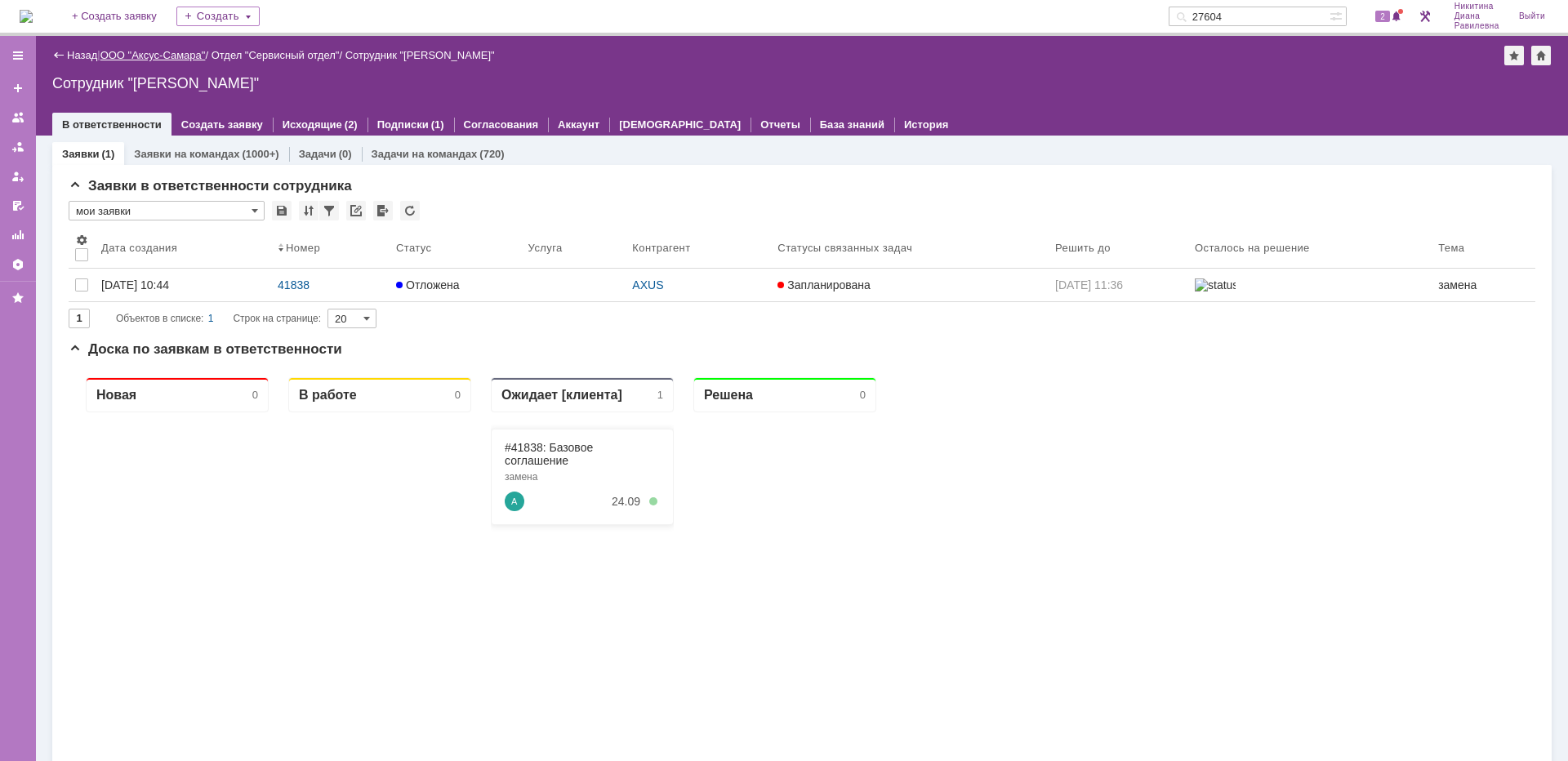
click at [166, 55] on link "ООО "Аксус-Самара"" at bounding box center [152, 55] width 105 height 12
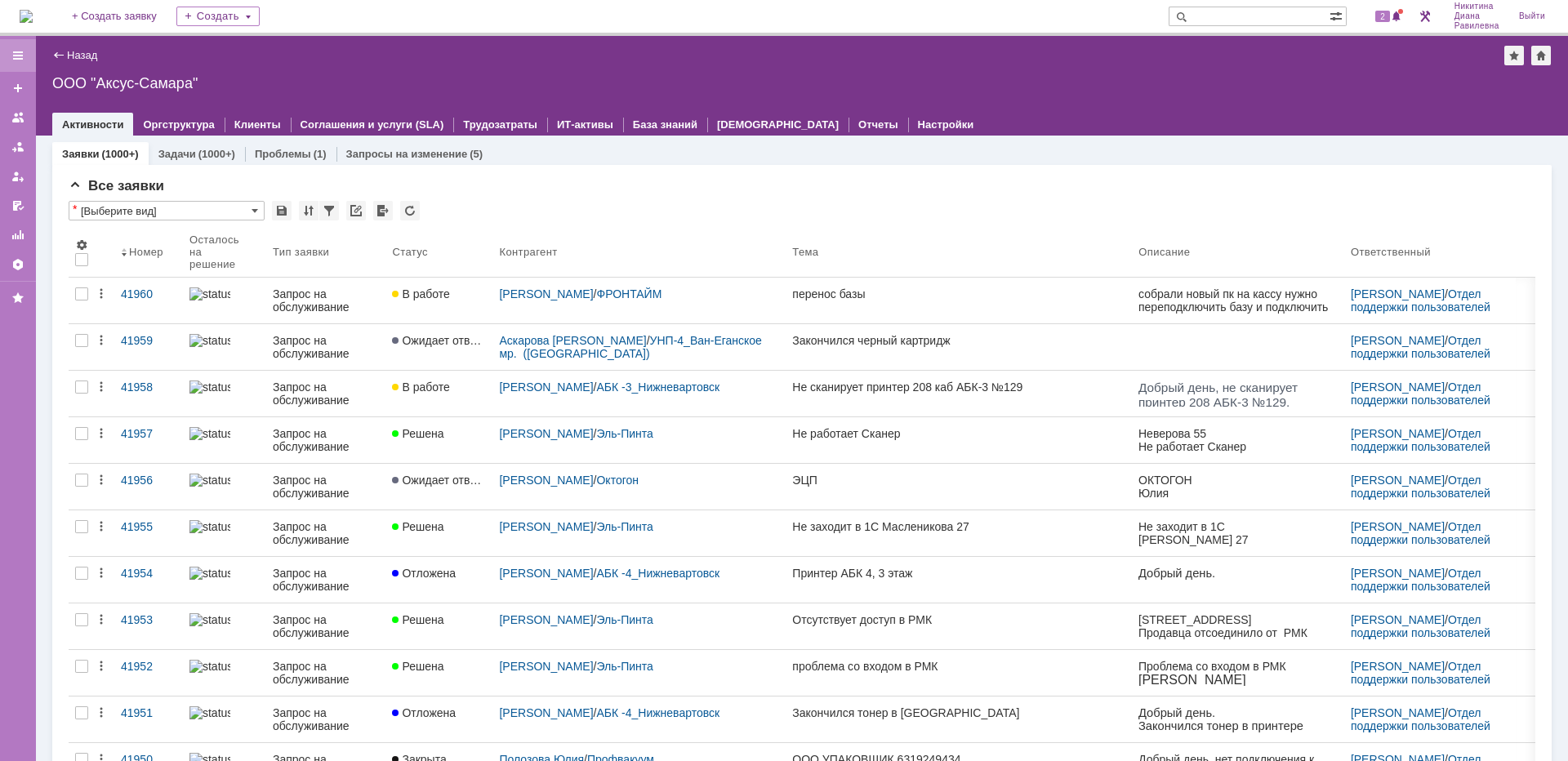
click at [26, 53] on div at bounding box center [18, 55] width 36 height 32
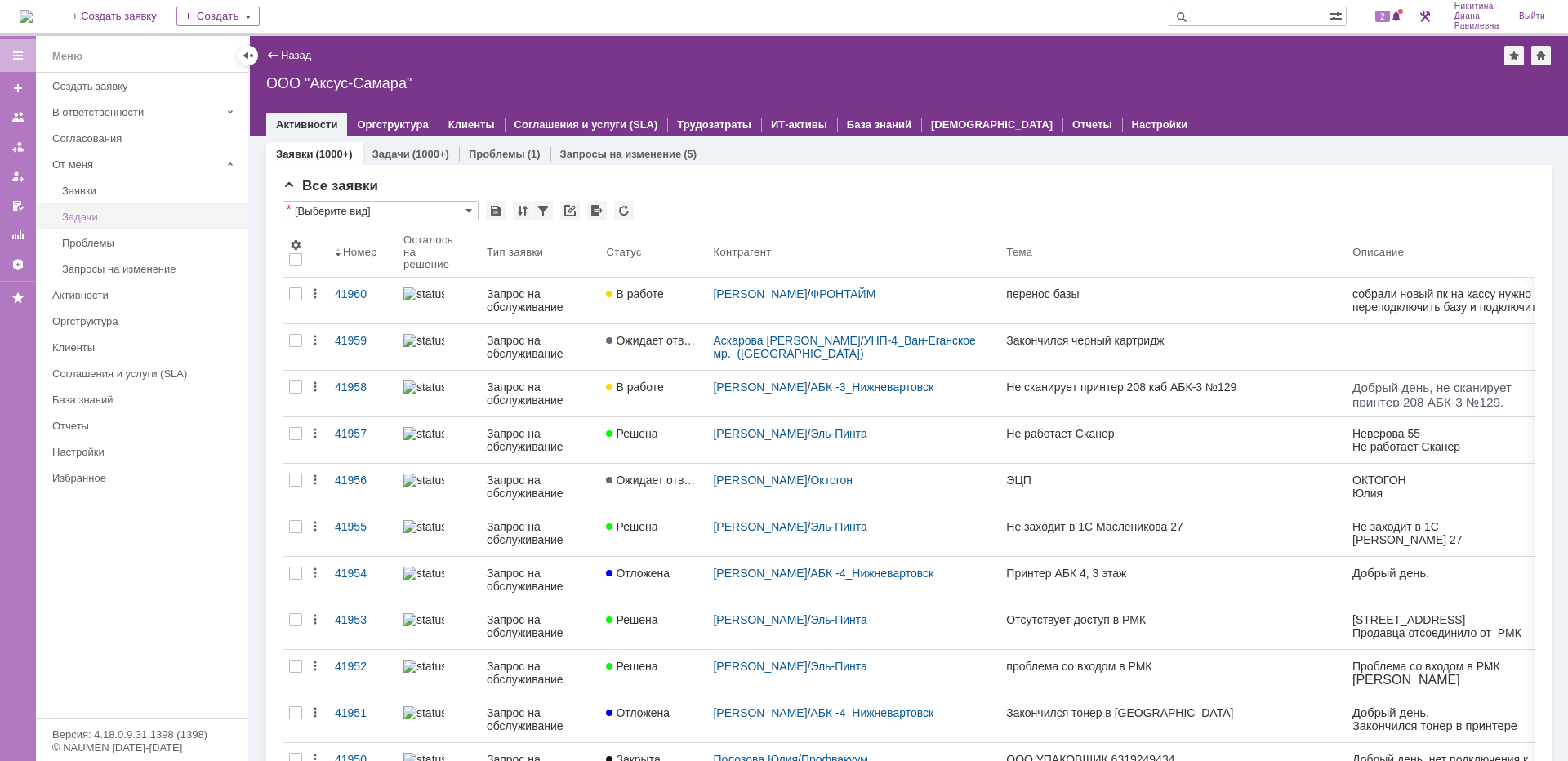
click at [101, 212] on div "Задачи" at bounding box center [150, 217] width 177 height 12
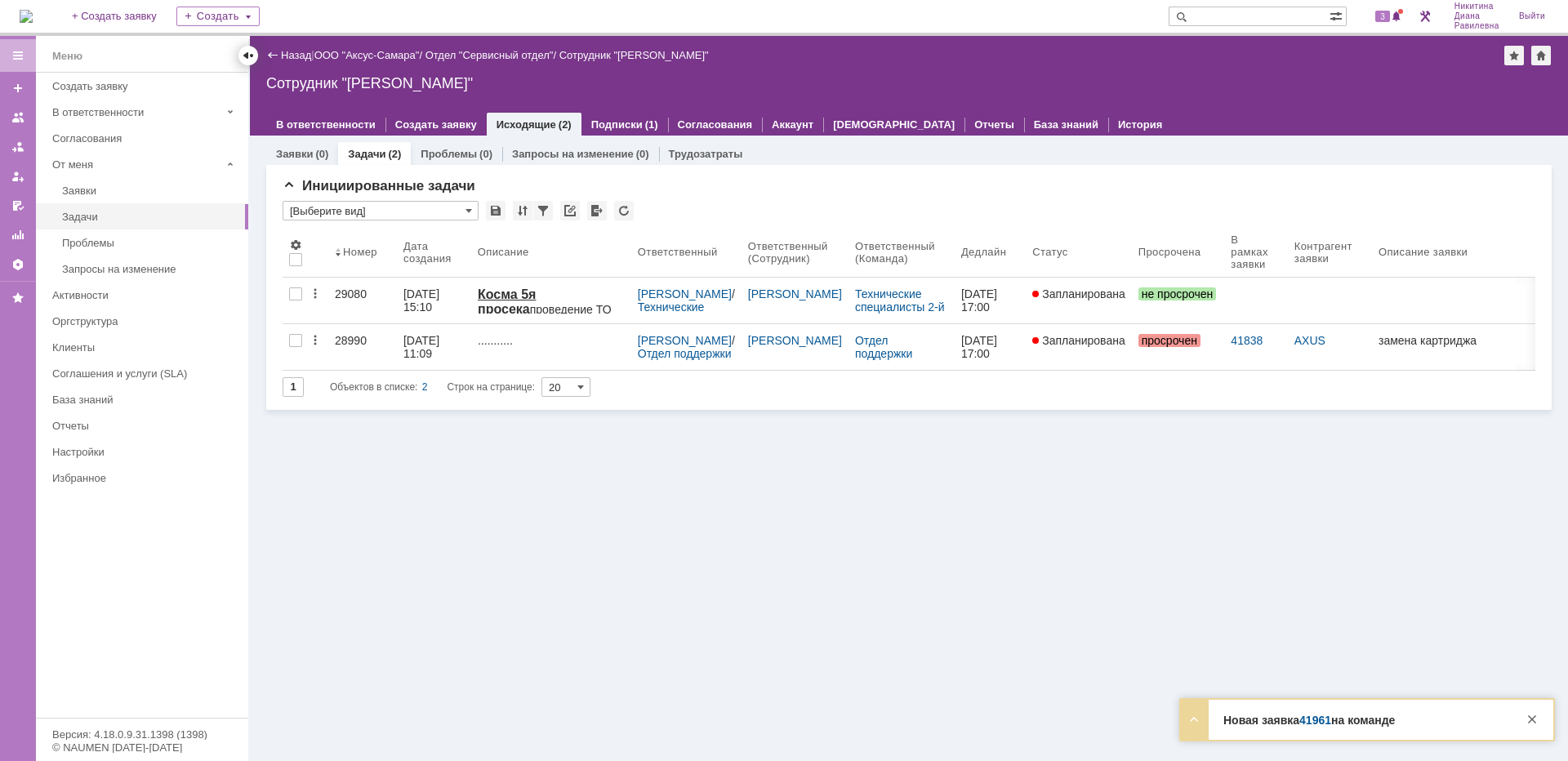
click at [247, 56] on div at bounding box center [247, 55] width 13 height 13
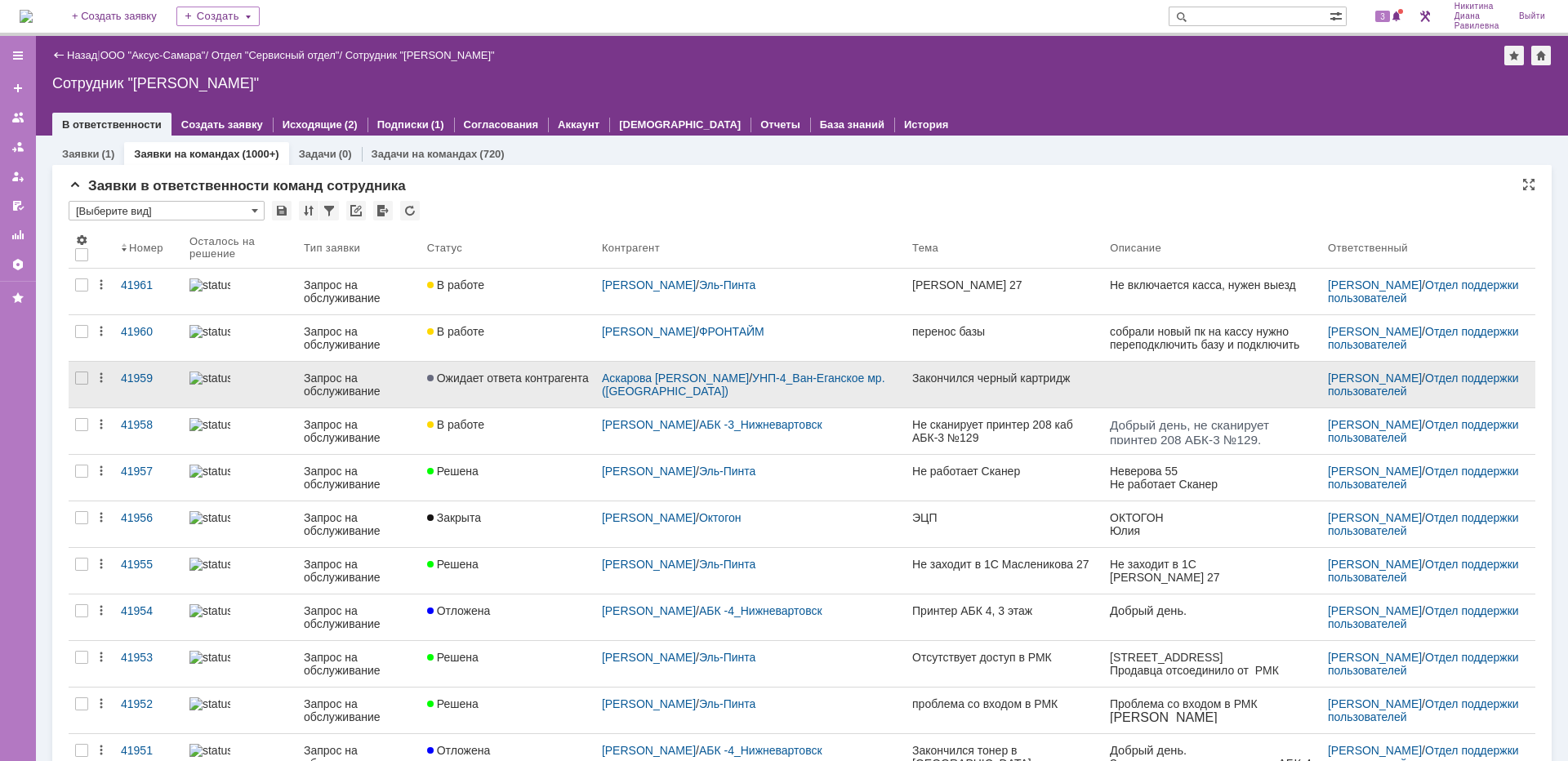
click at [334, 381] on div "Запрос на обслуживание" at bounding box center [359, 384] width 110 height 26
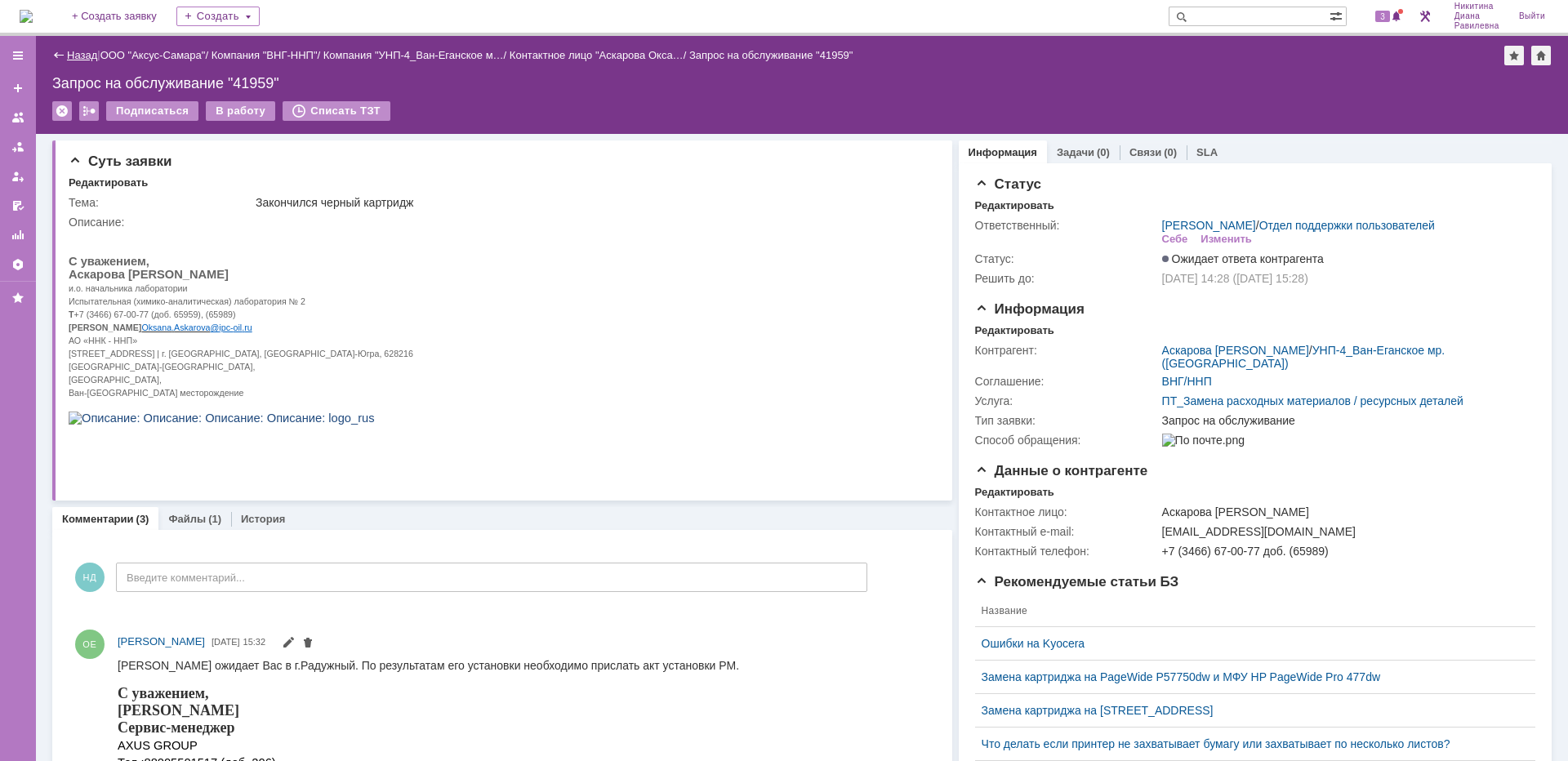
click at [79, 55] on link "Назад" at bounding box center [81, 55] width 30 height 12
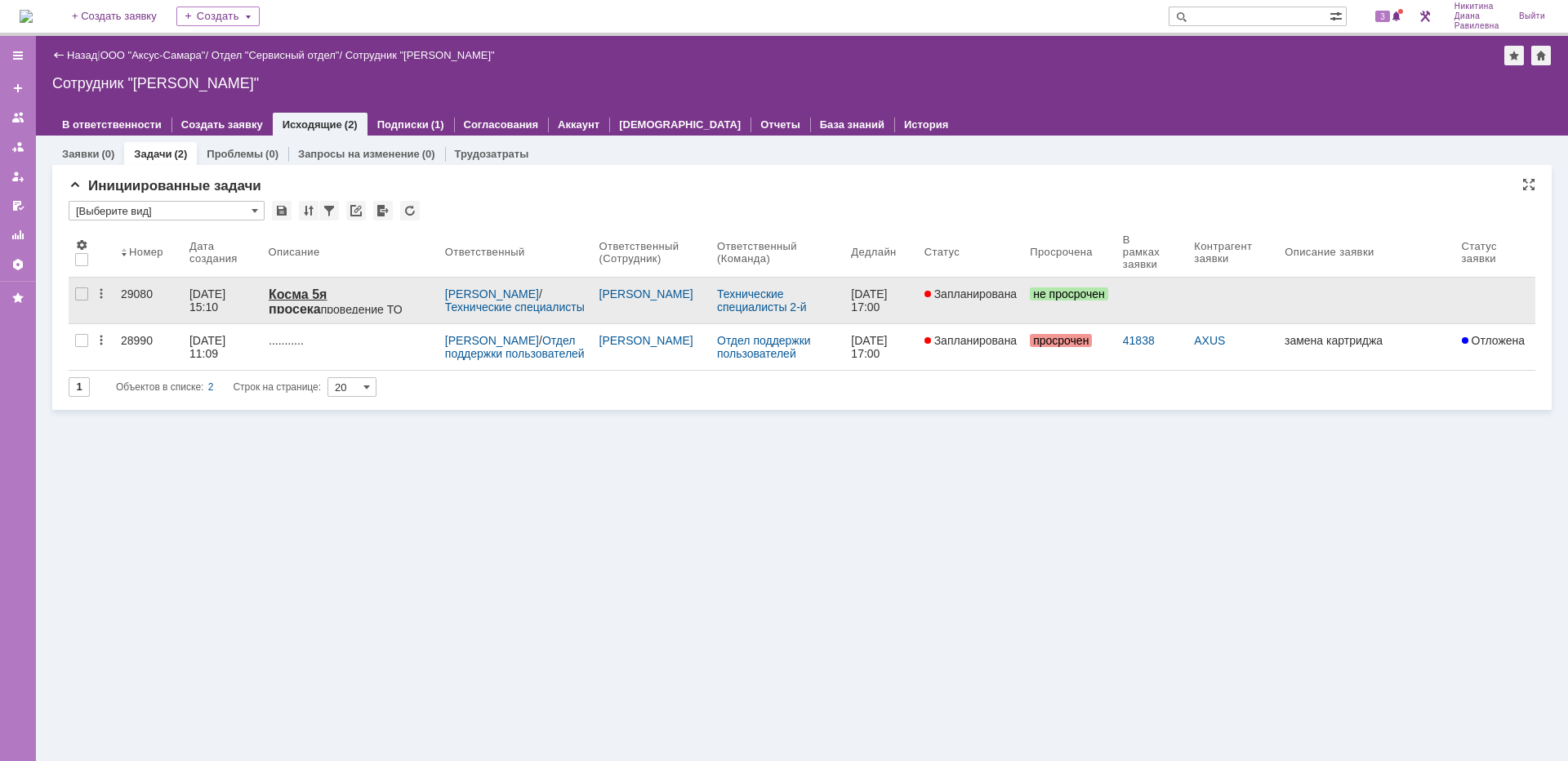
click at [255, 296] on div "[DATE] 15:10" at bounding box center [222, 300] width 66 height 26
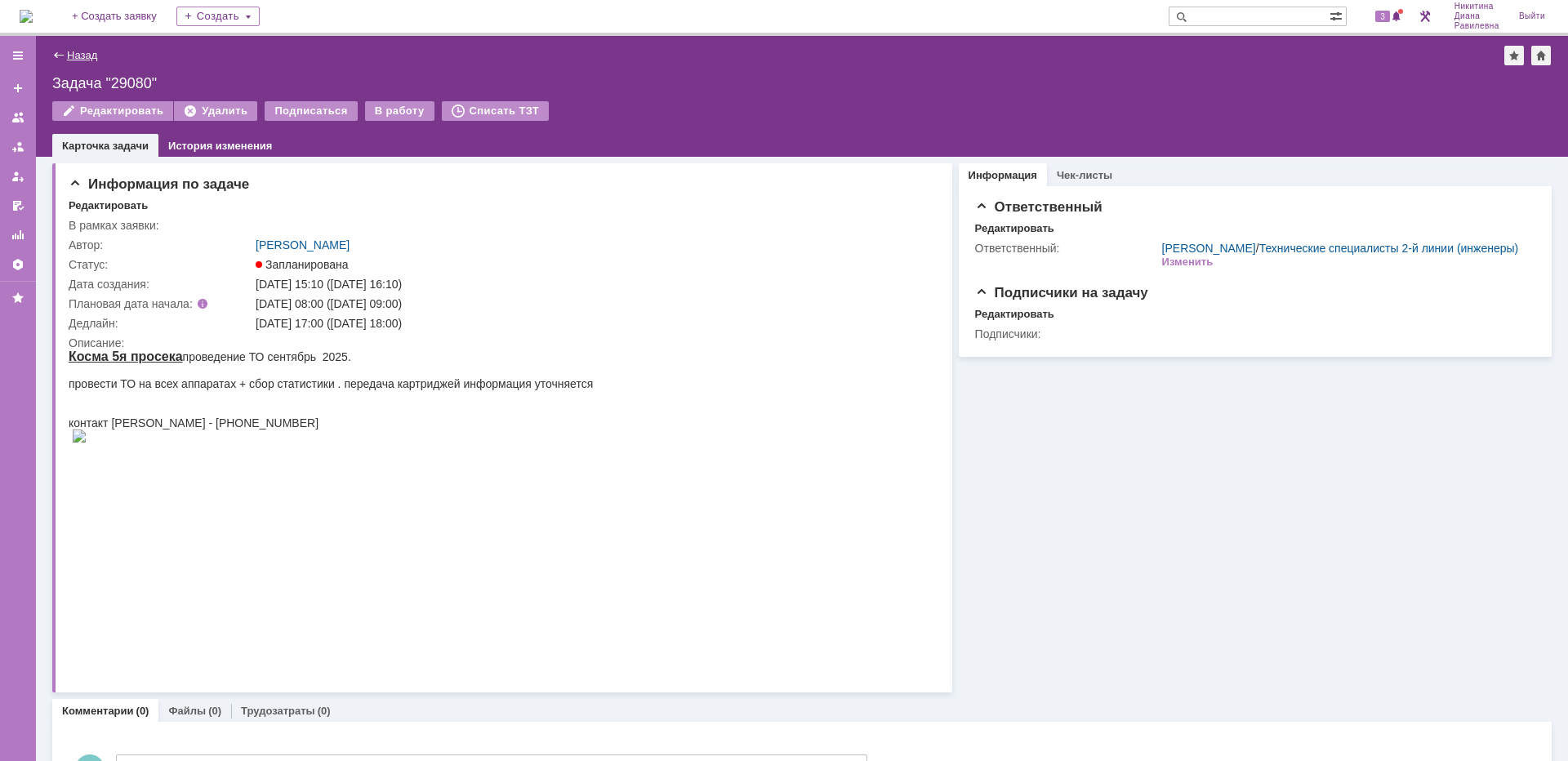
click at [78, 51] on link "Назад" at bounding box center [81, 55] width 30 height 12
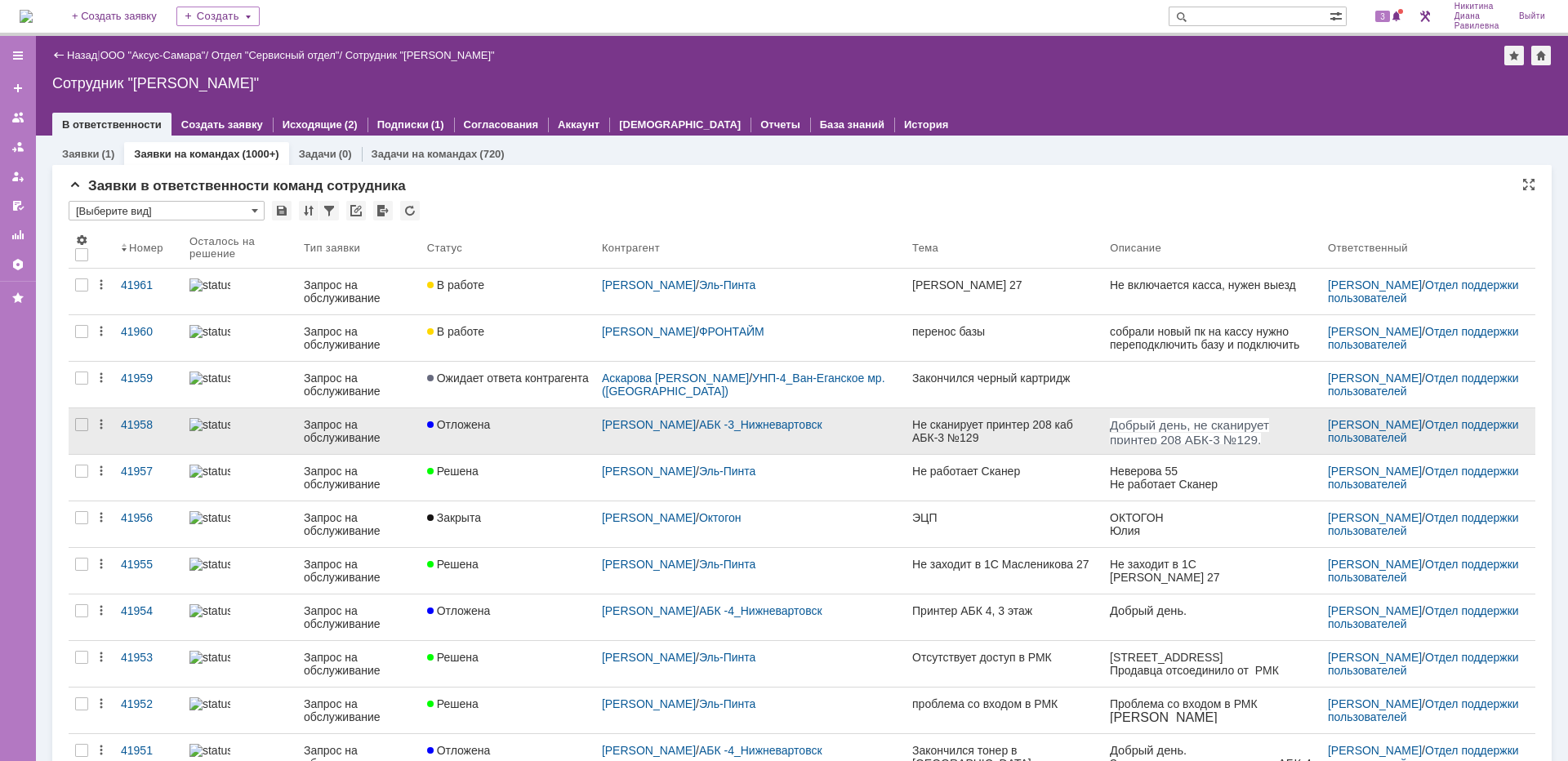
click at [324, 421] on div "Запрос на обслуживание" at bounding box center [359, 431] width 110 height 26
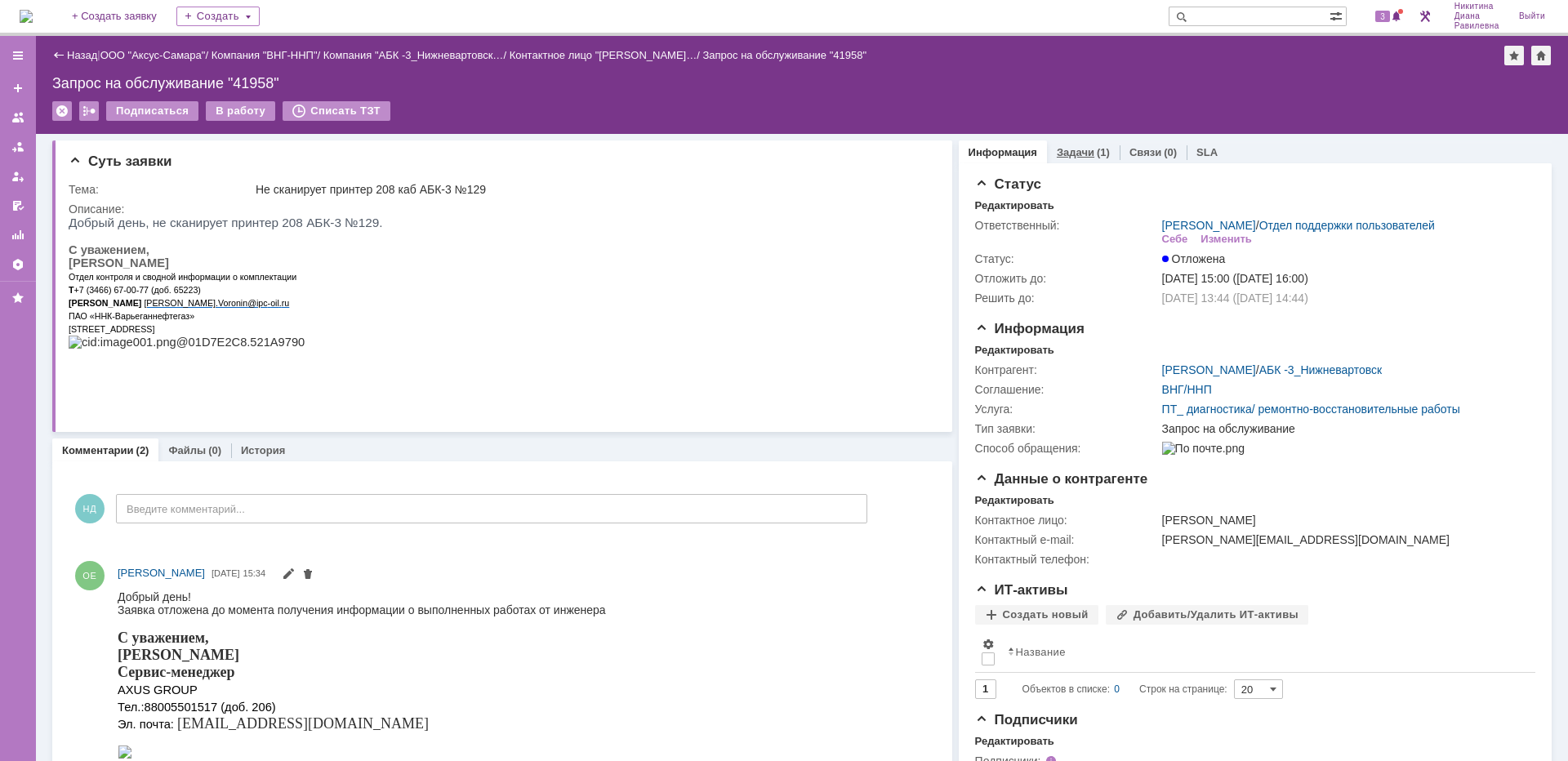
click at [1075, 153] on link "Задачи" at bounding box center [1075, 152] width 37 height 12
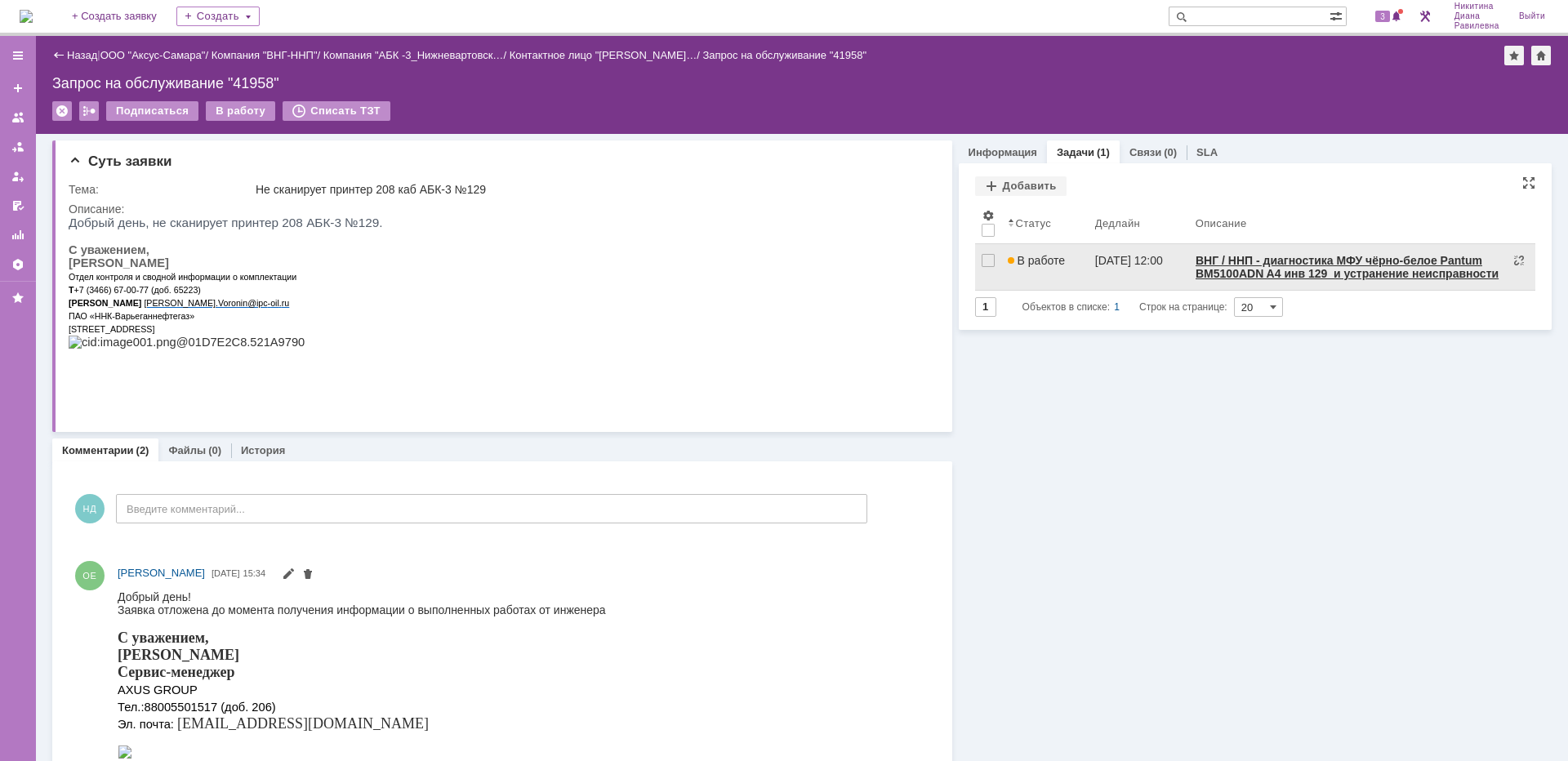
click at [1052, 266] on span "В работе" at bounding box center [1036, 260] width 57 height 13
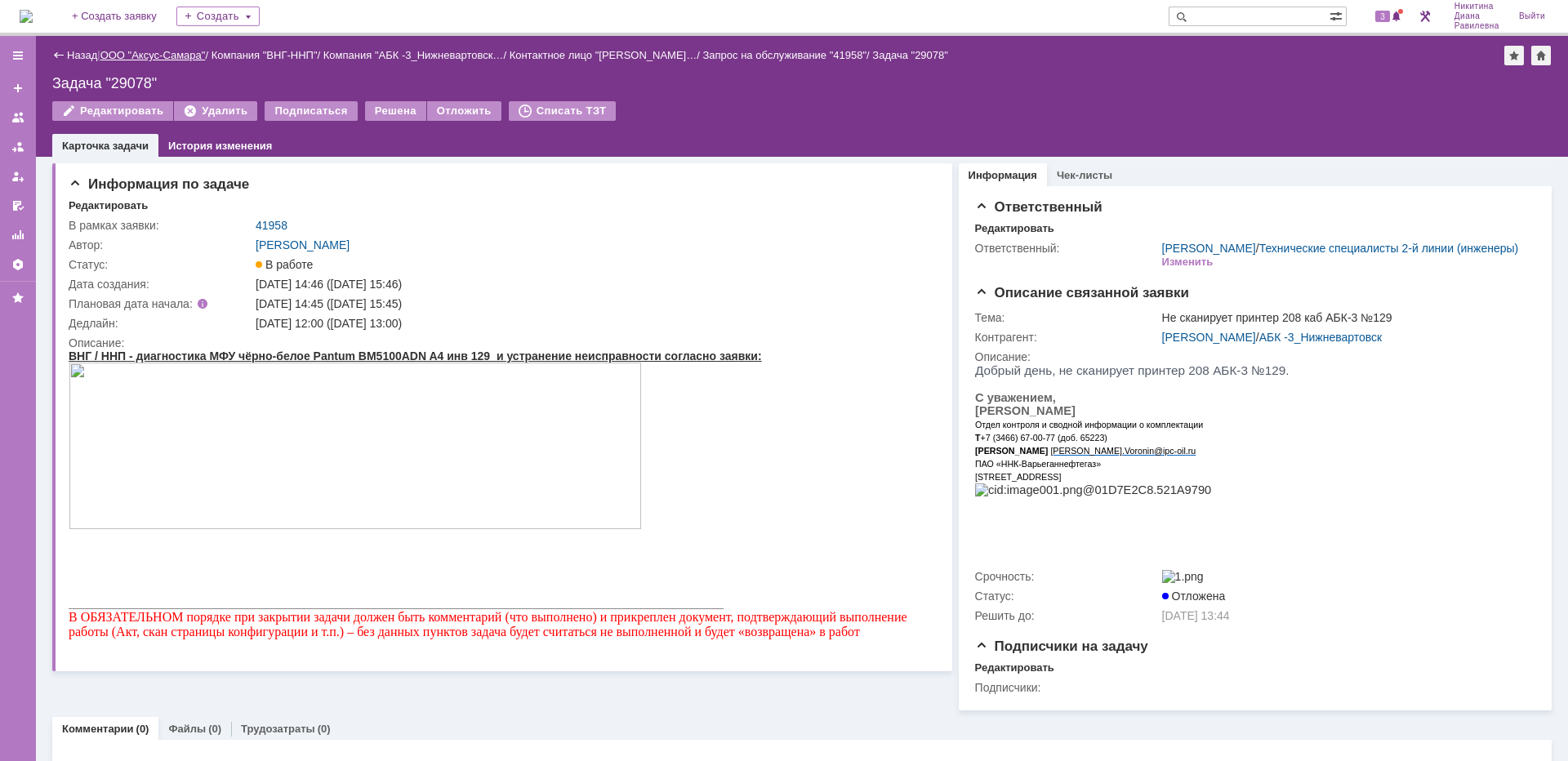
click at [158, 53] on link "ООО "Аксус-Самара"" at bounding box center [152, 55] width 105 height 12
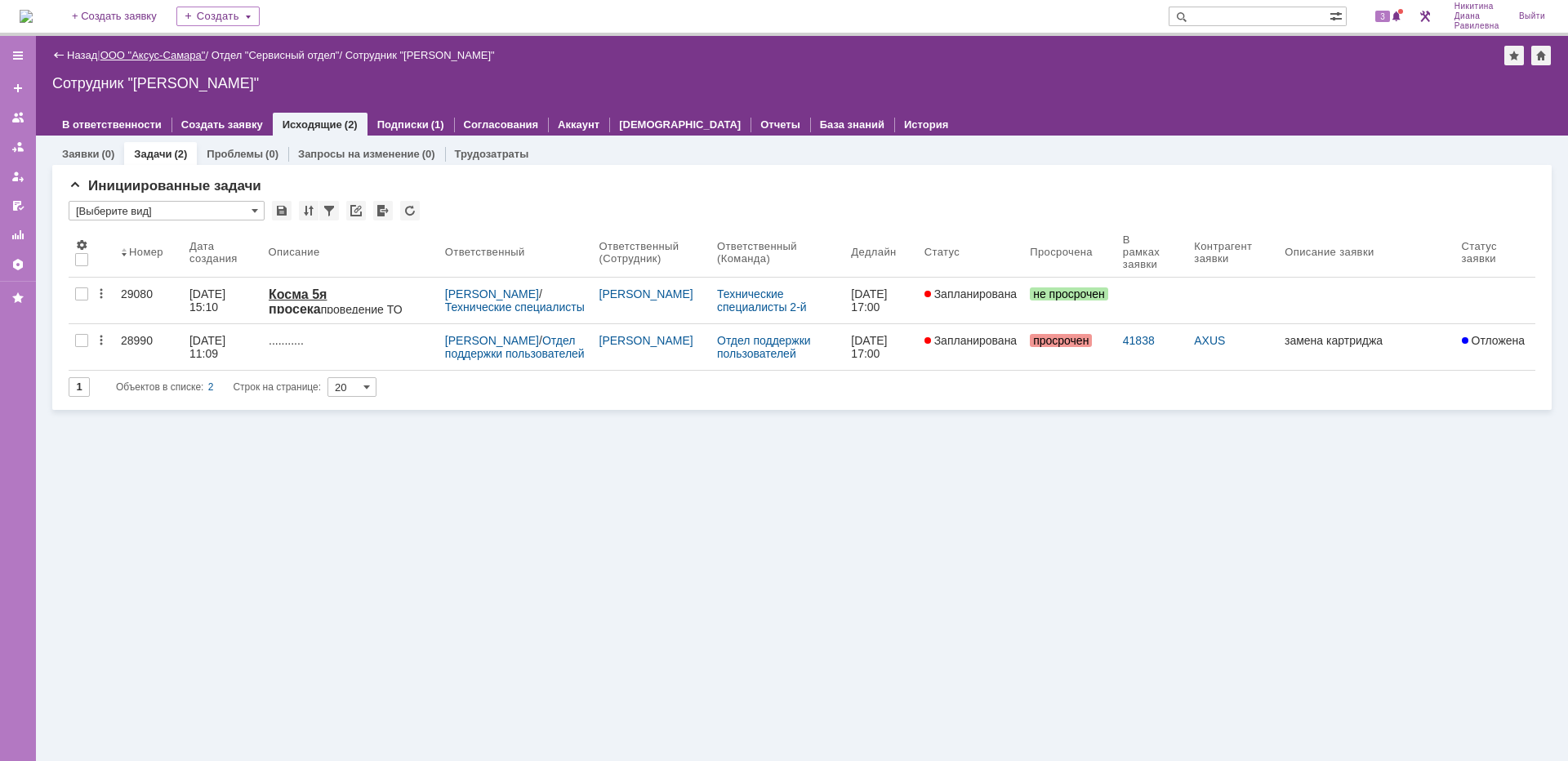
click at [155, 56] on link "ООО "Аксус-Самара"" at bounding box center [152, 55] width 105 height 12
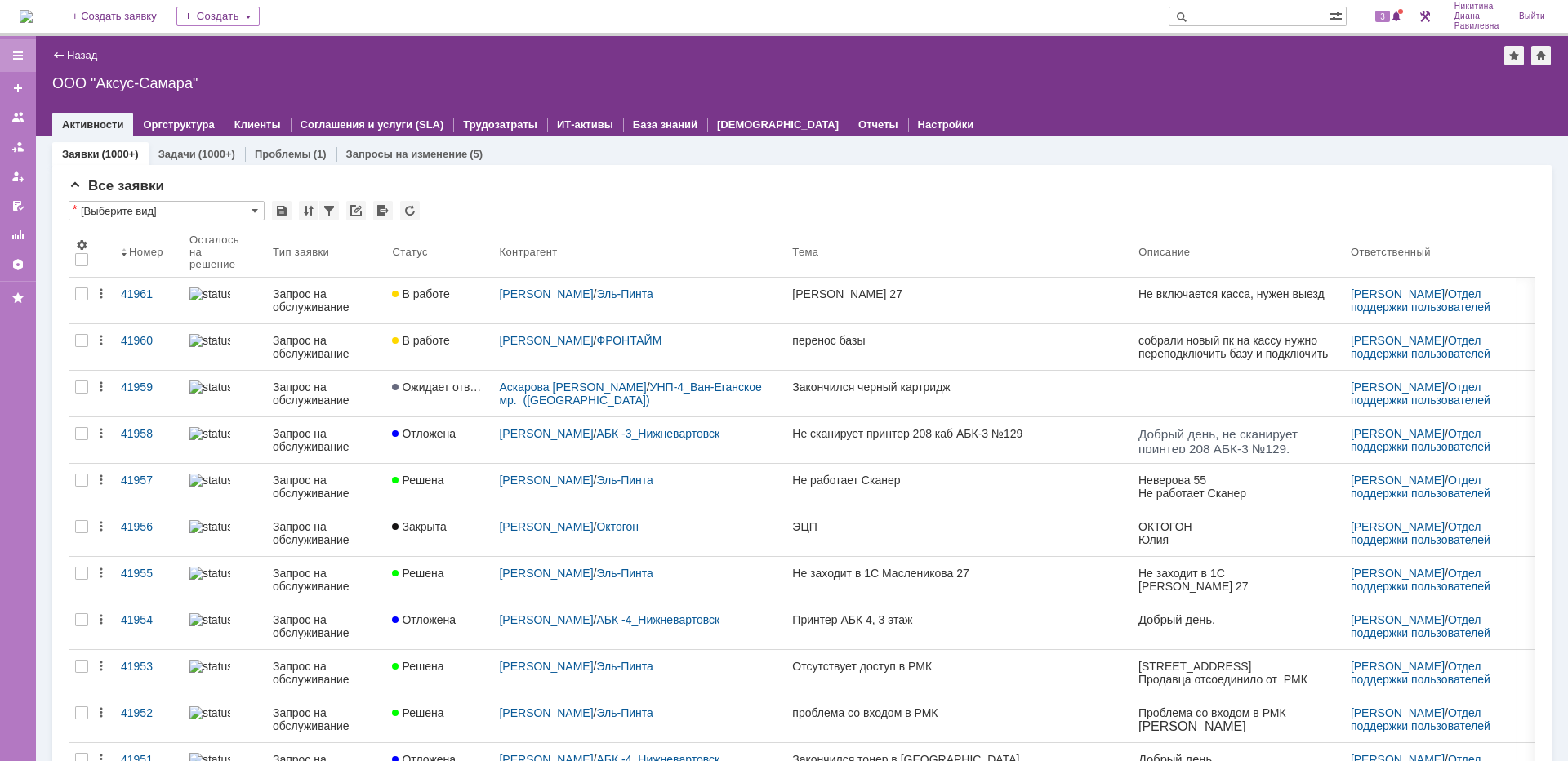
click at [20, 59] on div at bounding box center [18, 55] width 13 height 13
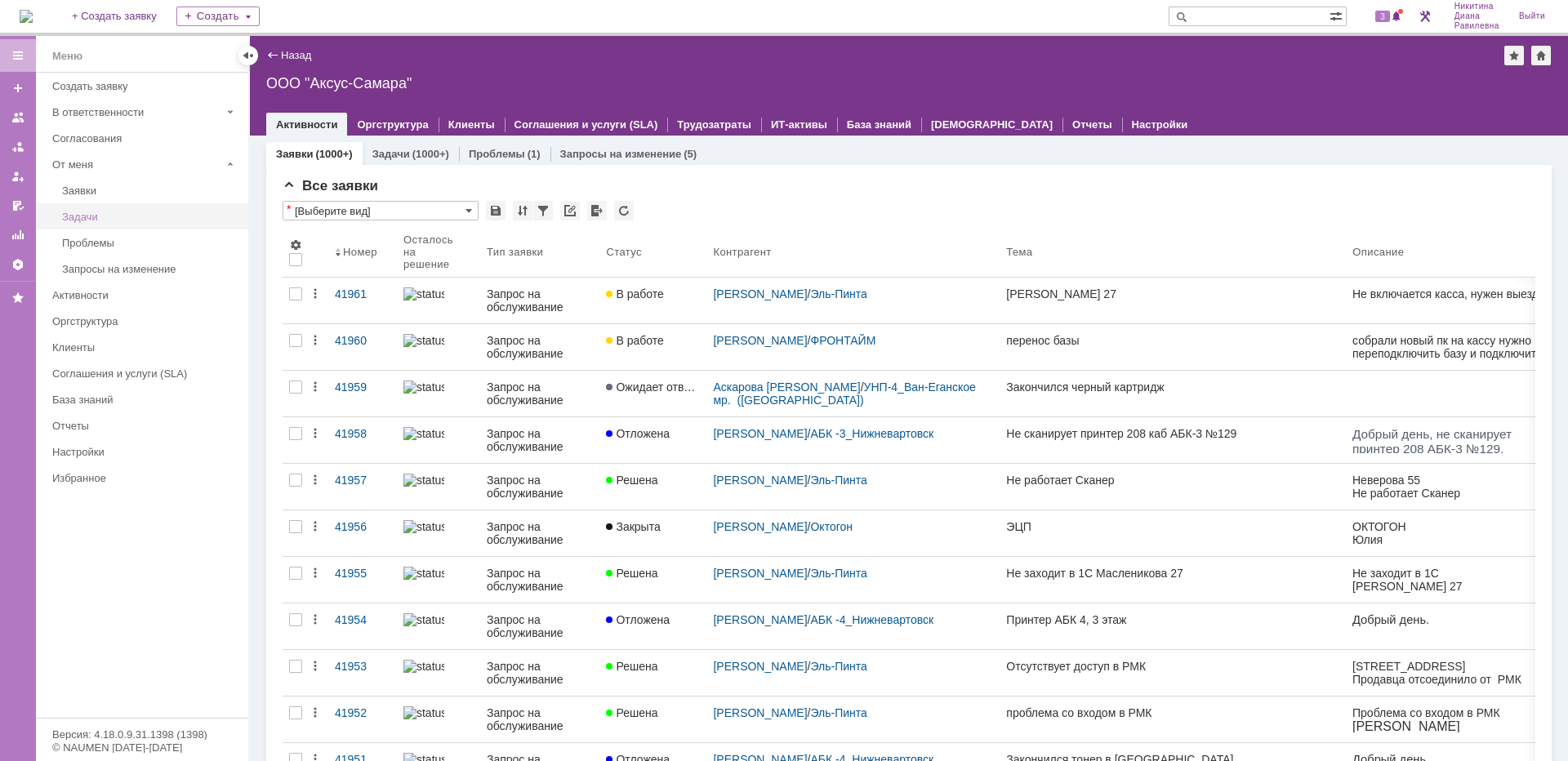
click at [105, 217] on div "Задачи" at bounding box center [150, 217] width 177 height 12
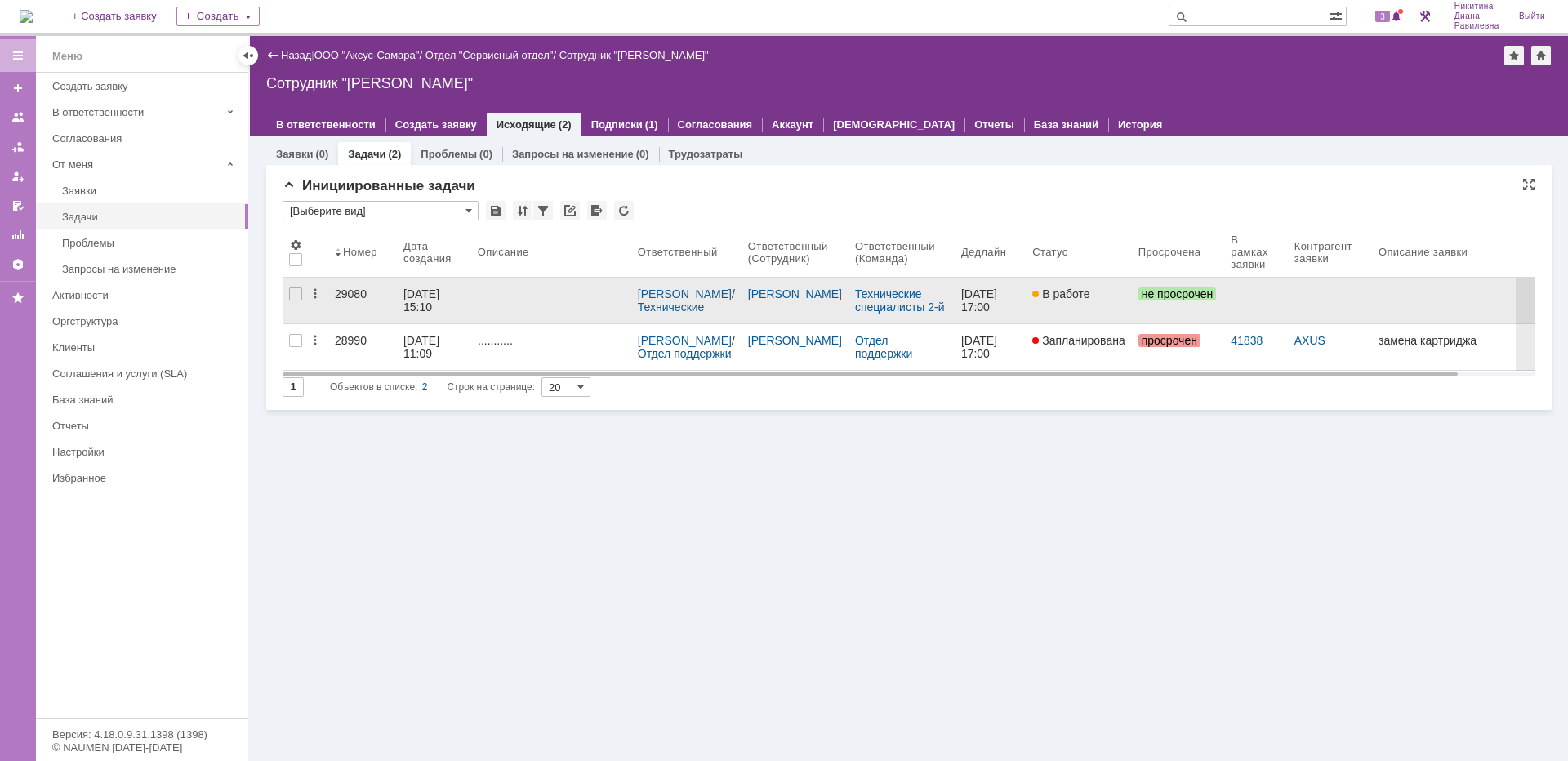
click at [492, 291] on div at bounding box center [551, 293] width 147 height 13
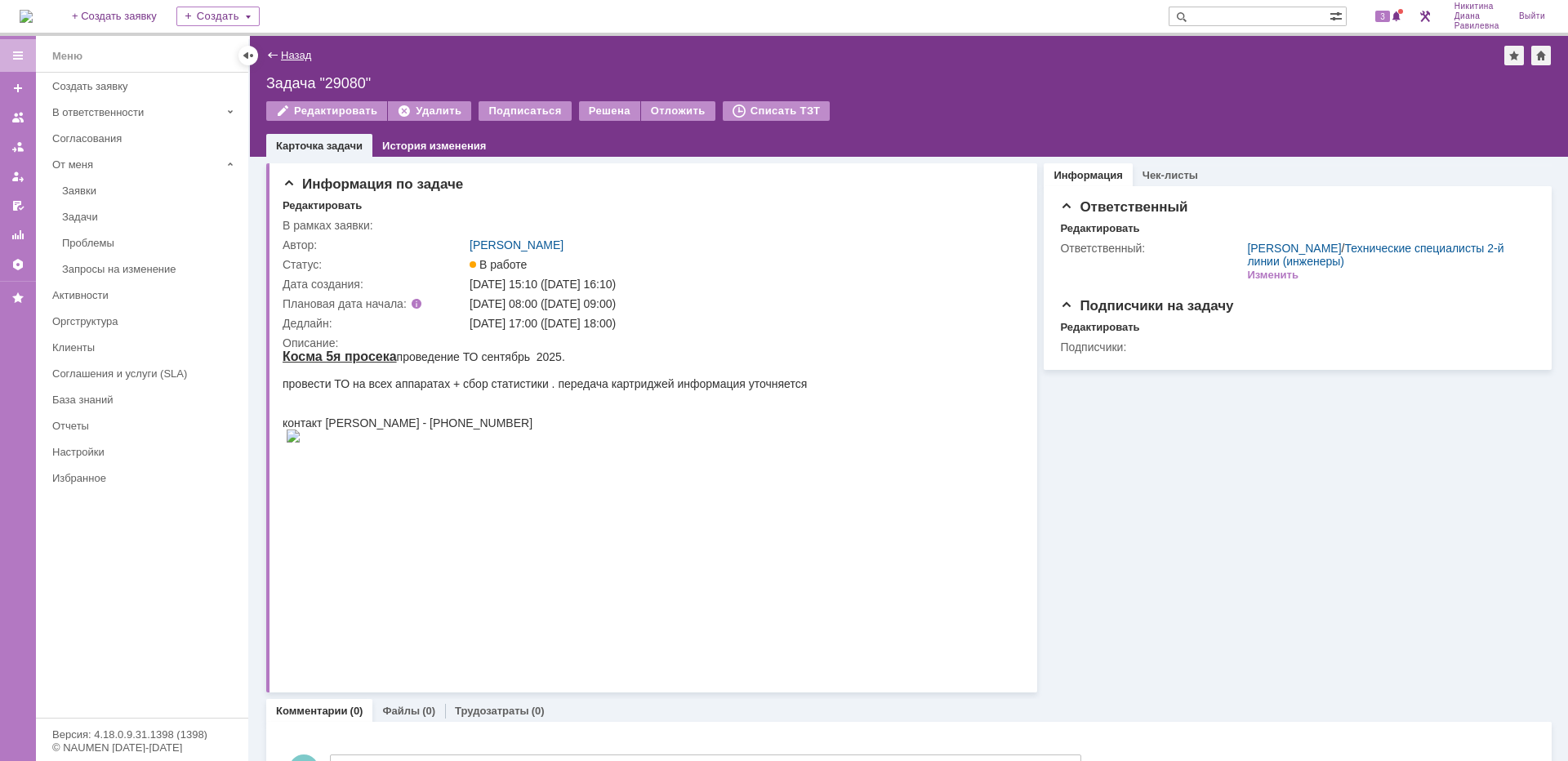
click at [281, 52] on link "Назад" at bounding box center [295, 55] width 30 height 12
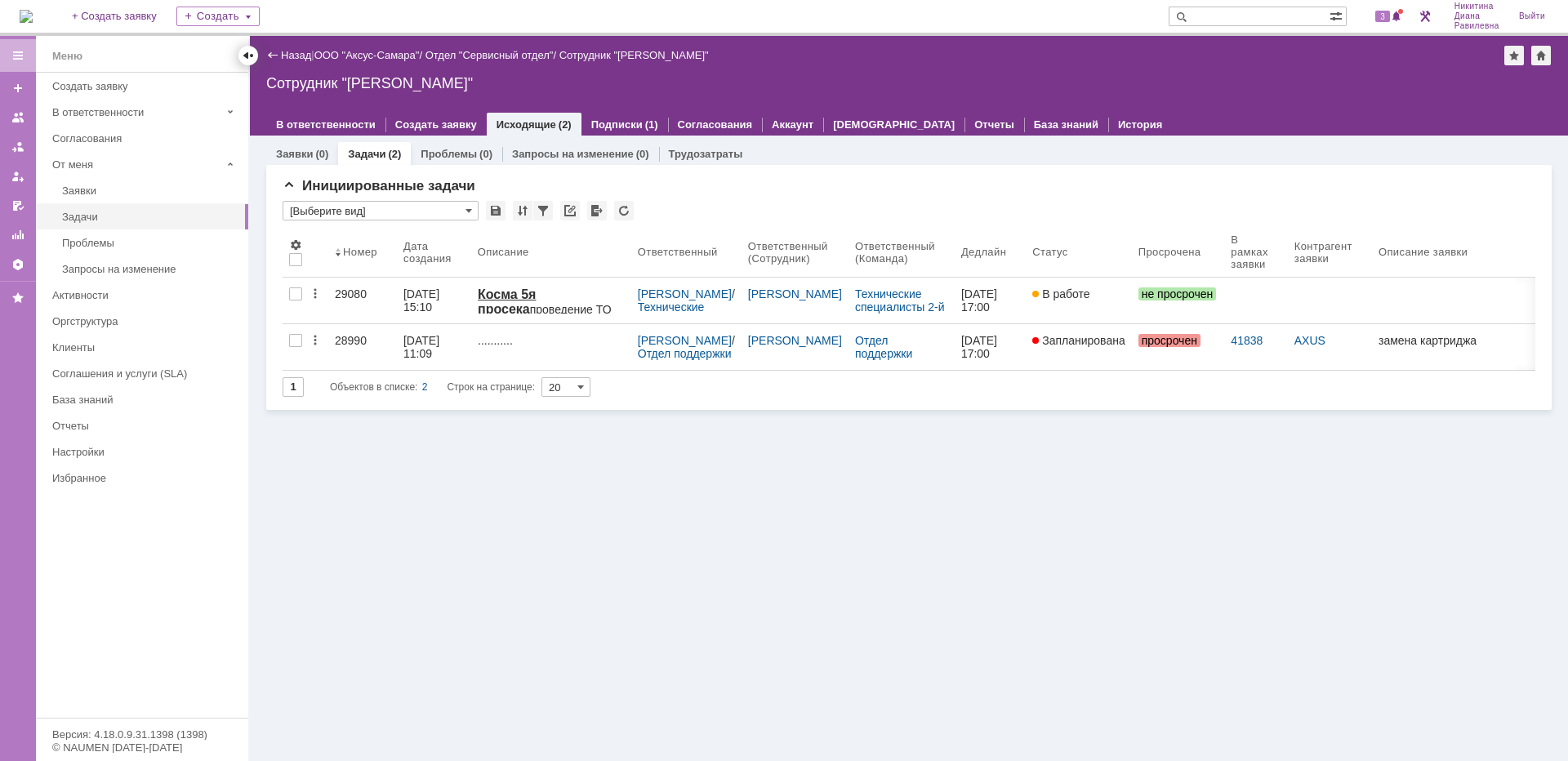
click at [250, 55] on div at bounding box center [247, 55] width 13 height 13
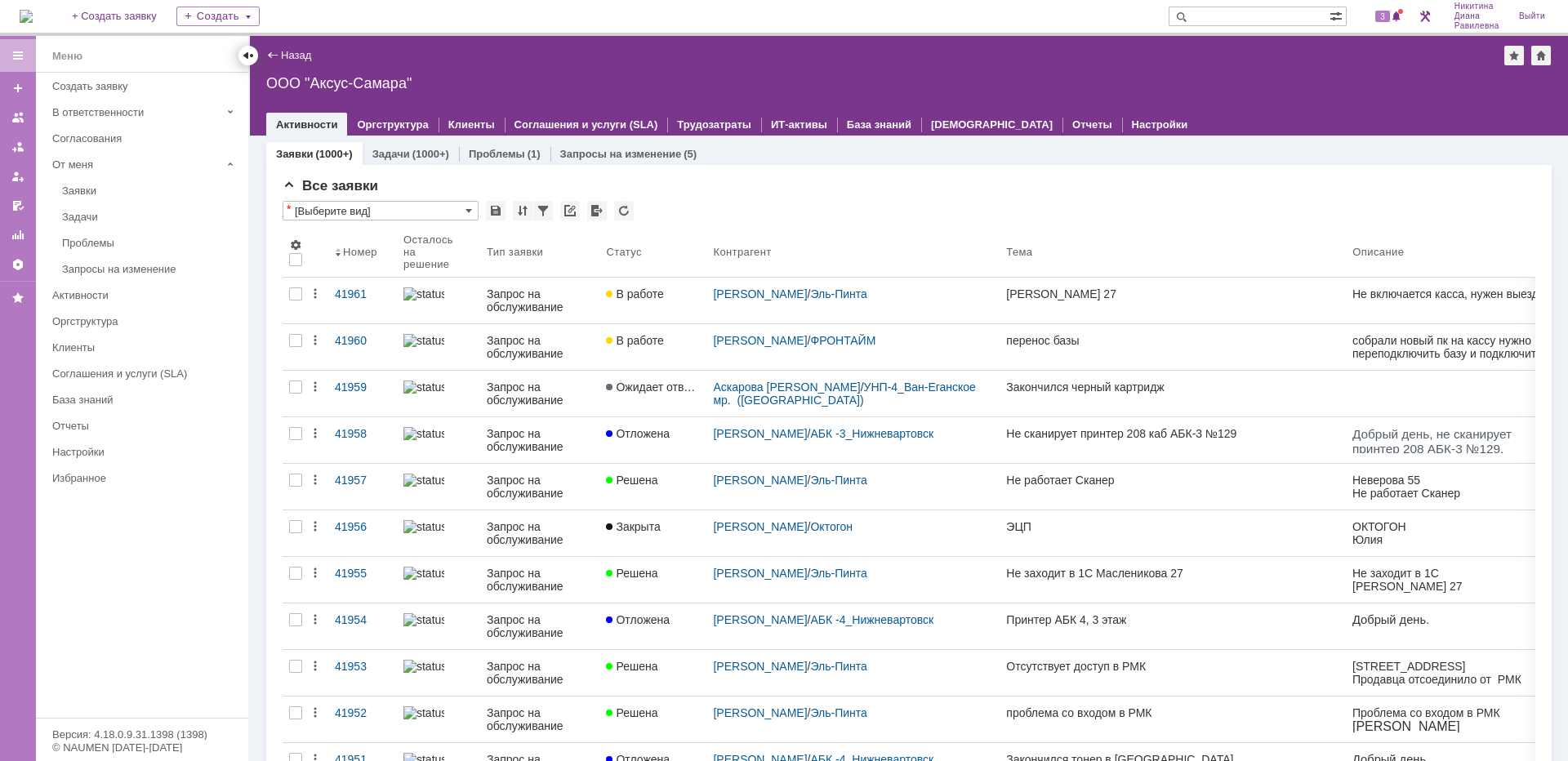
click at [253, 56] on div at bounding box center [247, 55] width 13 height 13
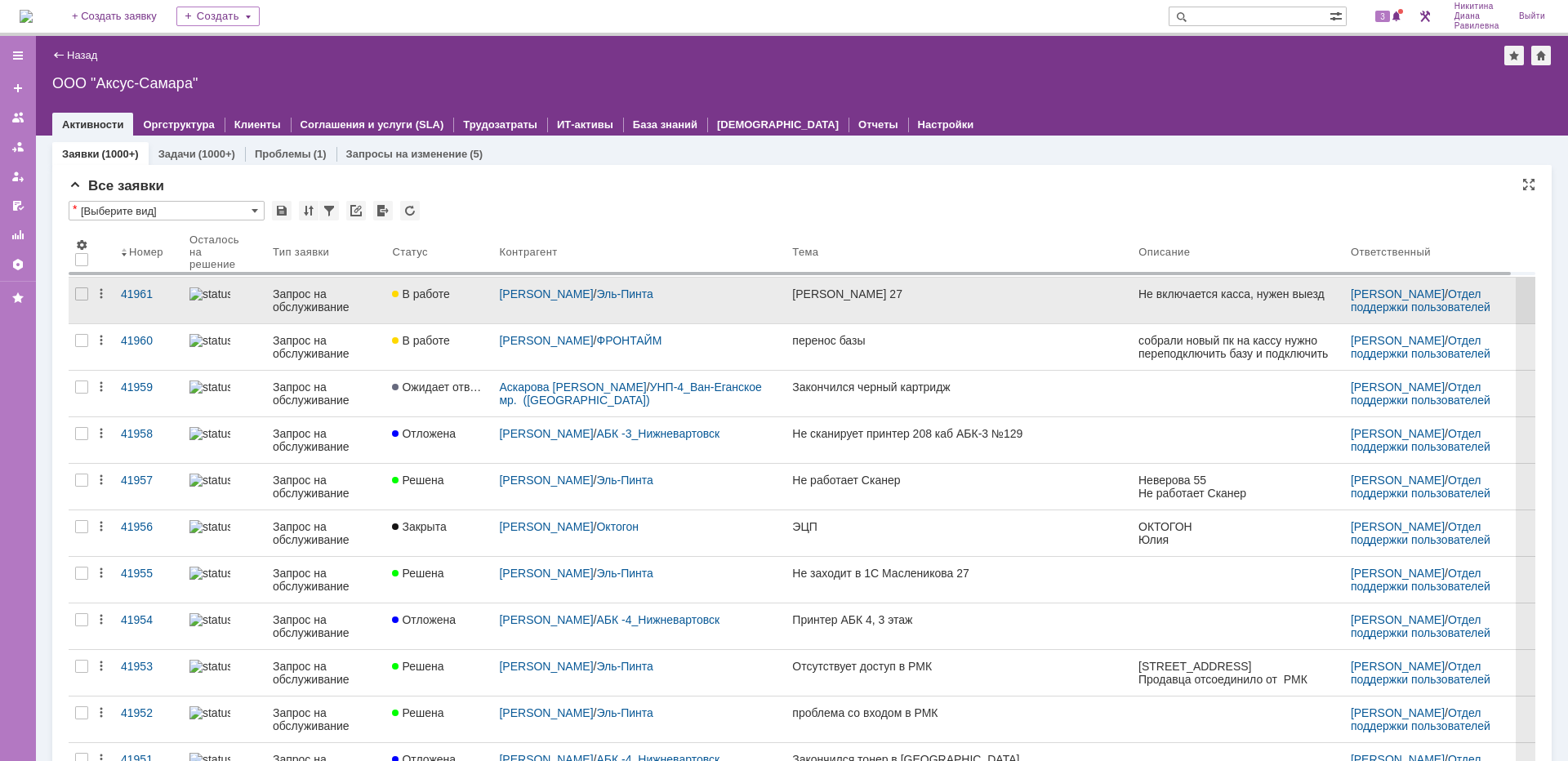
click at [337, 292] on div "Запрос на обслуживание" at bounding box center [326, 300] width 106 height 26
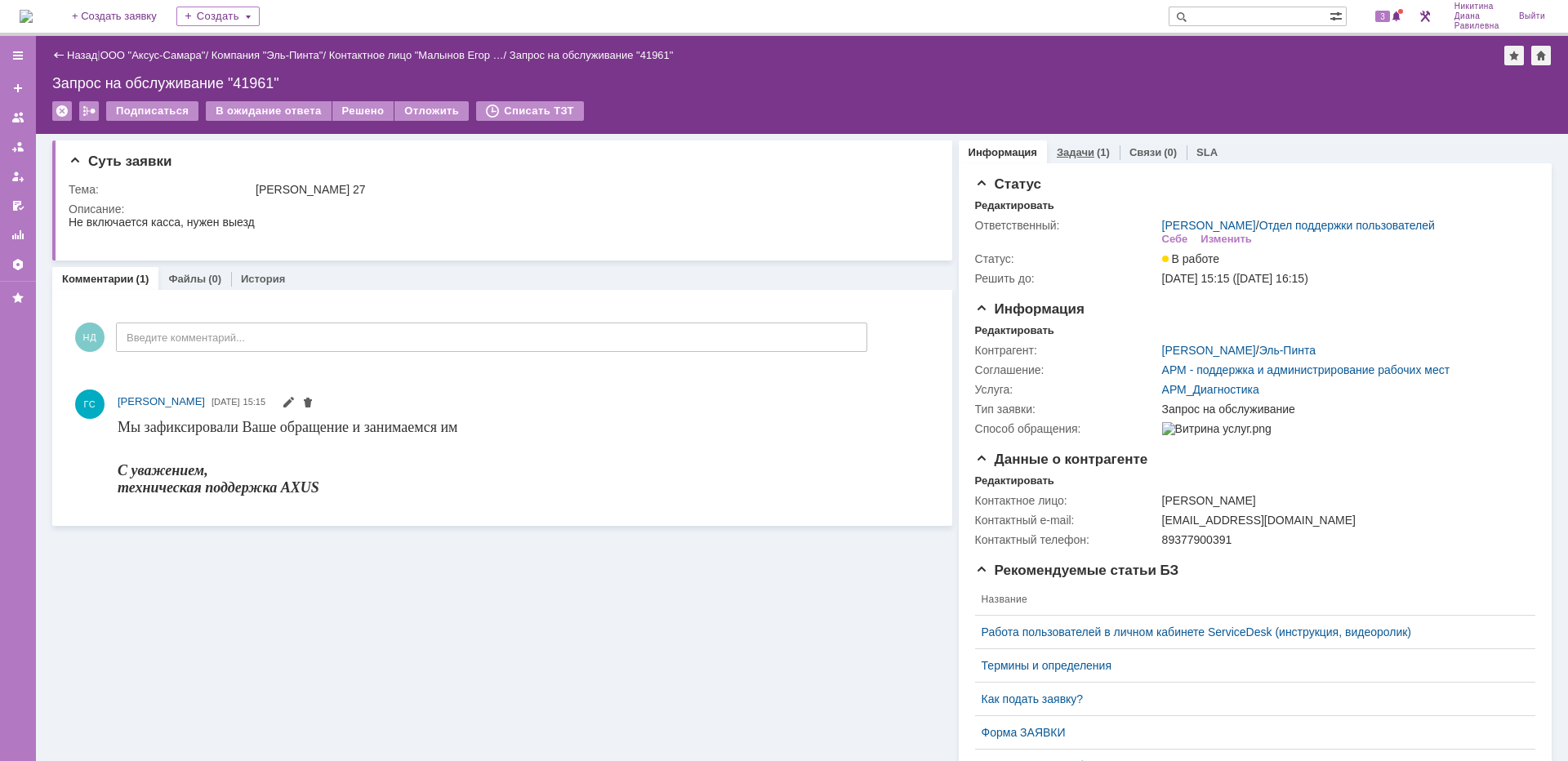
click at [1079, 152] on link "Задачи" at bounding box center [1075, 152] width 37 height 12
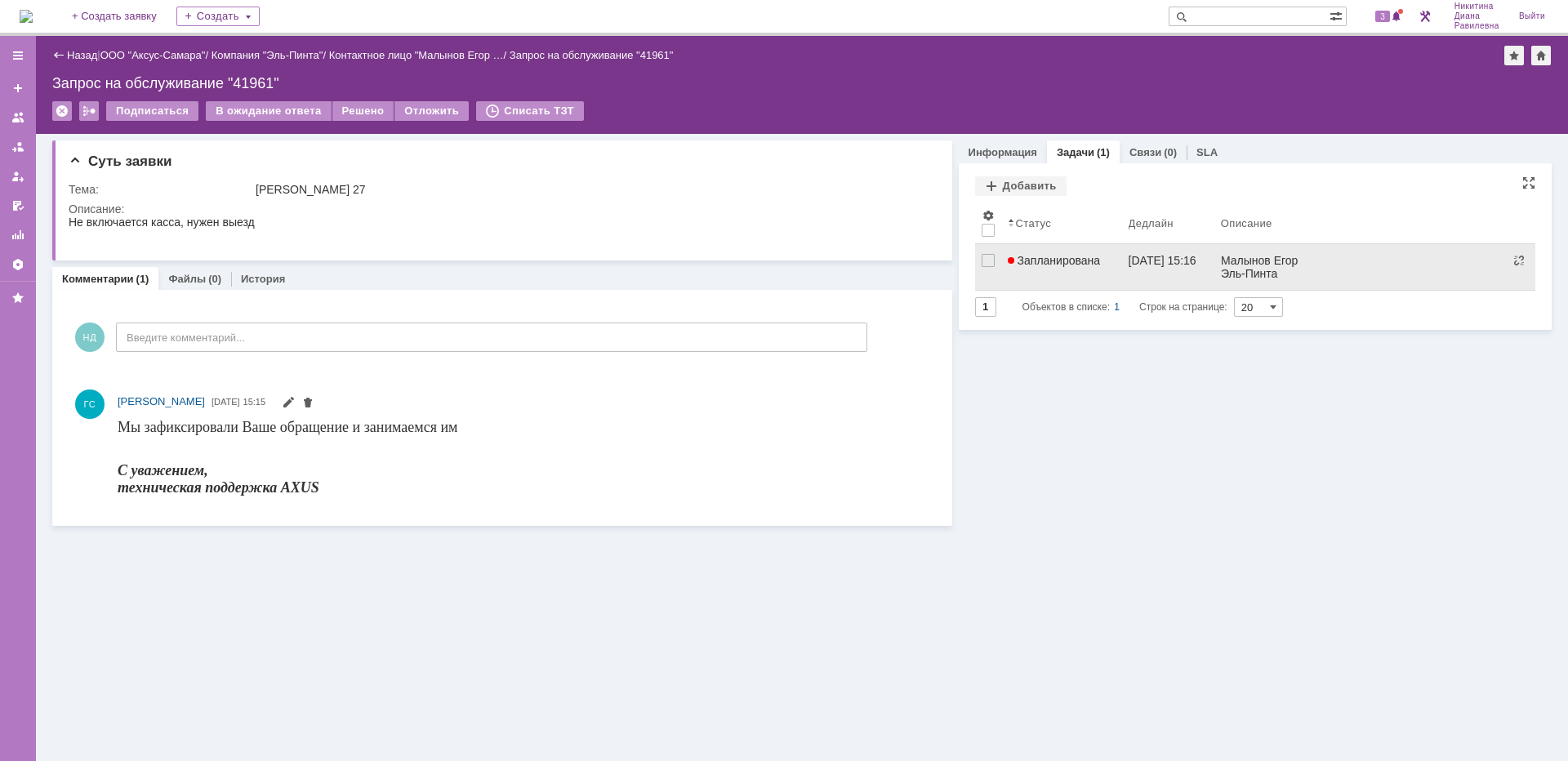
click at [1076, 261] on span "Запланирована" at bounding box center [1054, 260] width 93 height 13
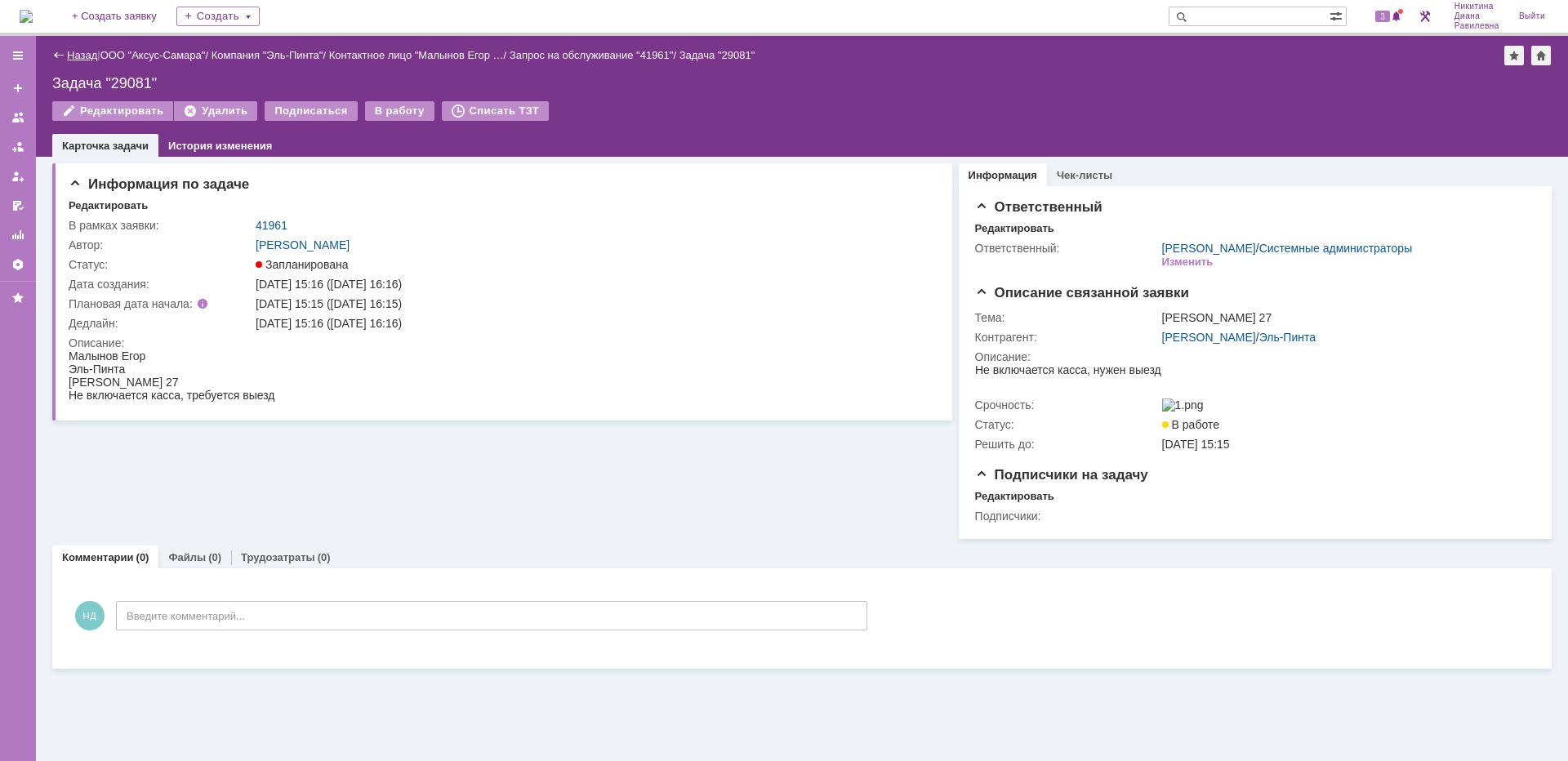
click at [75, 56] on link "Назад" at bounding box center [81, 55] width 30 height 12
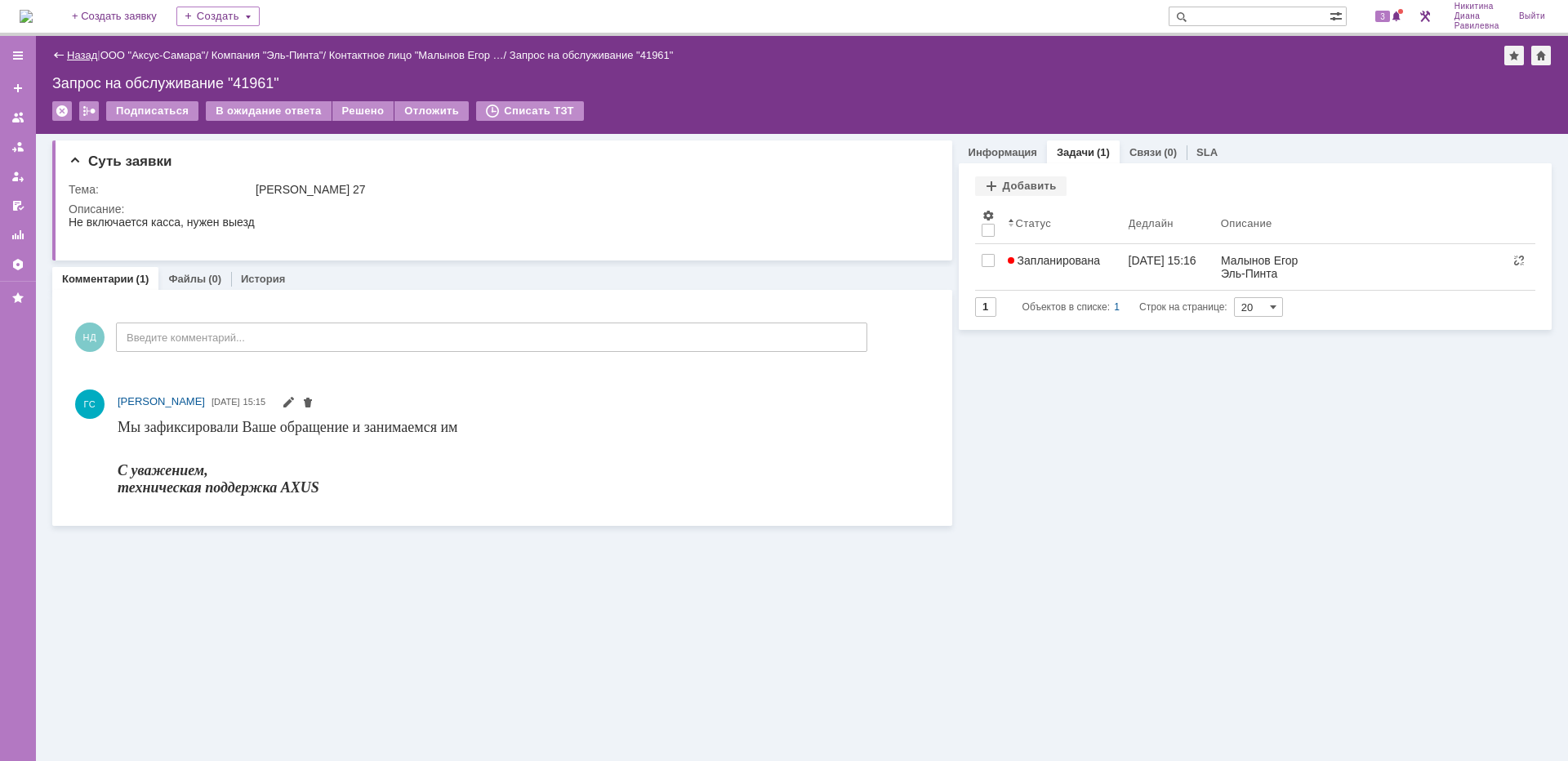
click at [79, 55] on link "Назад" at bounding box center [81, 55] width 30 height 12
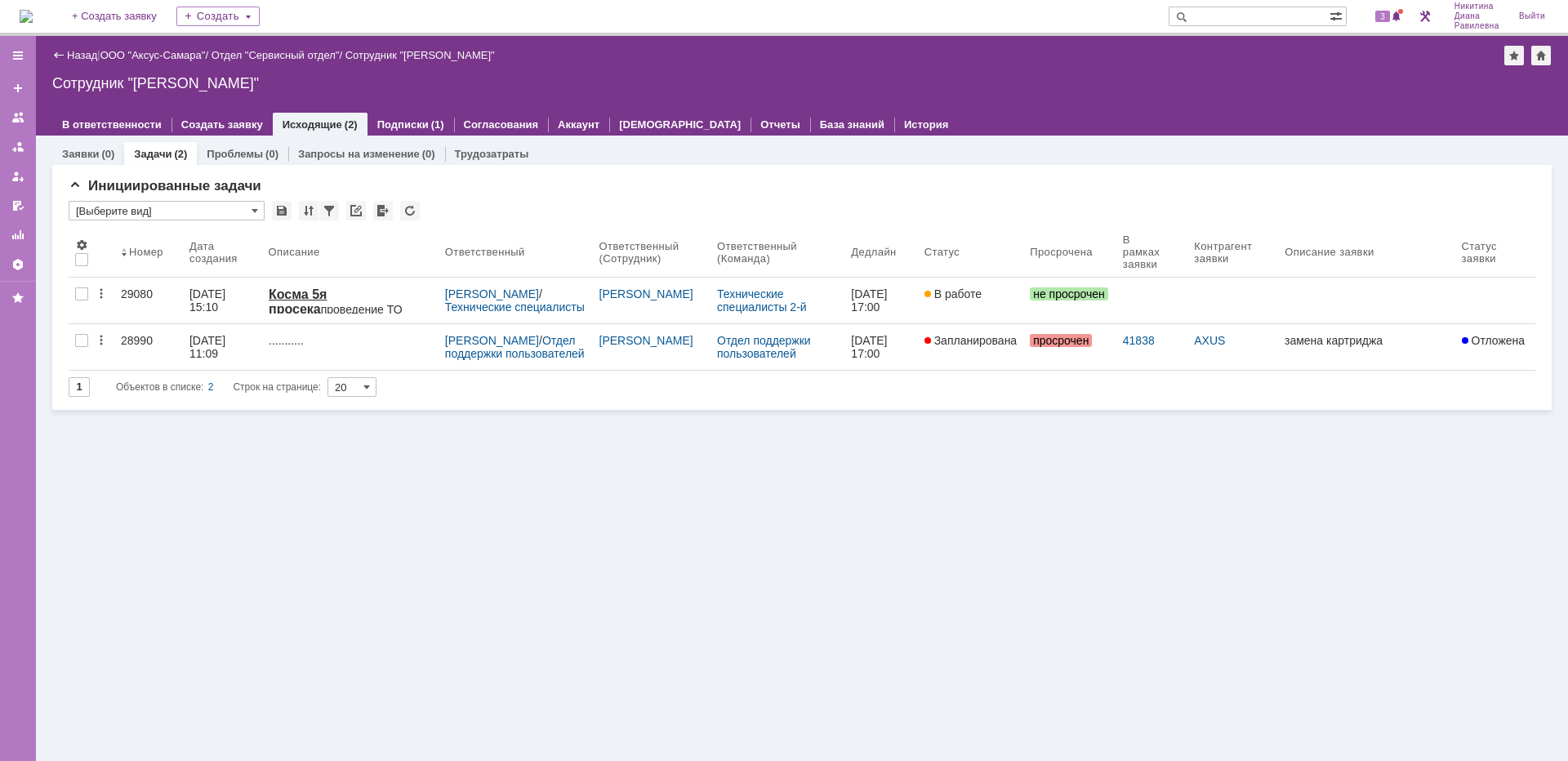
click at [1239, 13] on input "text" at bounding box center [1249, 17] width 161 height 20
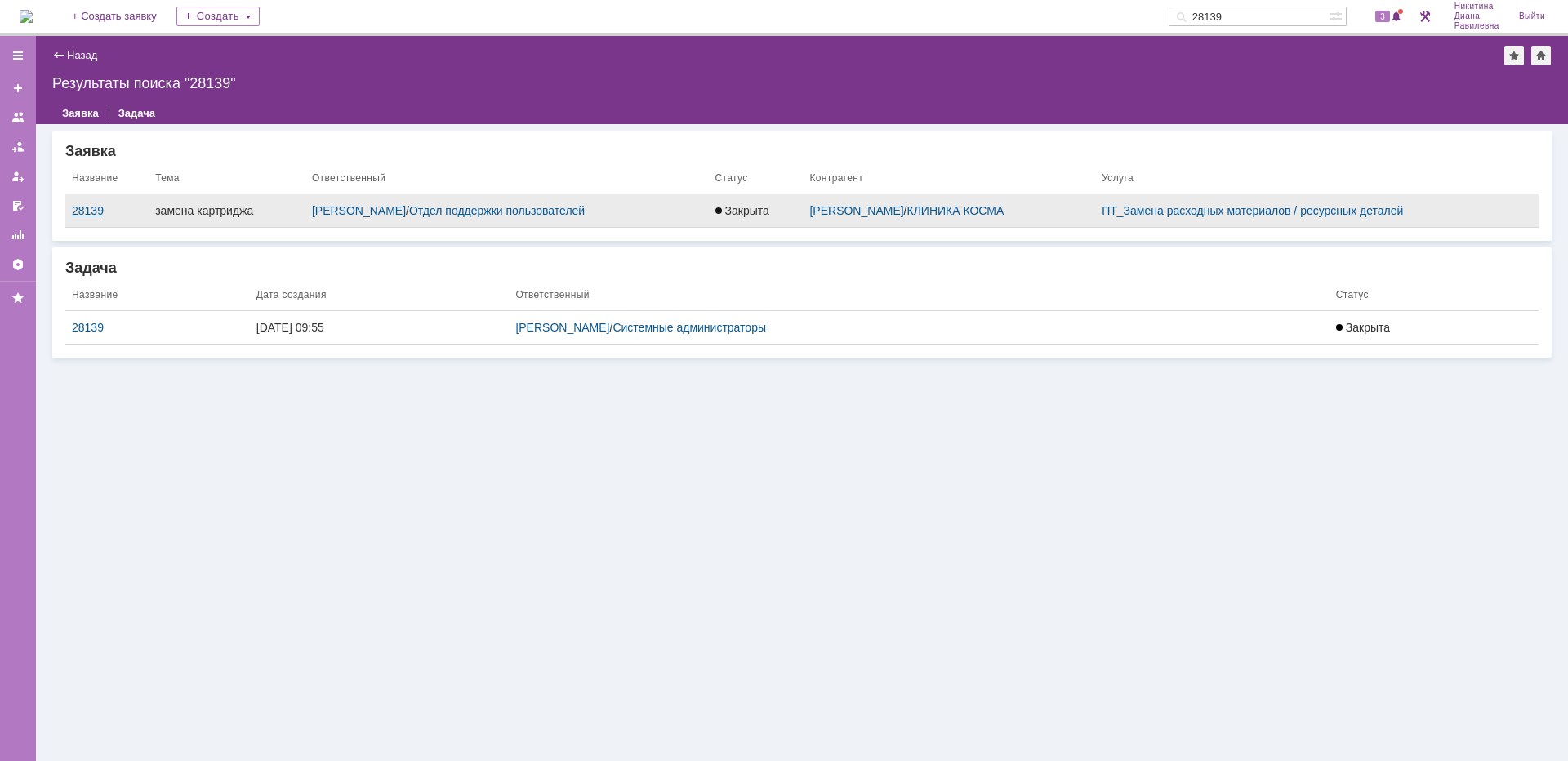
click at [94, 209] on div "28139" at bounding box center [107, 210] width 71 height 13
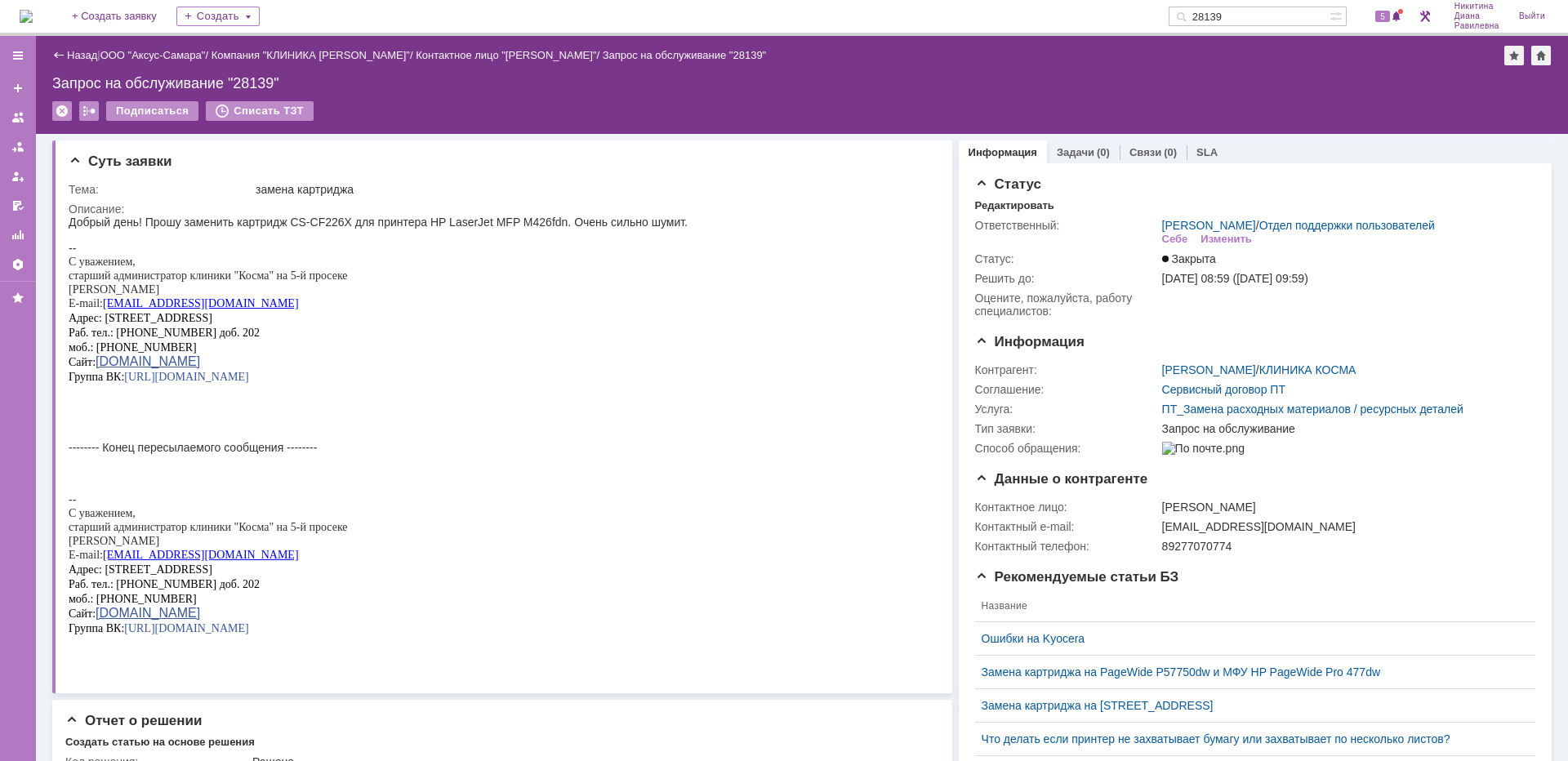
drag, startPoint x: 1261, startPoint y: 17, endPoint x: 1185, endPoint y: 17, distance: 76.0
click at [1185, 17] on div "28139" at bounding box center [1249, 17] width 161 height 20
type input "29039"
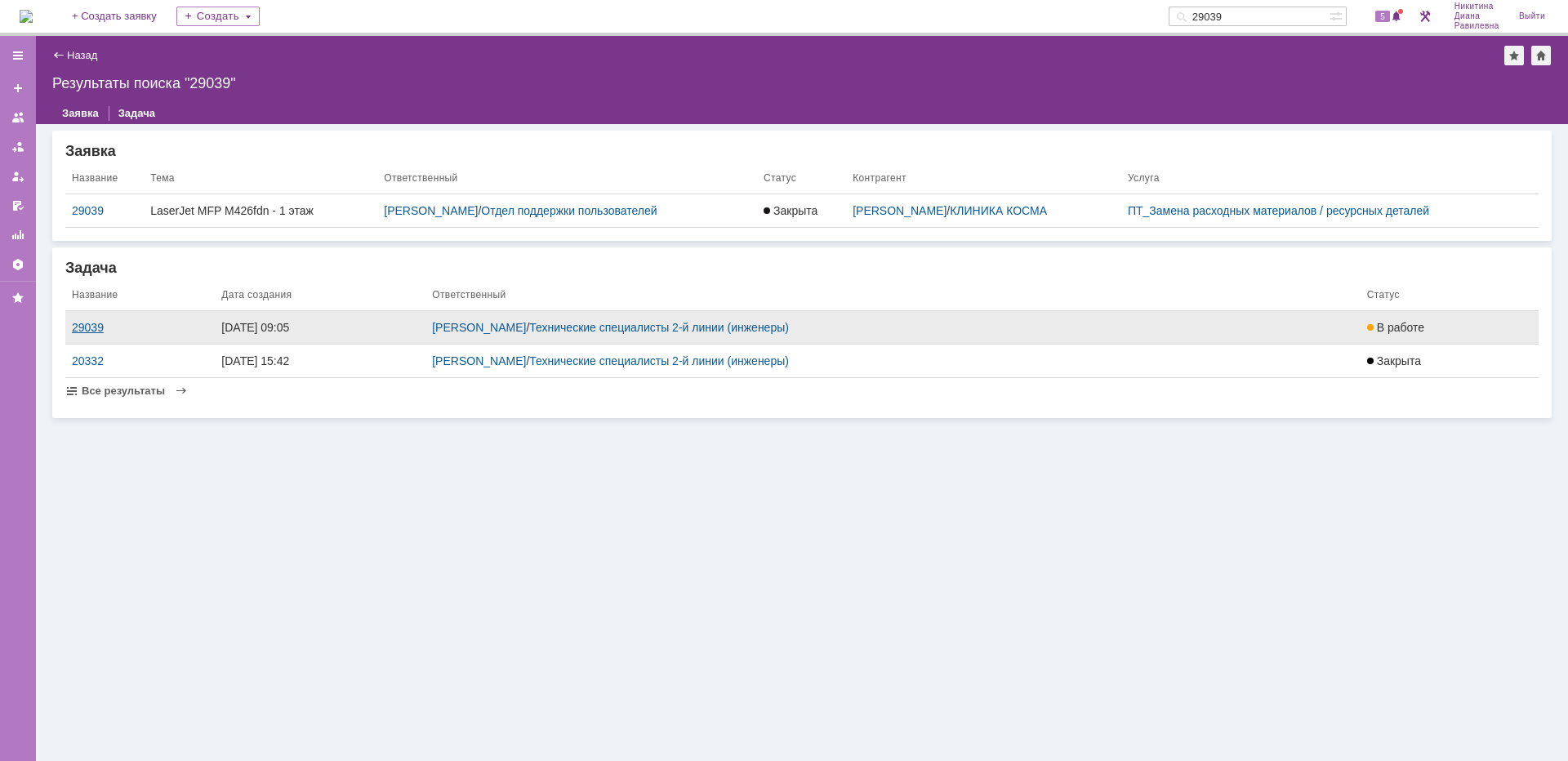
click at [100, 329] on div "29039" at bounding box center [139, 327] width 136 height 13
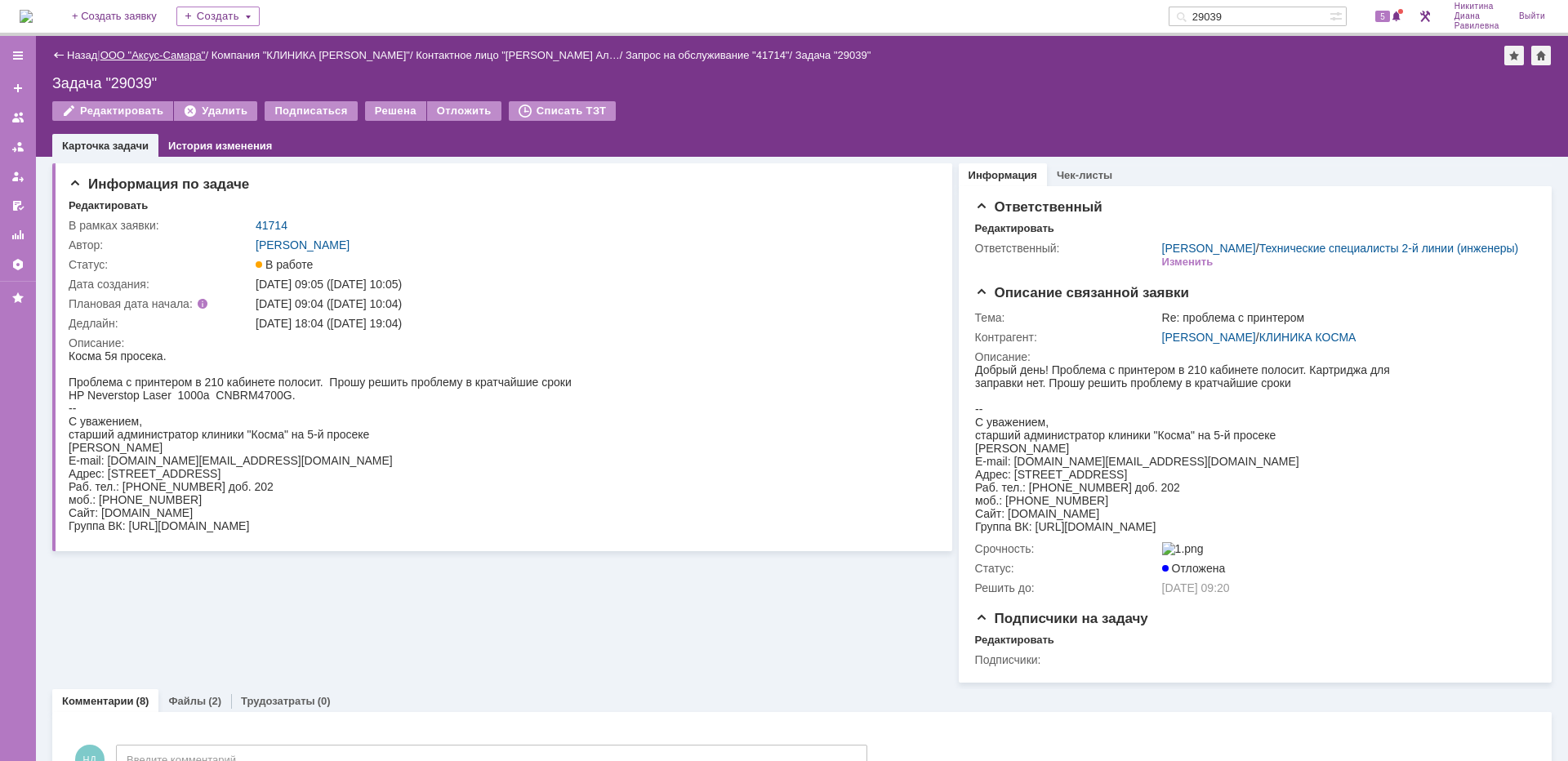
click at [168, 56] on link "ООО "Аксус-Самара"" at bounding box center [152, 55] width 105 height 12
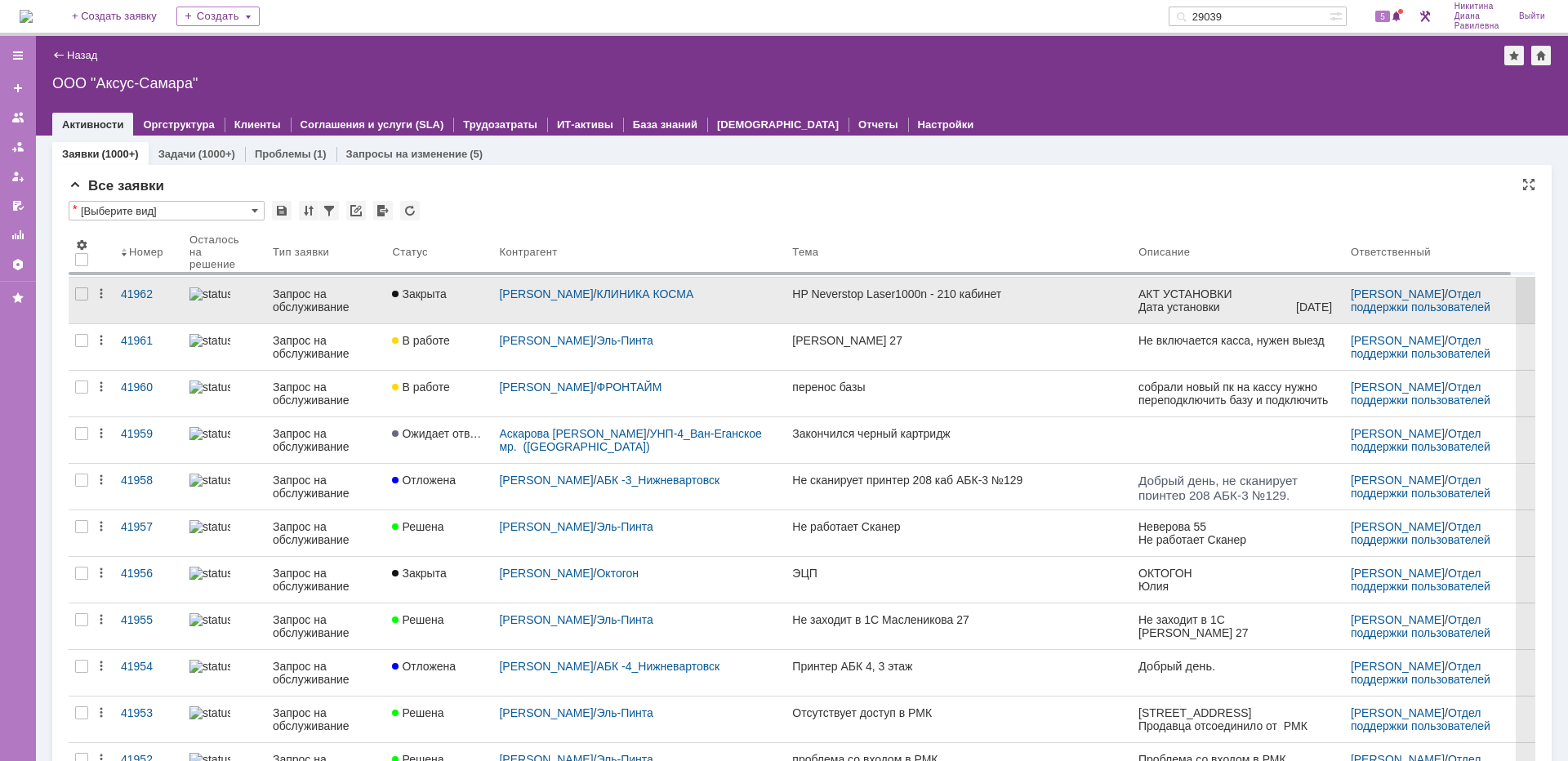
click at [336, 305] on div "Запрос на обслуживание" at bounding box center [326, 300] width 106 height 26
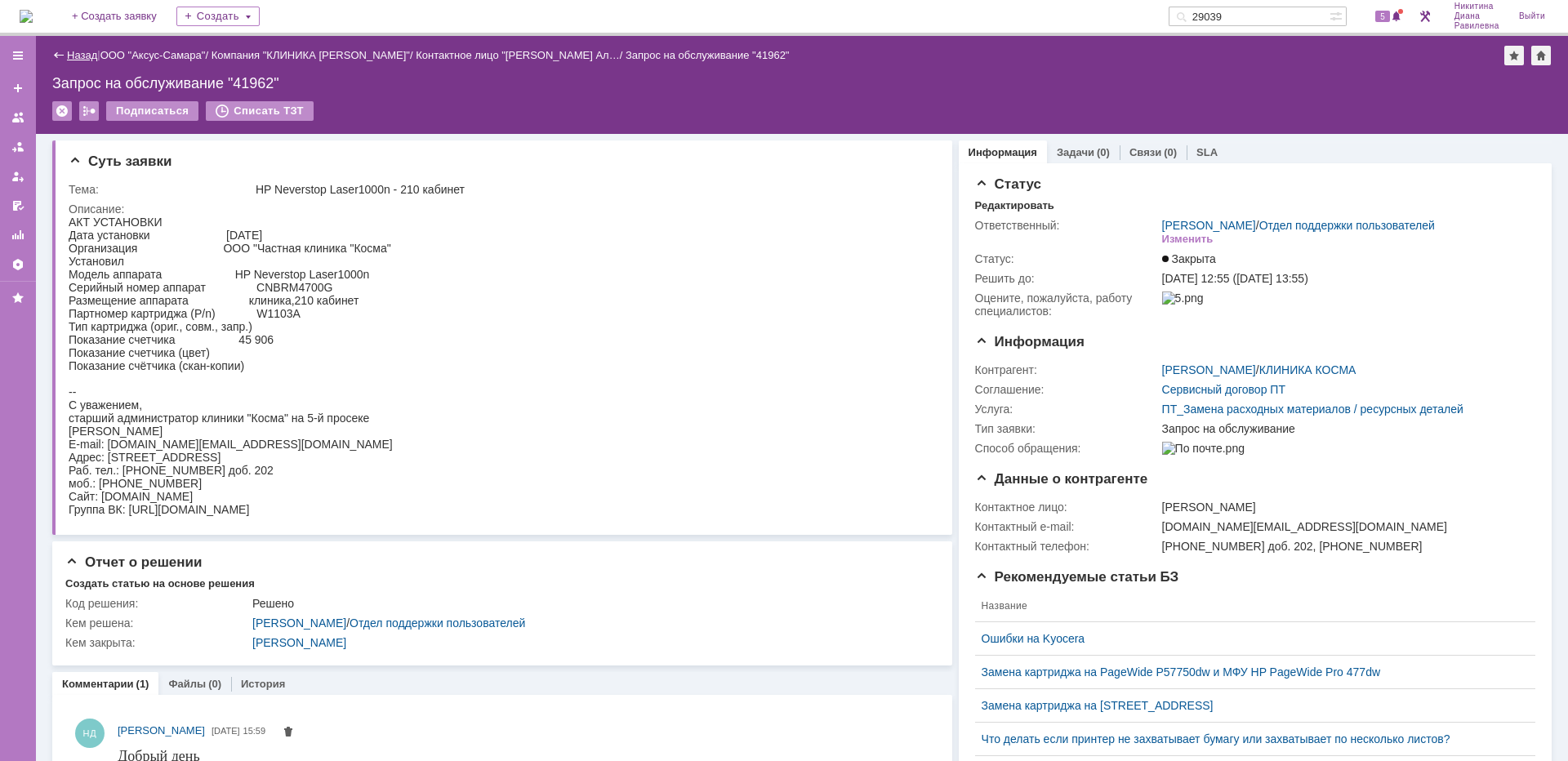
click at [79, 56] on link "Назад" at bounding box center [81, 55] width 30 height 12
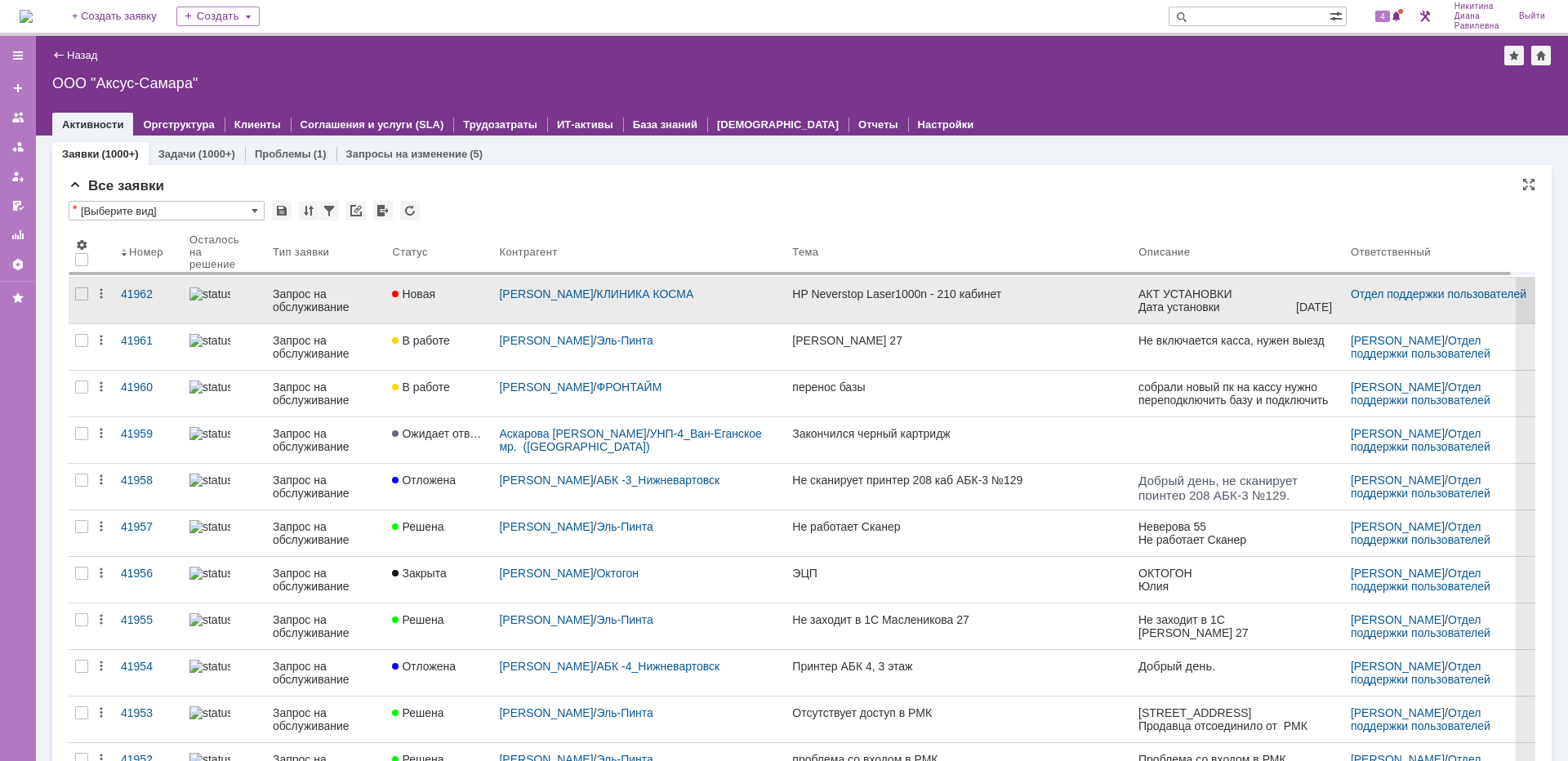
click at [287, 294] on div "Запрос на обслуживание" at bounding box center [326, 300] width 106 height 26
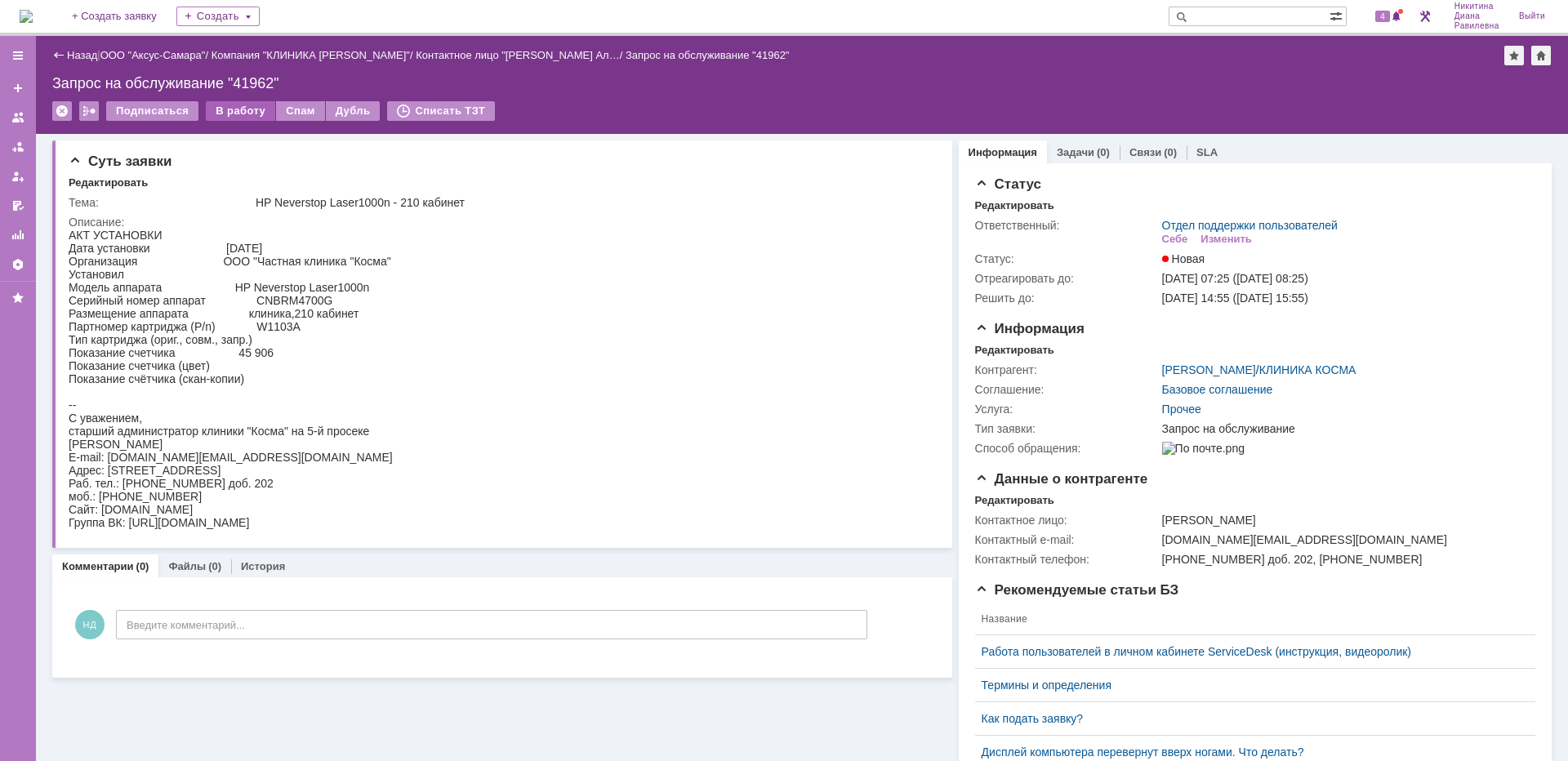
click at [232, 109] on div "В работу" at bounding box center [240, 111] width 70 height 20
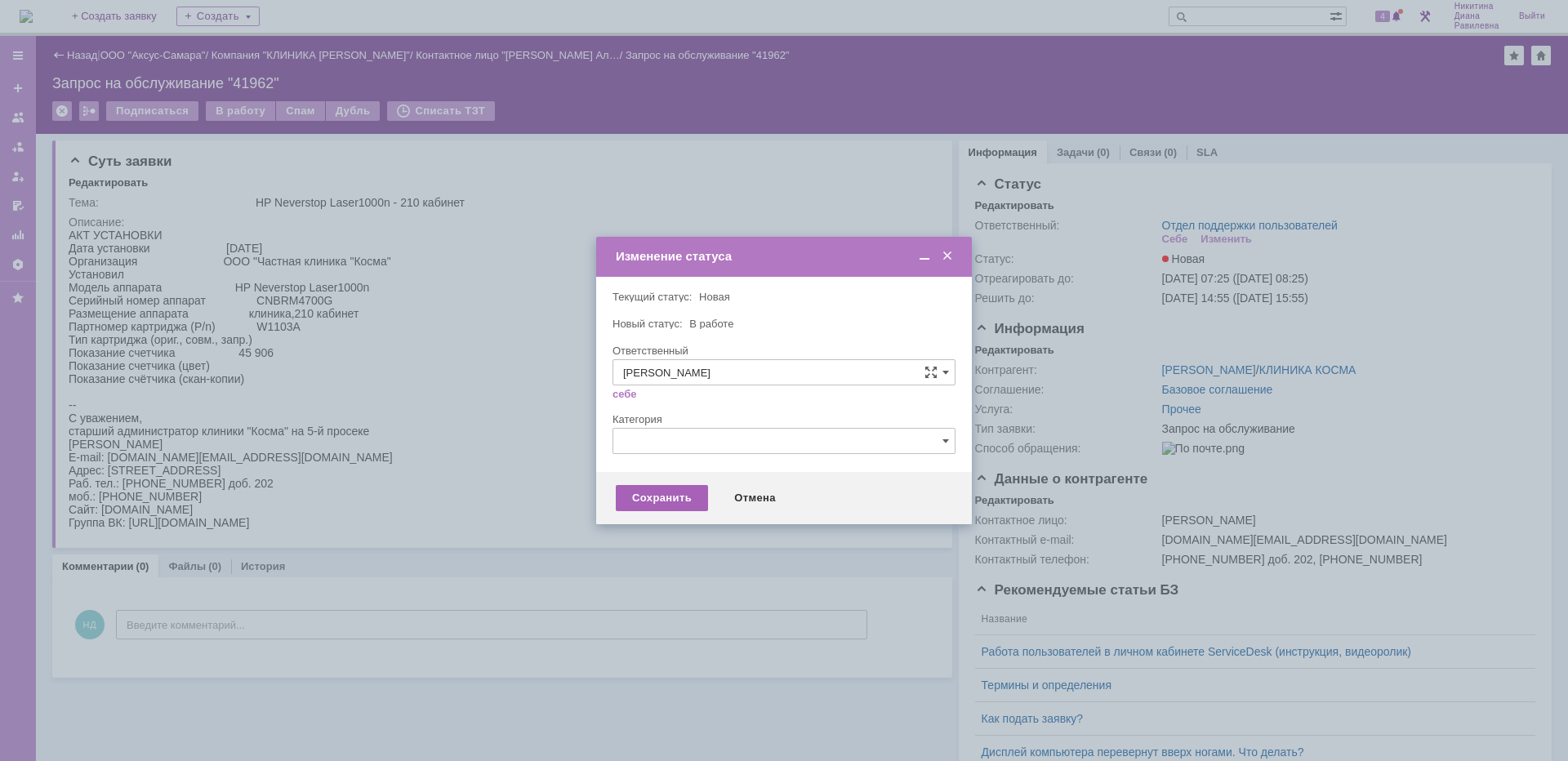
click at [664, 497] on div "Сохранить" at bounding box center [662, 497] width 92 height 26
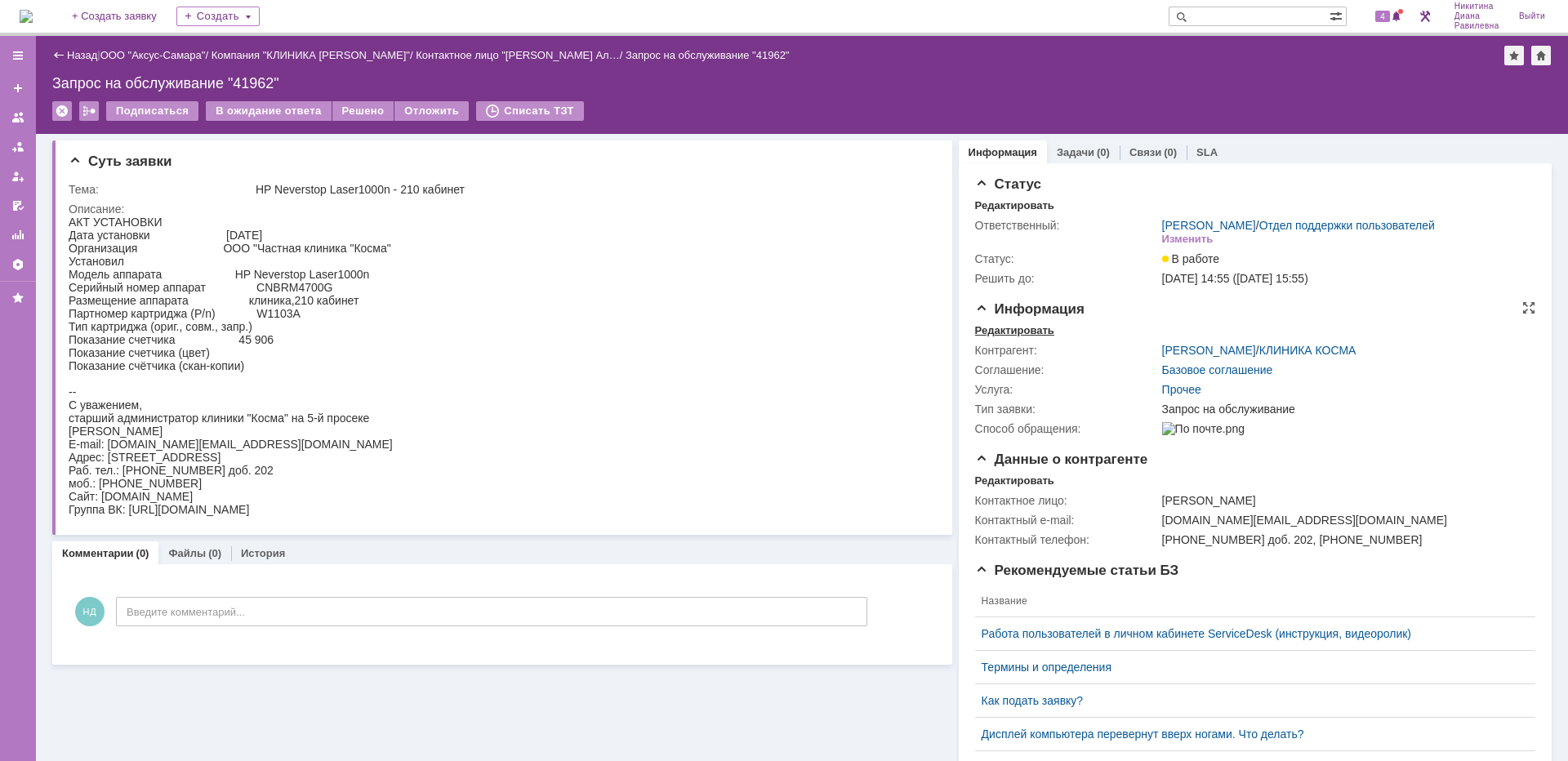
click at [1013, 326] on div "Редактировать" at bounding box center [1015, 330] width 79 height 13
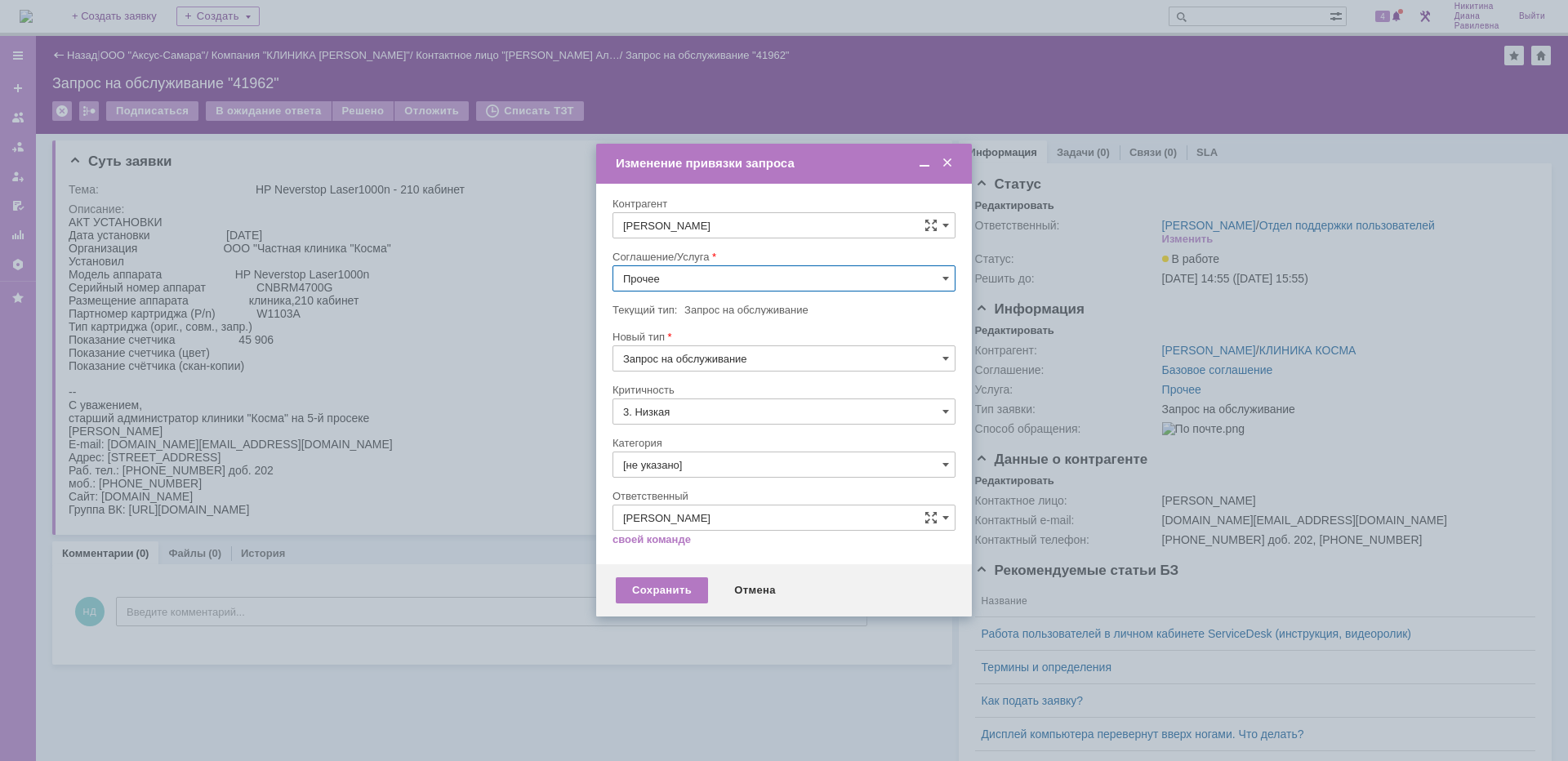
click at [741, 275] on input "Прочее" at bounding box center [784, 278] width 343 height 26
click at [711, 441] on span "ПТ_Замена расходных материалов / ресурсных деталей" at bounding box center [784, 434] width 322 height 13
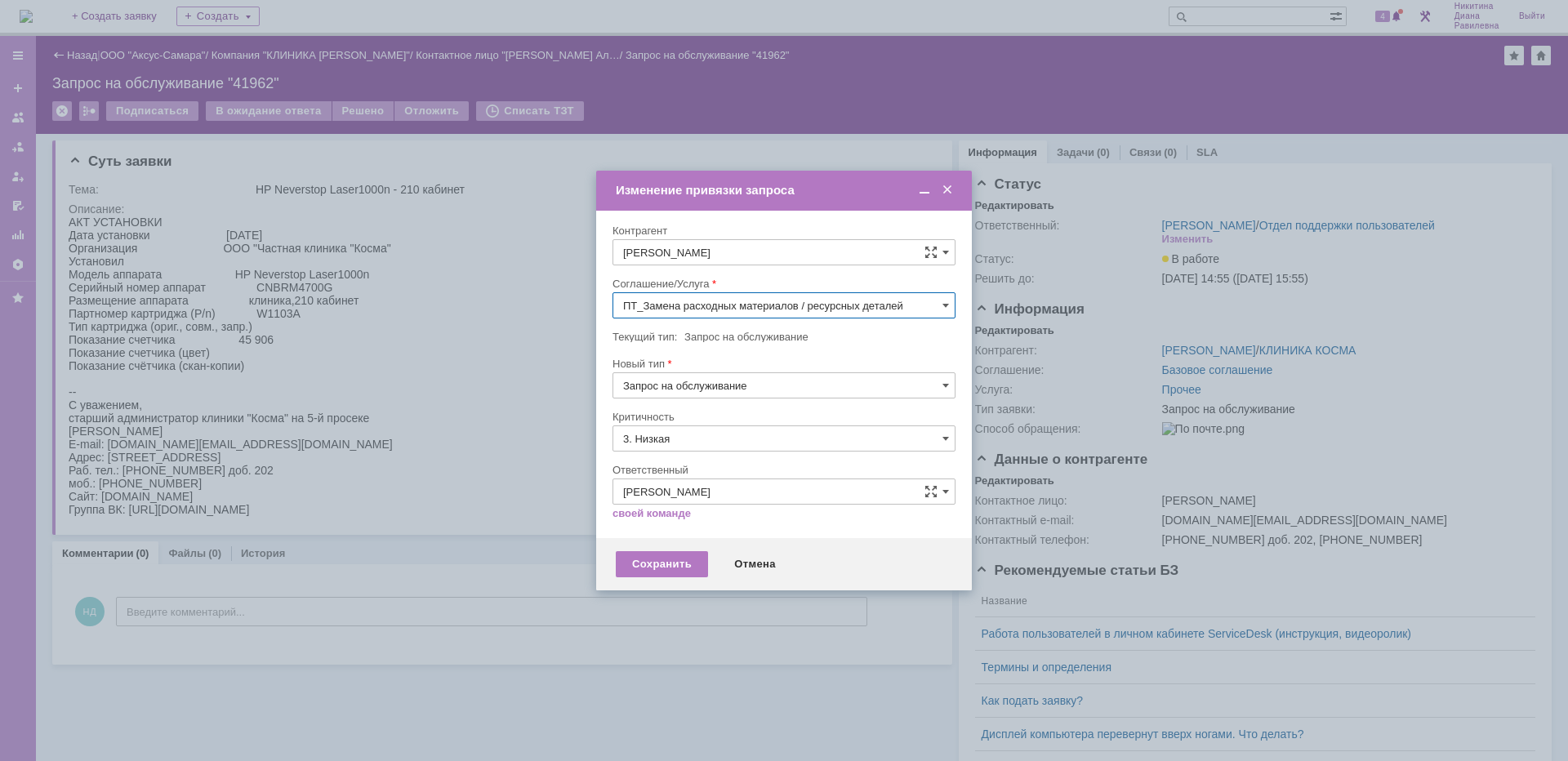
type input "ПТ_Замена расходных материалов / ресурсных деталей"
click at [664, 562] on div "Сохранить" at bounding box center [662, 564] width 92 height 26
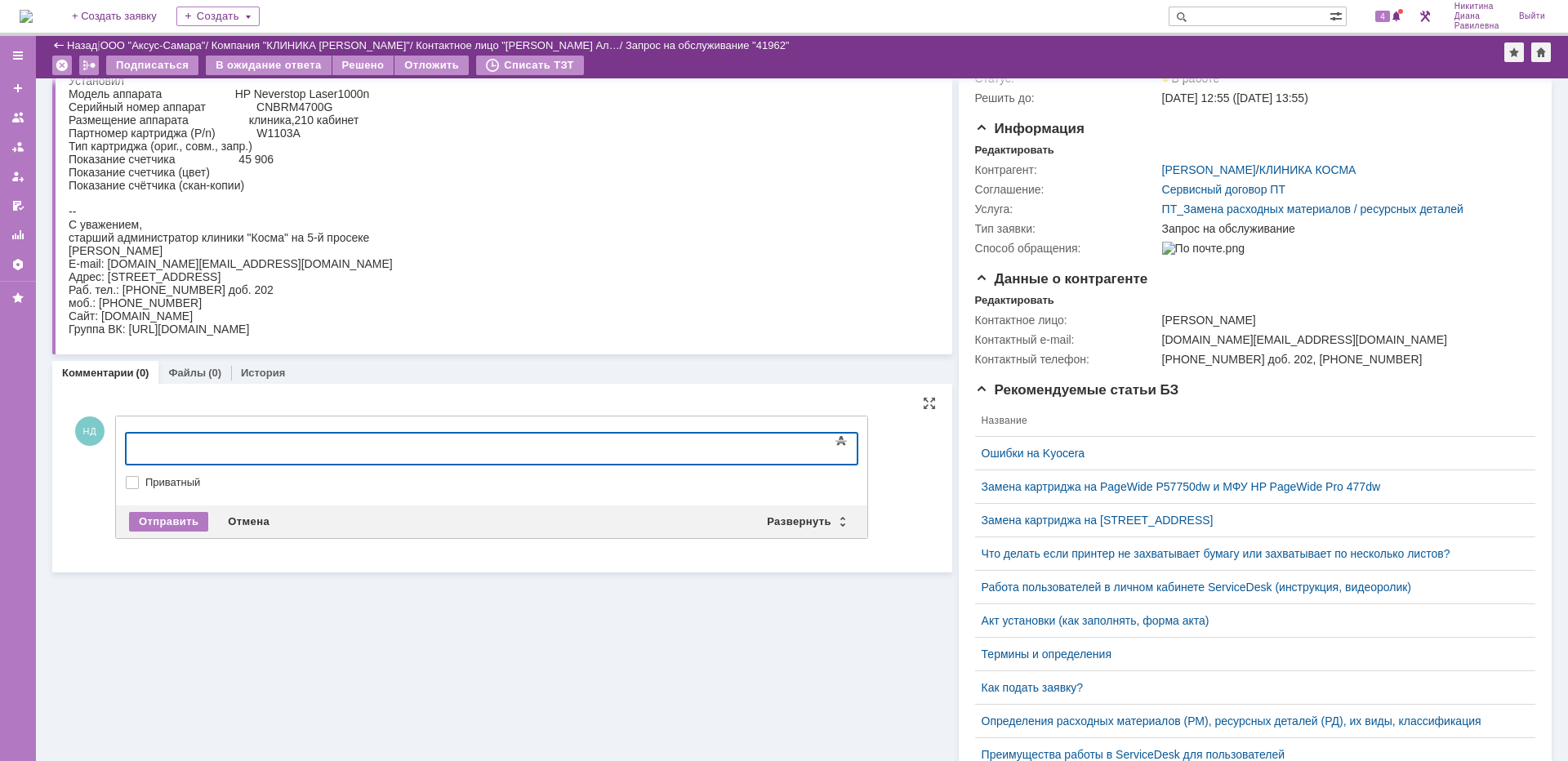
scroll to position [163, 0]
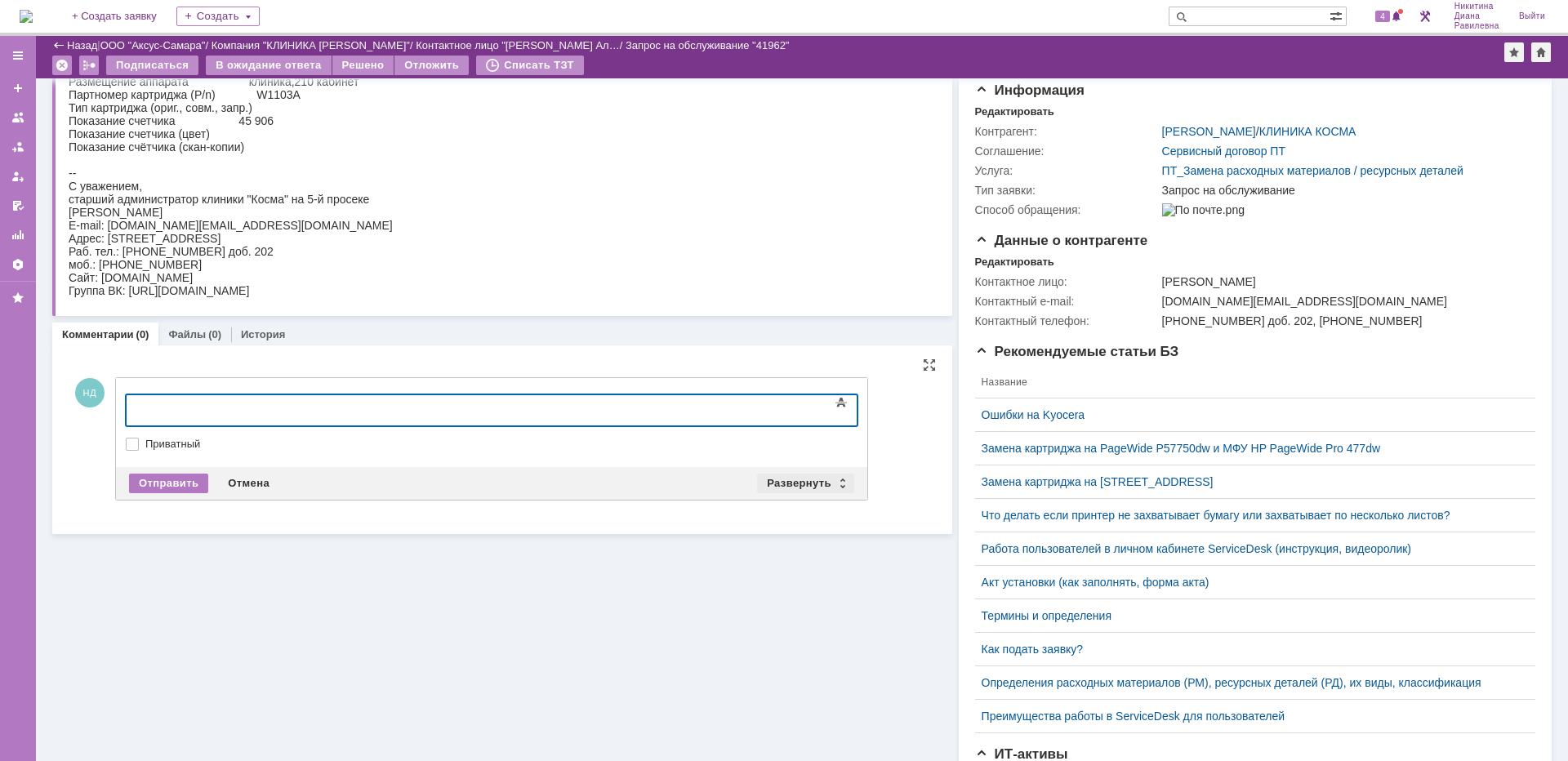
click at [815, 482] on div "Развернуть" at bounding box center [805, 483] width 97 height 20
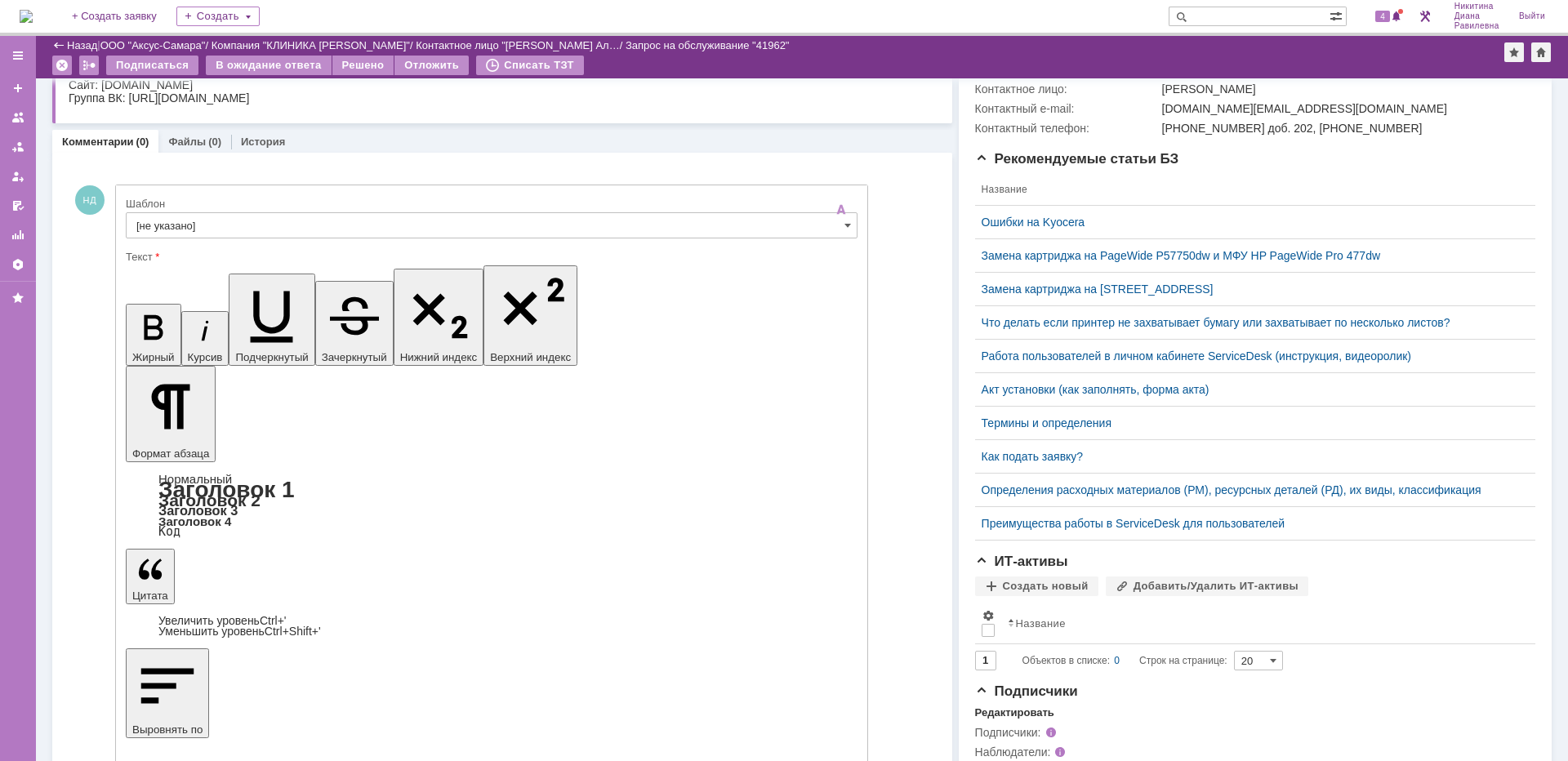
scroll to position [386, 0]
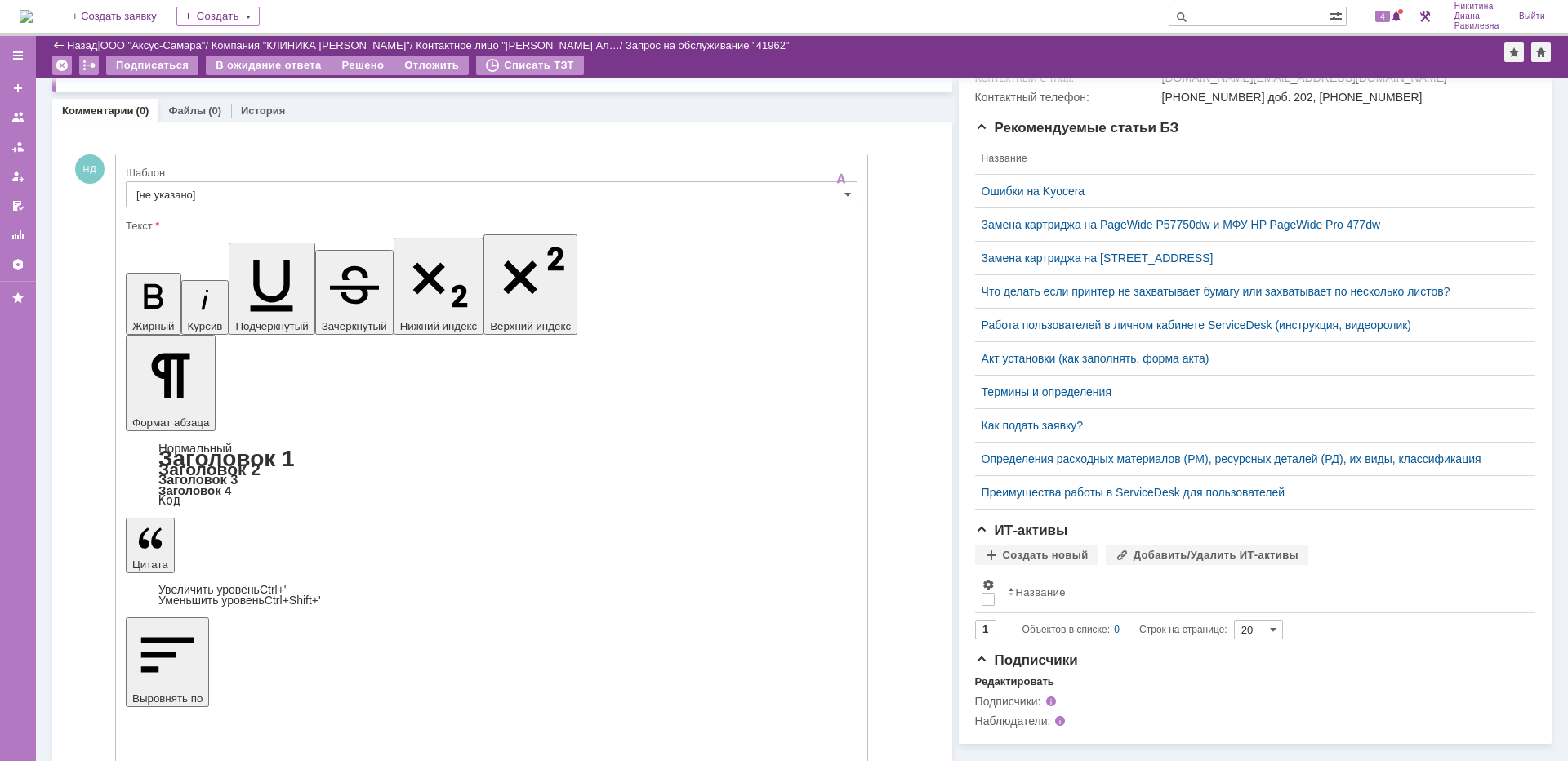
click at [849, 195] on span at bounding box center [848, 193] width 7 height 13
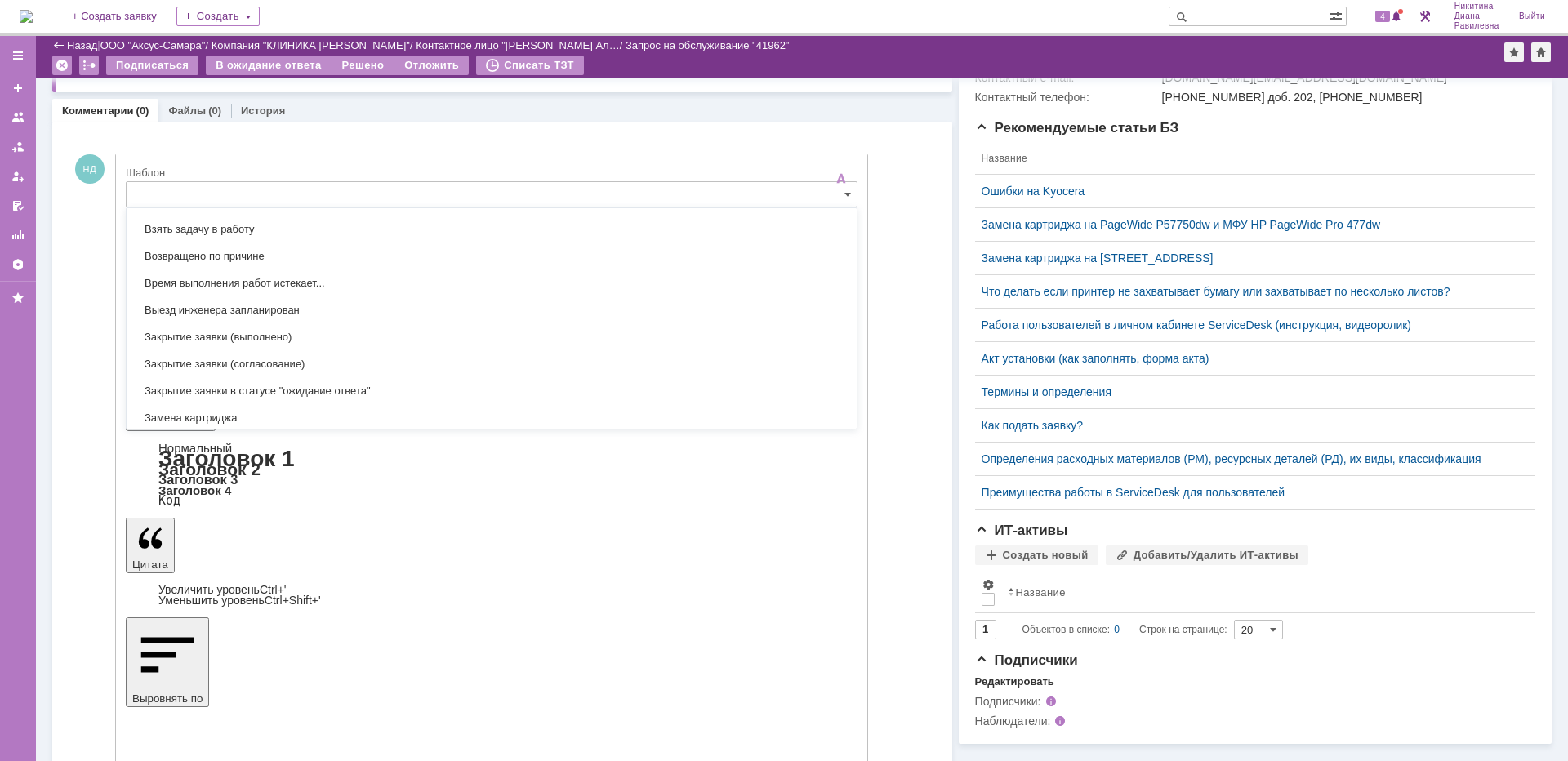
scroll to position [724, 0]
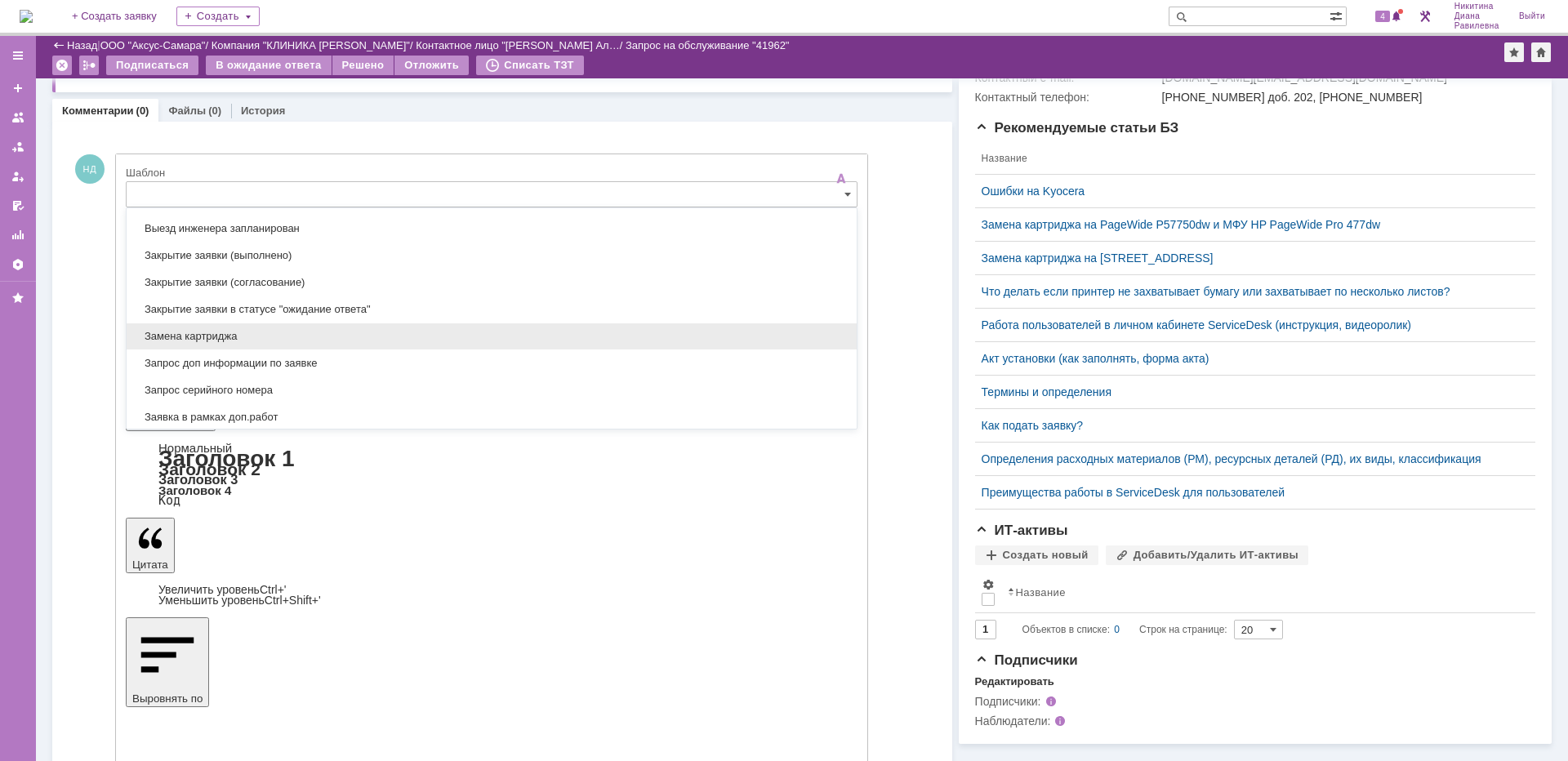
click at [267, 338] on span "Замена картриджа" at bounding box center [492, 335] width 710 height 13
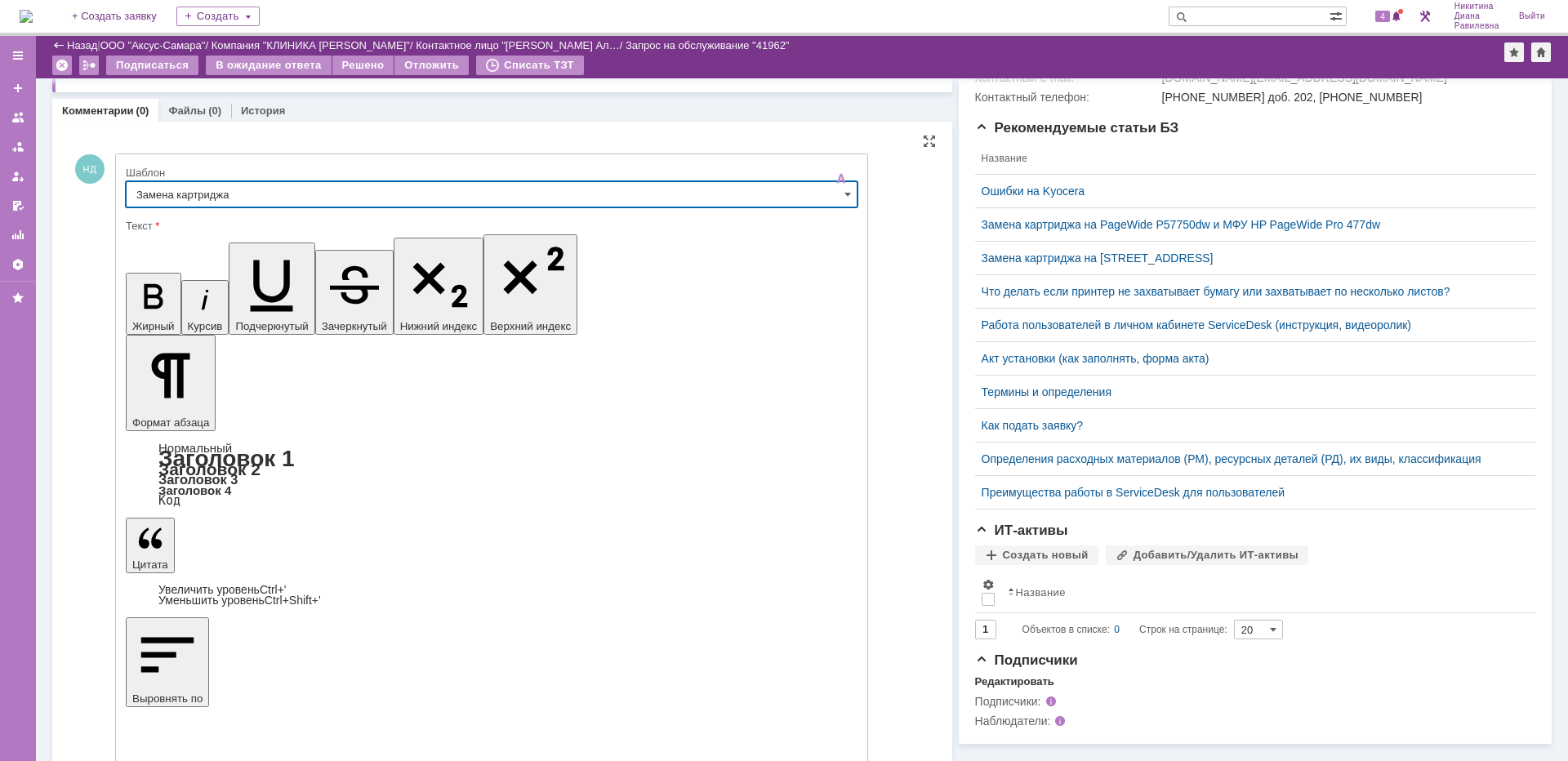
type input "Замена картриджа"
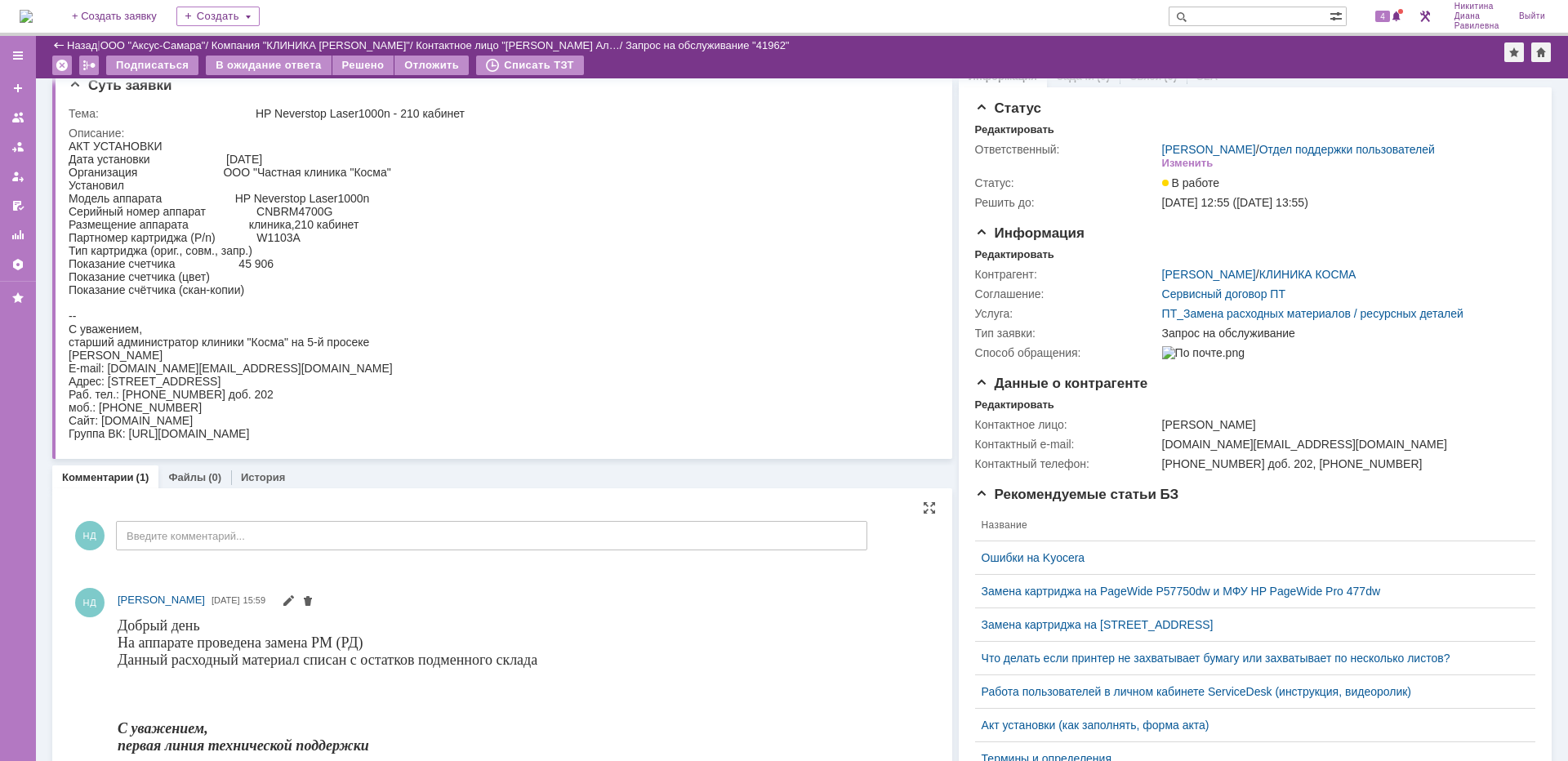
scroll to position [0, 0]
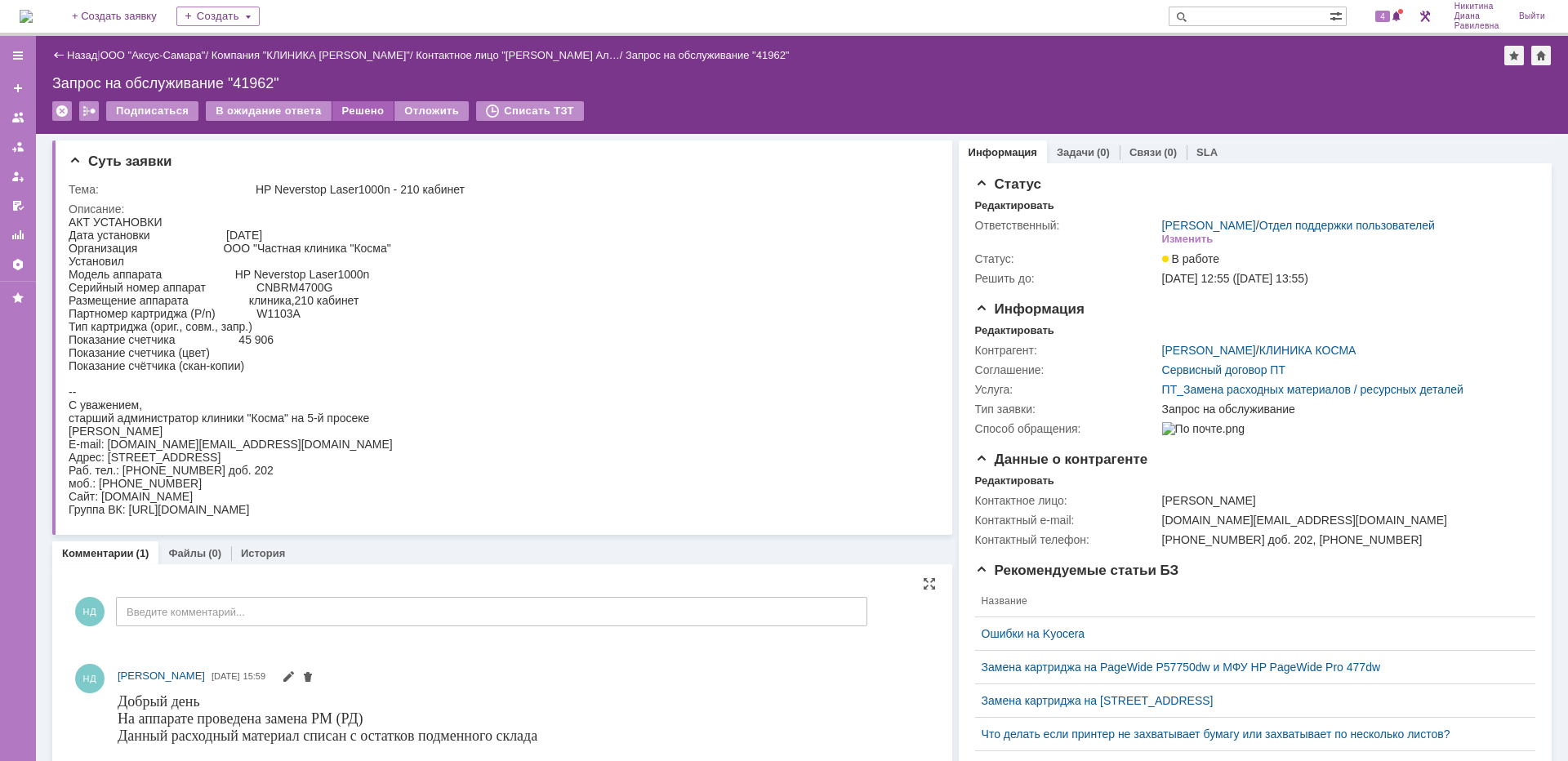
click at [358, 115] on div "Решено" at bounding box center [363, 111] width 62 height 20
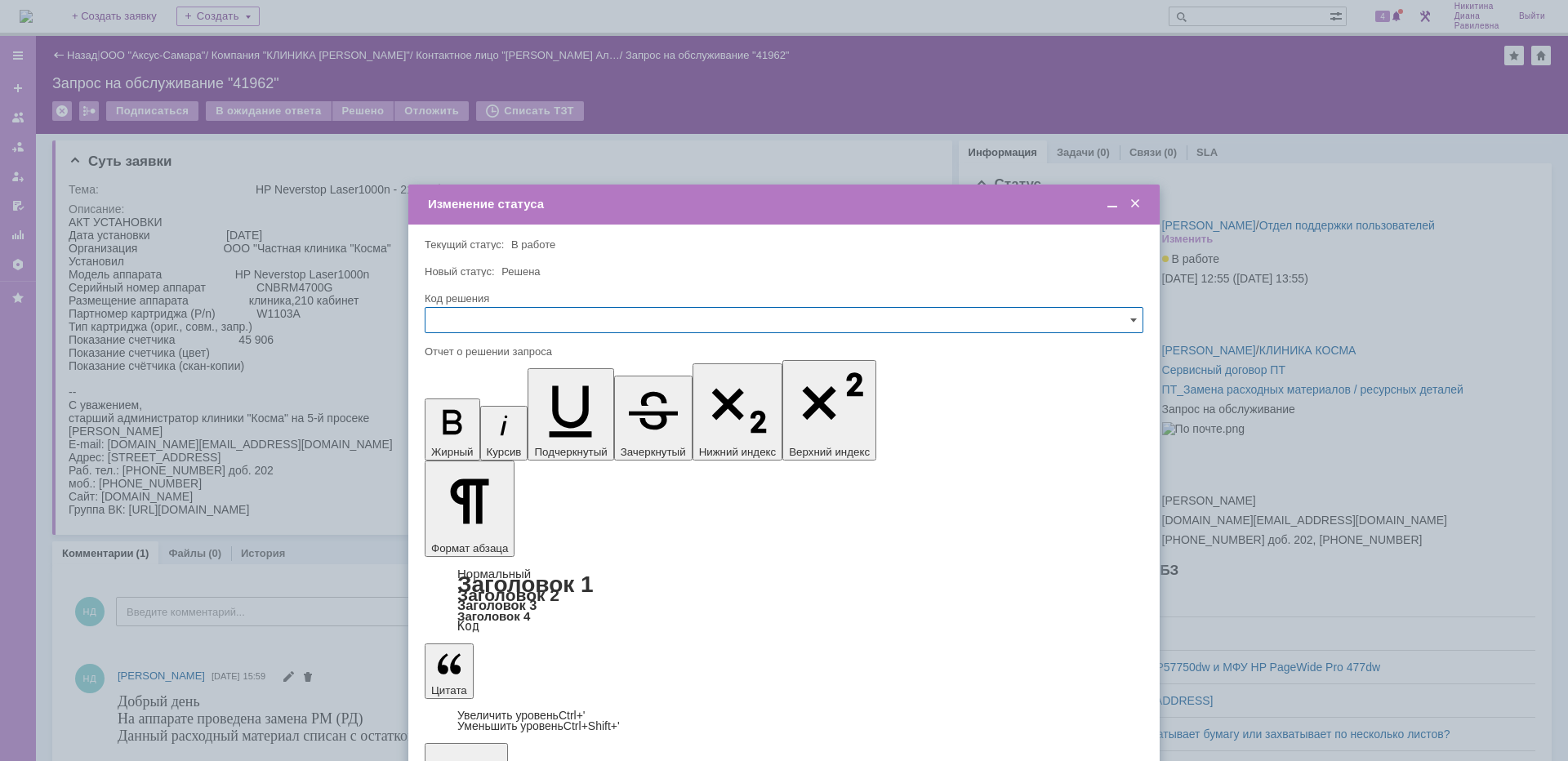
click at [545, 314] on input "text" at bounding box center [784, 320] width 718 height 26
click at [474, 426] on span "Решено" at bounding box center [784, 431] width 698 height 13
type input "Решено"
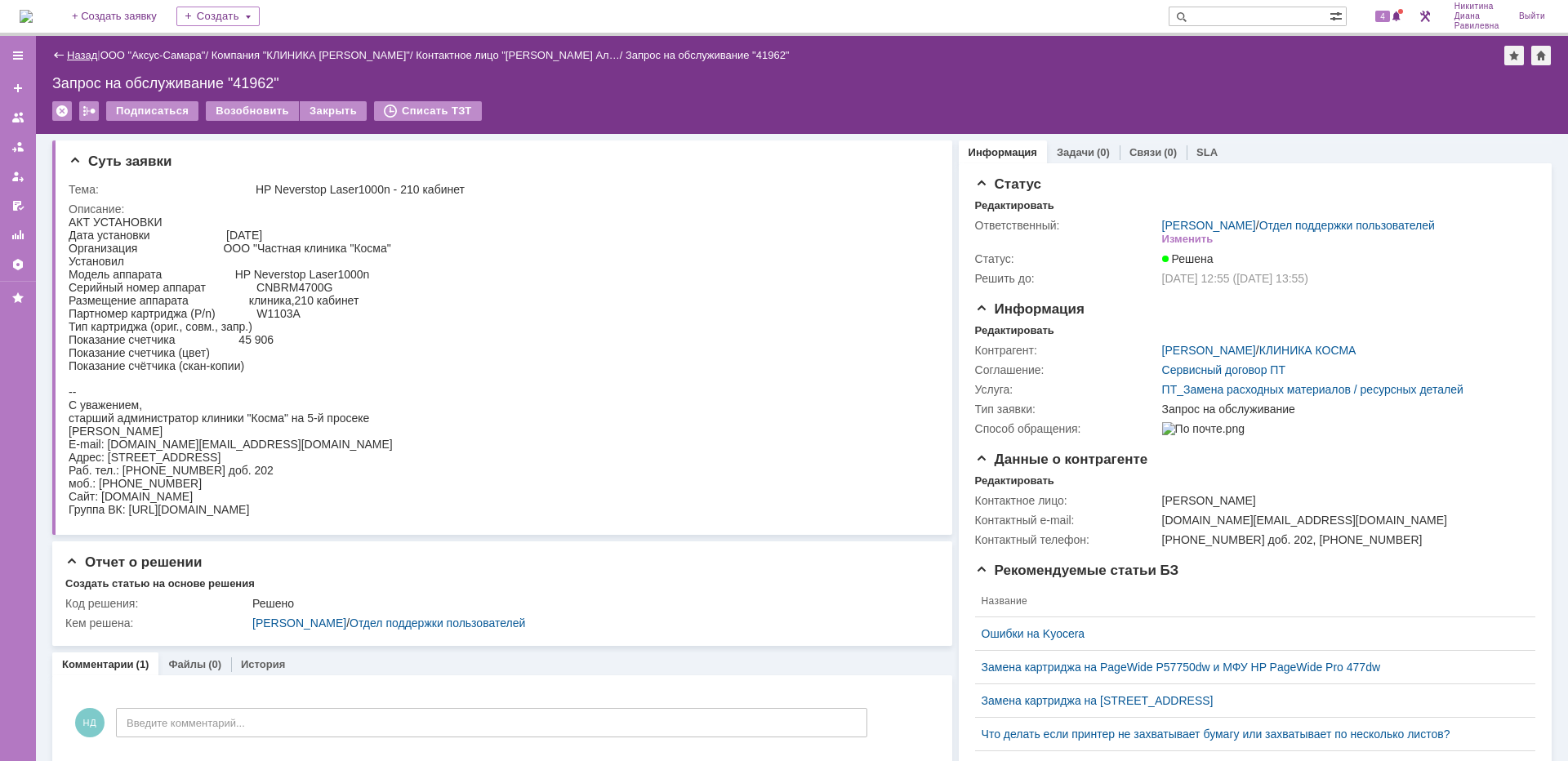
click at [88, 49] on link "Назад" at bounding box center [81, 55] width 30 height 12
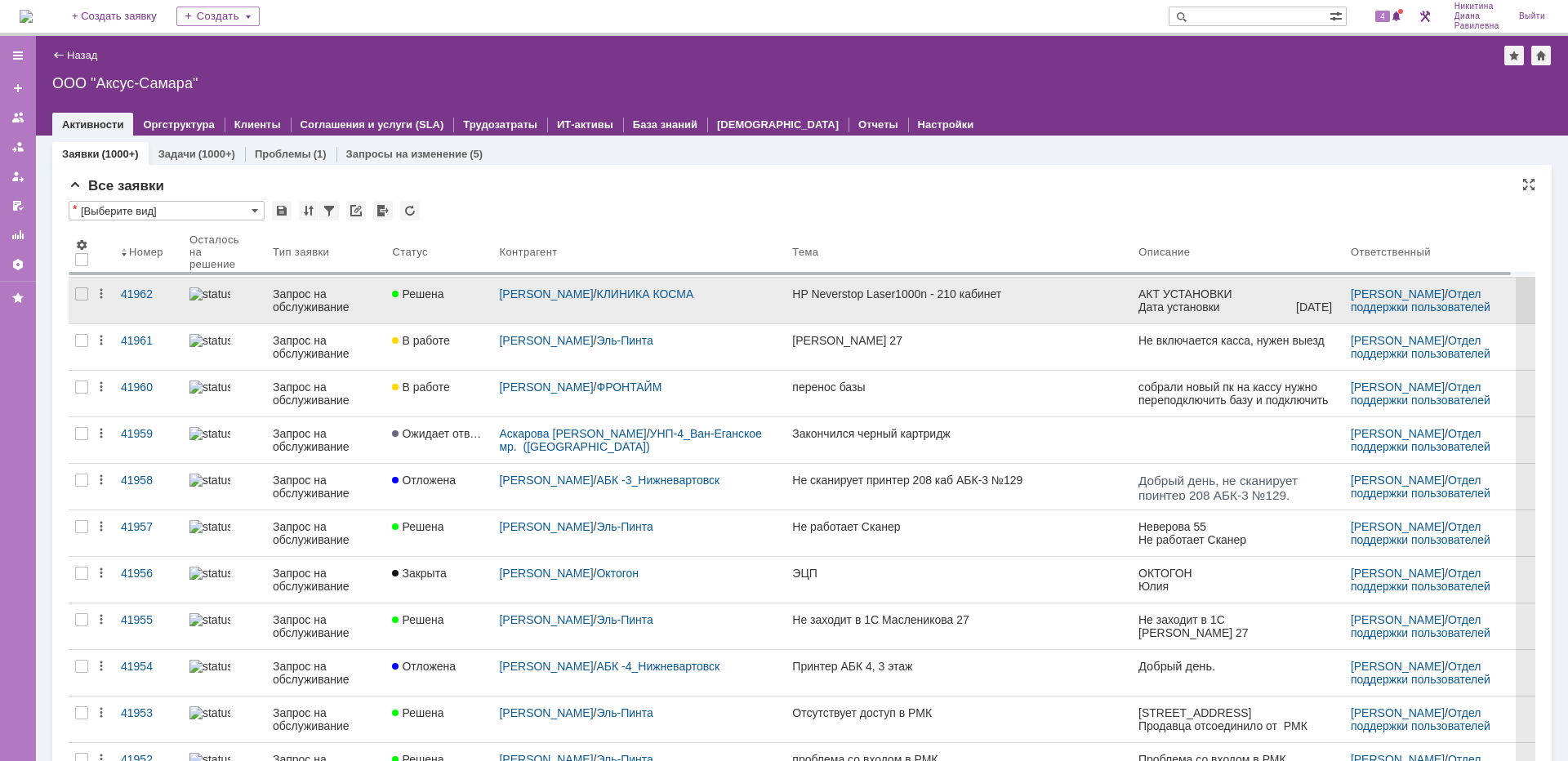
click at [338, 301] on div "Запрос на обслуживание" at bounding box center [326, 300] width 106 height 26
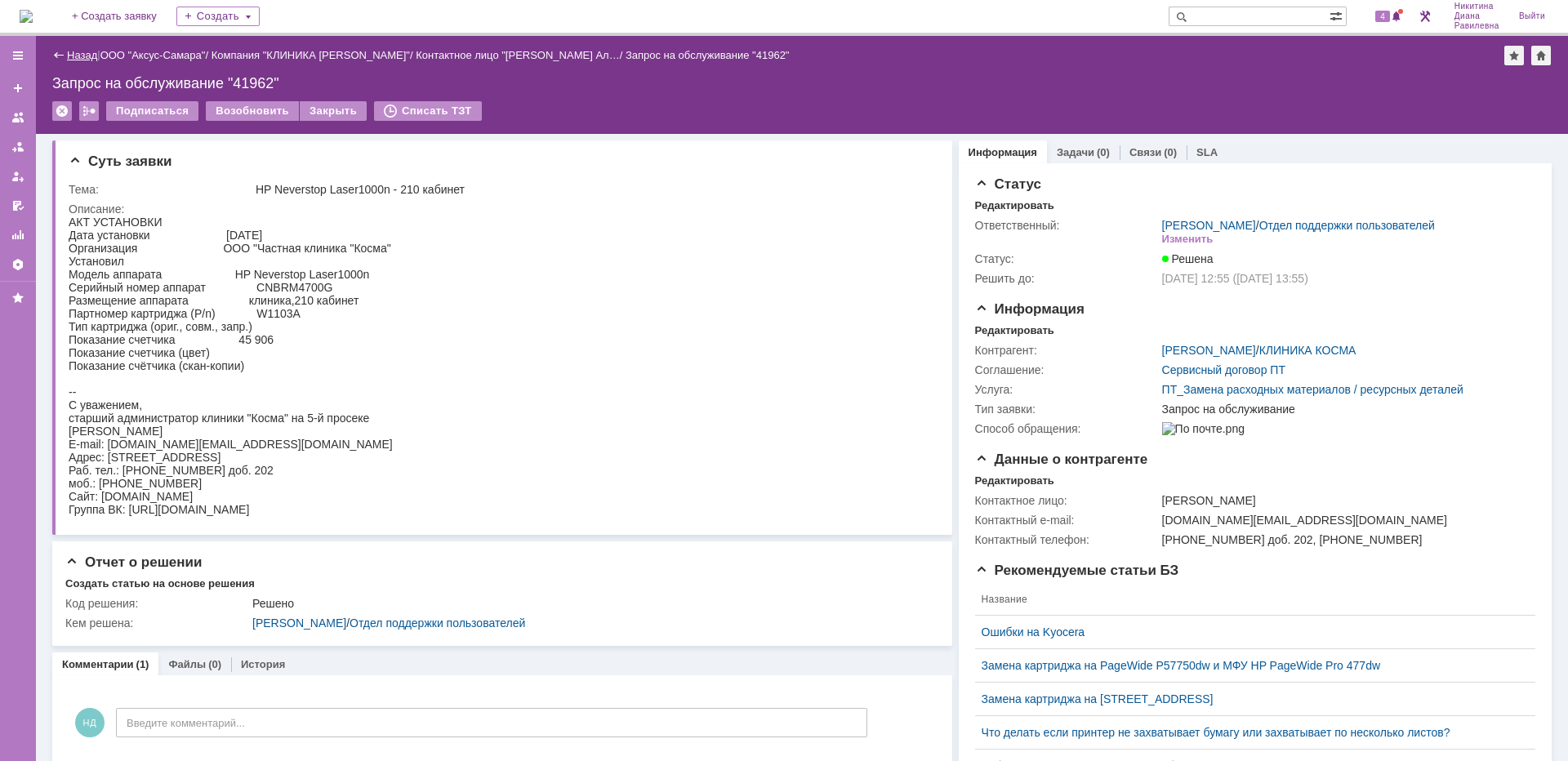
click at [76, 50] on link "Назад" at bounding box center [81, 55] width 30 height 12
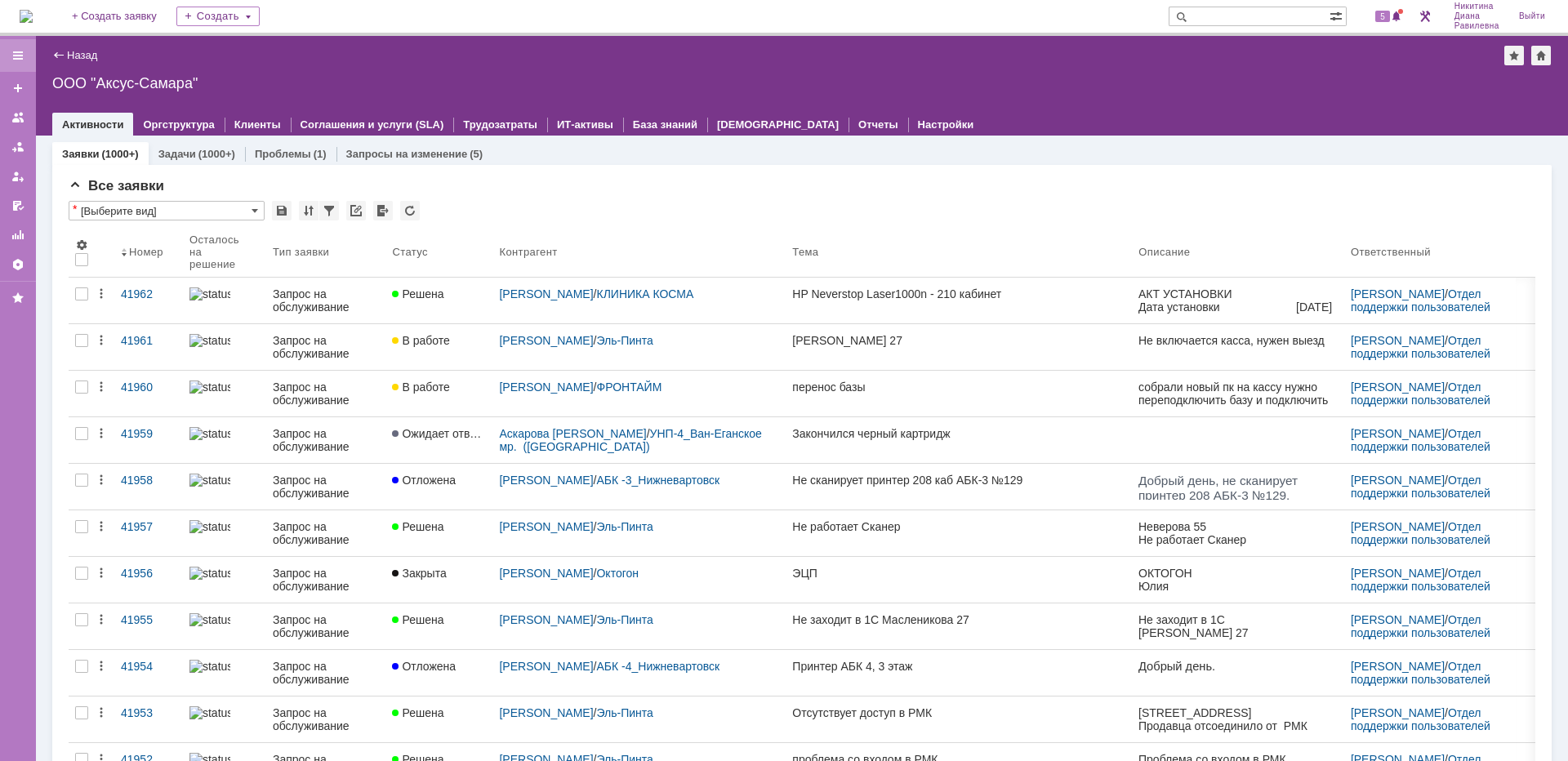
click at [17, 60] on div at bounding box center [18, 55] width 13 height 13
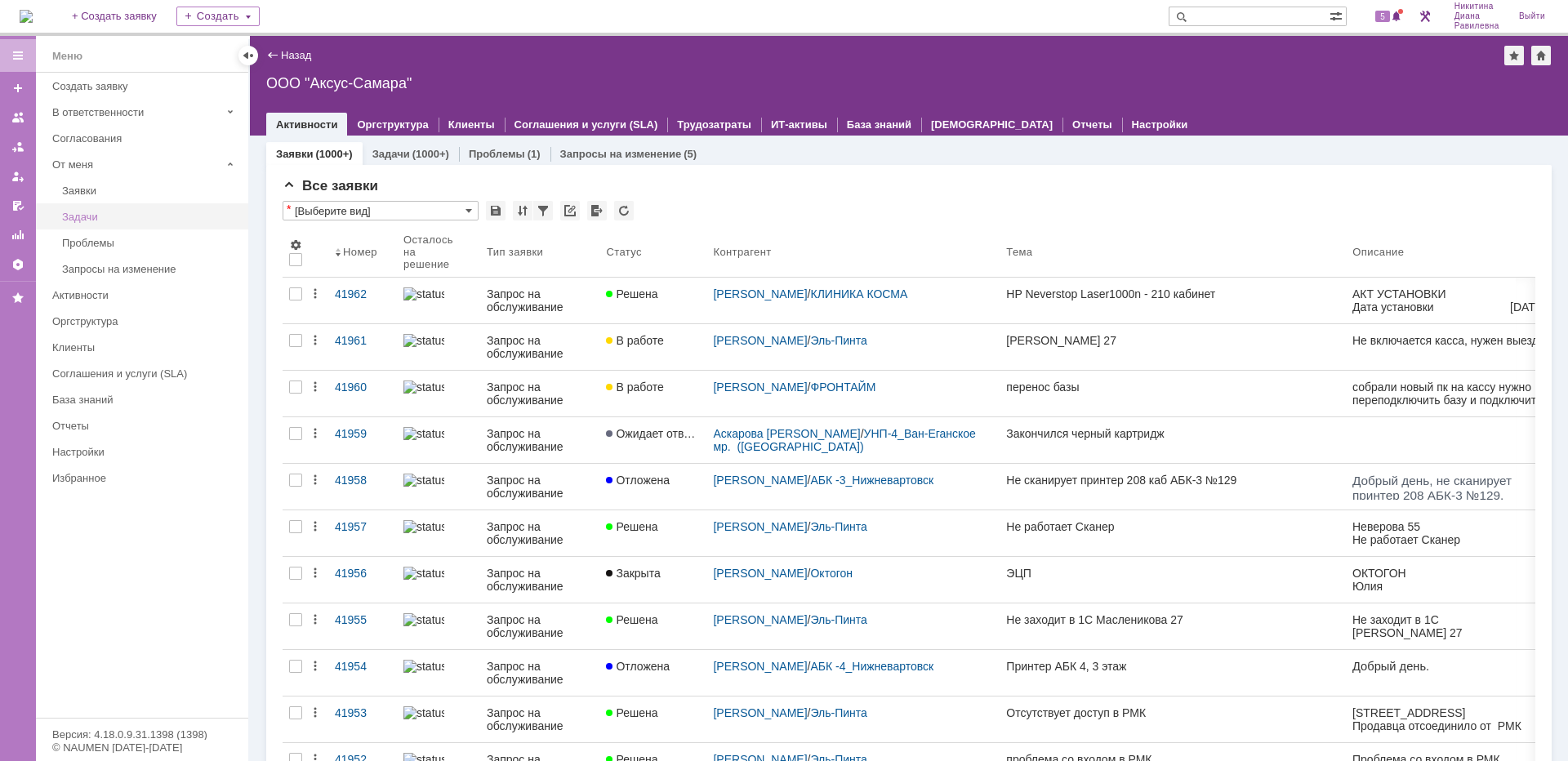
click at [157, 219] on div "Задачи" at bounding box center [150, 217] width 177 height 12
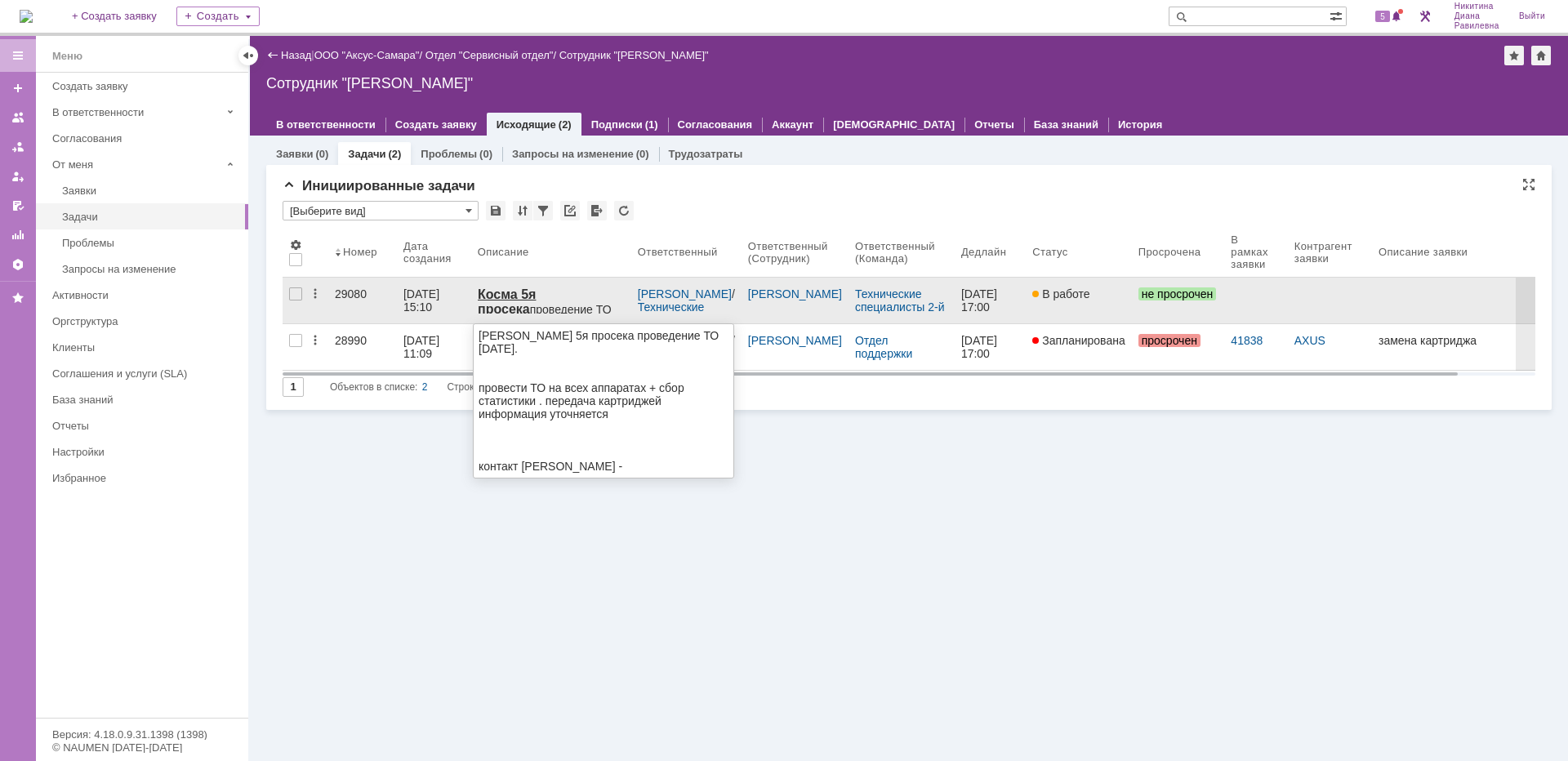
click at [443, 297] on div "[DATE] 15:10" at bounding box center [423, 300] width 39 height 26
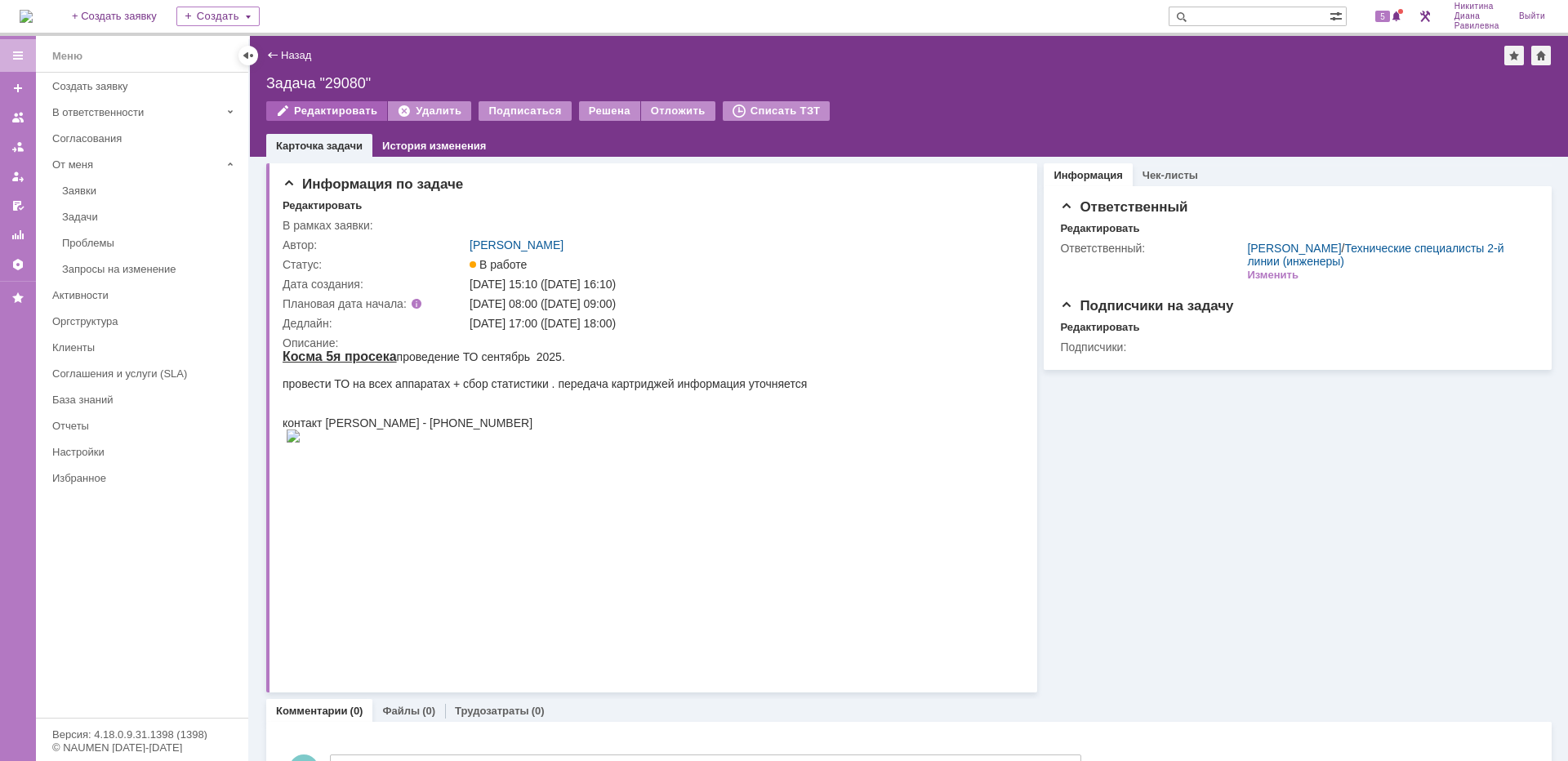
click at [330, 110] on div "Редактировать" at bounding box center [326, 111] width 121 height 20
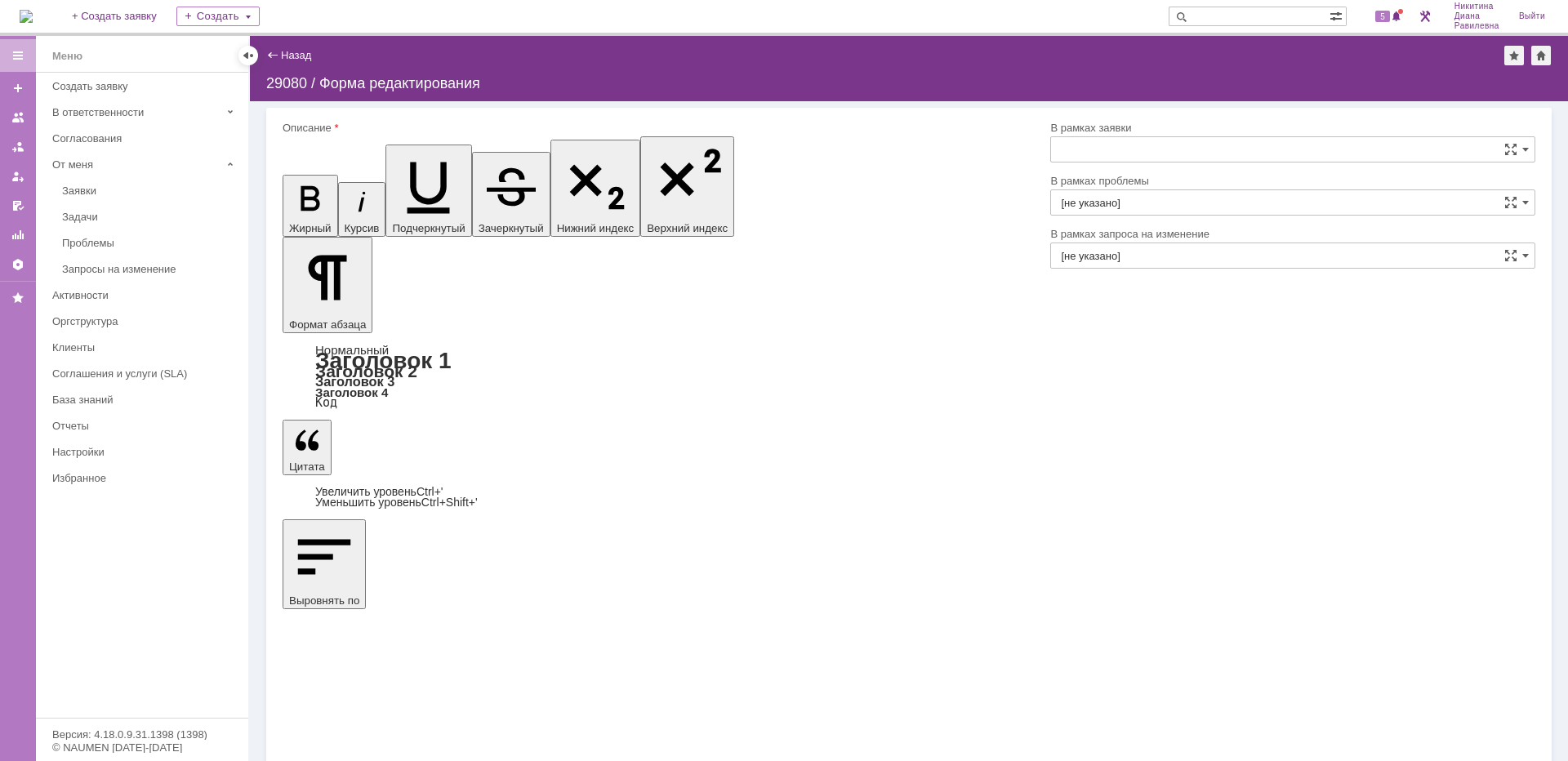
type input "[не указано]"
drag, startPoint x: 695, startPoint y: 4668, endPoint x: 828, endPoint y: 4671, distance: 133.0
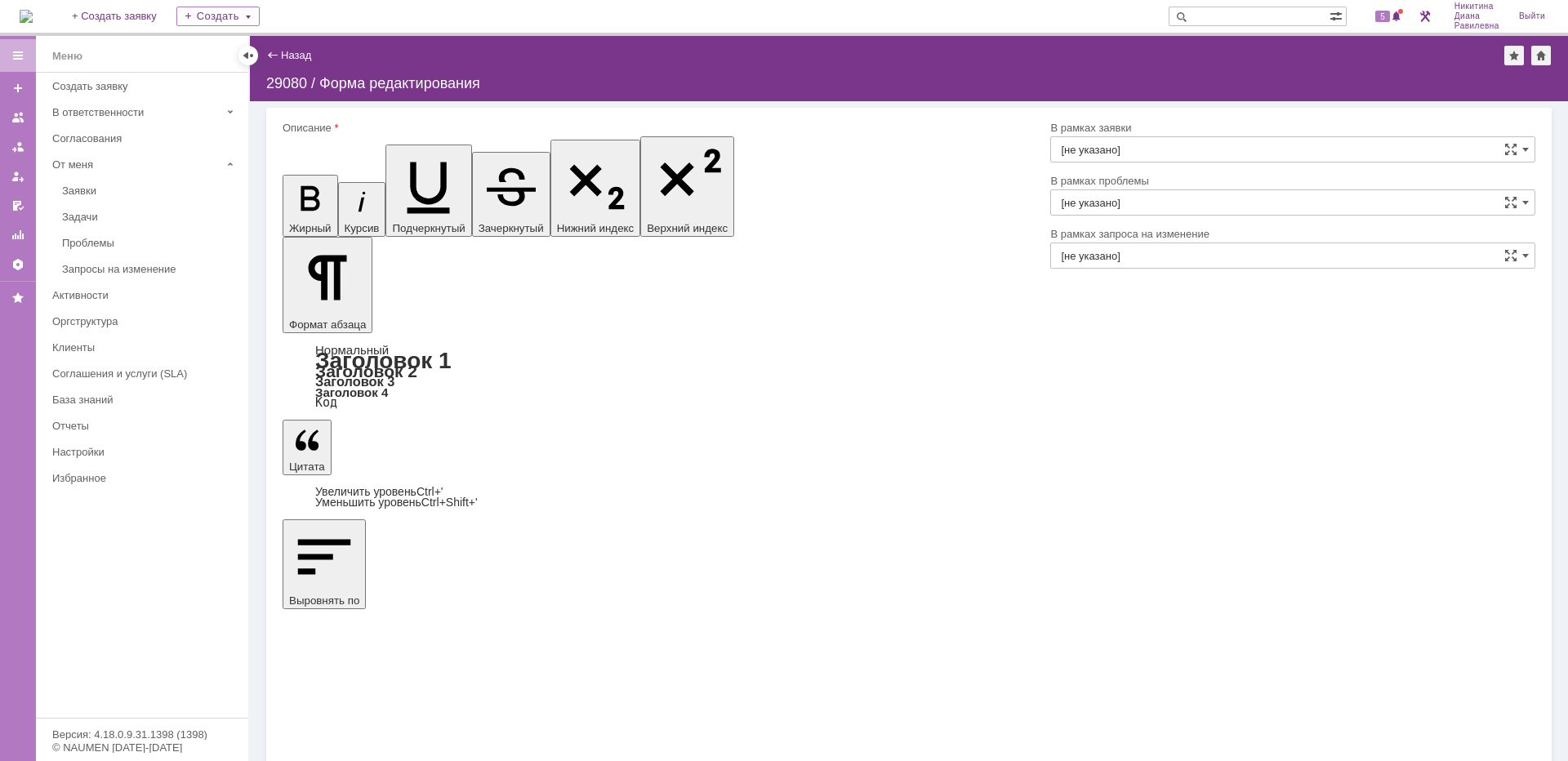
scroll to position [0, 8]
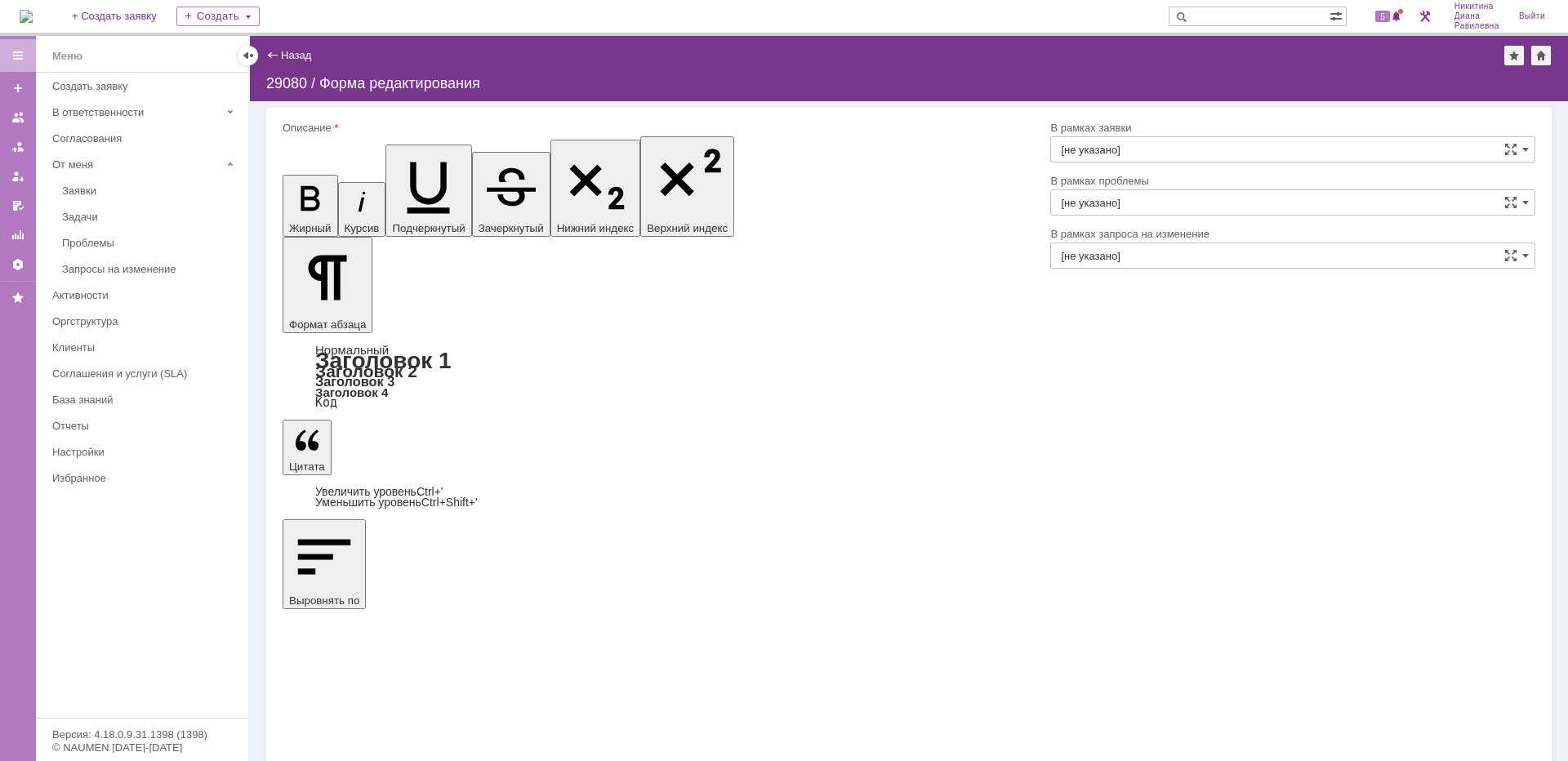
drag, startPoint x: 304, startPoint y: 4684, endPoint x: 523, endPoint y: 4680, distance: 219.0
click at [300, 186] on icon "button" at bounding box center [309, 198] width 19 height 25
click at [407, 162] on icon "button" at bounding box center [428, 187] width 42 height 51
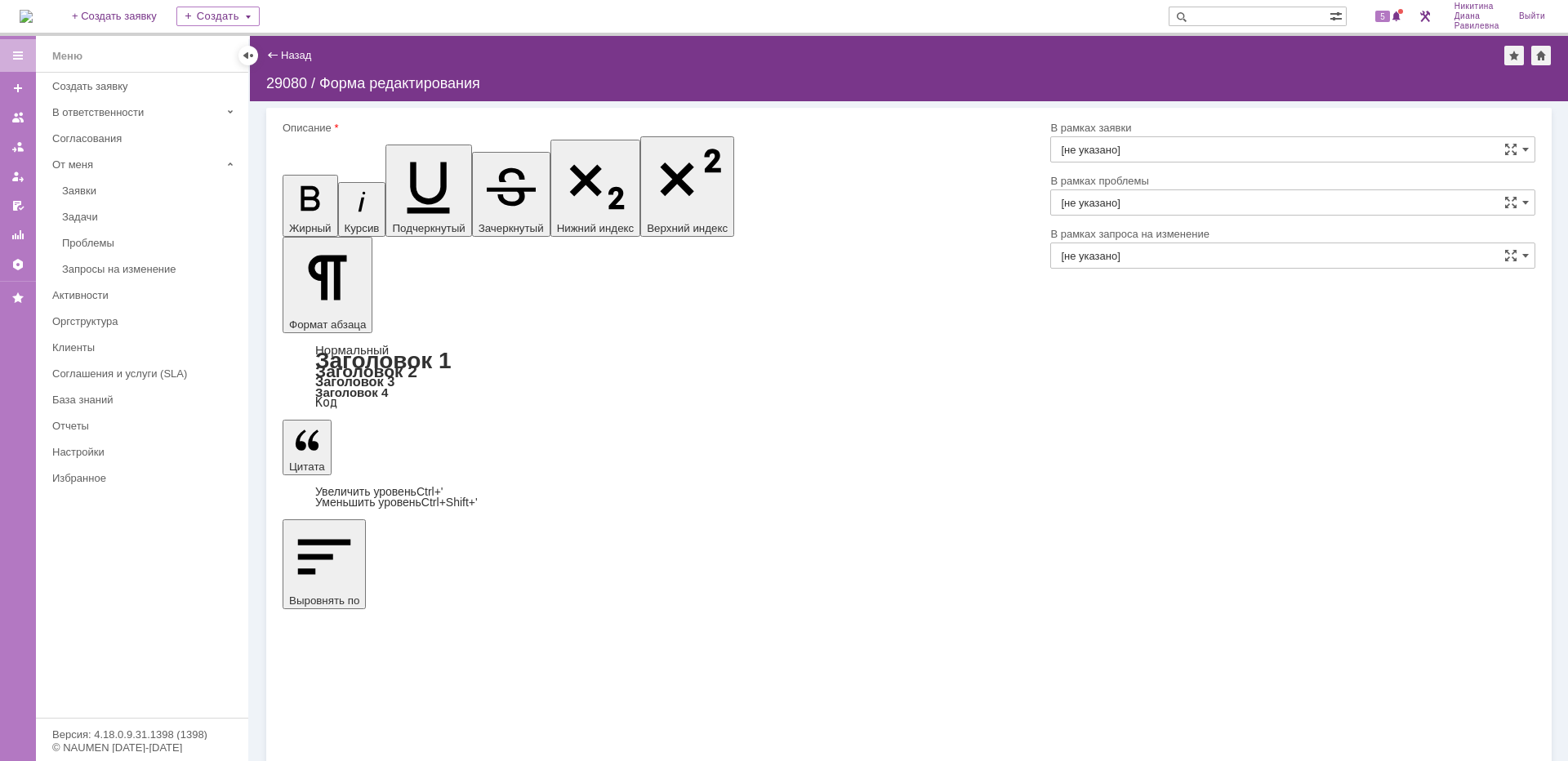
scroll to position [94, 0]
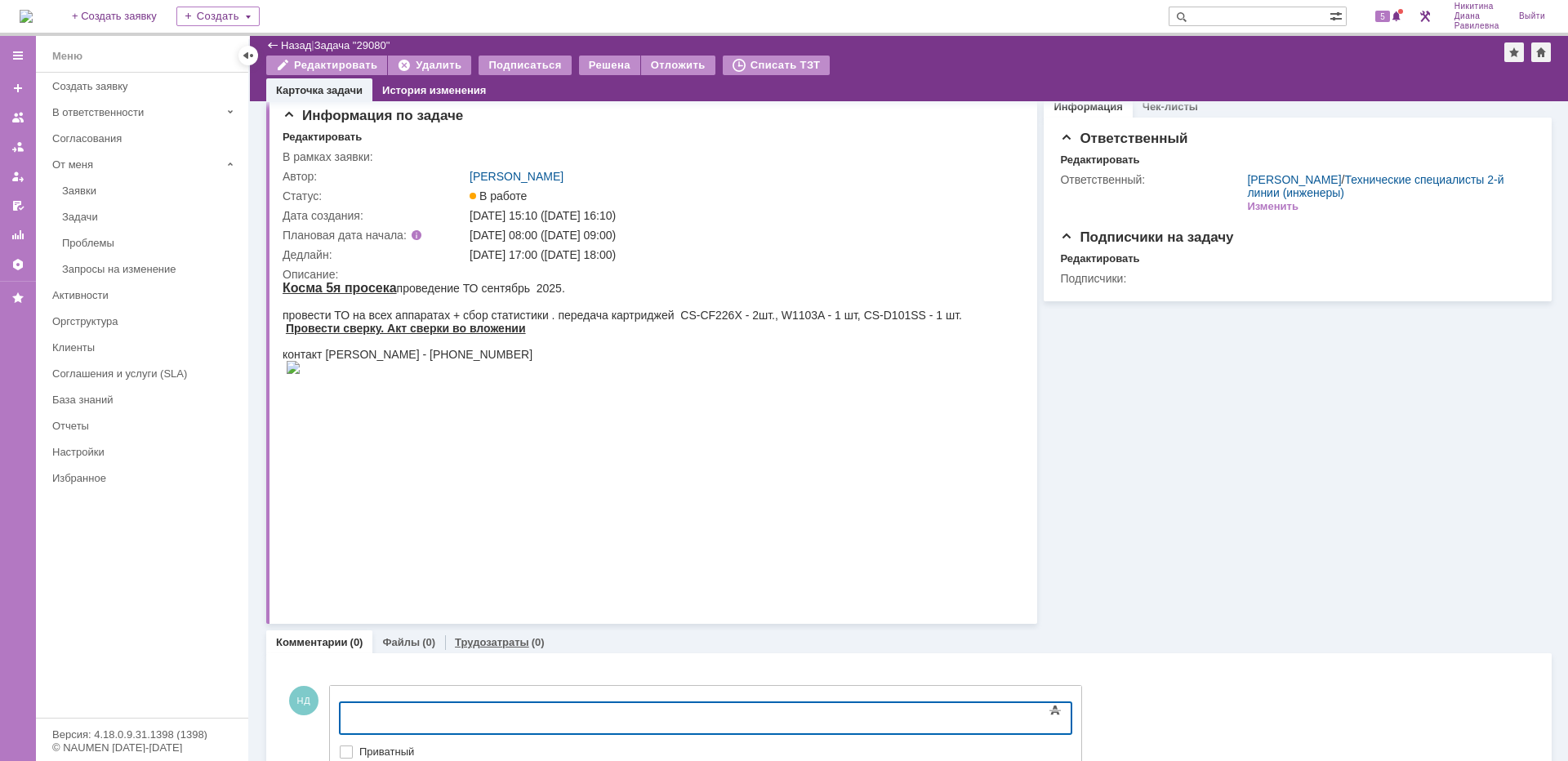
scroll to position [99, 0]
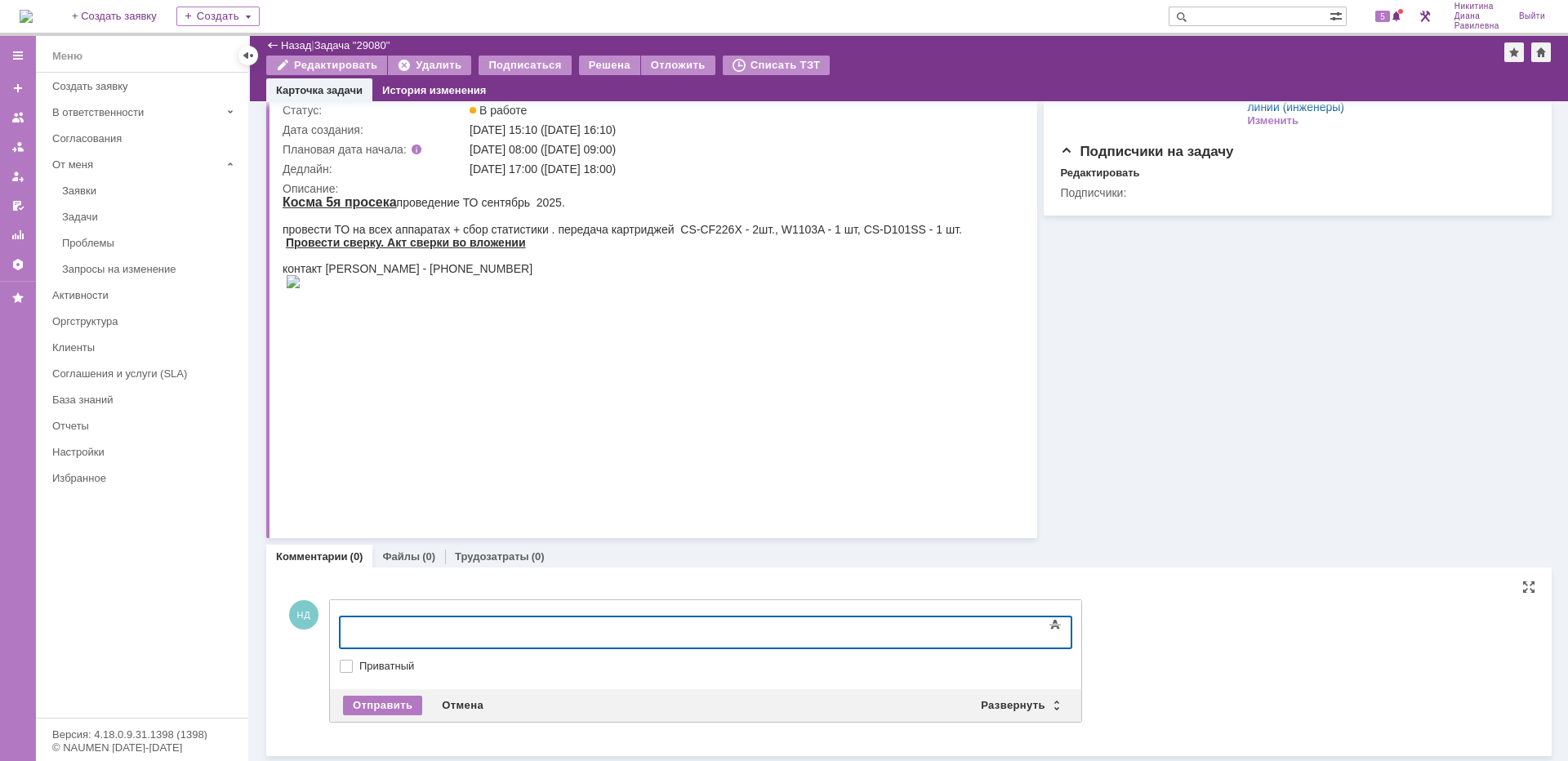
click at [395, 635] on div at bounding box center [473, 630] width 232 height 13
click at [1031, 707] on div "Развернуть" at bounding box center [1019, 705] width 97 height 20
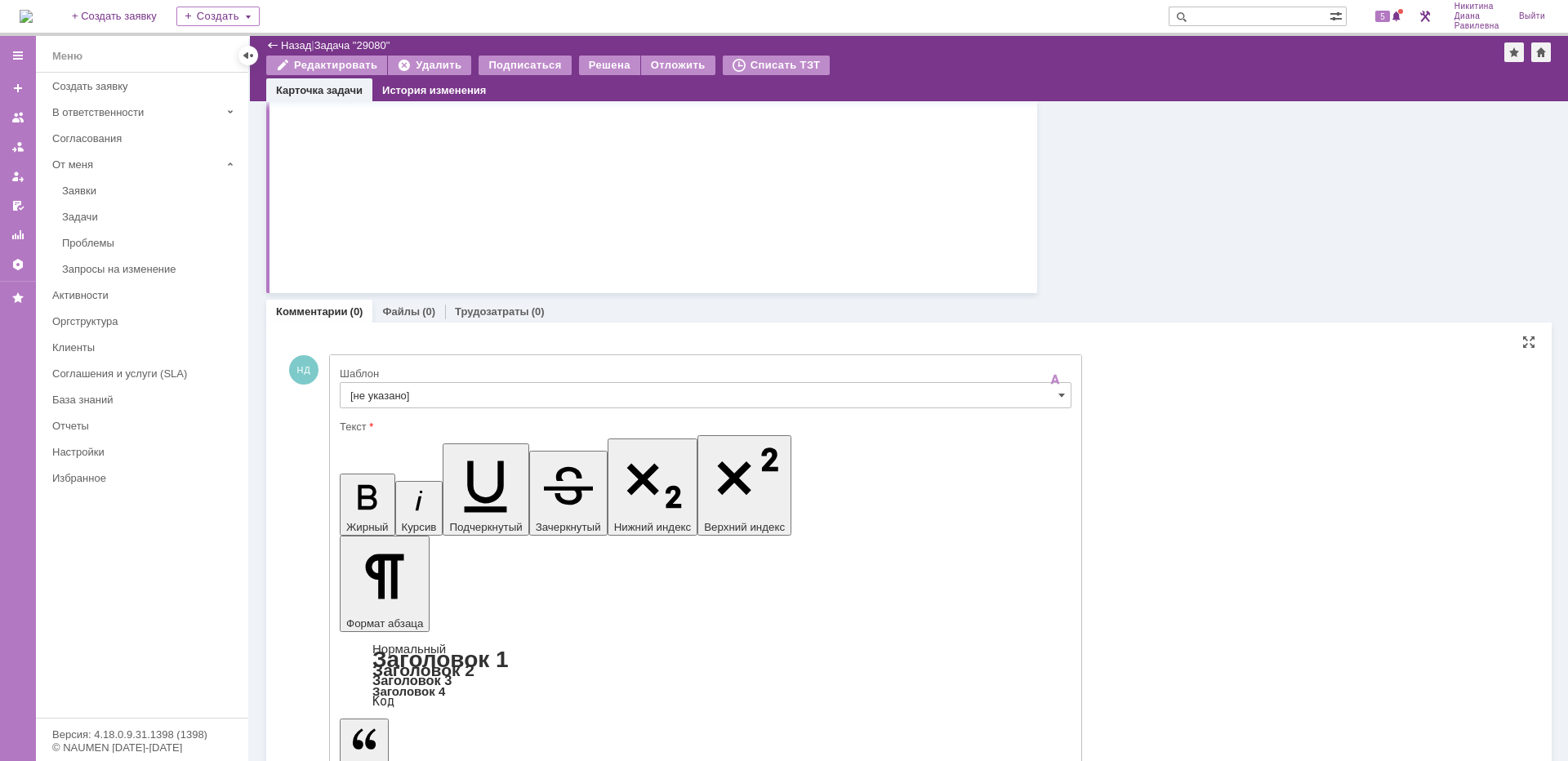
scroll to position [346, 0]
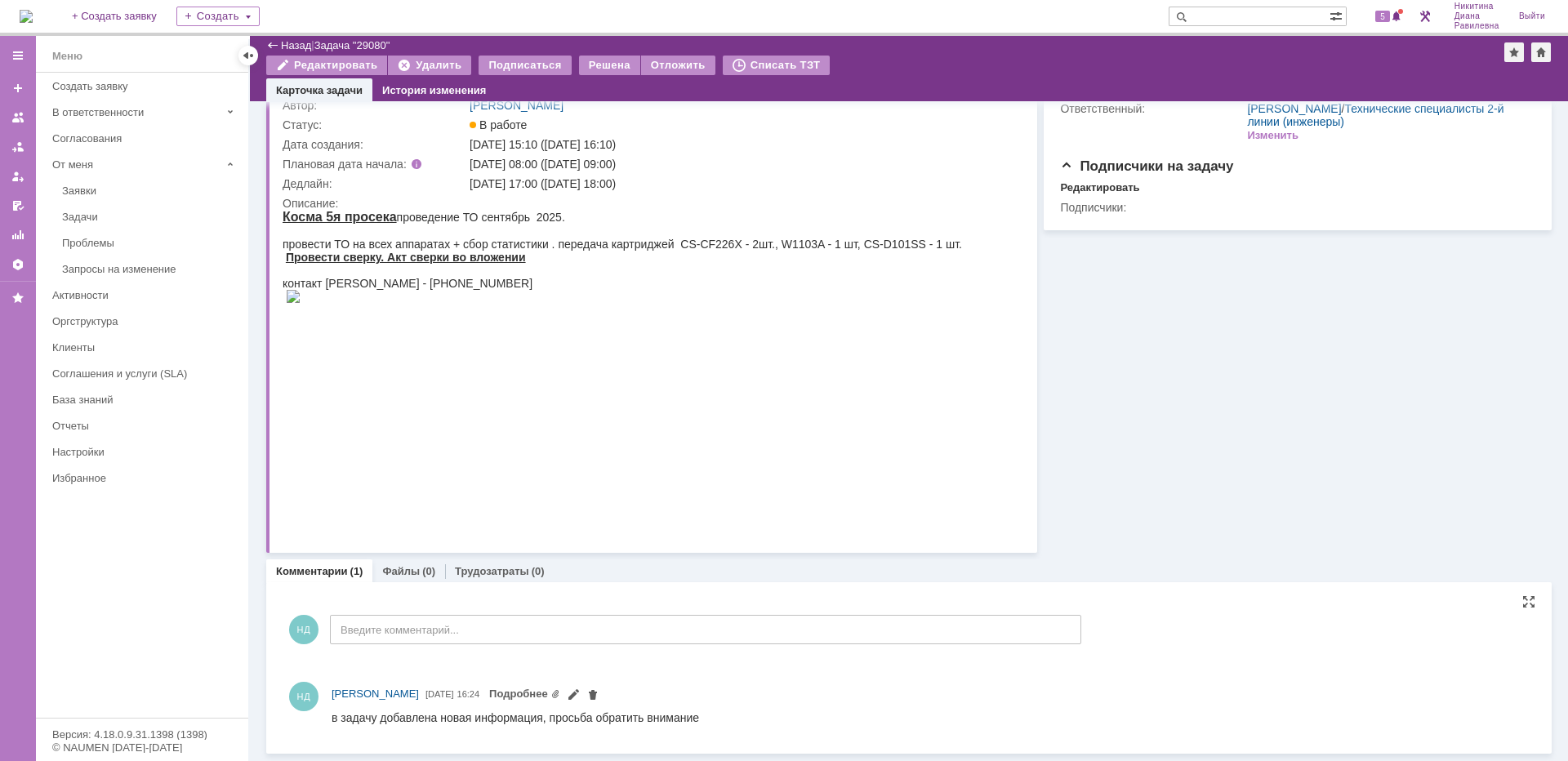
scroll to position [0, 0]
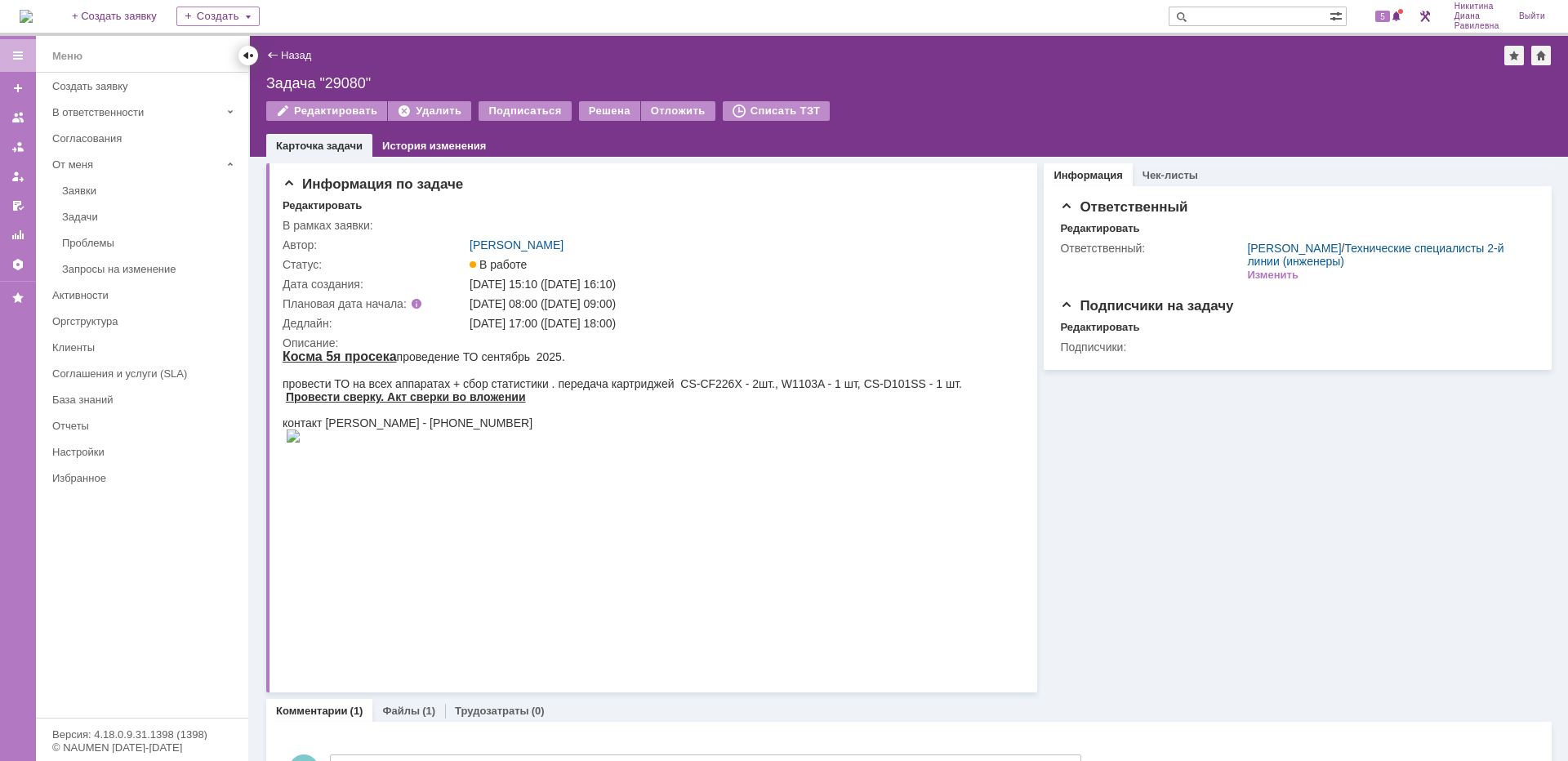
click at [249, 48] on div at bounding box center [248, 56] width 20 height 20
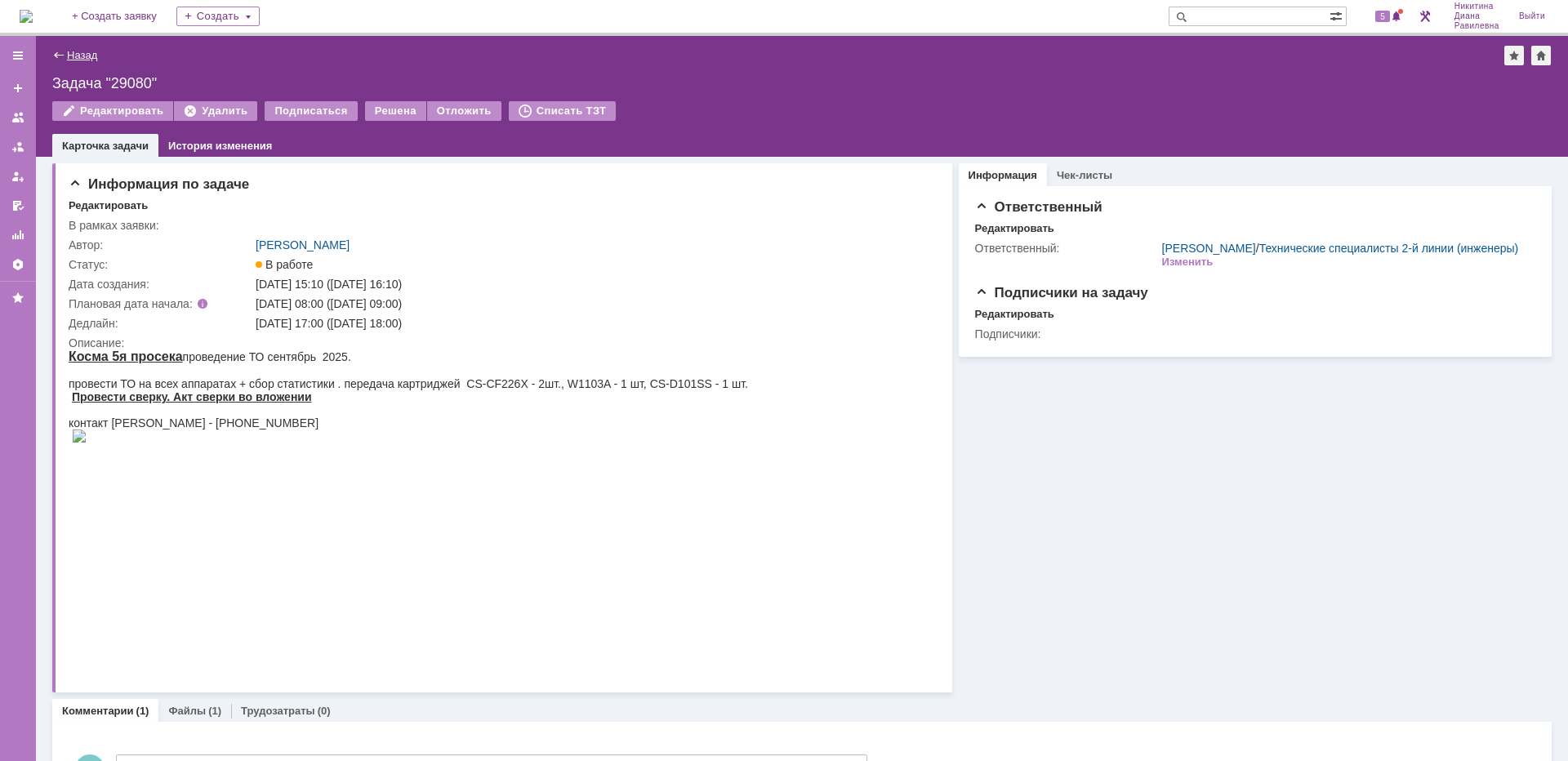
click at [71, 56] on link "Назад" at bounding box center [81, 55] width 30 height 12
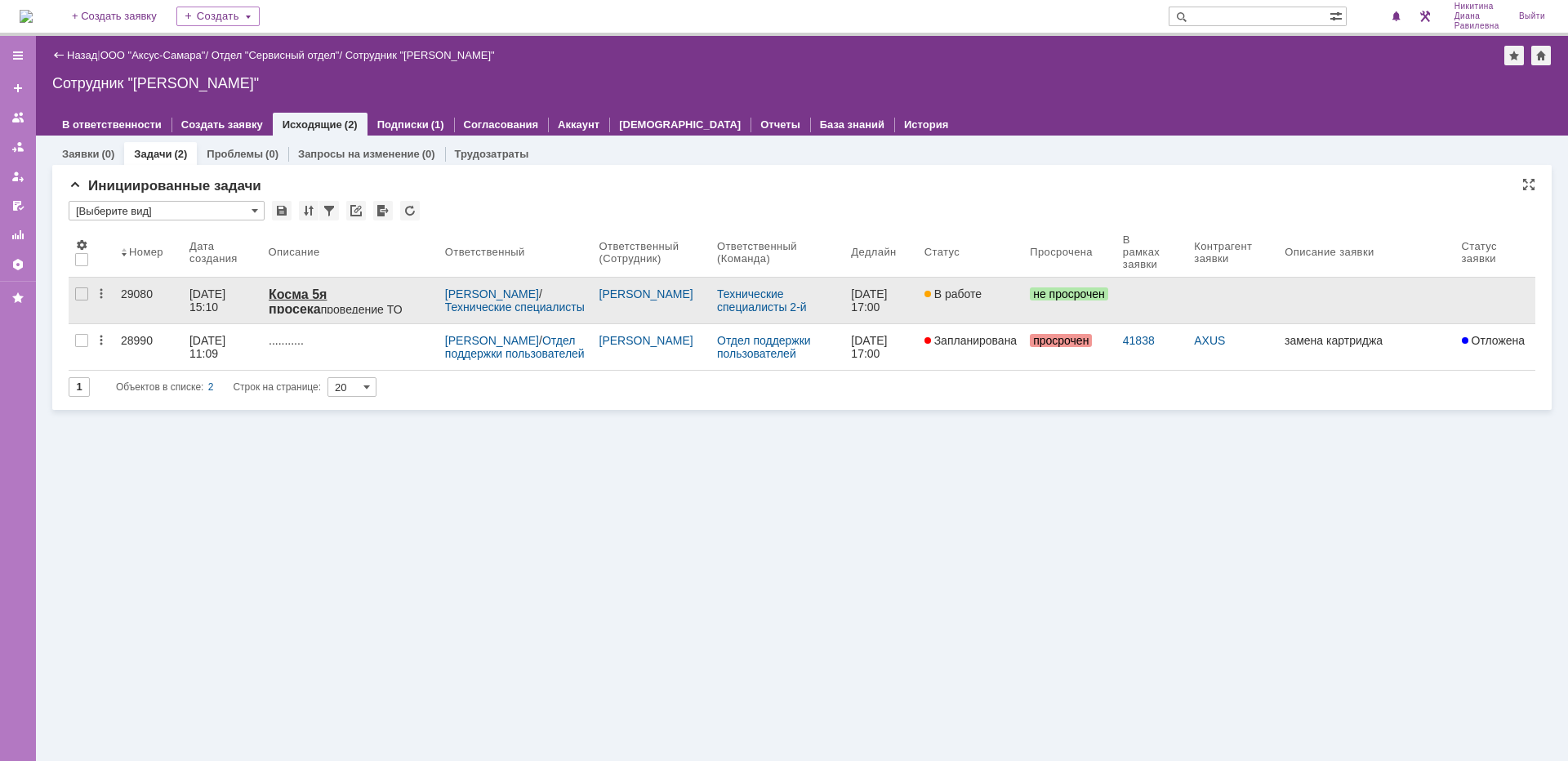
click at [226, 289] on div "[DATE] 15:10" at bounding box center [209, 300] width 39 height 26
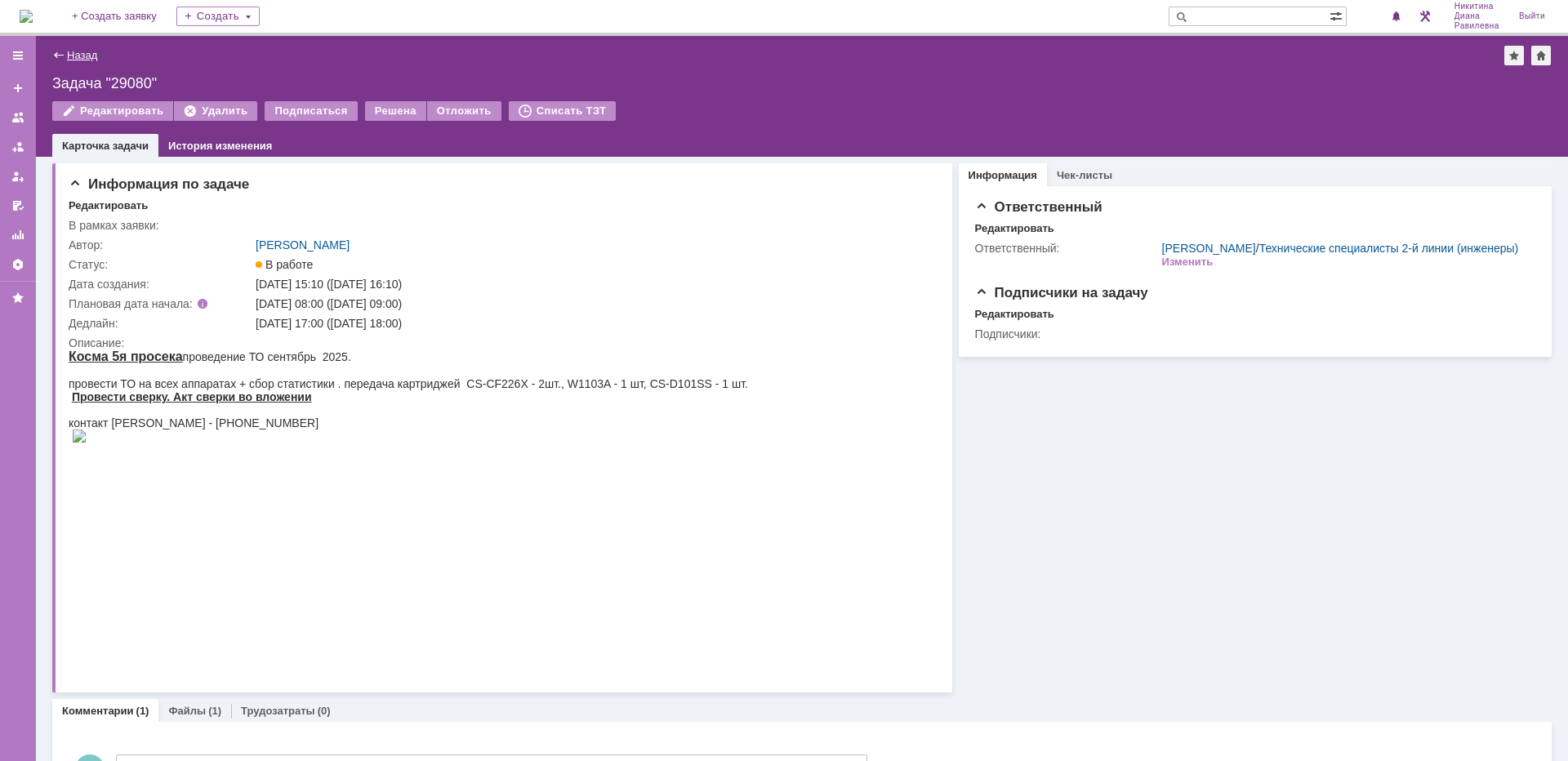
click at [86, 57] on link "Назад" at bounding box center [81, 55] width 30 height 12
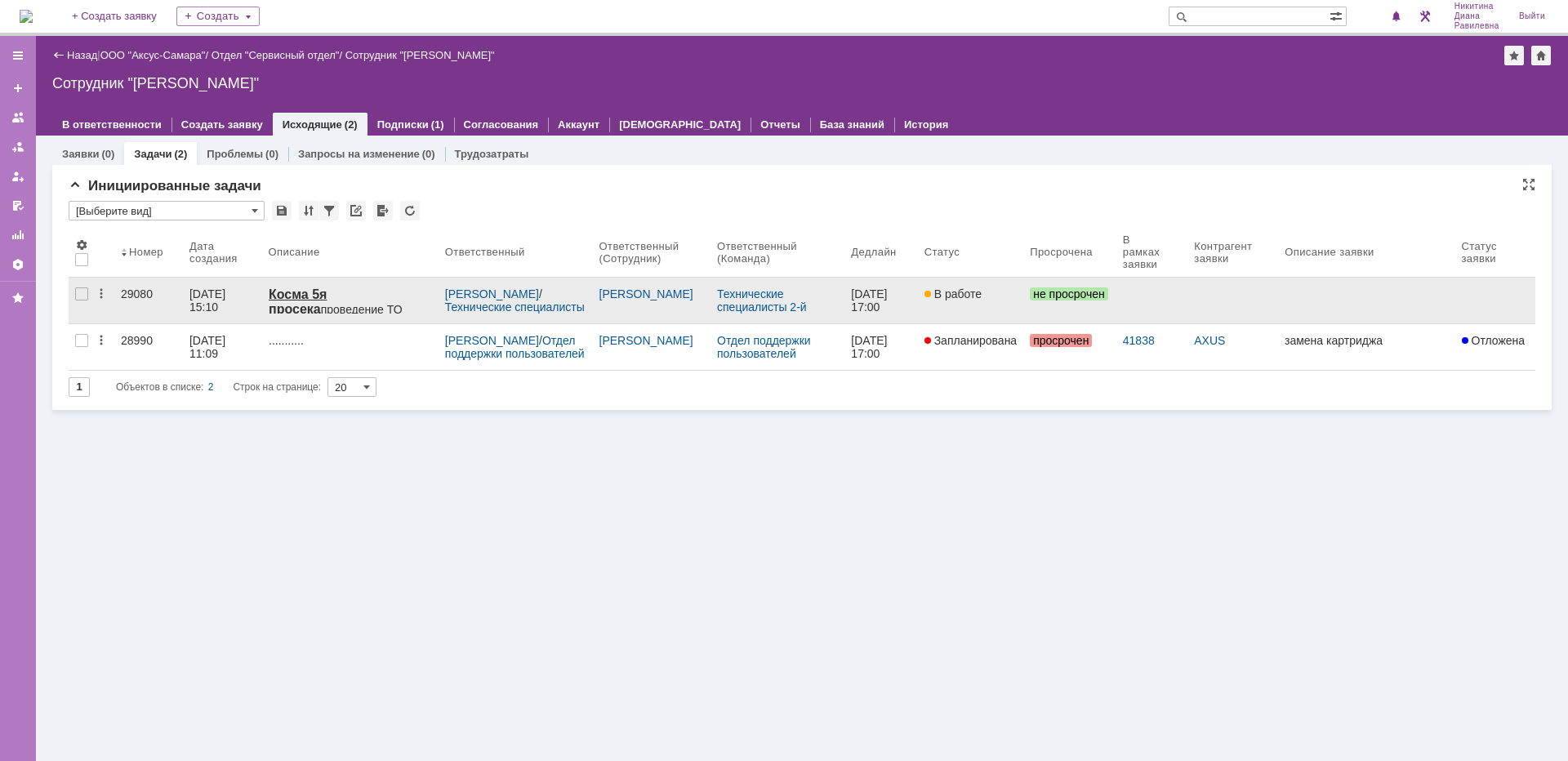
click at [213, 290] on div "[DATE] 15:10" at bounding box center [209, 300] width 39 height 26
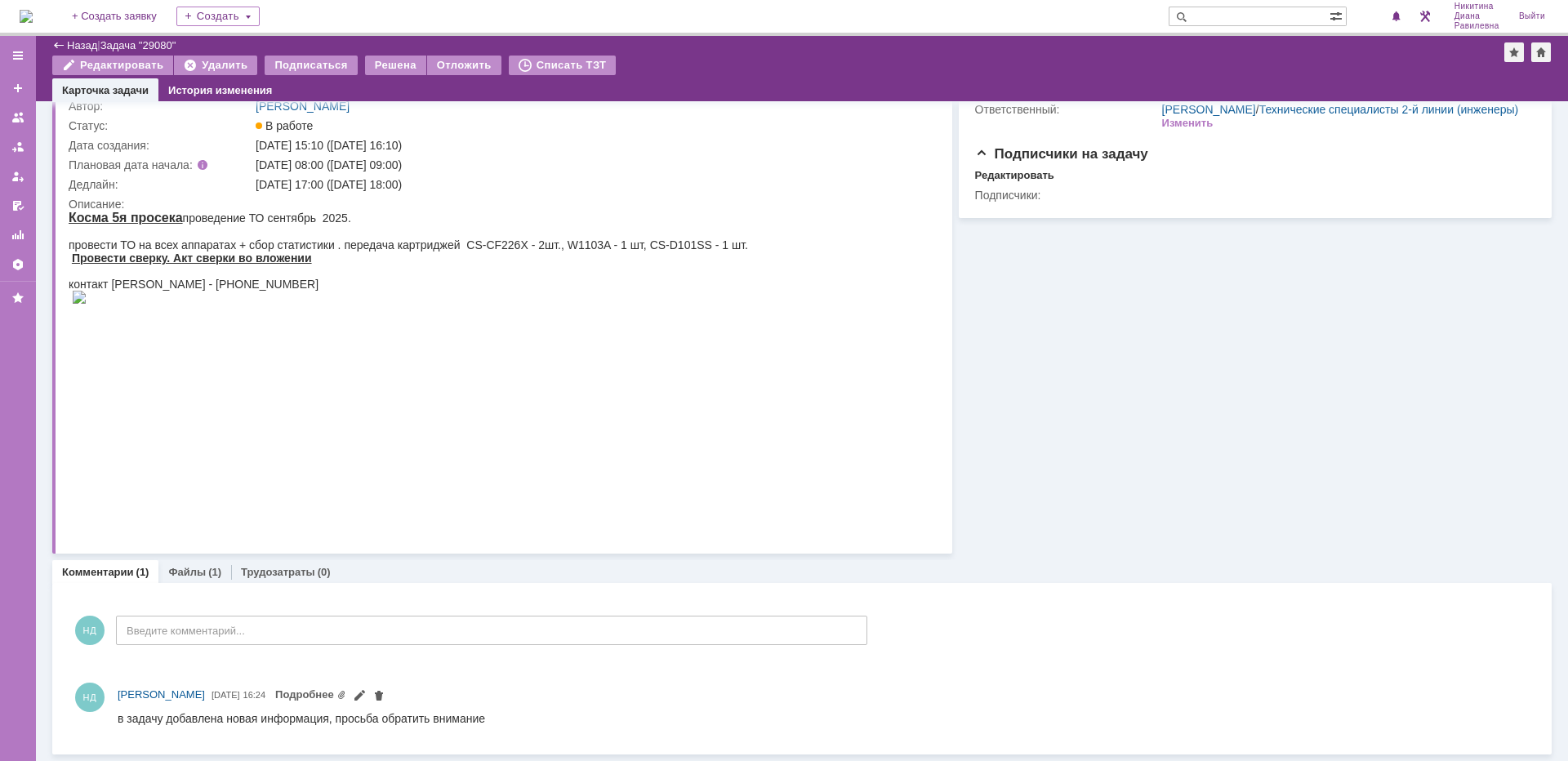
scroll to position [84, 0]
click at [192, 572] on link "Файлы" at bounding box center [186, 572] width 37 height 12
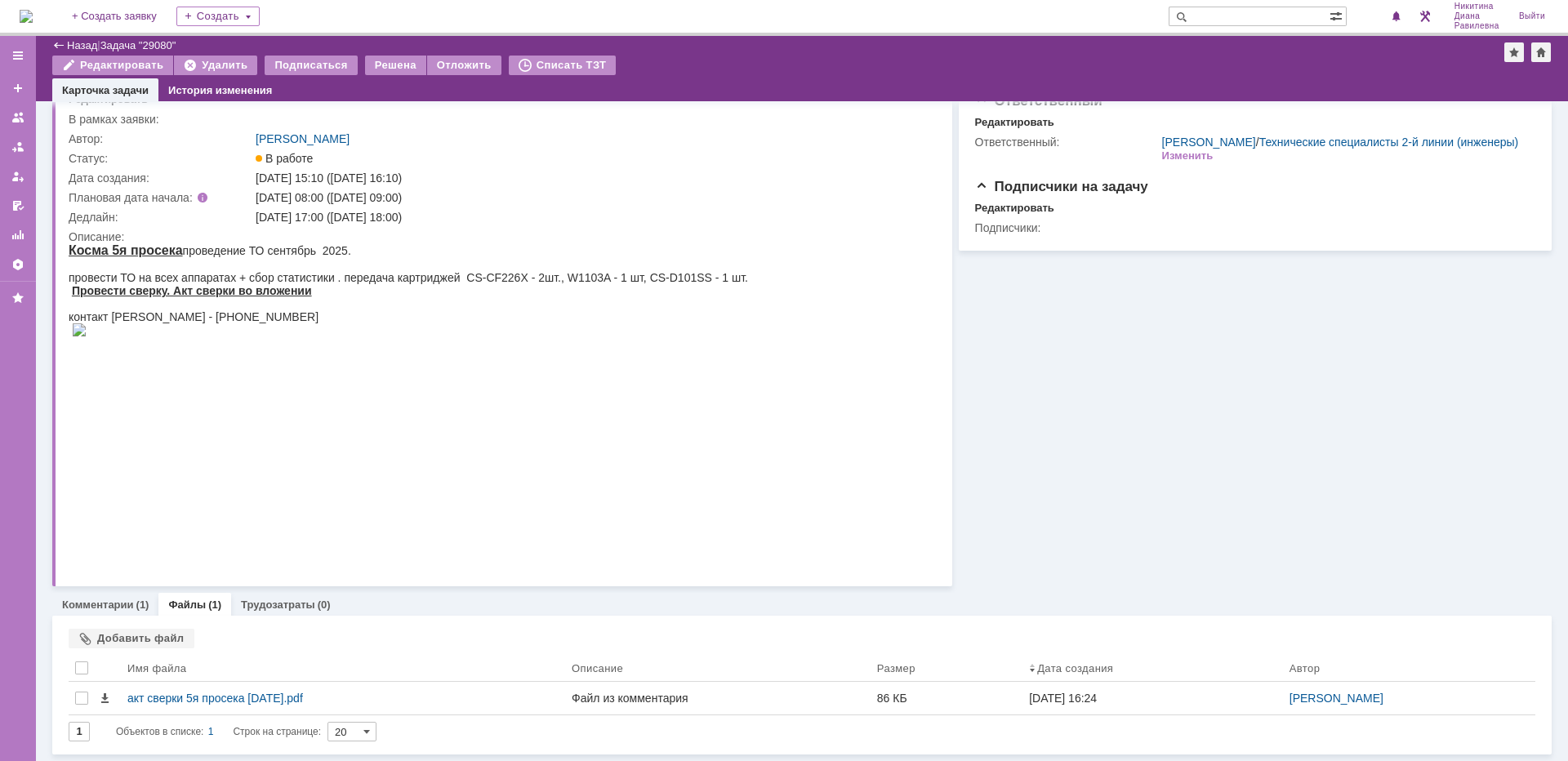
scroll to position [51, 0]
click at [121, 609] on link "Комментарии" at bounding box center [97, 604] width 72 height 12
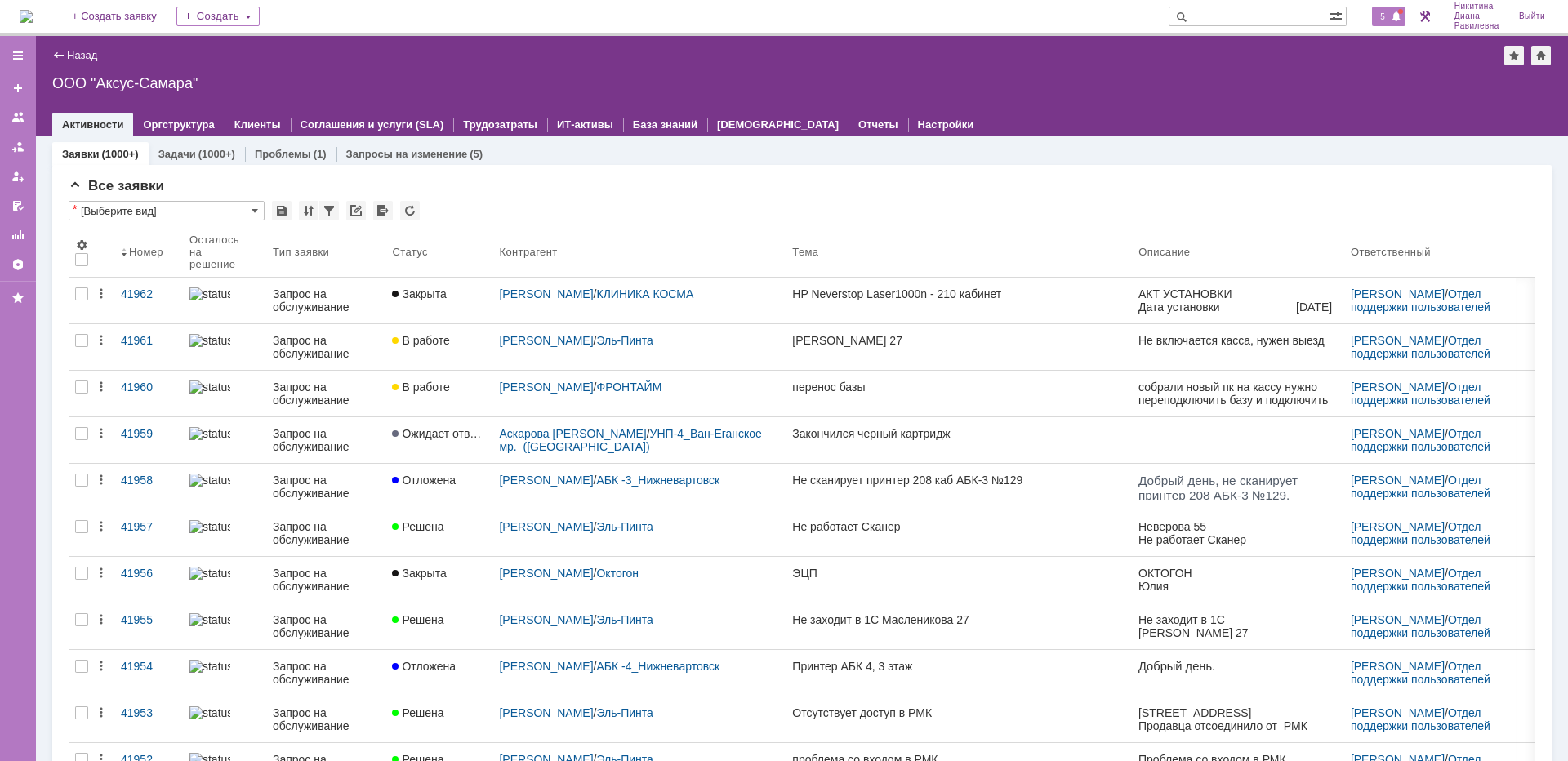
click at [1380, 12] on span "5" at bounding box center [1382, 17] width 15 height 12
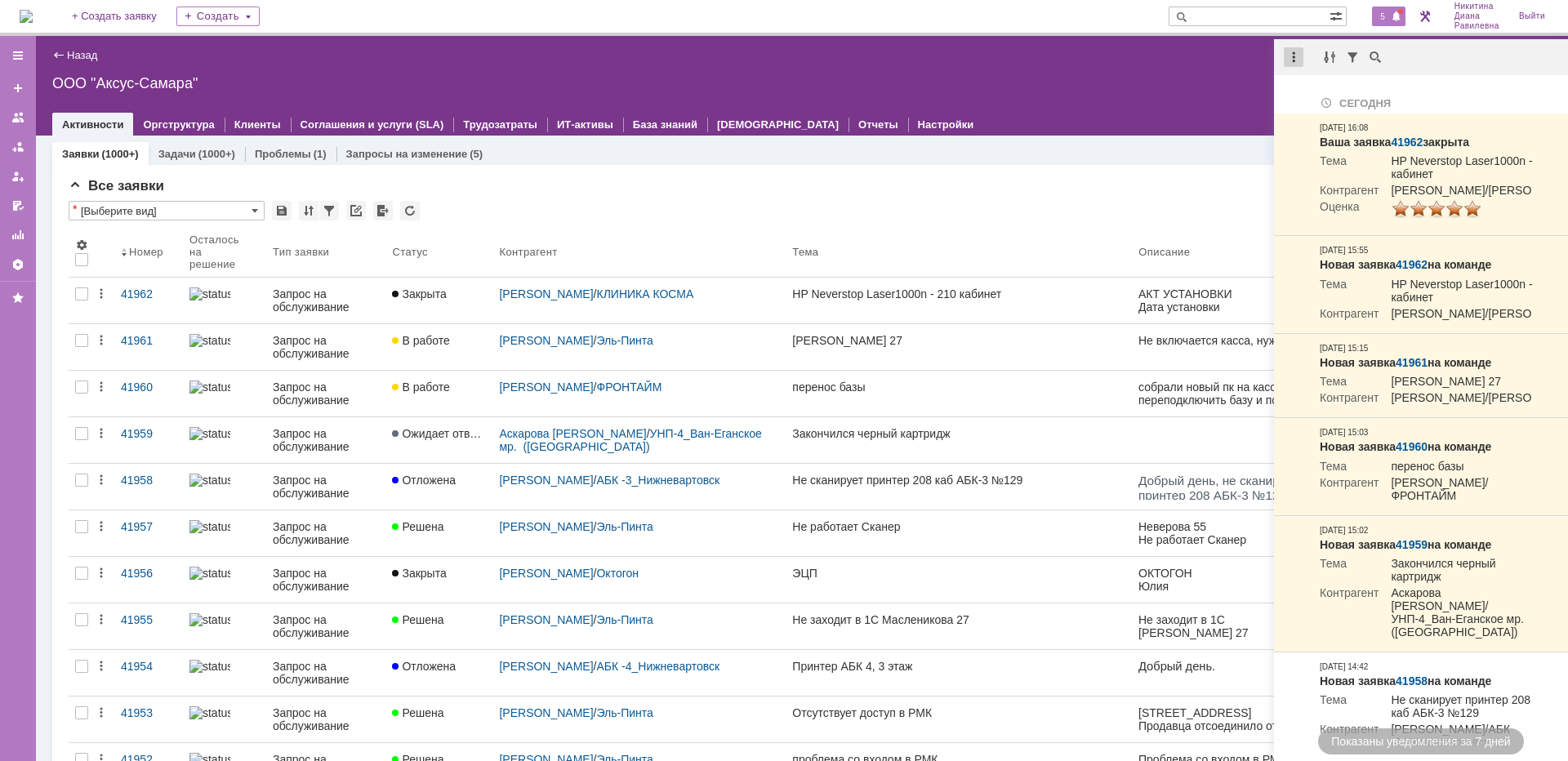
click at [1286, 60] on div at bounding box center [1293, 57] width 20 height 20
click at [1326, 94] on div "Отметить уведомления прочитанными" at bounding box center [1406, 99] width 219 height 12
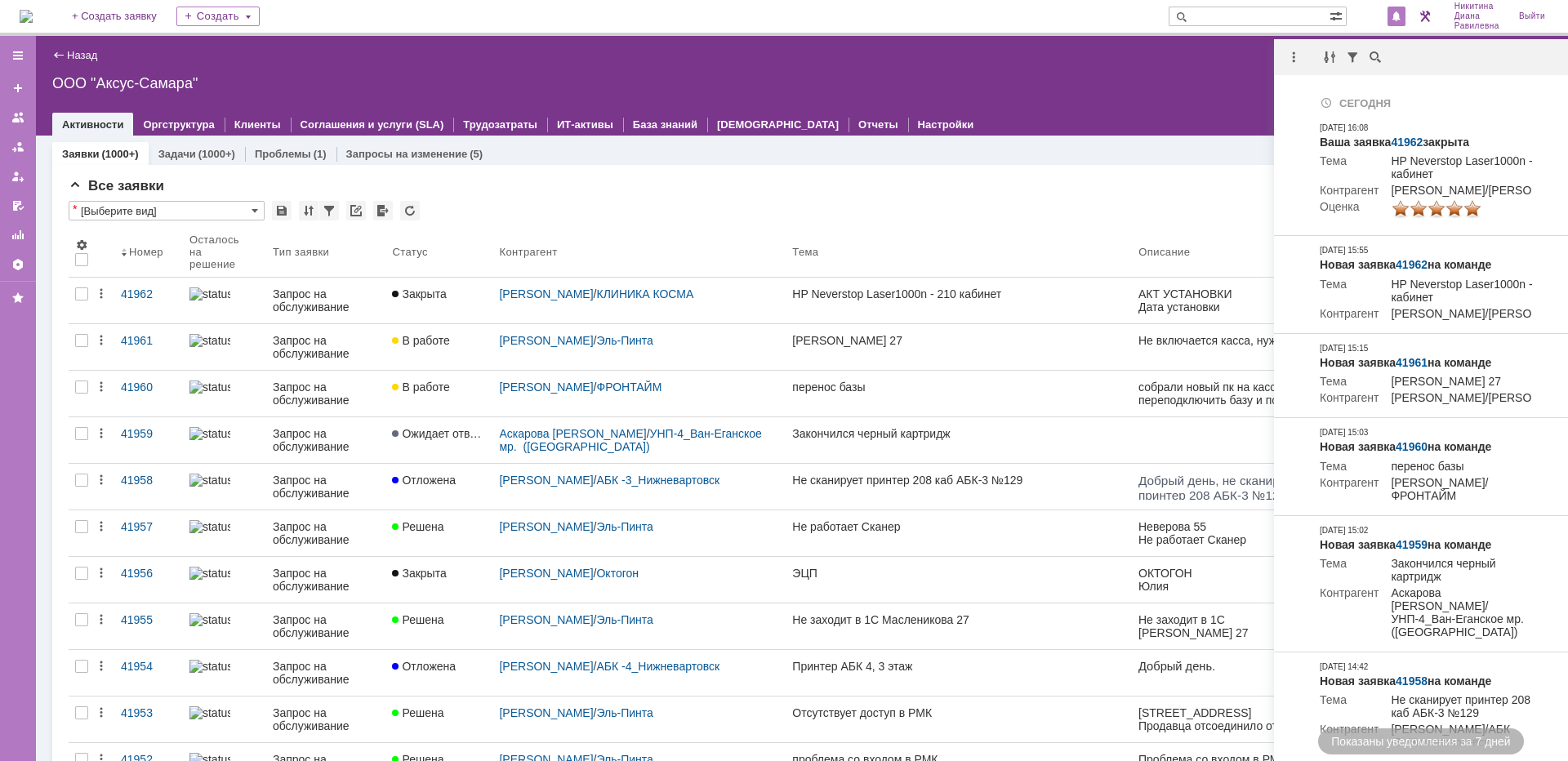
click at [1049, 184] on div "Все заявки" at bounding box center [802, 185] width 1467 height 17
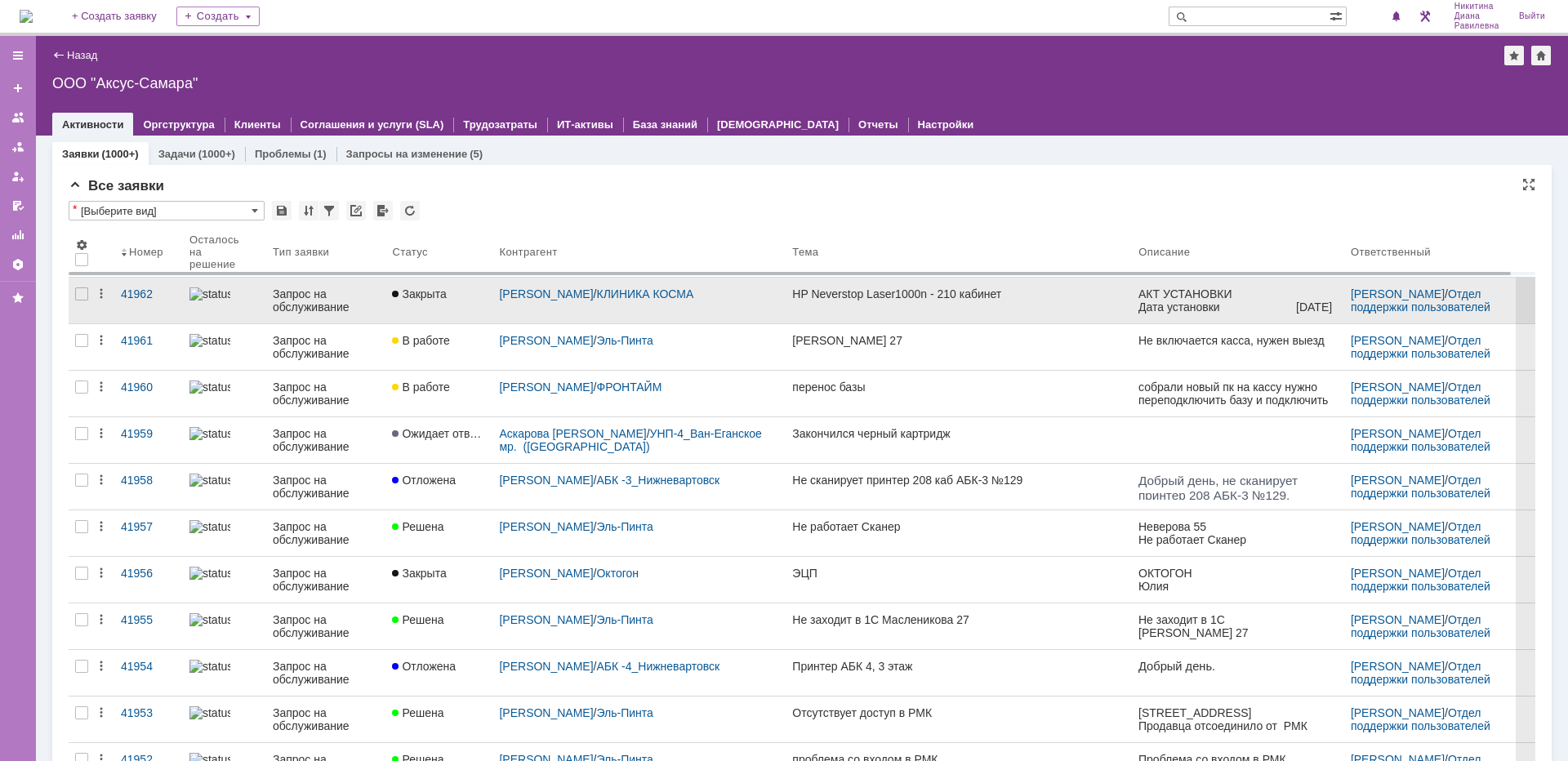
click at [232, 300] on div at bounding box center [225, 293] width 71 height 13
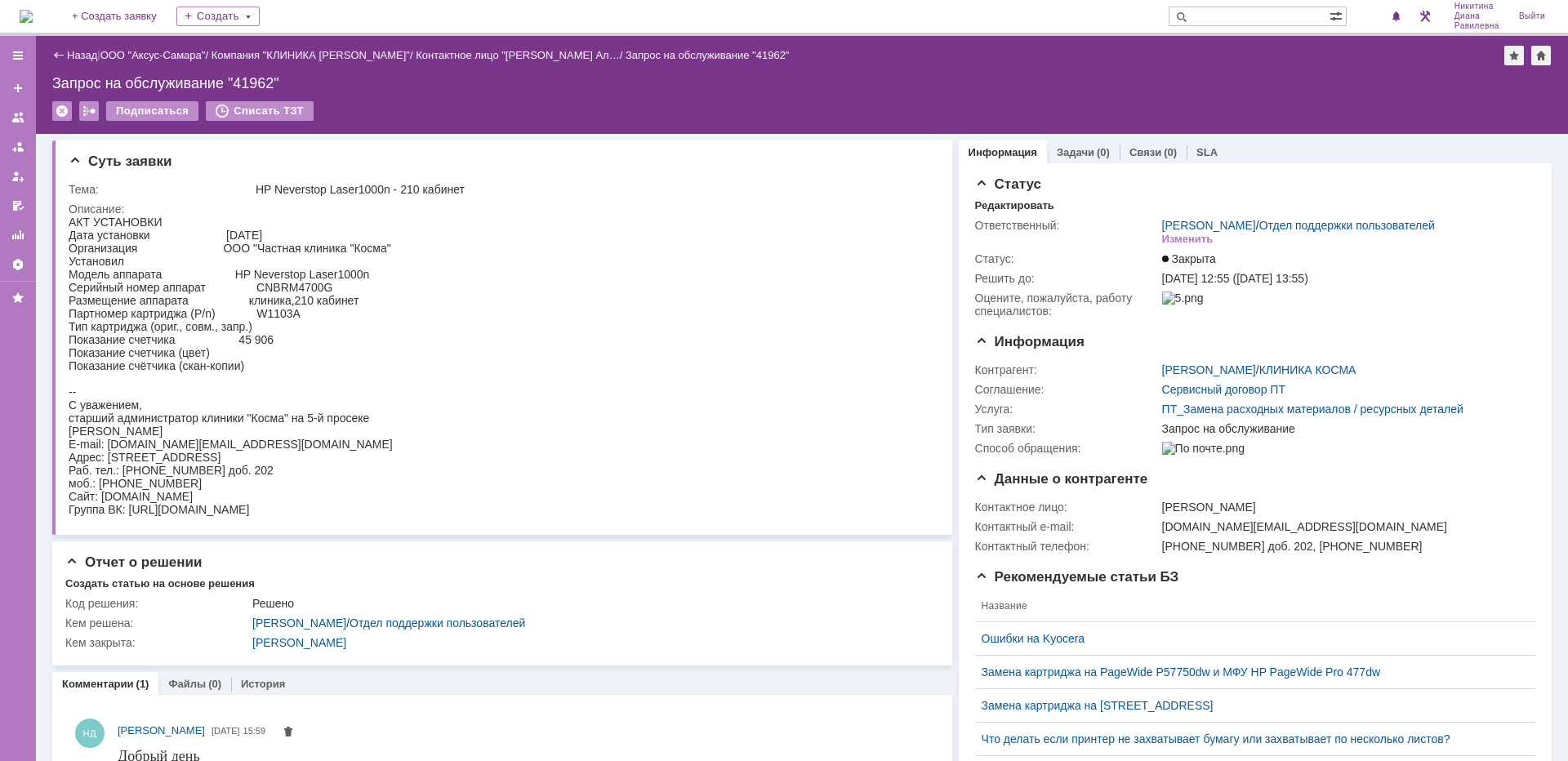
click at [1196, 149] on link "SLA" at bounding box center [1207, 152] width 22 height 12
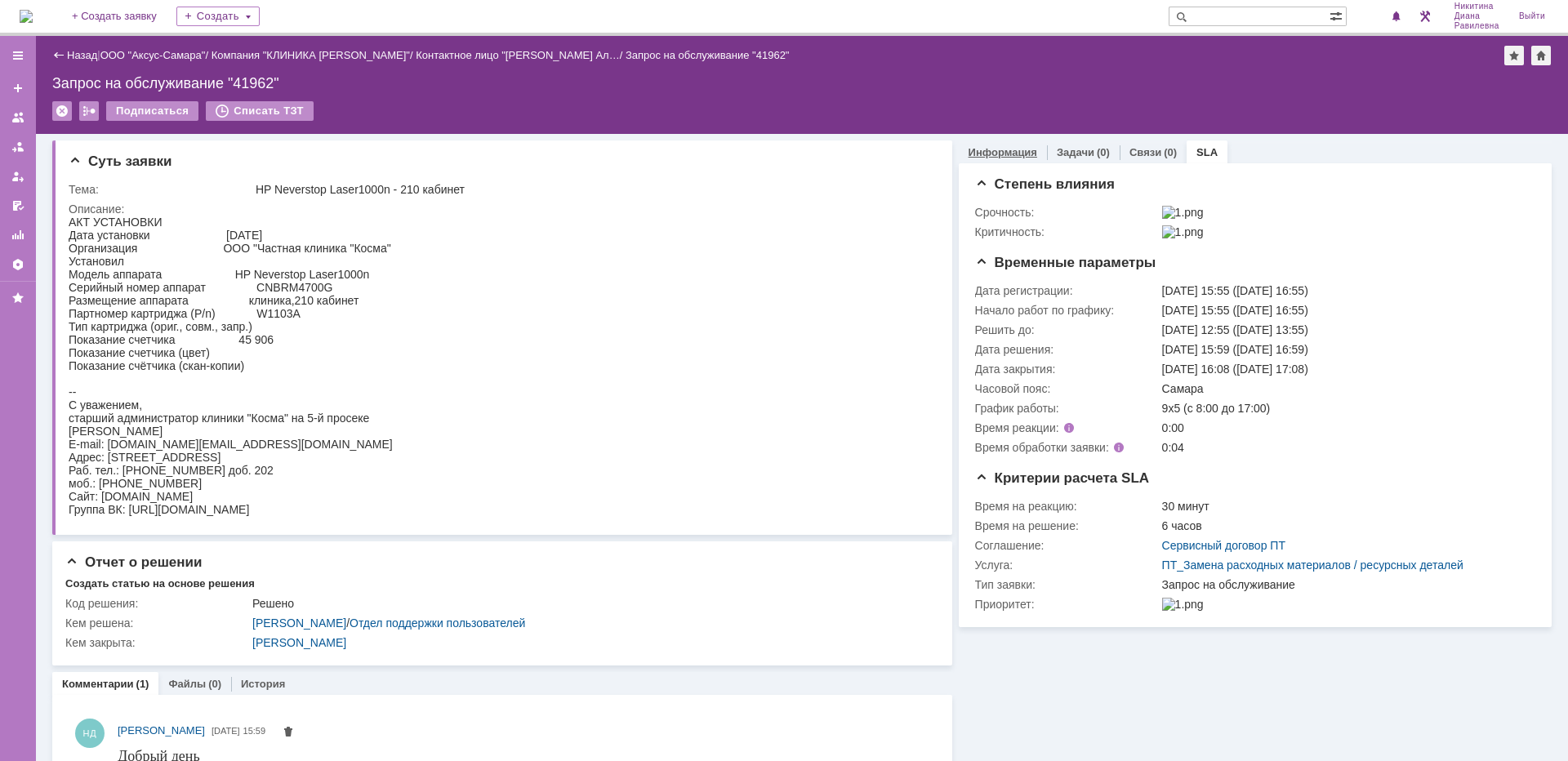
click at [1001, 148] on link "Информация" at bounding box center [1003, 152] width 69 height 12
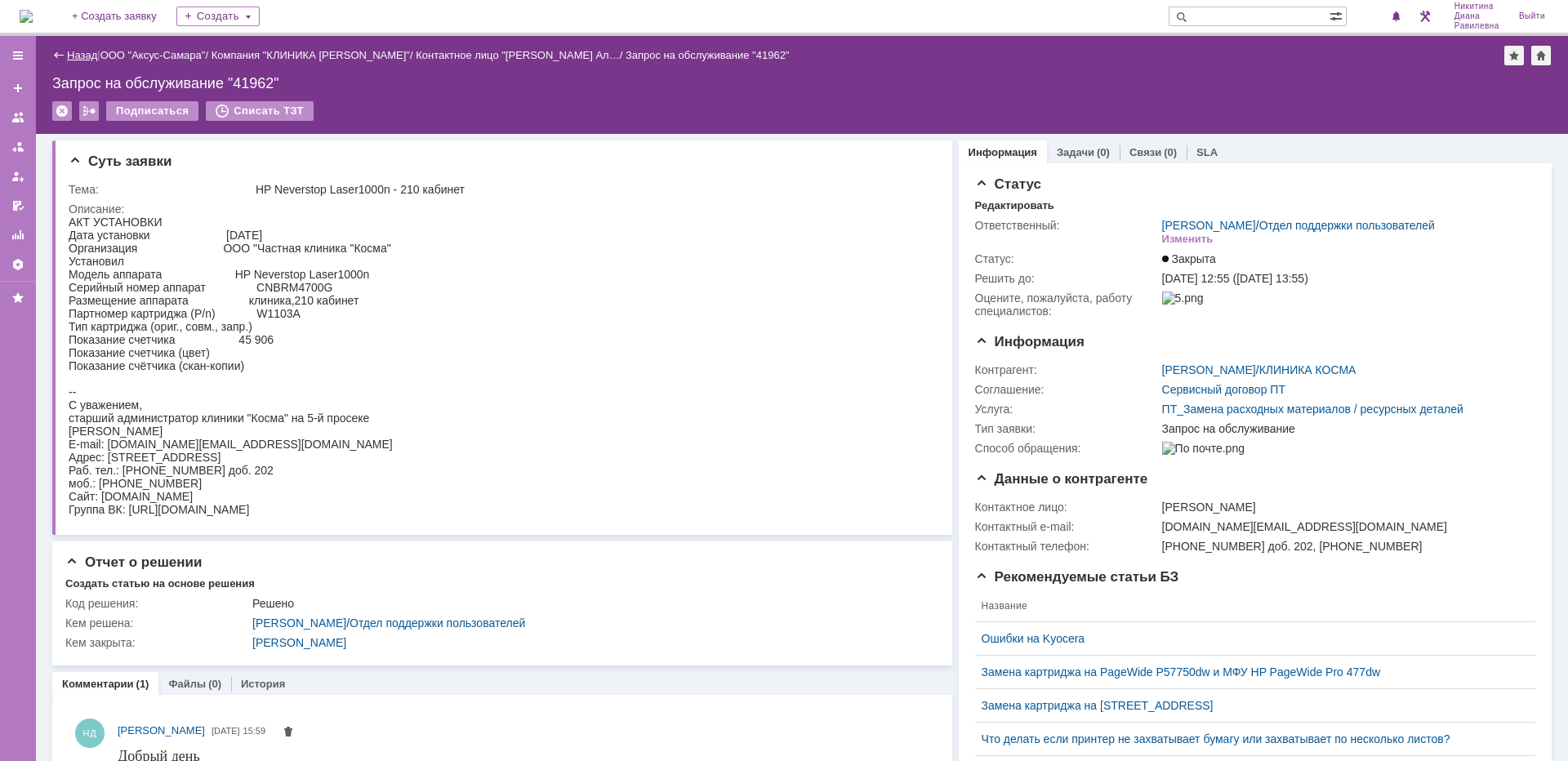
click at [81, 54] on link "Назад" at bounding box center [81, 55] width 30 height 12
